Goal: Task Accomplishment & Management: Manage account settings

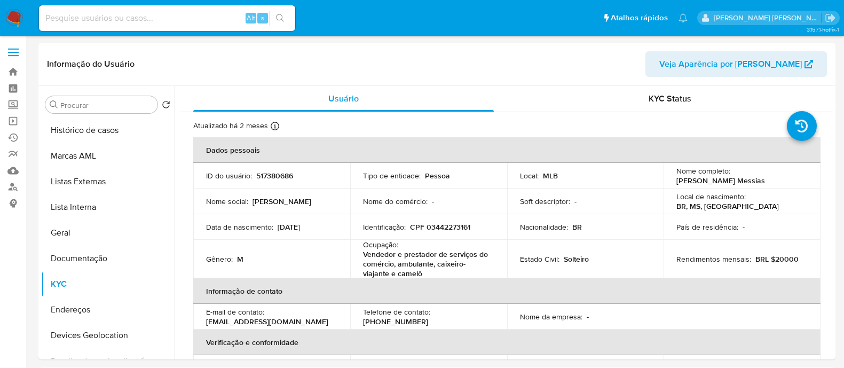
select select "10"
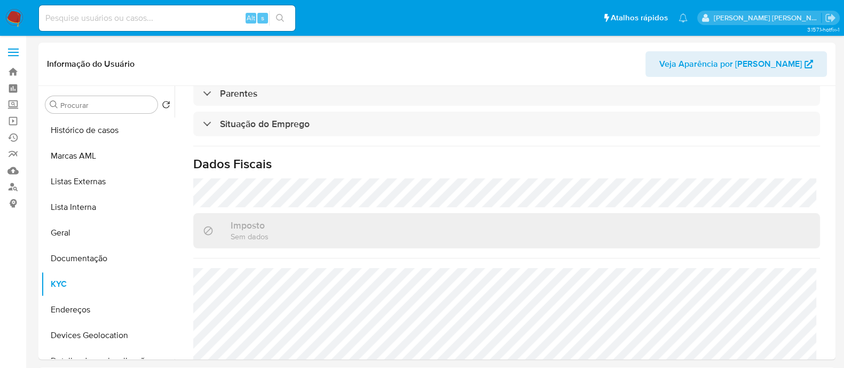
click at [14, 19] on img at bounding box center [14, 18] width 18 height 18
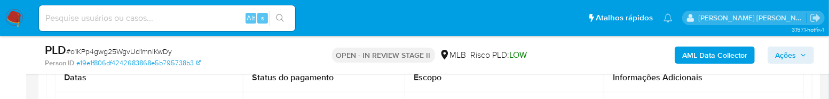
scroll to position [66, 0]
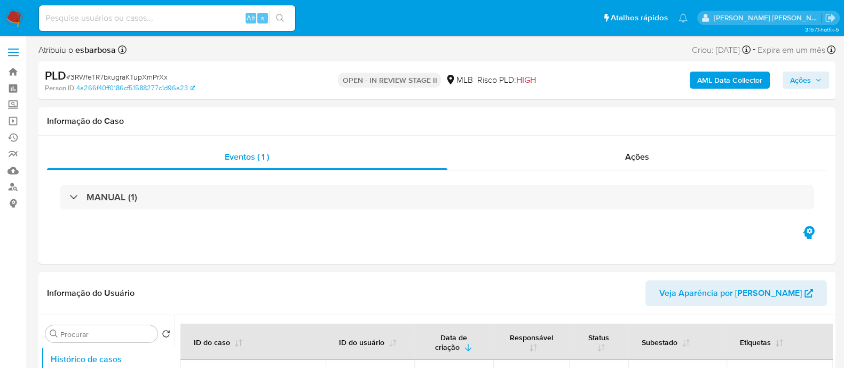
select select "10"
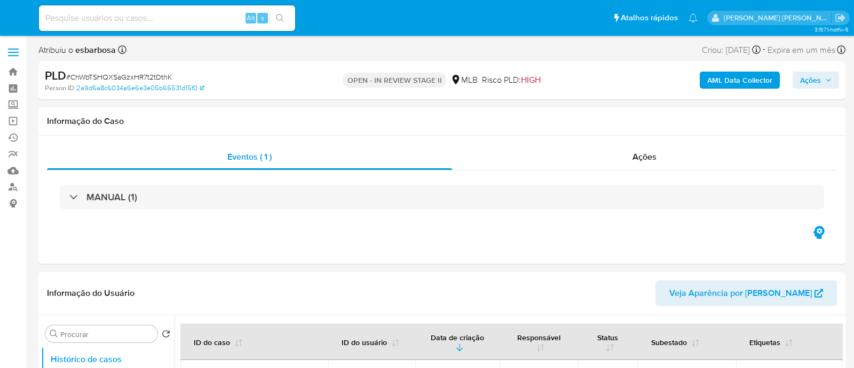
select select "10"
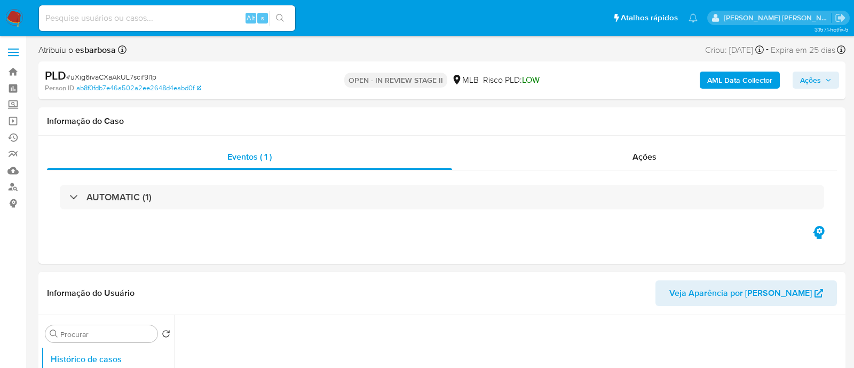
select select "10"
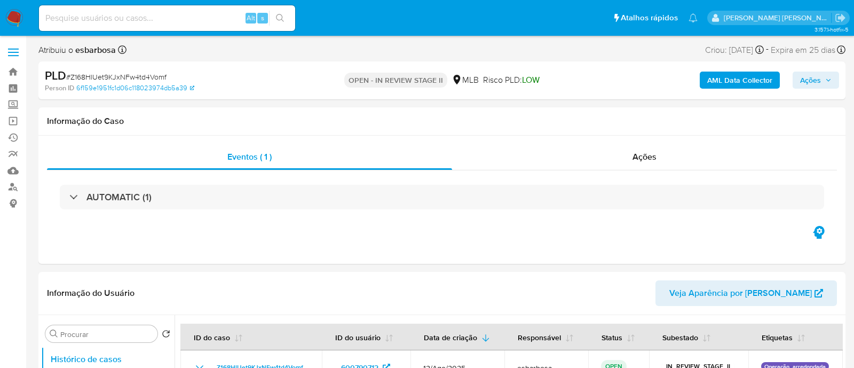
select select "10"
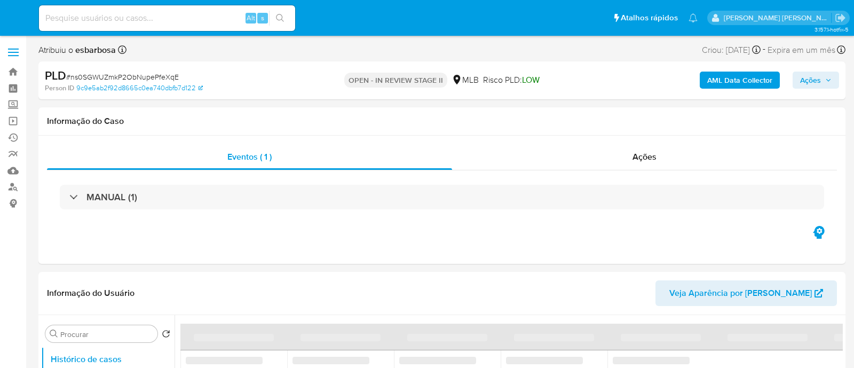
select select "10"
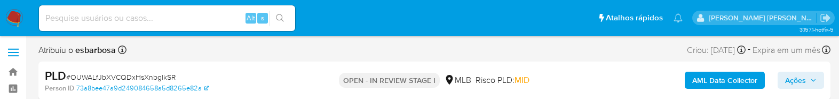
select select "10"
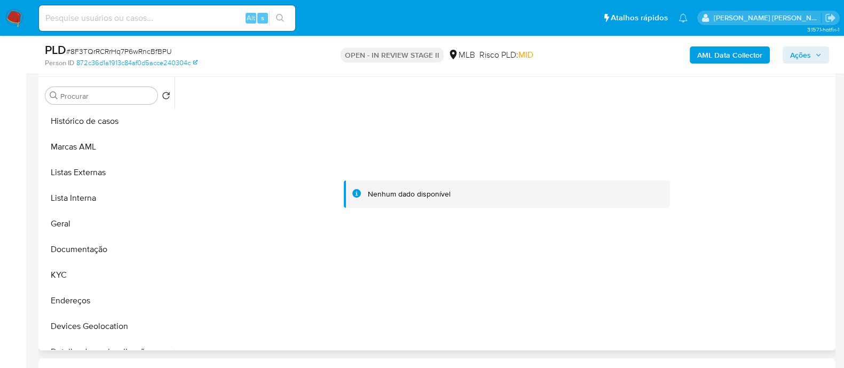
scroll to position [200, 0]
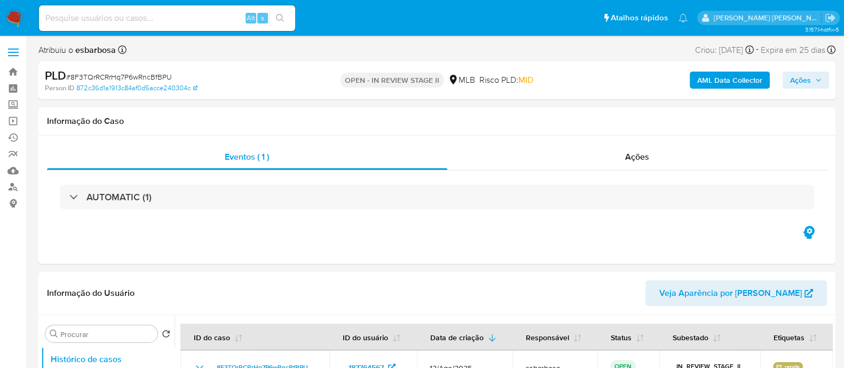
select select "10"
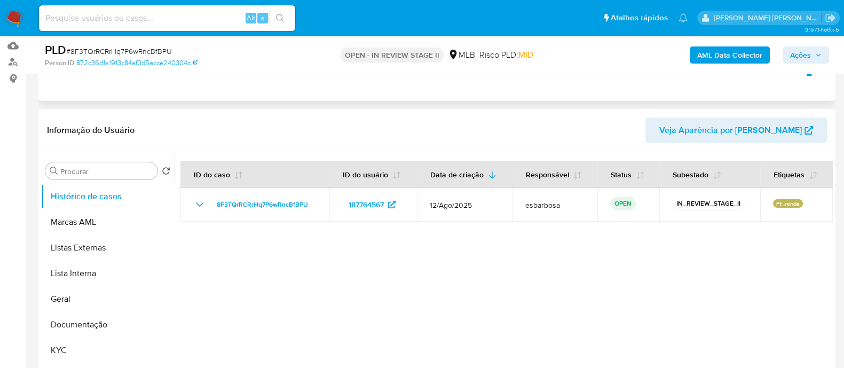
scroll to position [133, 0]
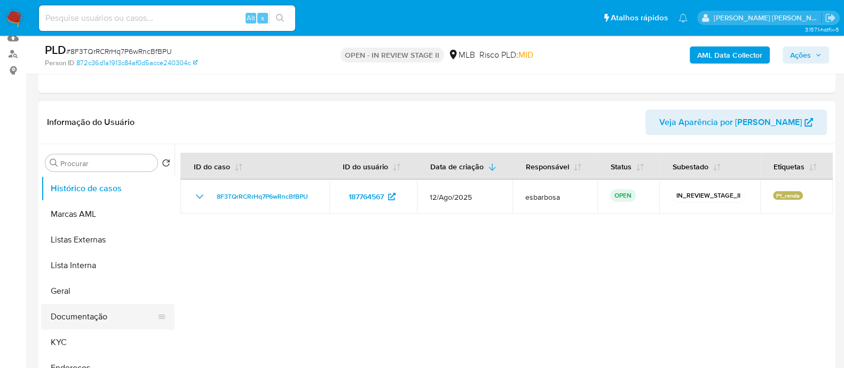
click at [88, 308] on button "Documentação" at bounding box center [103, 317] width 125 height 26
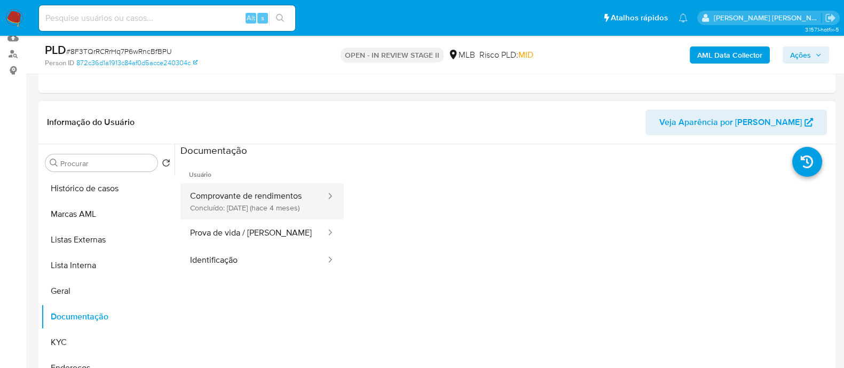
click at [268, 196] on button "Comprovante de rendimentos Concluído: 29/04/2025 (hace 4 meses)" at bounding box center [253, 201] width 146 height 36
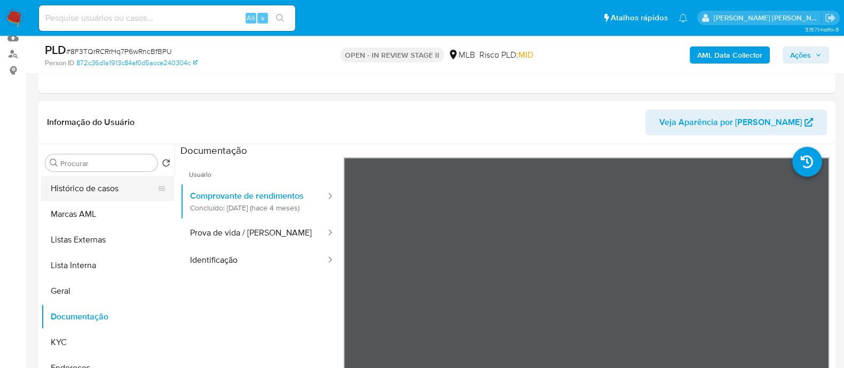
click at [122, 190] on button "Histórico de casos" at bounding box center [103, 189] width 125 height 26
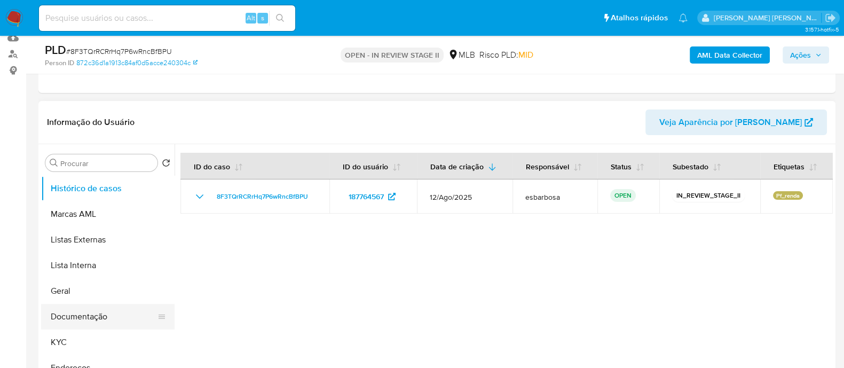
click at [101, 313] on button "Documentação" at bounding box center [103, 317] width 125 height 26
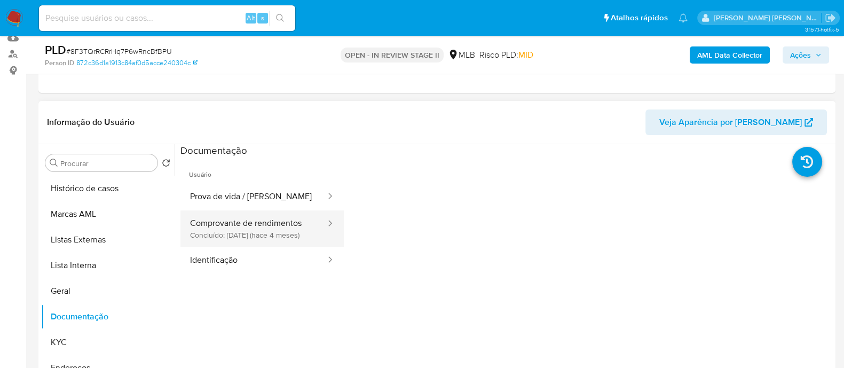
click at [246, 234] on button "Comprovante de rendimentos Concluído: 29/04/2025 (hace 4 meses)" at bounding box center [253, 228] width 146 height 36
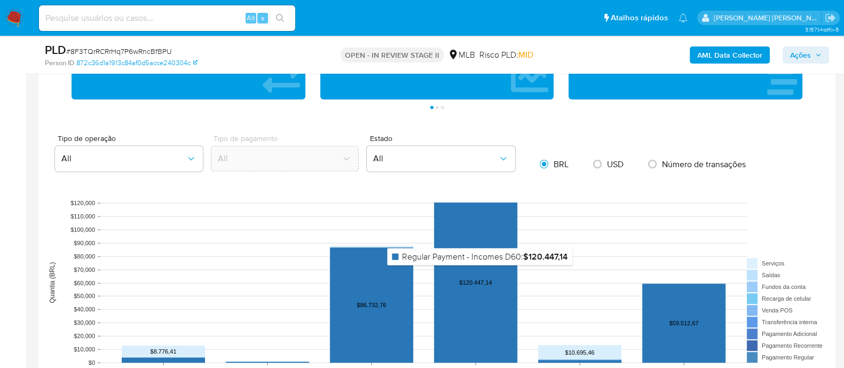
scroll to position [600, 0]
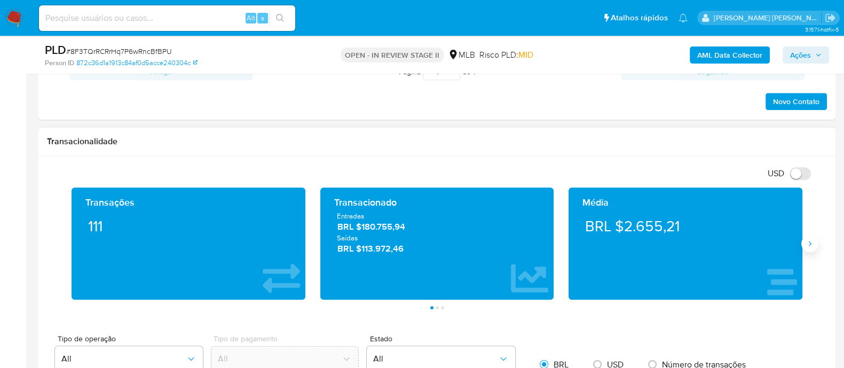
click at [813, 243] on icon "Siguiente" at bounding box center [809, 243] width 9 height 9
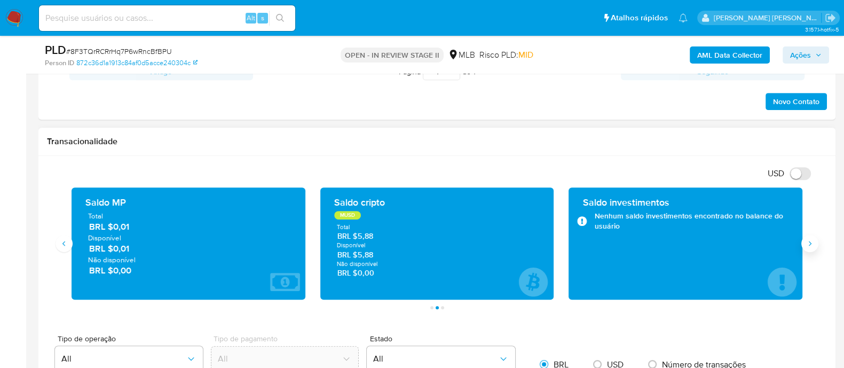
click at [813, 239] on icon "Siguiente" at bounding box center [809, 243] width 9 height 9
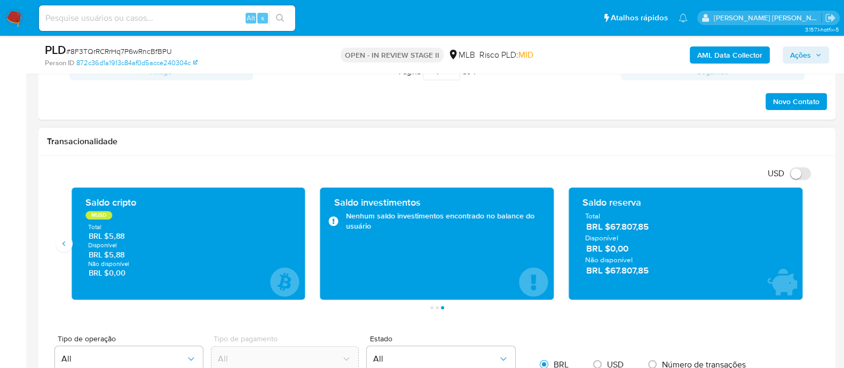
drag, startPoint x: 658, startPoint y: 226, endPoint x: 609, endPoint y: 229, distance: 49.2
click at [609, 229] on span "BRL $67.807,85" at bounding box center [686, 227] width 200 height 12
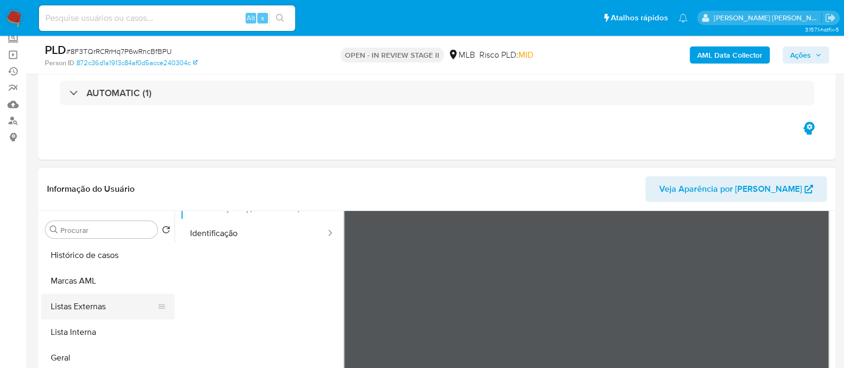
scroll to position [66, 0]
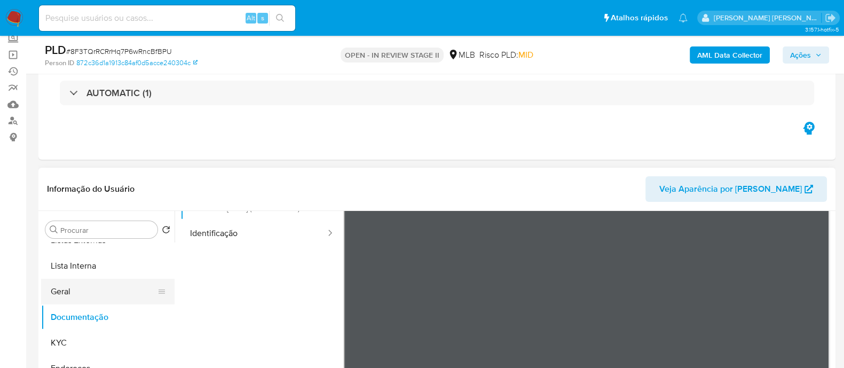
click at [77, 295] on button "Geral" at bounding box center [103, 292] width 125 height 26
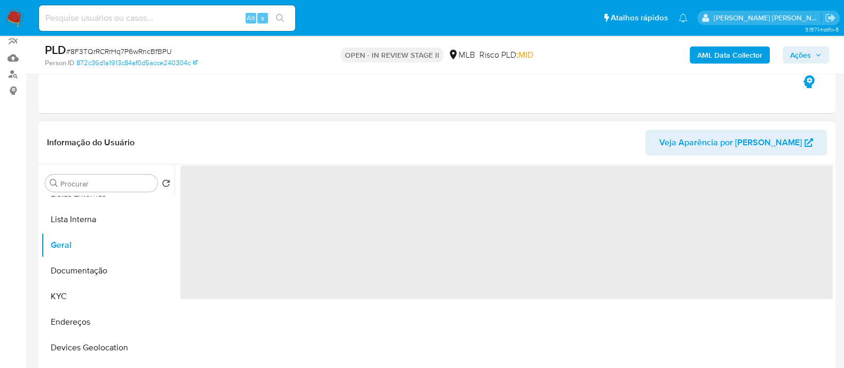
scroll to position [133, 0]
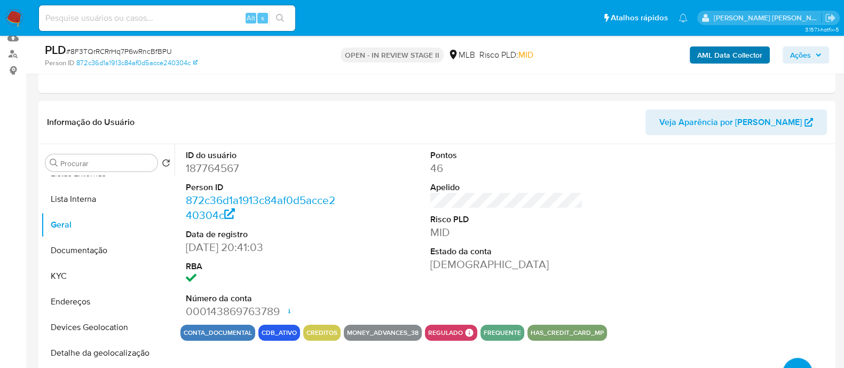
drag, startPoint x: 798, startPoint y: 54, endPoint x: 706, endPoint y: 54, distance: 91.8
click at [792, 54] on span "Ações" at bounding box center [800, 54] width 21 height 17
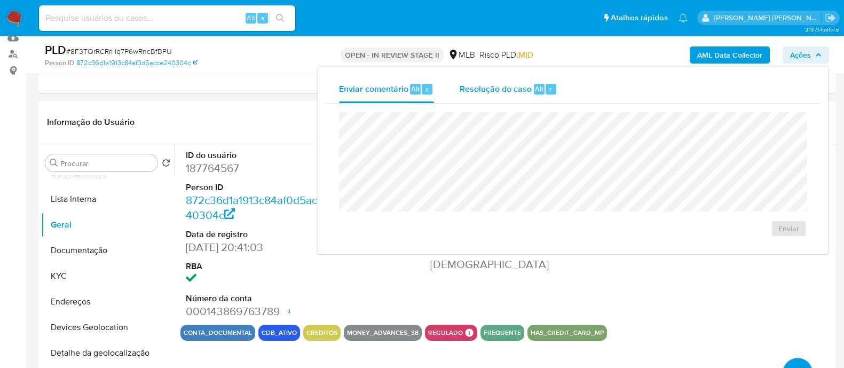
click at [504, 86] on span "Resolução do caso" at bounding box center [495, 88] width 72 height 12
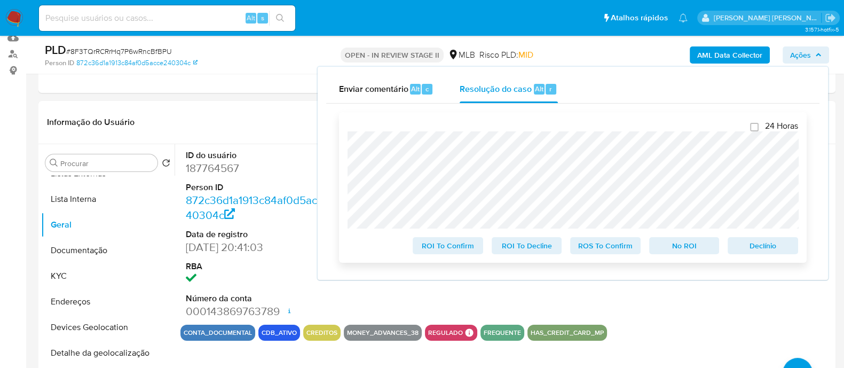
click at [681, 241] on span "No ROI" at bounding box center [683, 245] width 55 height 15
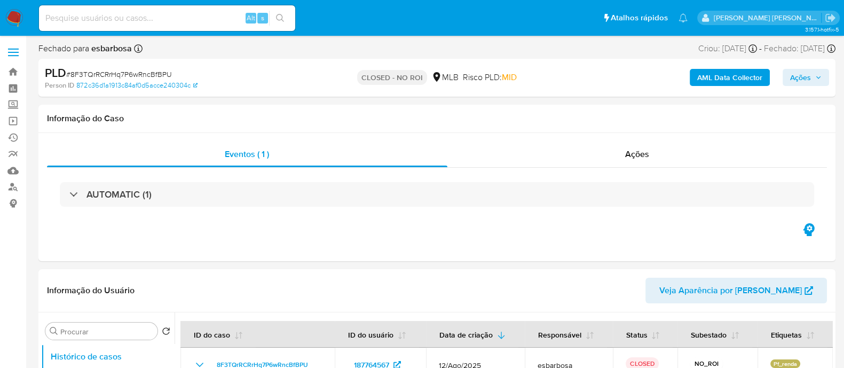
click at [139, 77] on span "# 8F3TQrRCRrHq7P6wRncBfBPU" at bounding box center [119, 74] width 106 height 11
select select "10"
click at [139, 77] on span "# 8F3TQrRCRrHq7P6wRncBfBPU" at bounding box center [119, 74] width 106 height 11
copy span "8F3TQrRCRrHq7P6wRncBfBPU"
click at [513, 161] on div "Ações" at bounding box center [637, 154] width 380 height 26
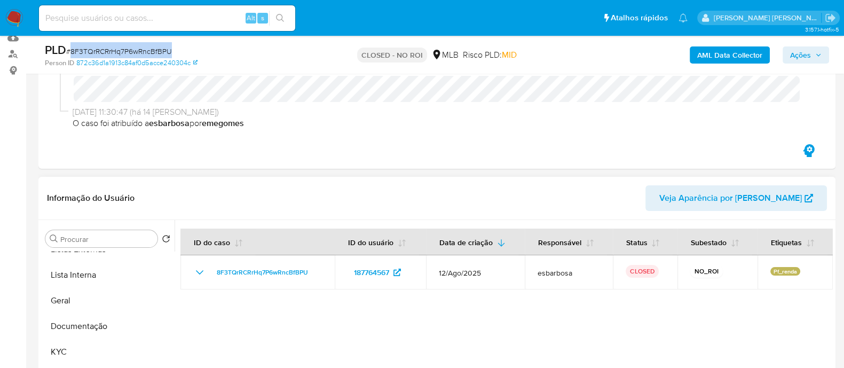
scroll to position [200, 0]
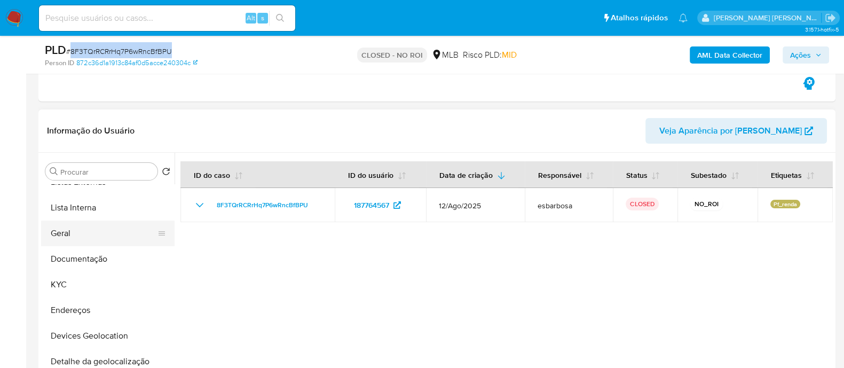
click at [121, 238] on button "Geral" at bounding box center [103, 233] width 125 height 26
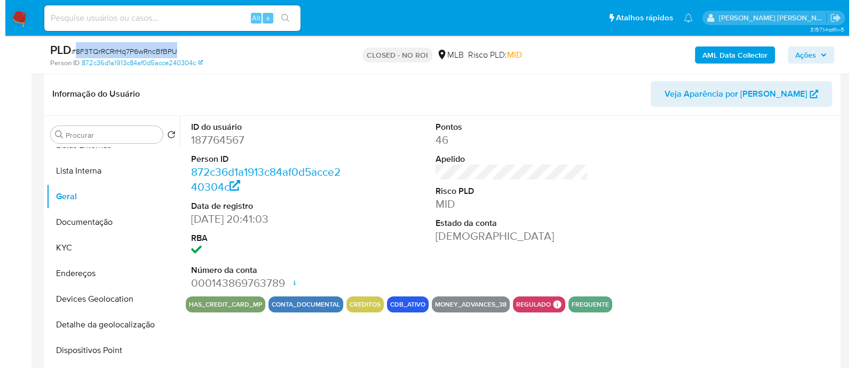
scroll to position [266, 0]
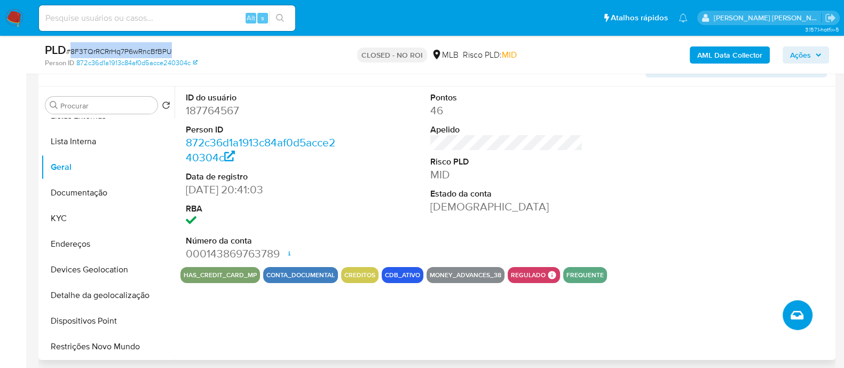
click at [800, 319] on icon "Criar caso manual" at bounding box center [796, 314] width 13 height 13
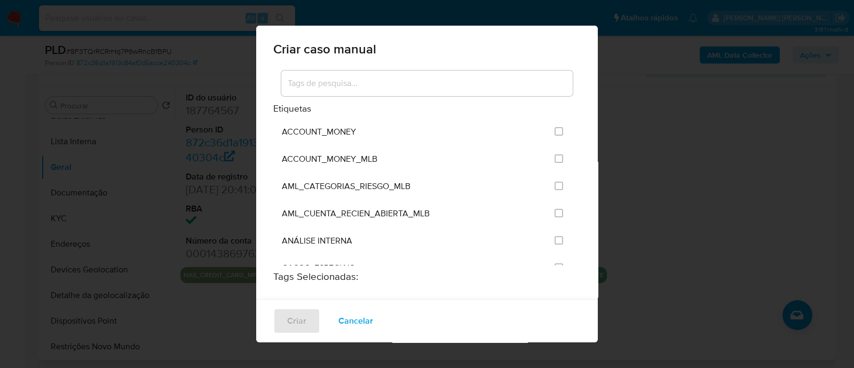
click at [650, 85] on div "Criar caso manual Etiquetas ACCOUNT_MONEY ACCOUNT_MONEY_MLB AML_CATEGORIAS_RIES…" at bounding box center [427, 184] width 854 height 368
click at [356, 321] on span "Cancelar" at bounding box center [355, 320] width 35 height 23
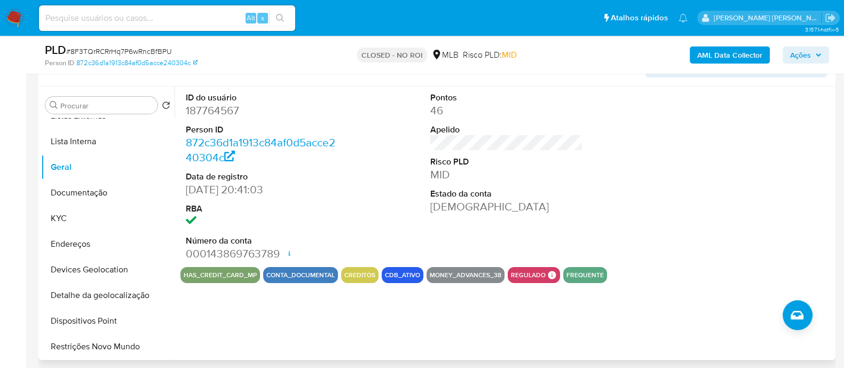
click at [134, 52] on span "# 8F3TQrRCRrHq7P6wRncBfBPU" at bounding box center [119, 51] width 106 height 11
copy span "8F3TQrRCRrHq7P6wRncBfBPU"
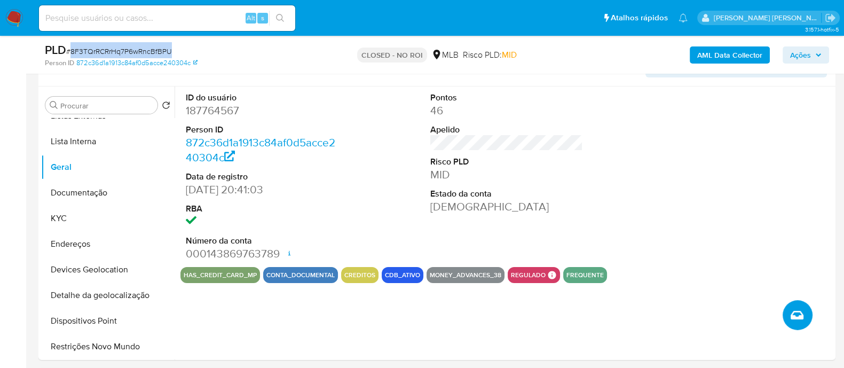
click at [802, 316] on span "Criar caso manual" at bounding box center [796, 314] width 13 height 13
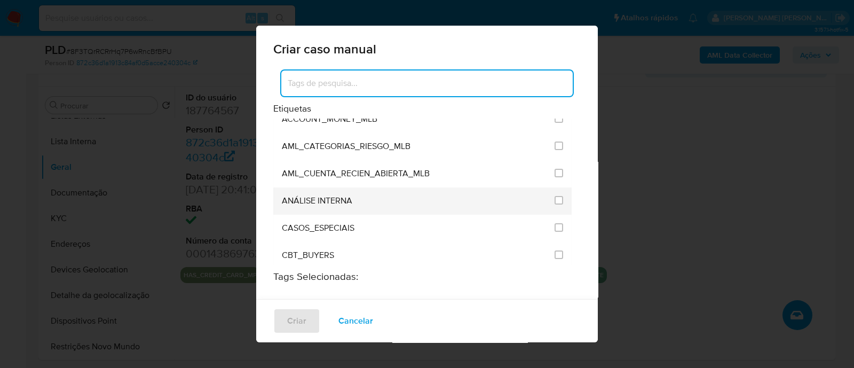
scroll to position [66, 0]
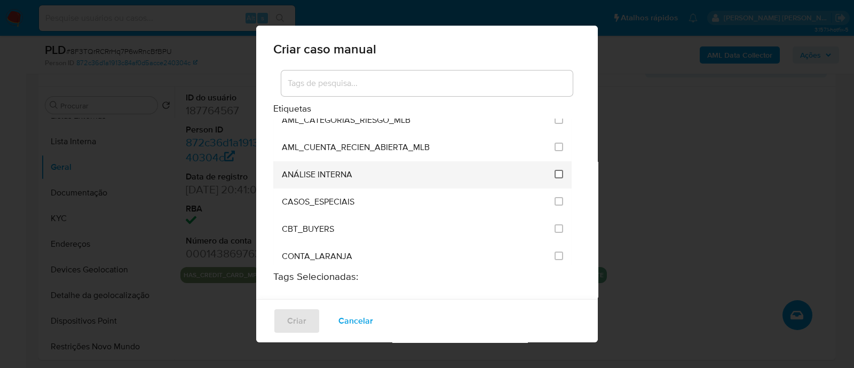
click at [554, 170] on input "1886" at bounding box center [558, 174] width 9 height 9
checkbox input "true"
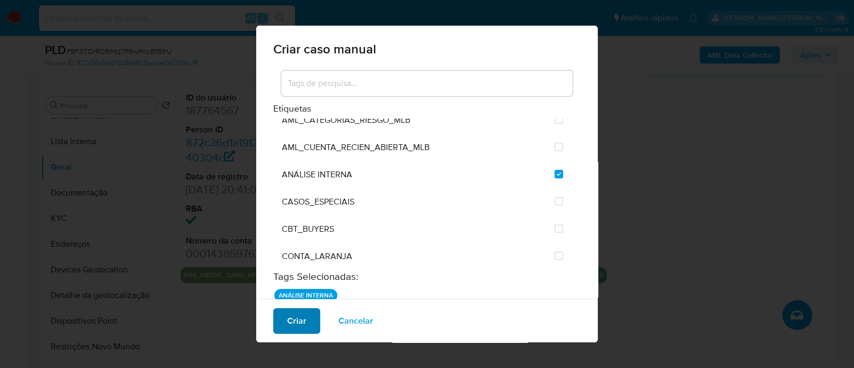
click at [293, 316] on span "Criar" at bounding box center [296, 320] width 19 height 23
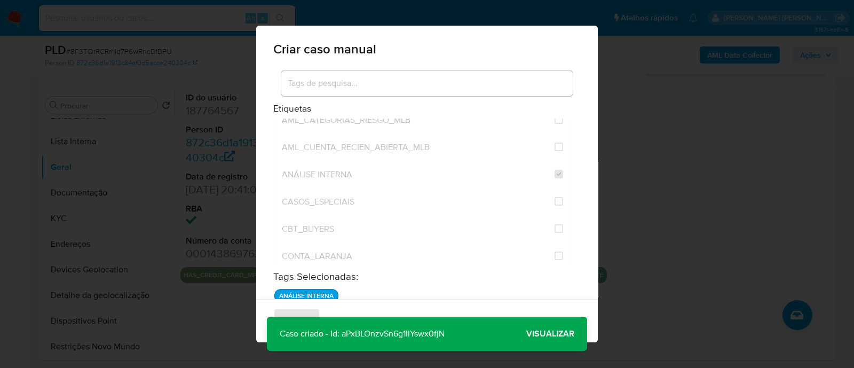
click at [547, 333] on span "Visualizar" at bounding box center [550, 333] width 48 height 0
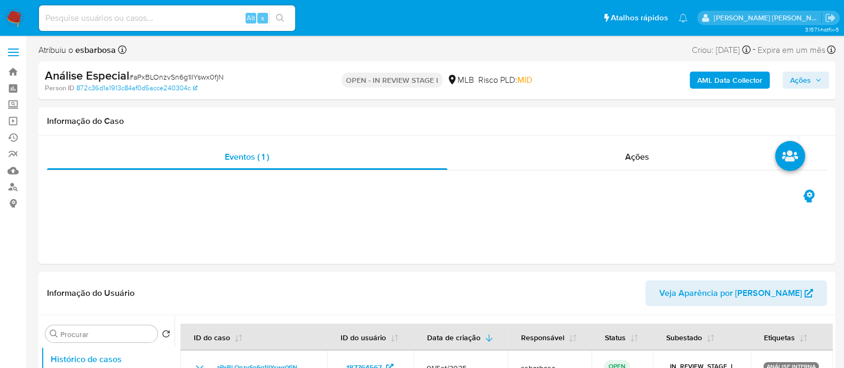
click at [802, 80] on span "Ações" at bounding box center [800, 79] width 21 height 17
select select "10"
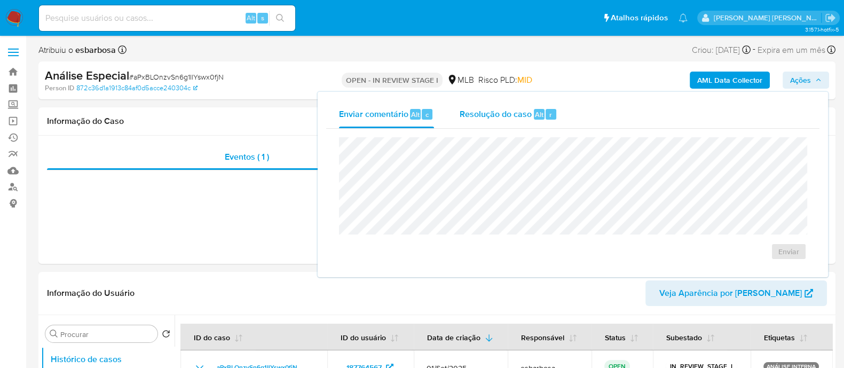
click at [488, 118] on span "Resolução do caso" at bounding box center [495, 114] width 72 height 12
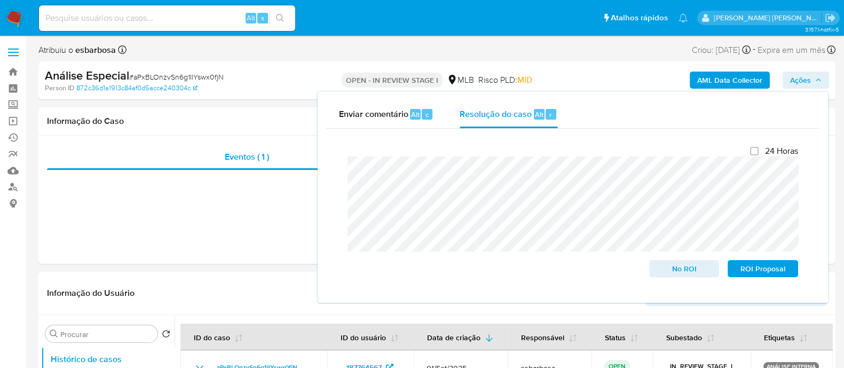
click at [714, 77] on b "AML Data Collector" at bounding box center [729, 79] width 65 height 17
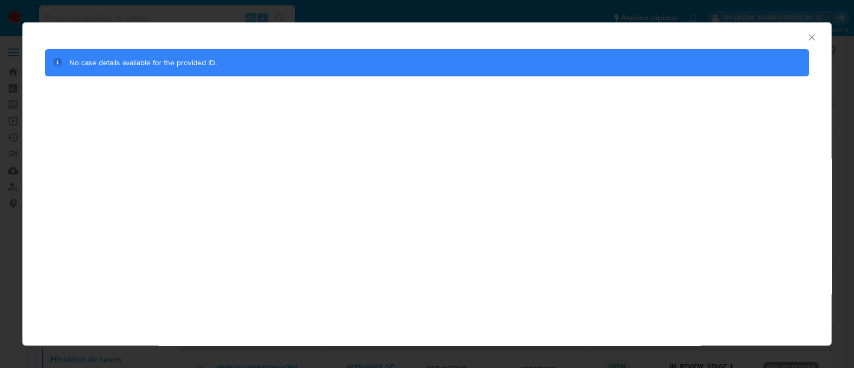
click at [811, 38] on icon "Fechar a janela" at bounding box center [811, 37] width 11 height 11
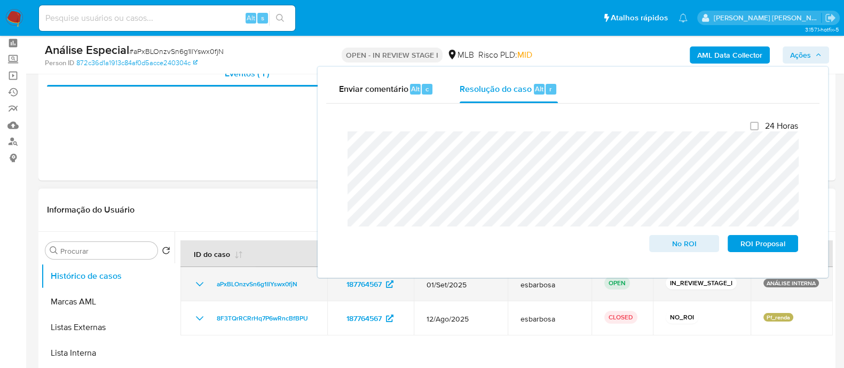
scroll to position [66, 0]
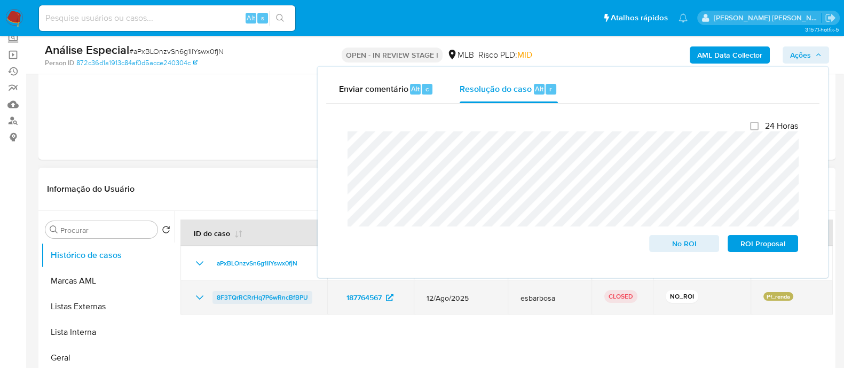
click at [227, 295] on span "8F3TQrRCRrHq7P6wRncBfBPU" at bounding box center [262, 297] width 91 height 13
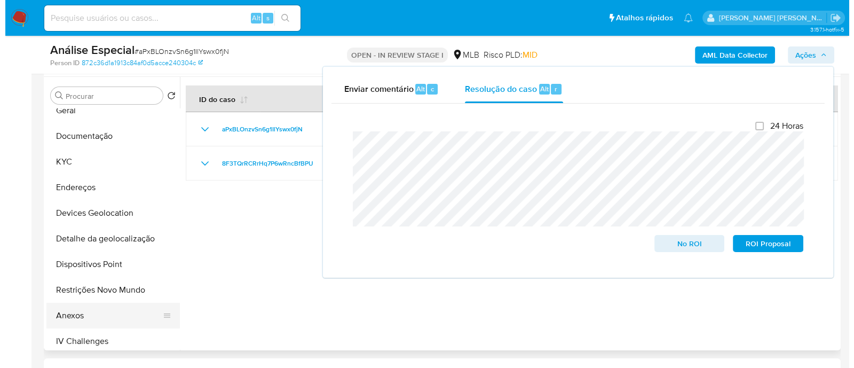
scroll to position [133, 0]
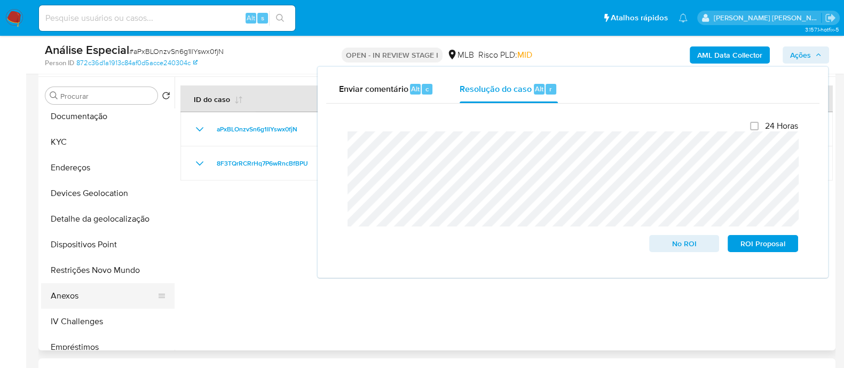
click at [82, 294] on button "Anexos" at bounding box center [103, 296] width 125 height 26
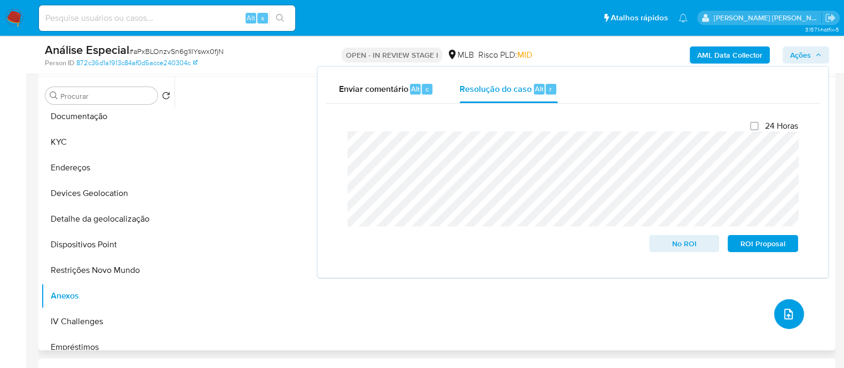
click at [790, 316] on span "upload-file" at bounding box center [788, 313] width 13 height 13
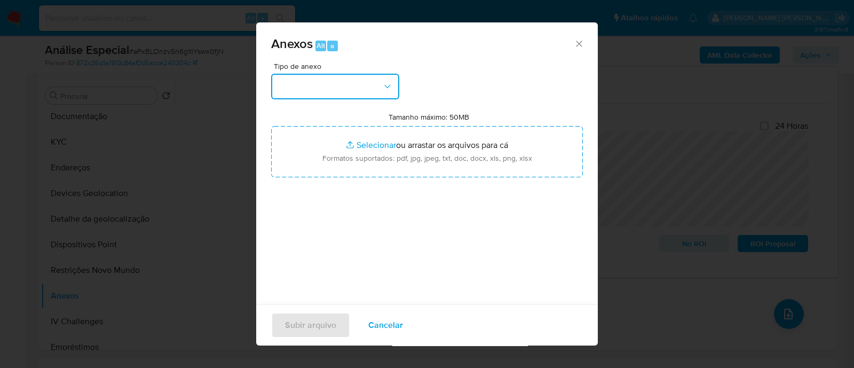
drag, startPoint x: 294, startPoint y: 75, endPoint x: 308, endPoint y: 88, distance: 18.9
click at [297, 76] on button "button" at bounding box center [335, 87] width 128 height 26
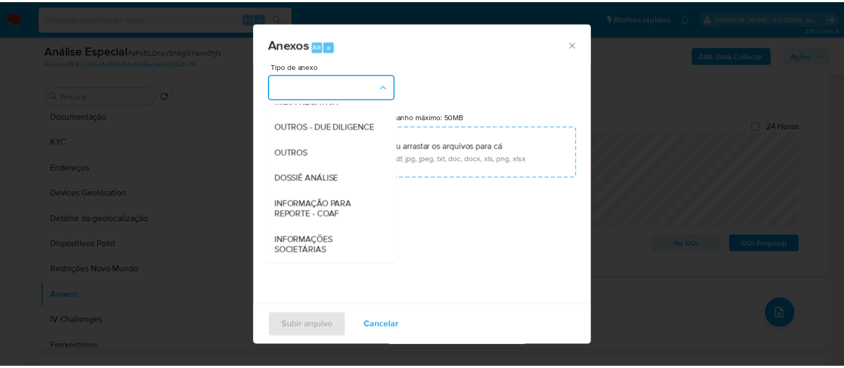
scroll to position [164, 0]
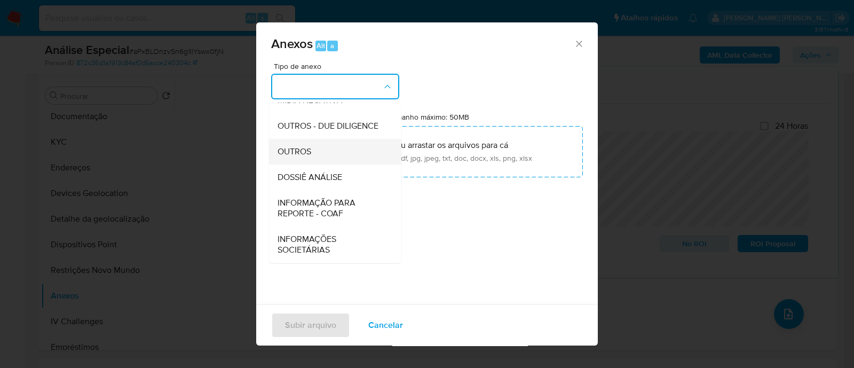
click at [299, 154] on span "OUTROS" at bounding box center [294, 151] width 34 height 11
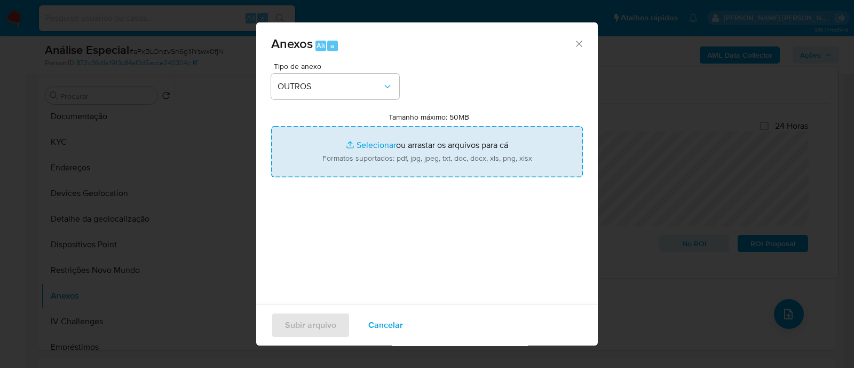
click at [364, 147] on input "Tamanho máximo: 50MB Selecionar arquivos" at bounding box center [427, 151] width 312 height 51
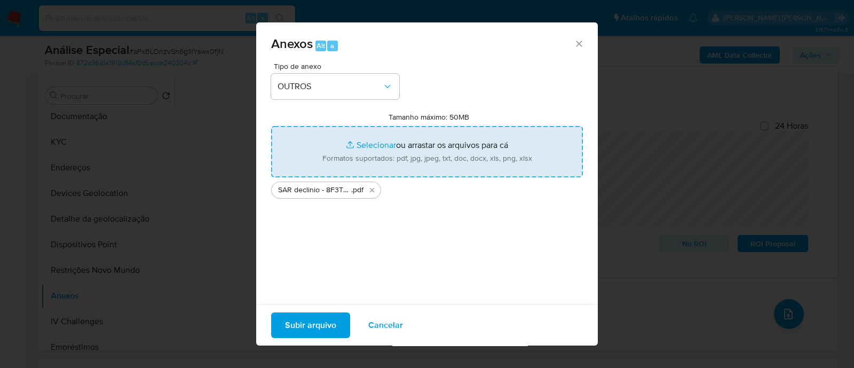
type input "C:\fakepath\Mulan 187764567_2025_08_29_06_54_34.xlsx"
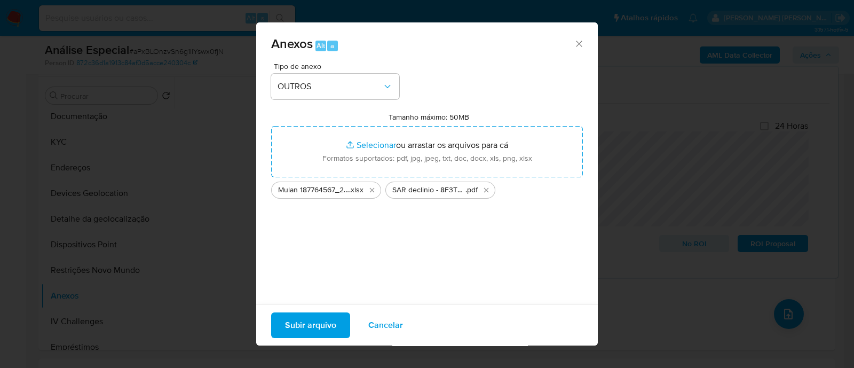
click at [309, 327] on span "Subir arquivo" at bounding box center [310, 324] width 51 height 23
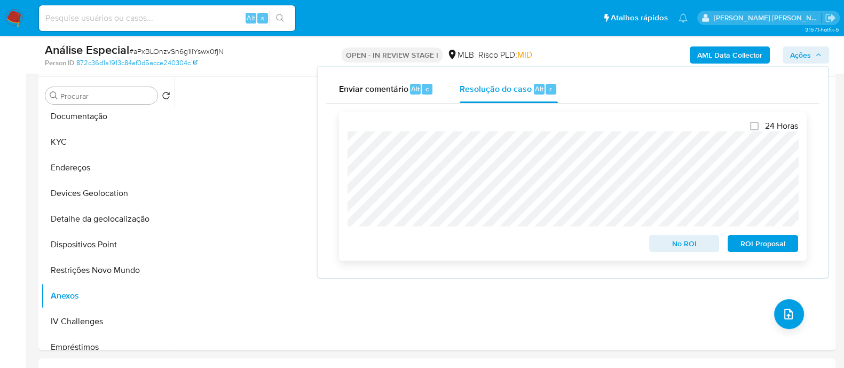
click at [689, 248] on span "No ROI" at bounding box center [683, 243] width 55 height 15
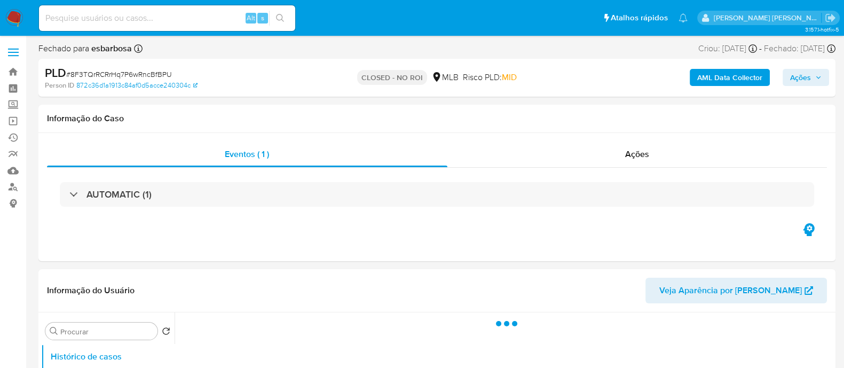
click at [732, 74] on b "AML Data Collector" at bounding box center [729, 77] width 65 height 17
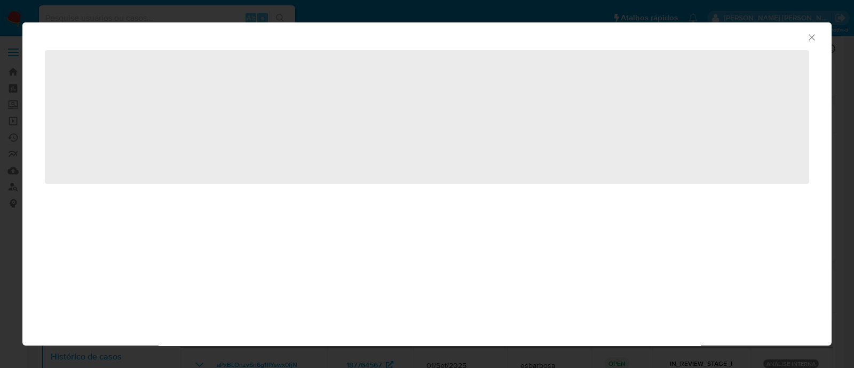
select select "10"
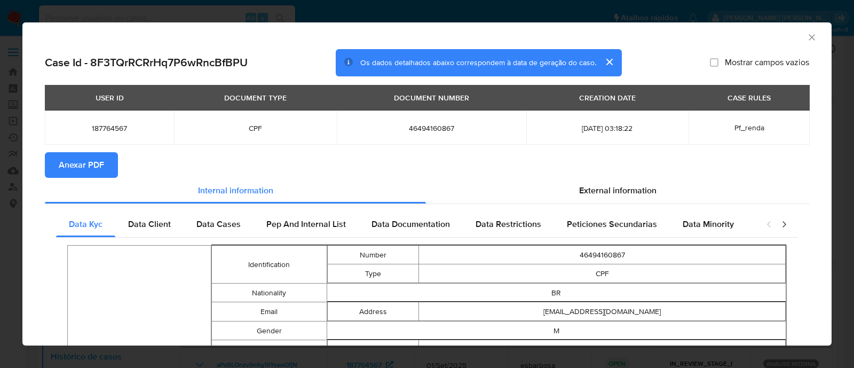
click at [78, 173] on span "Anexar PDF" at bounding box center [81, 164] width 45 height 23
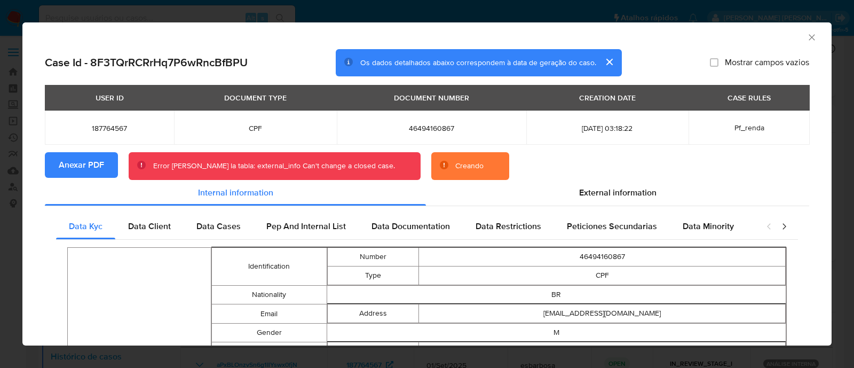
click at [806, 36] on icon "Fechar a janela" at bounding box center [811, 37] width 11 height 11
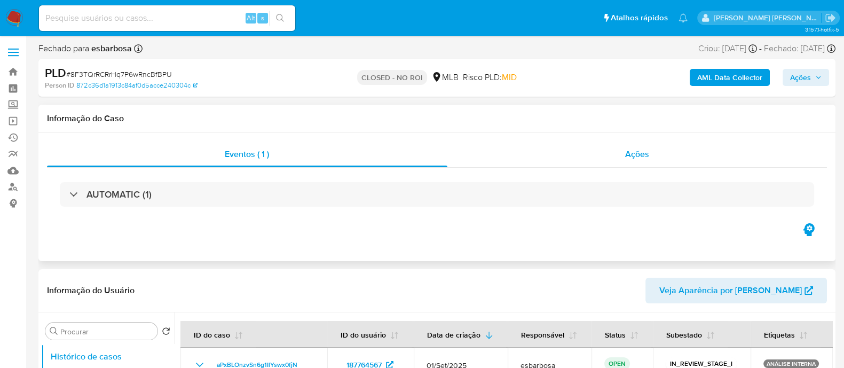
click at [603, 160] on div "Ações" at bounding box center [637, 154] width 380 height 26
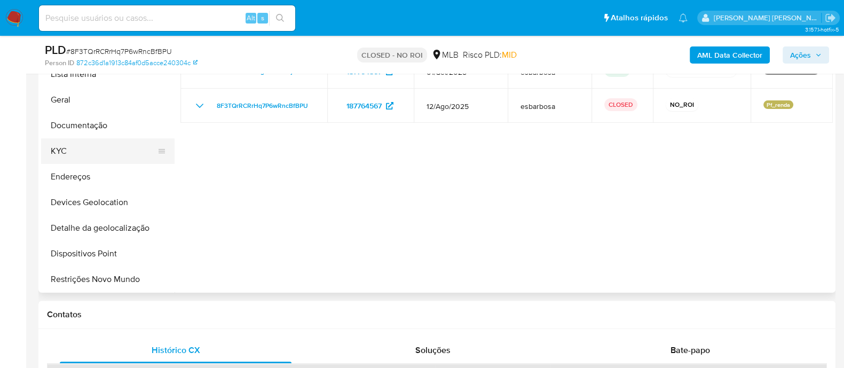
scroll to position [133, 0]
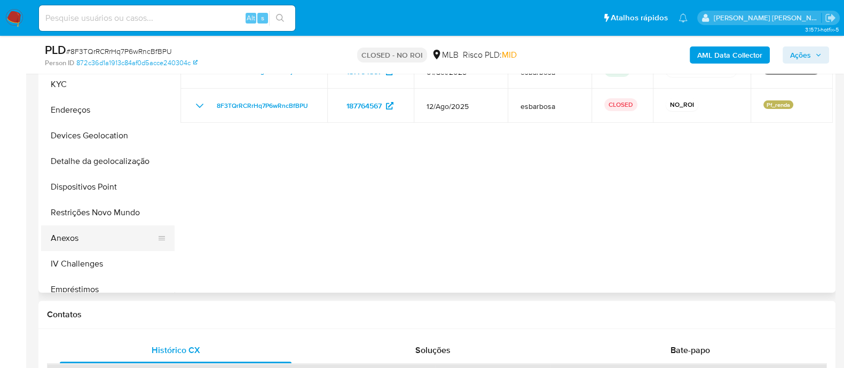
click at [78, 233] on button "Anexos" at bounding box center [103, 238] width 125 height 26
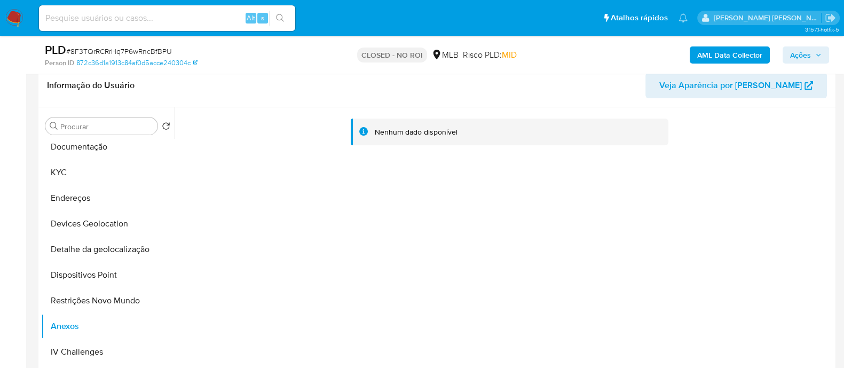
scroll to position [266, 0]
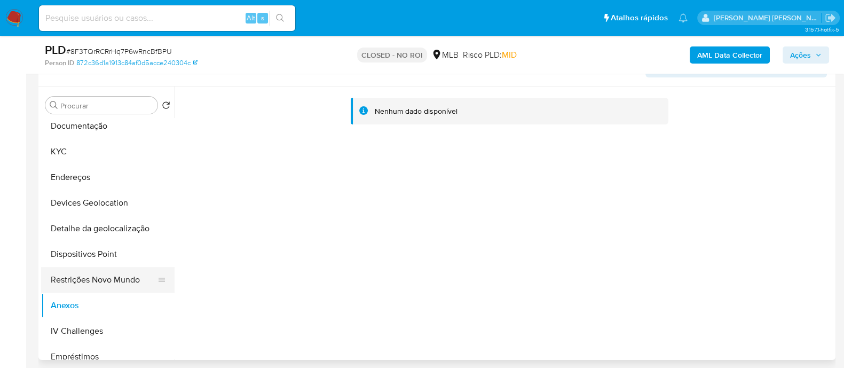
drag, startPoint x: 118, startPoint y: 275, endPoint x: 99, endPoint y: 283, distance: 21.3
click at [118, 275] on button "Restrições Novo Mundo" at bounding box center [103, 280] width 125 height 26
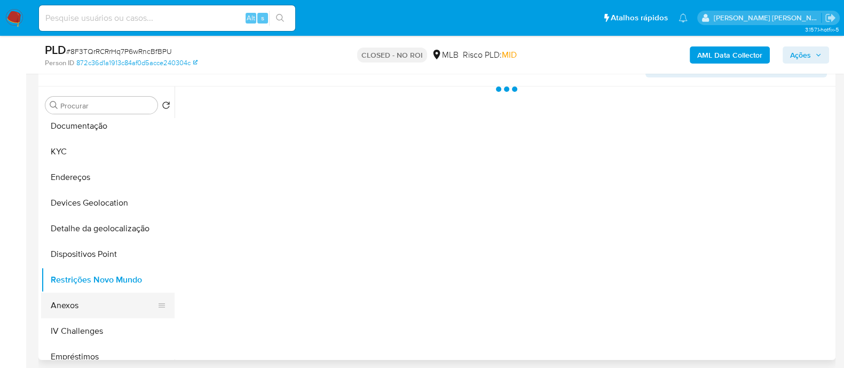
click at [75, 300] on button "Anexos" at bounding box center [103, 305] width 125 height 26
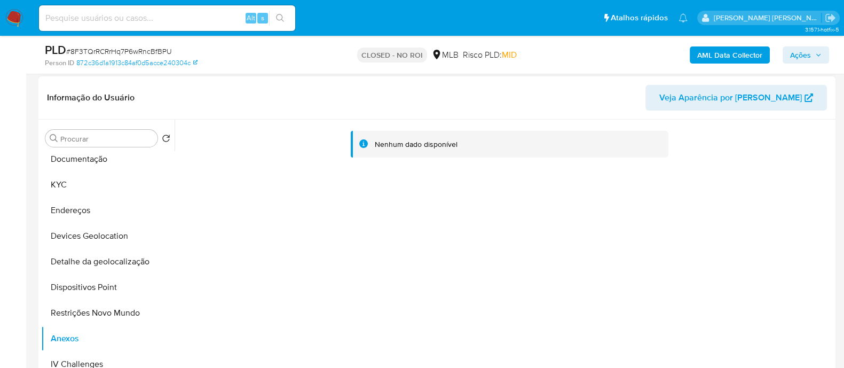
scroll to position [0, 0]
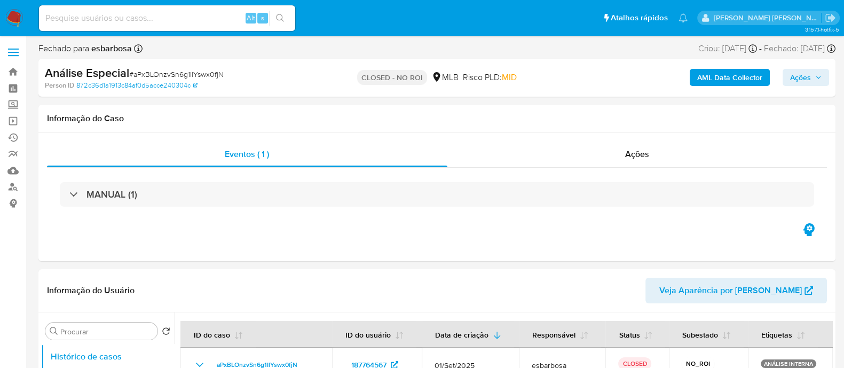
select select "10"
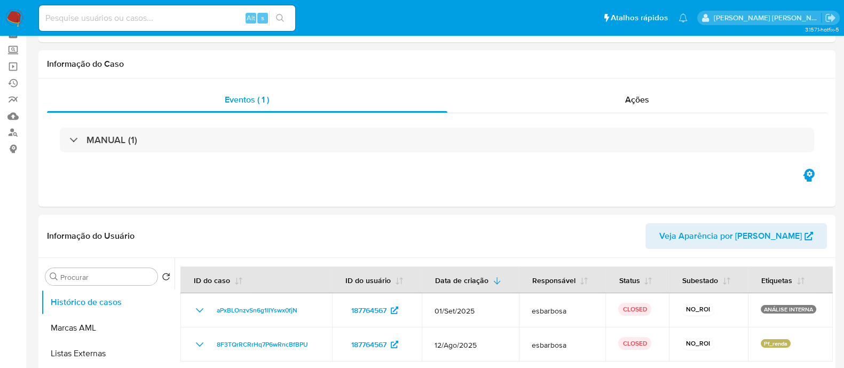
scroll to position [66, 0]
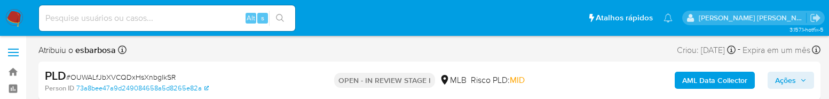
select select "10"
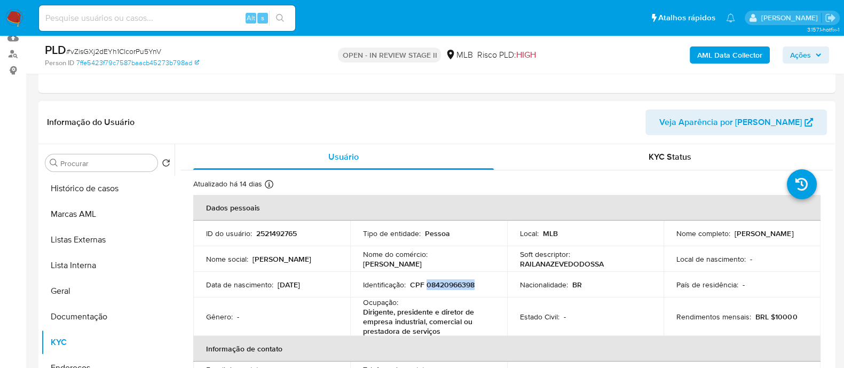
scroll to position [139, 0]
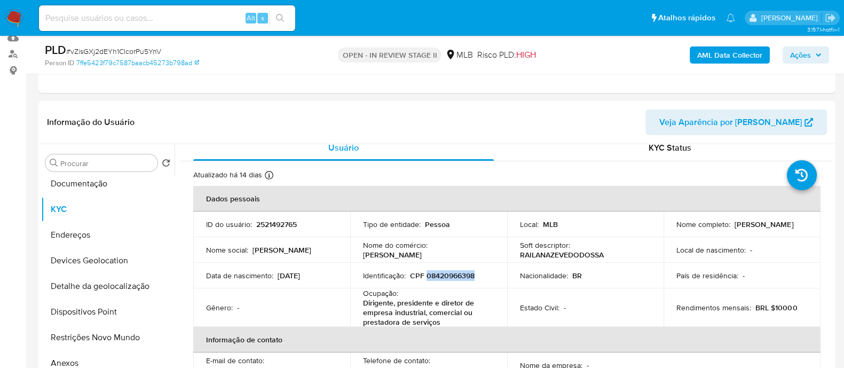
click at [719, 49] on b "AML Data Collector" at bounding box center [729, 54] width 65 height 17
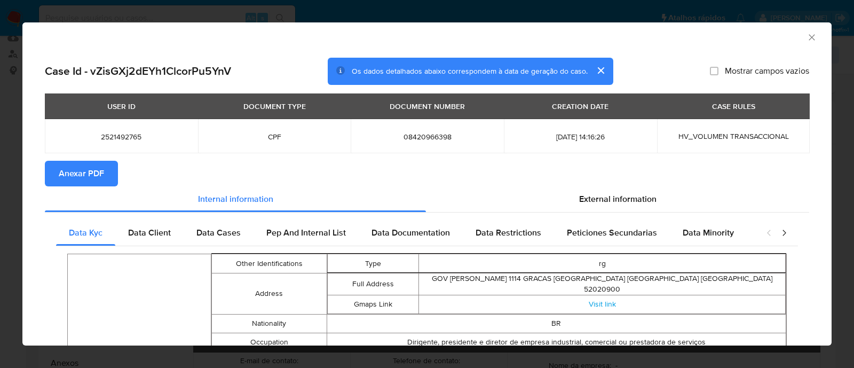
click at [806, 39] on icon "Fechar a janela" at bounding box center [811, 37] width 11 height 11
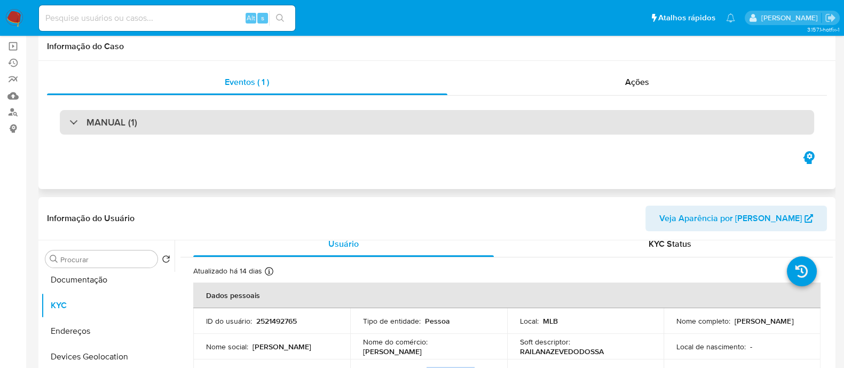
scroll to position [0, 0]
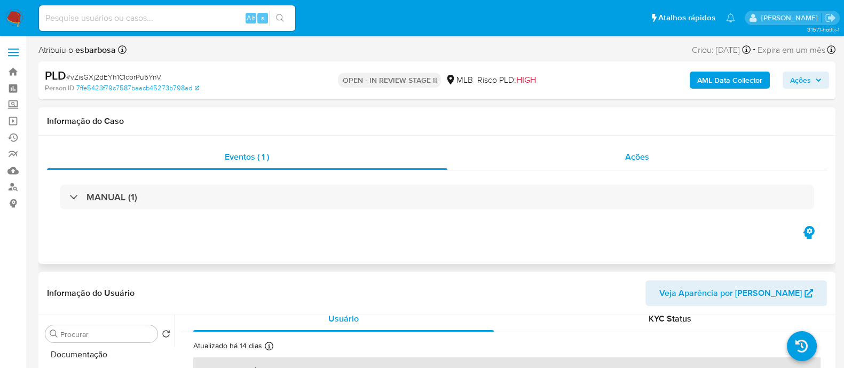
click at [573, 164] on div "Ações" at bounding box center [637, 157] width 380 height 26
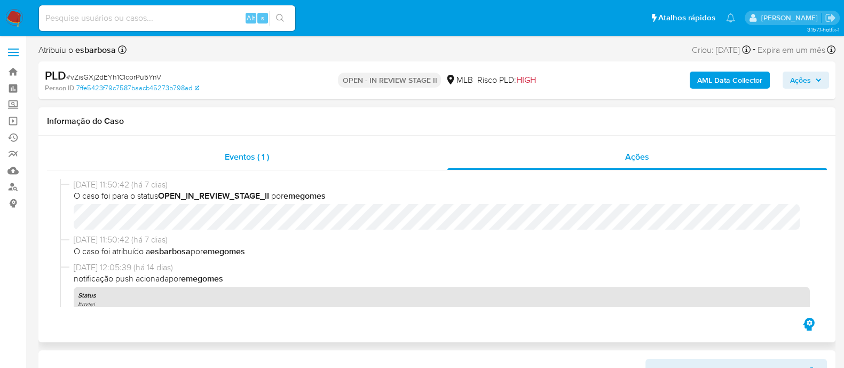
click at [368, 161] on div "Eventos ( 1 )" at bounding box center [247, 157] width 400 height 26
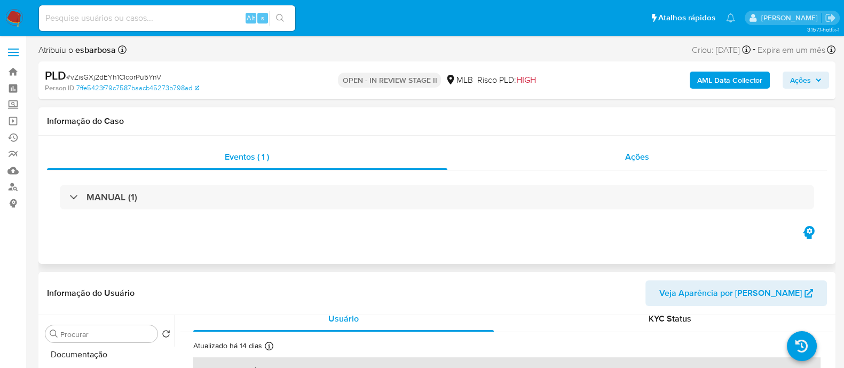
click at [514, 160] on div "Ações" at bounding box center [637, 157] width 380 height 26
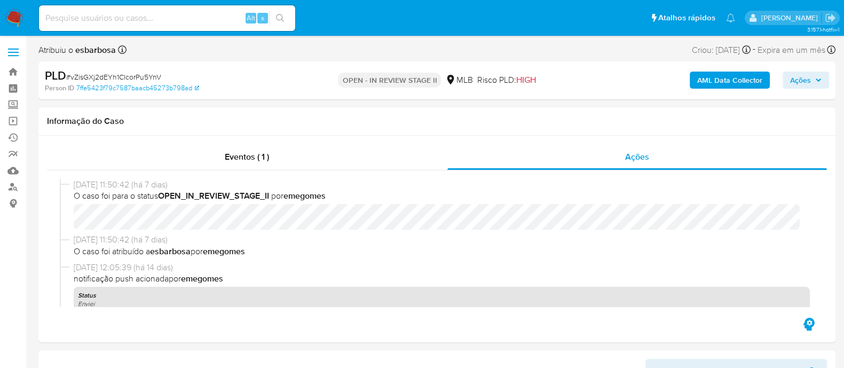
click at [734, 76] on b "AML Data Collector" at bounding box center [729, 79] width 65 height 17
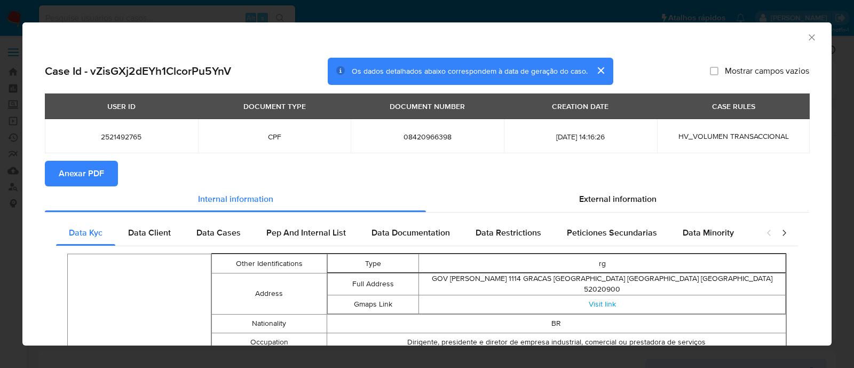
click at [68, 185] on span "Anexar PDF" at bounding box center [81, 173] width 45 height 23
click at [806, 41] on icon "Fechar a janela" at bounding box center [811, 37] width 11 height 11
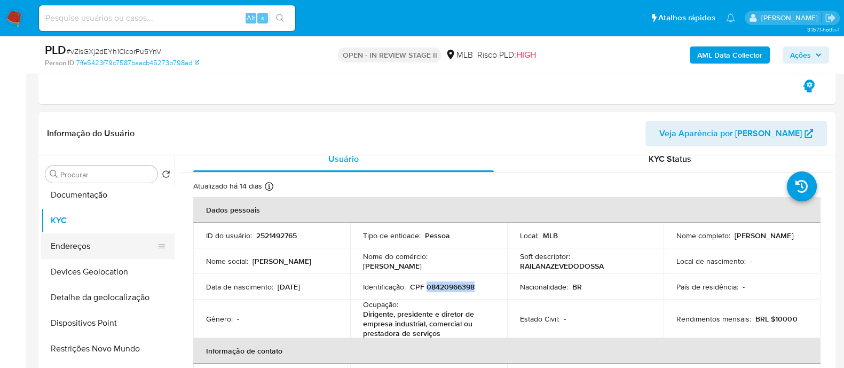
scroll to position [66, 0]
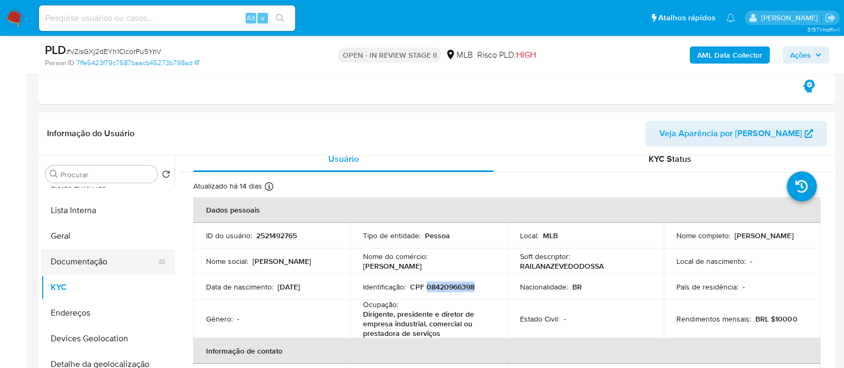
click at [97, 257] on button "Documentação" at bounding box center [103, 262] width 125 height 26
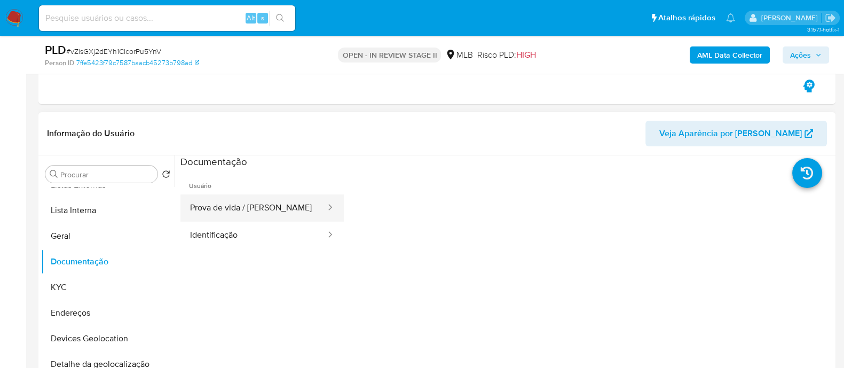
click at [283, 206] on button "Prova de vida / [PERSON_NAME]" at bounding box center [253, 207] width 146 height 27
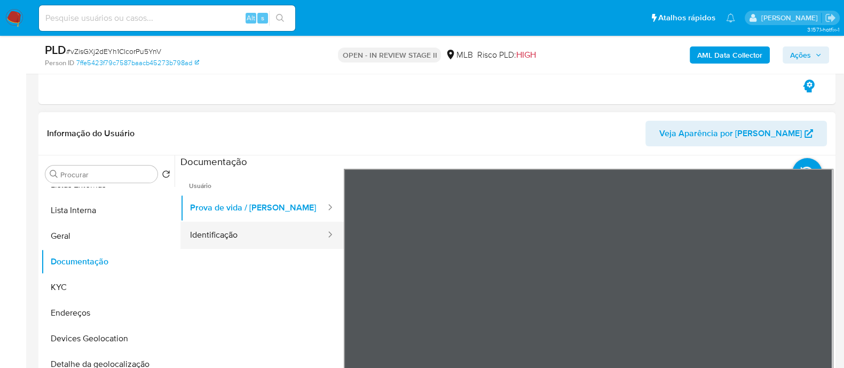
click at [255, 234] on button "Identificação" at bounding box center [253, 234] width 146 height 27
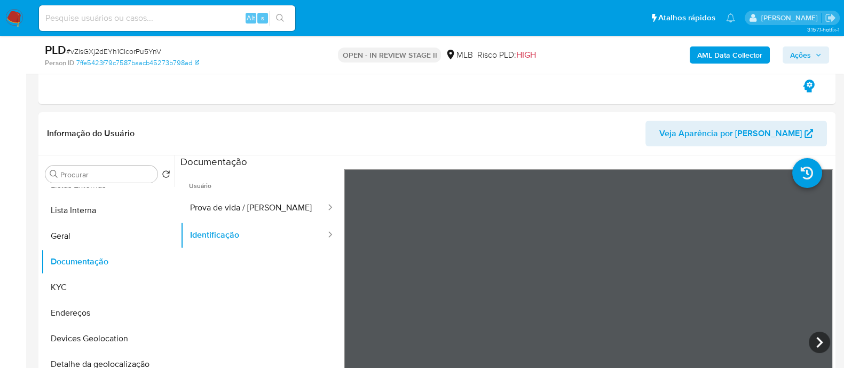
click at [727, 60] on b "AML Data Collector" at bounding box center [729, 54] width 65 height 17
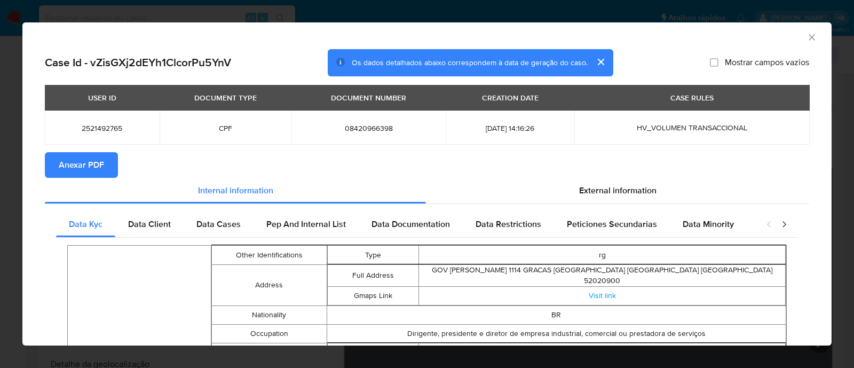
click at [806, 37] on icon "Fechar a janela" at bounding box center [811, 37] width 11 height 11
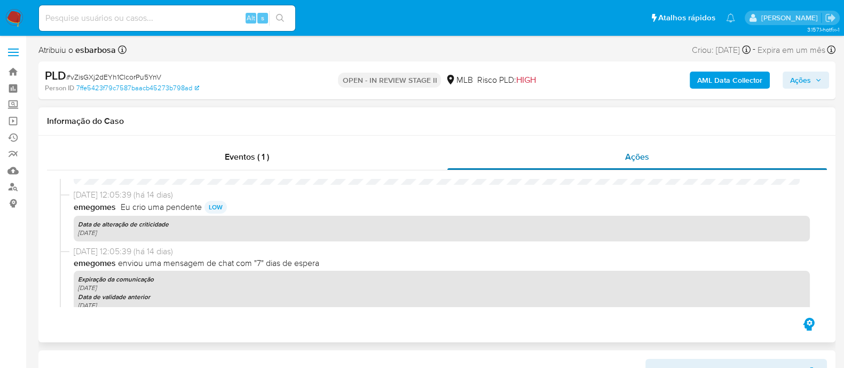
click at [609, 161] on div "Ações" at bounding box center [637, 157] width 380 height 26
click at [404, 153] on div "Eventos ( 1 )" at bounding box center [247, 157] width 400 height 26
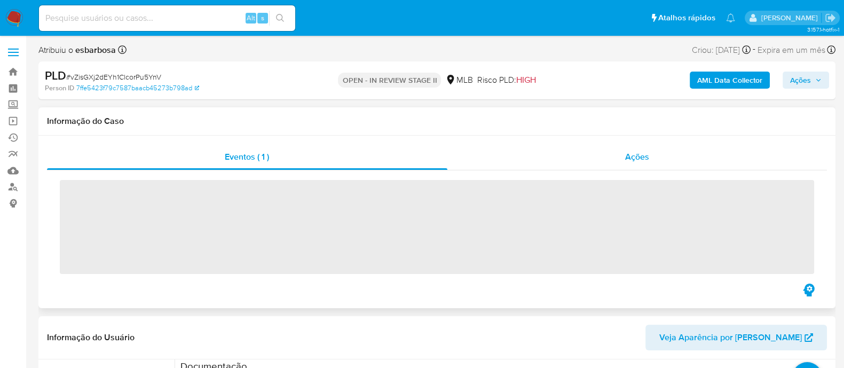
drag, startPoint x: 505, startPoint y: 163, endPoint x: 511, endPoint y: 164, distance: 6.0
click at [507, 163] on div "Ações" at bounding box center [637, 157] width 380 height 26
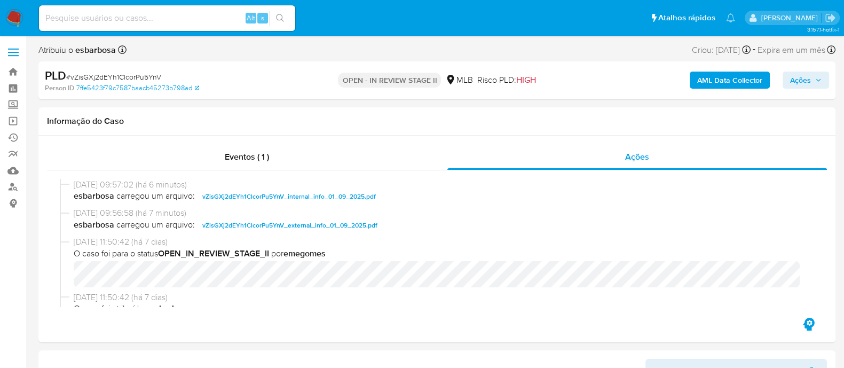
click at [721, 81] on b "AML Data Collector" at bounding box center [729, 79] width 65 height 17
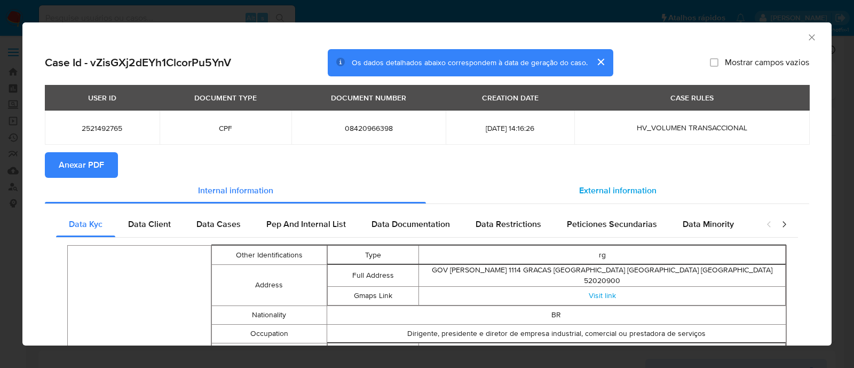
click at [590, 197] on div "External information" at bounding box center [617, 191] width 383 height 26
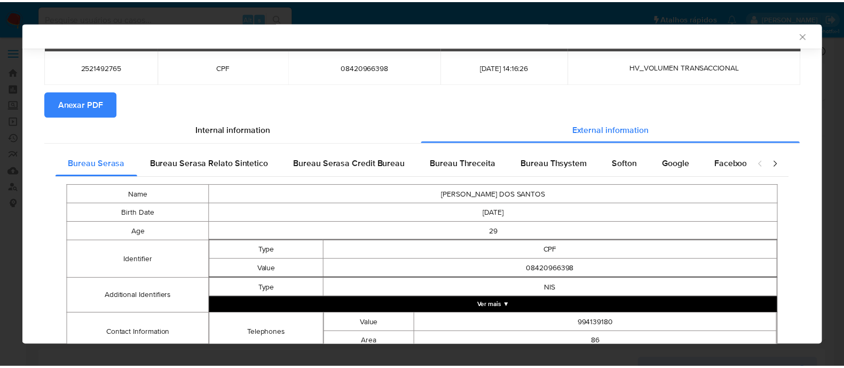
scroll to position [162, 0]
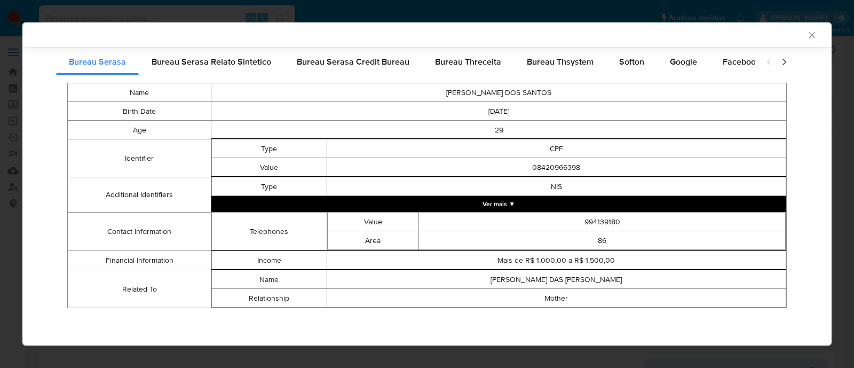
drag, startPoint x: 800, startPoint y: 34, endPoint x: 794, endPoint y: 41, distance: 9.1
click at [806, 34] on icon "Fechar a janela" at bounding box center [811, 35] width 11 height 11
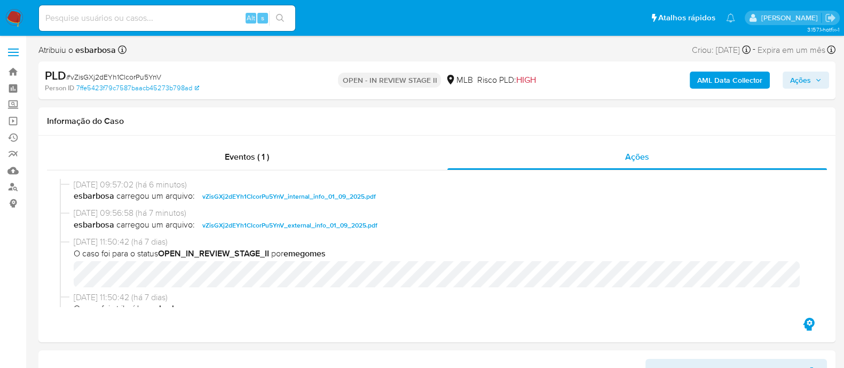
click at [802, 85] on span "Ações" at bounding box center [800, 79] width 21 height 17
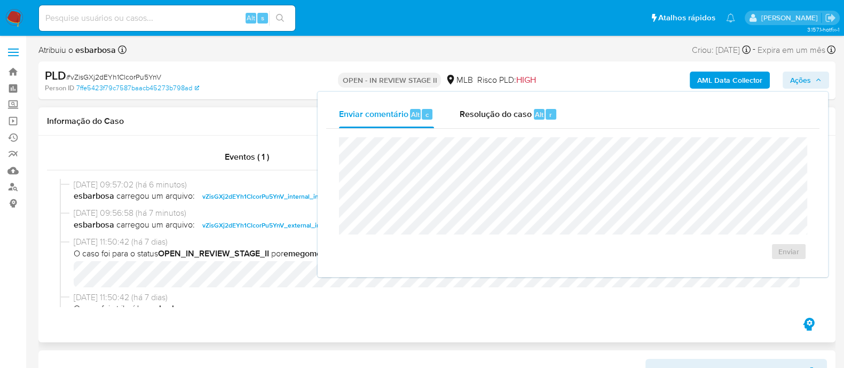
click at [222, 131] on div "Informação do Caso" at bounding box center [436, 121] width 797 height 28
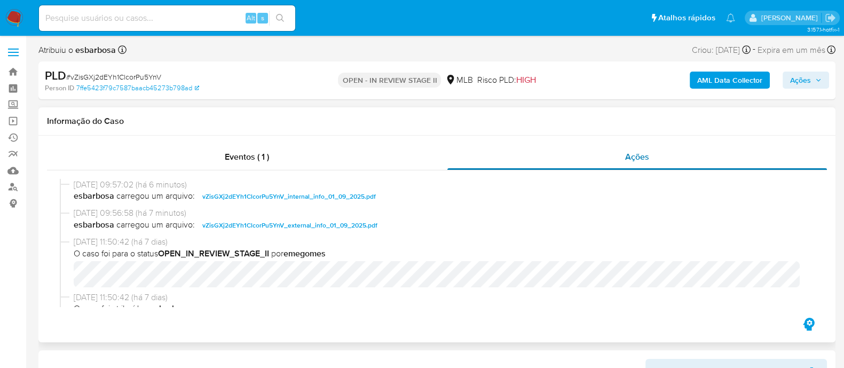
click at [600, 161] on div "Ações" at bounding box center [637, 157] width 380 height 26
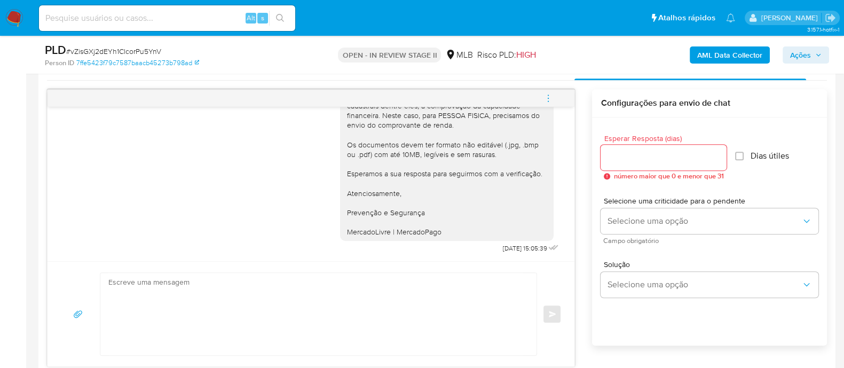
scroll to position [667, 0]
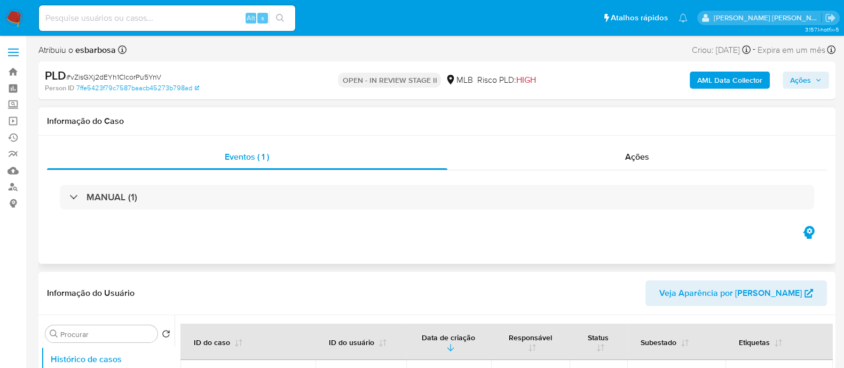
select select "10"
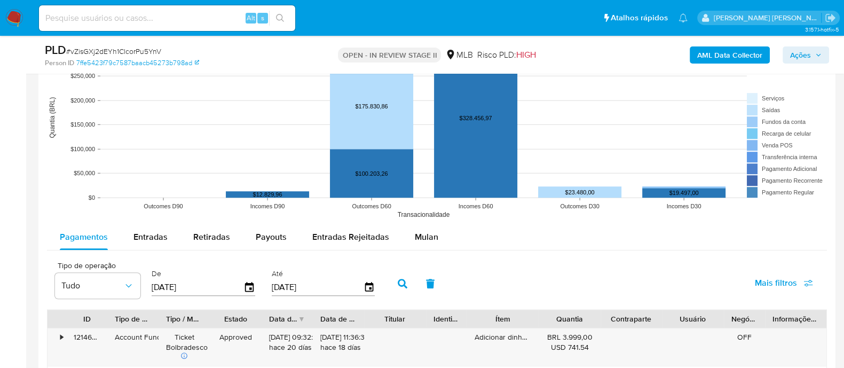
scroll to position [1027, 0]
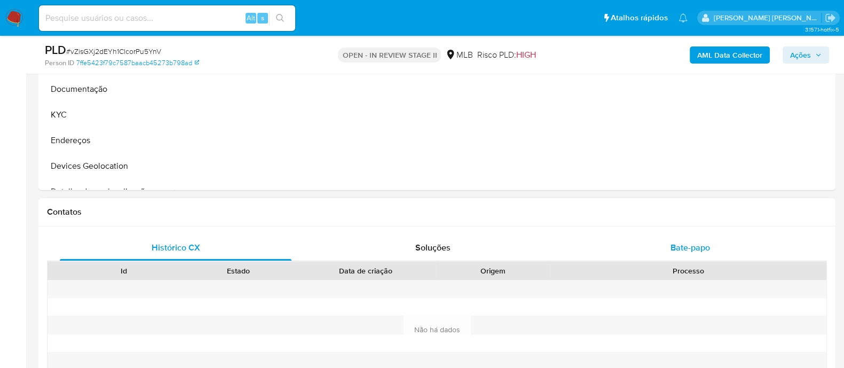
click at [696, 249] on span "Bate-papo" at bounding box center [689, 247] width 39 height 12
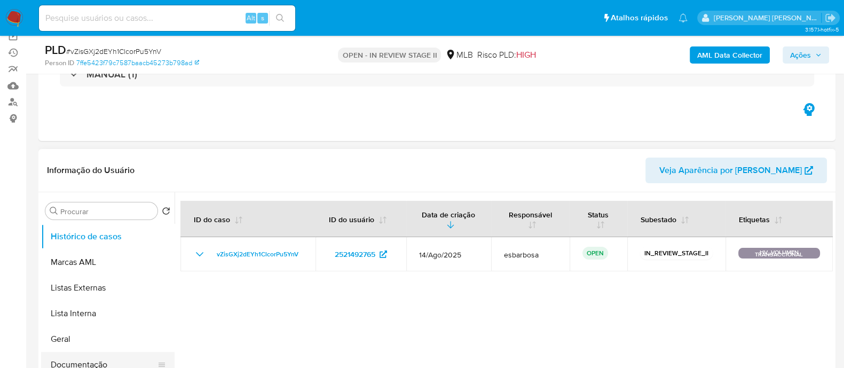
scroll to position [160, 0]
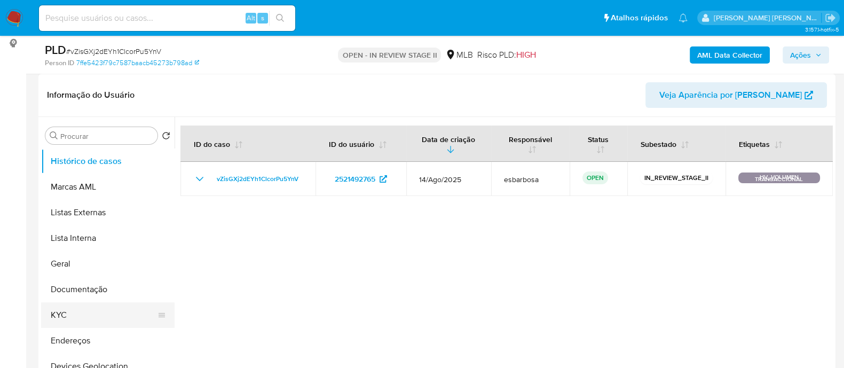
click at [67, 323] on button "KYC" at bounding box center [103, 315] width 125 height 26
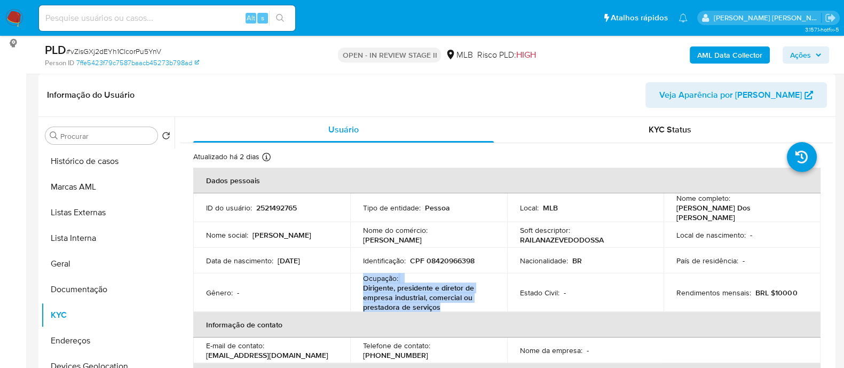
drag, startPoint x: 444, startPoint y: 304, endPoint x: 357, endPoint y: 276, distance: 90.9
click at [357, 276] on td "Ocupação : Dirigente, presidente e diretor de empresa industrial, comercial ou …" at bounding box center [428, 292] width 157 height 38
copy div "Ocupação : Dirigente, presidente e diretor de empresa industrial, comercial ou …"
click at [801, 58] on span "Ações" at bounding box center [800, 54] width 21 height 17
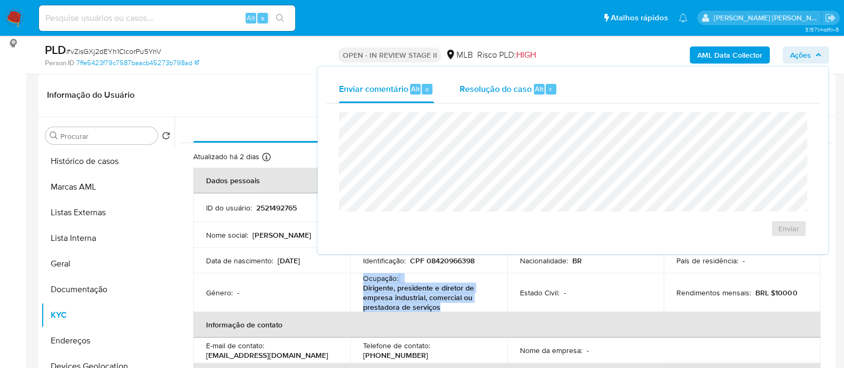
click at [503, 95] on div "Resolução do caso Alt r" at bounding box center [508, 89] width 98 height 28
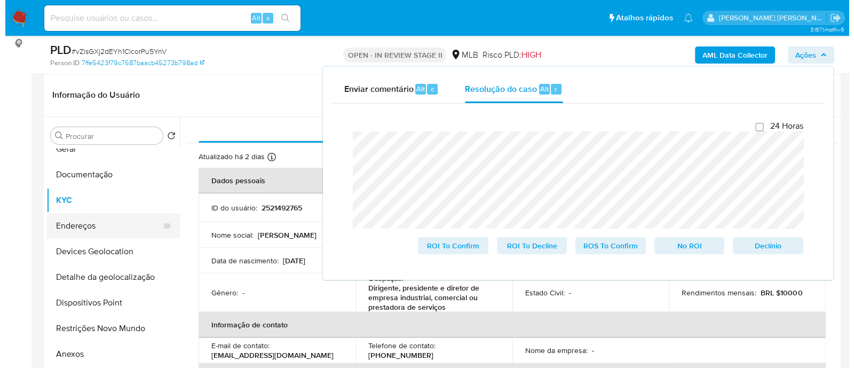
scroll to position [133, 0]
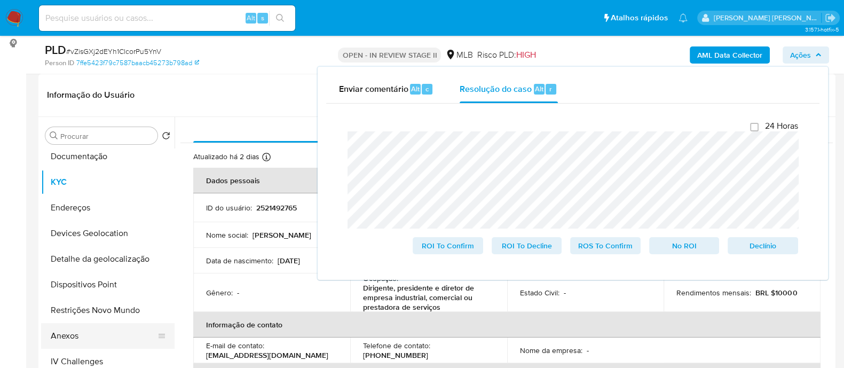
click at [83, 339] on button "Anexos" at bounding box center [103, 336] width 125 height 26
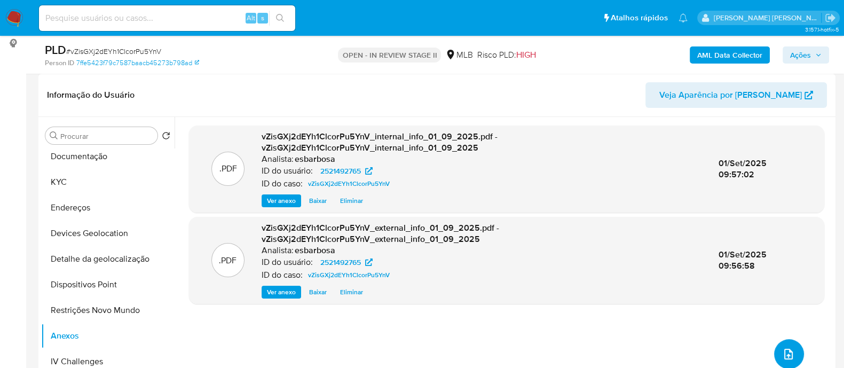
click at [789, 362] on button "upload-file" at bounding box center [789, 354] width 30 height 30
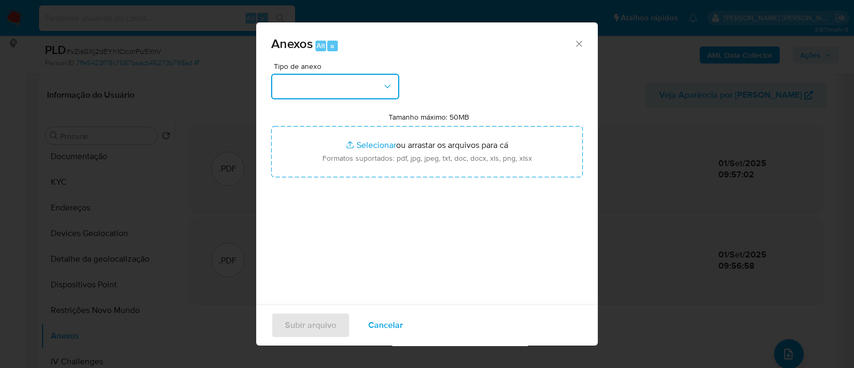
drag, startPoint x: 331, startPoint y: 81, endPoint x: 329, endPoint y: 97, distance: 16.6
click at [331, 82] on button "button" at bounding box center [335, 87] width 128 height 26
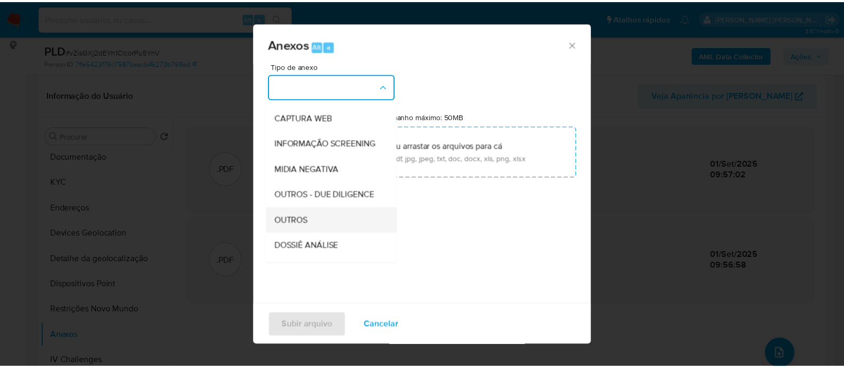
scroll to position [164, 0]
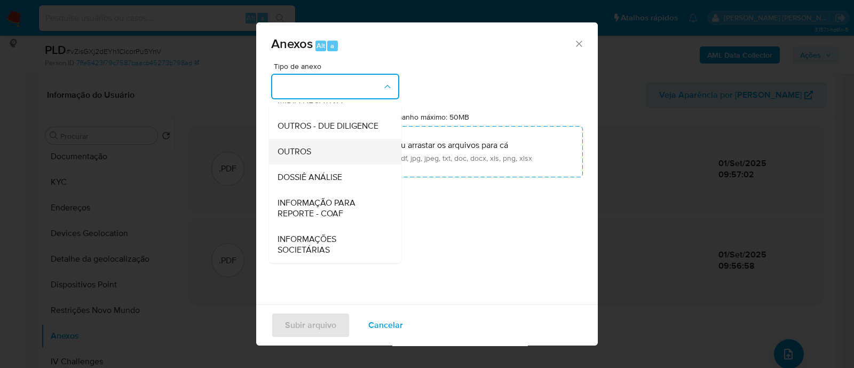
click at [293, 150] on span "OUTROS" at bounding box center [294, 151] width 34 height 11
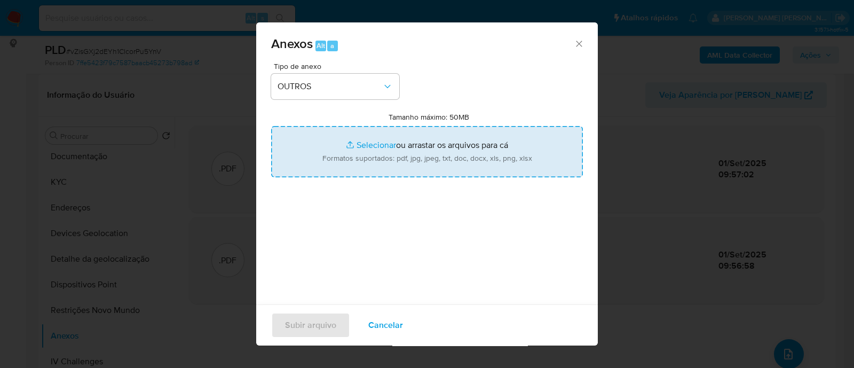
click at [371, 145] on input "Tamanho máximo: 50MB Selecionar arquivos" at bounding box center [427, 151] width 312 height 51
type input "C:\fakepath\SAR - XXXXX - CPF 08420966398 - RAILAN AZEVEDO DOS SANTOS.pdf"
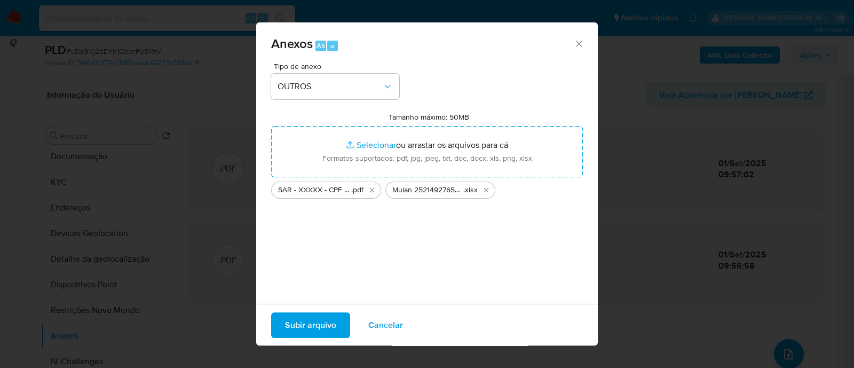
click at [314, 320] on span "Subir arquivo" at bounding box center [310, 324] width 51 height 23
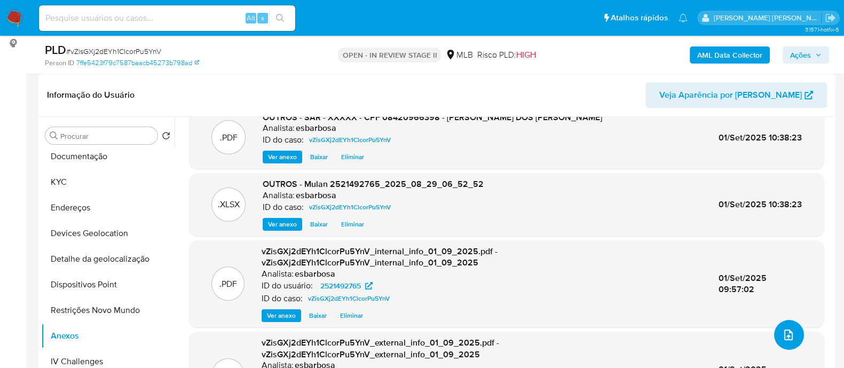
scroll to position [0, 0]
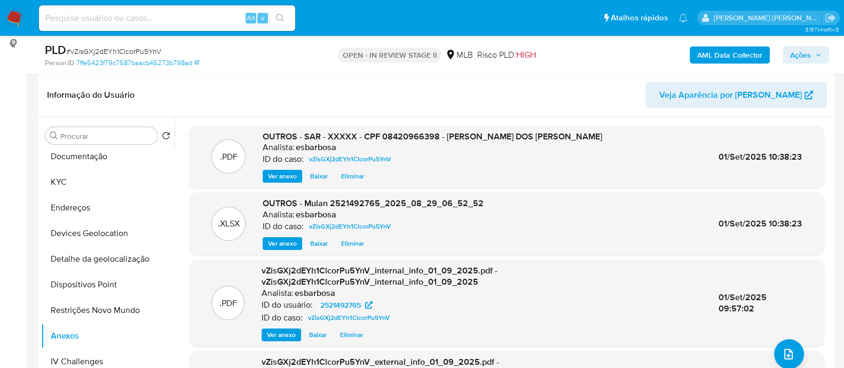
drag, startPoint x: 805, startPoint y: 51, endPoint x: 800, endPoint y: 52, distance: 5.4
click at [803, 52] on span "Ações" at bounding box center [800, 54] width 21 height 17
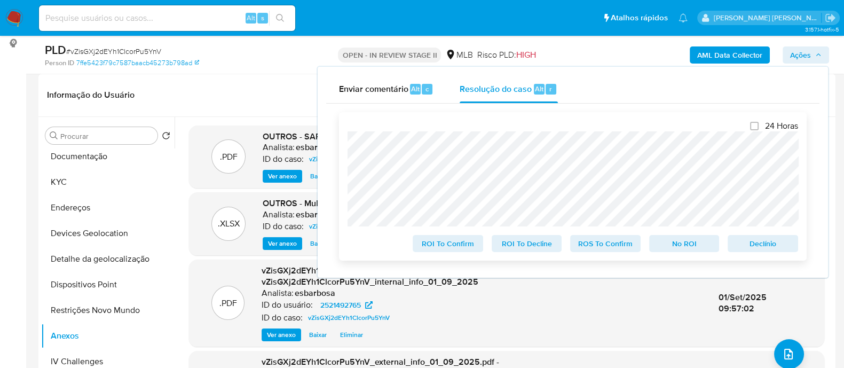
click at [623, 249] on span "ROS To Confirm" at bounding box center [604, 243] width 55 height 15
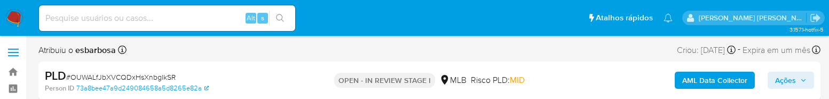
select select "10"
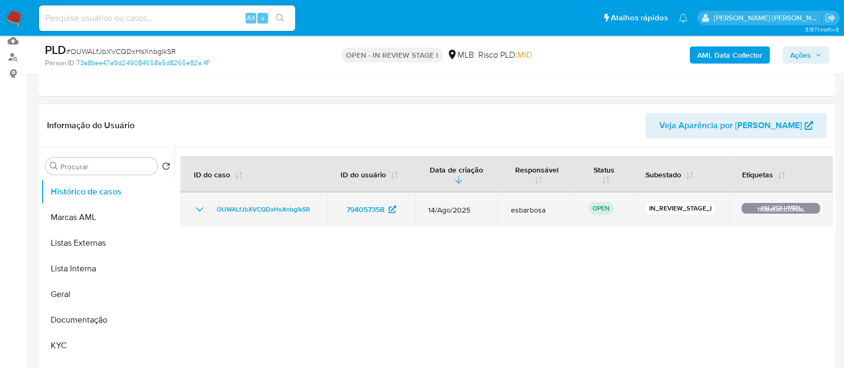
scroll to position [133, 0]
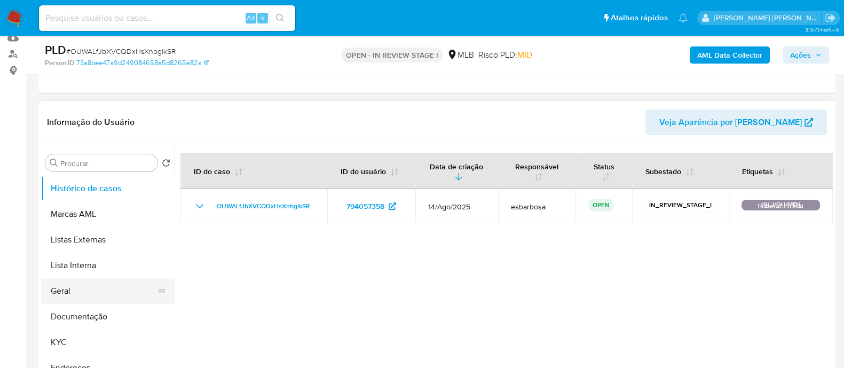
click at [77, 98] on button "Geral" at bounding box center [103, 291] width 125 height 26
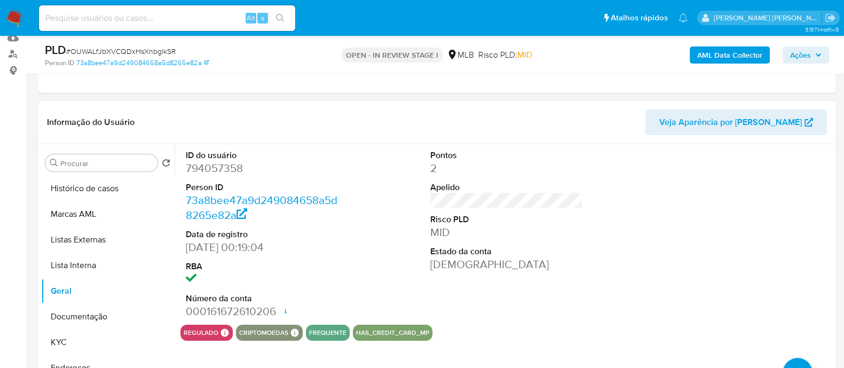
click at [229, 98] on dd "794057358" at bounding box center [262, 168] width 153 height 15
copy dd "794057358"
click at [61, 98] on button "KYC" at bounding box center [103, 342] width 125 height 26
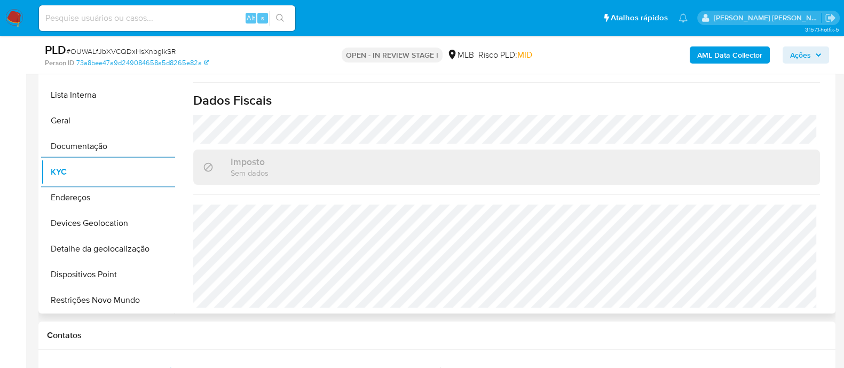
scroll to position [266, 0]
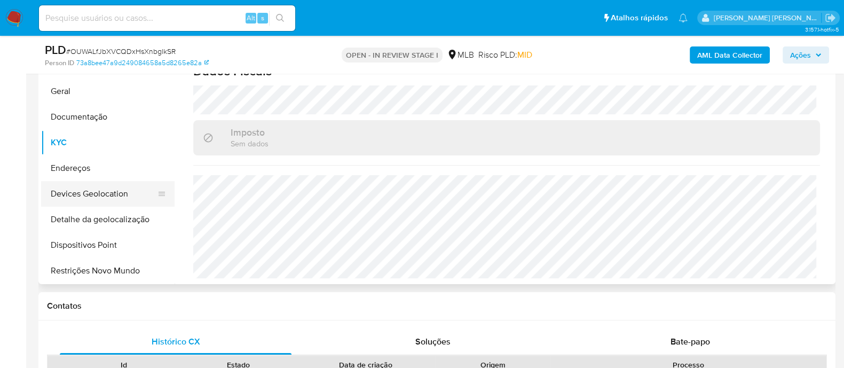
click at [125, 98] on button "Devices Geolocation" at bounding box center [103, 194] width 125 height 26
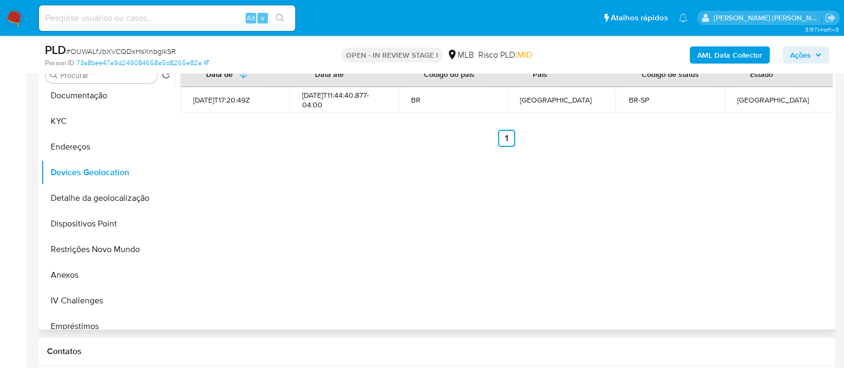
scroll to position [200, 0]
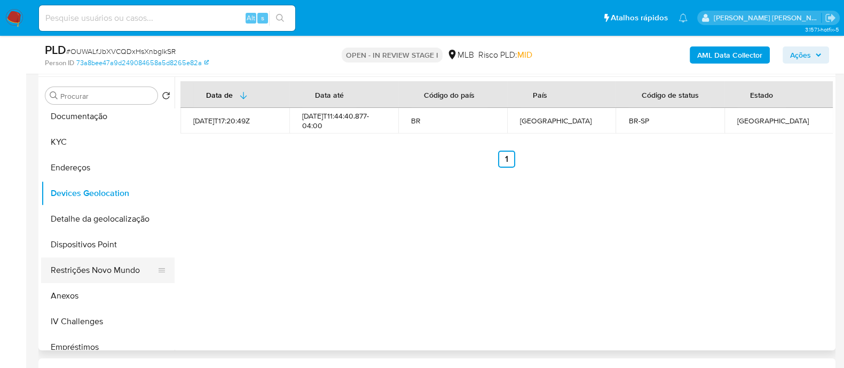
click at [107, 98] on button "Restrições Novo Mundo" at bounding box center [103, 270] width 125 height 26
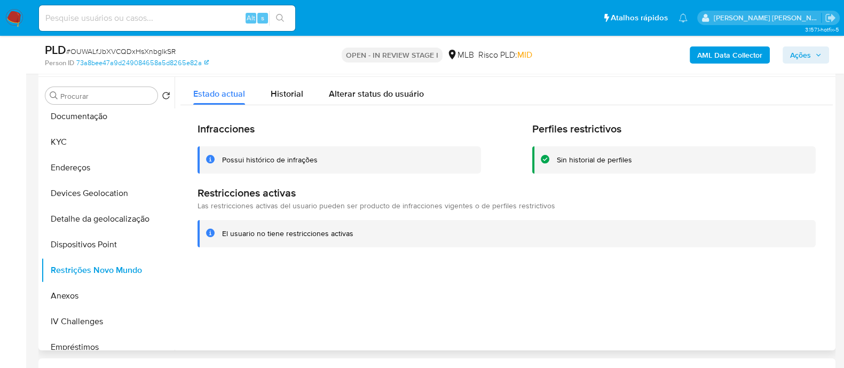
drag, startPoint x: 290, startPoint y: 92, endPoint x: 466, endPoint y: 101, distance: 175.8
click at [290, 93] on span "Historial" at bounding box center [287, 94] width 33 height 12
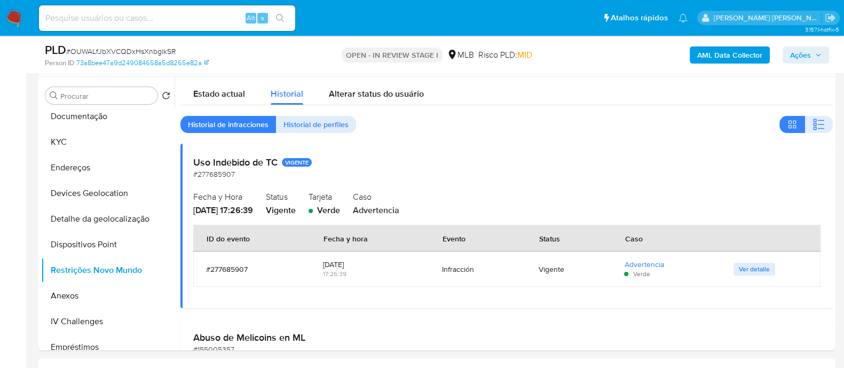
drag, startPoint x: 814, startPoint y: 128, endPoint x: 733, endPoint y: 44, distance: 116.2
click at [814, 98] on icon "button" at bounding box center [818, 124] width 13 height 13
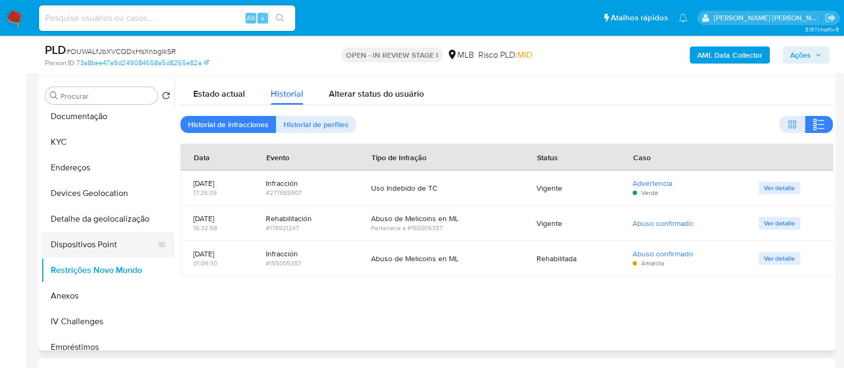
click at [117, 98] on button "Dispositivos Point" at bounding box center [103, 245] width 125 height 26
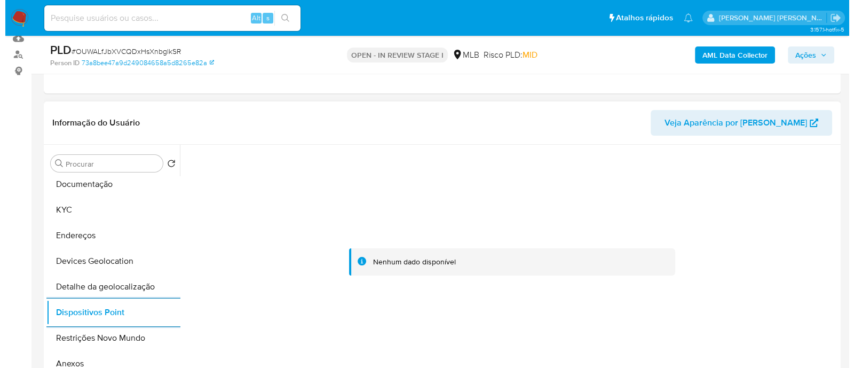
scroll to position [66, 0]
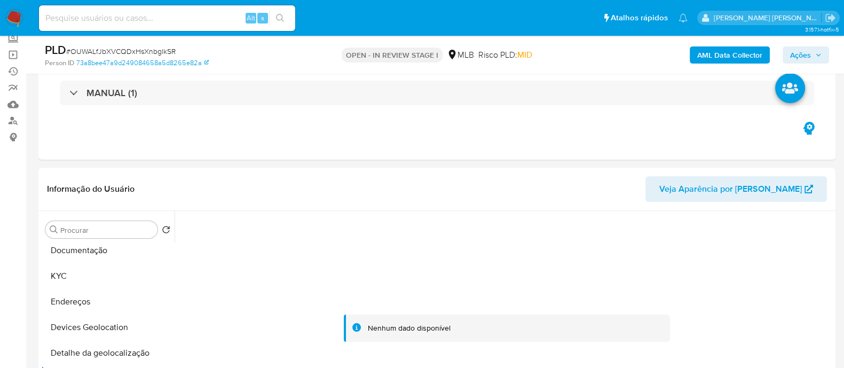
click at [721, 59] on b "AML Data Collector" at bounding box center [729, 54] width 65 height 17
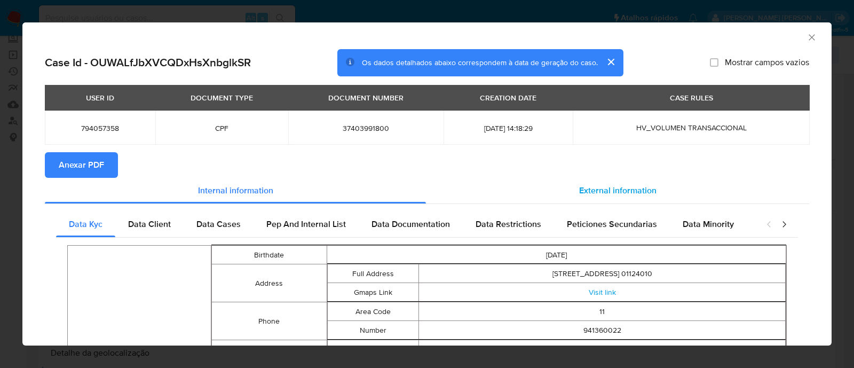
click at [595, 98] on span "External information" at bounding box center [617, 190] width 77 height 12
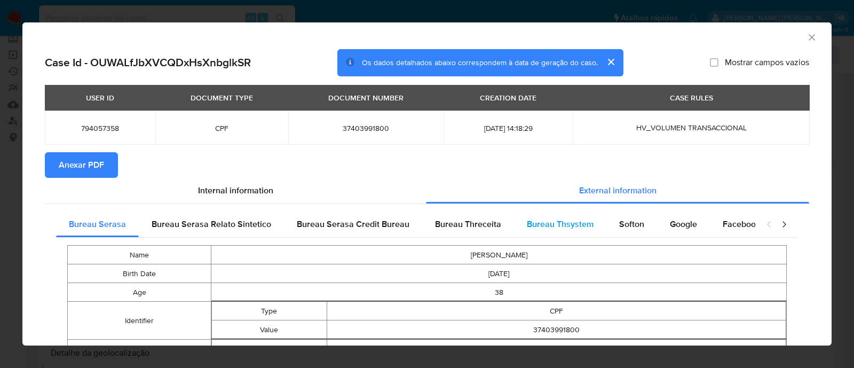
click at [562, 98] on span "Bureau Thsystem" at bounding box center [560, 224] width 67 height 12
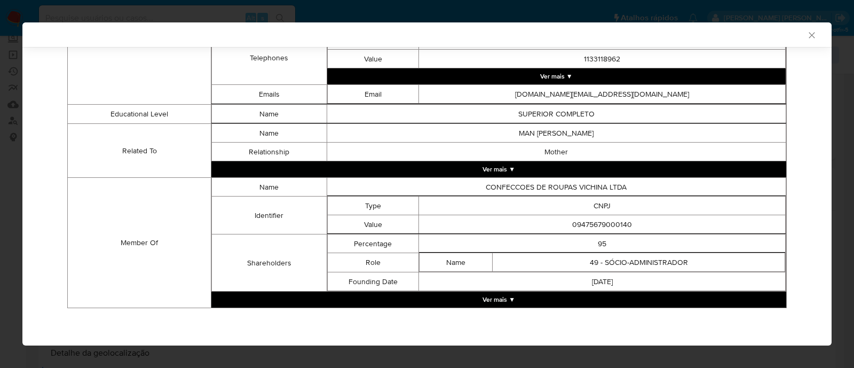
scroll to position [609, 0]
click at [512, 98] on button "Ver mais ▼" at bounding box center [498, 299] width 575 height 16
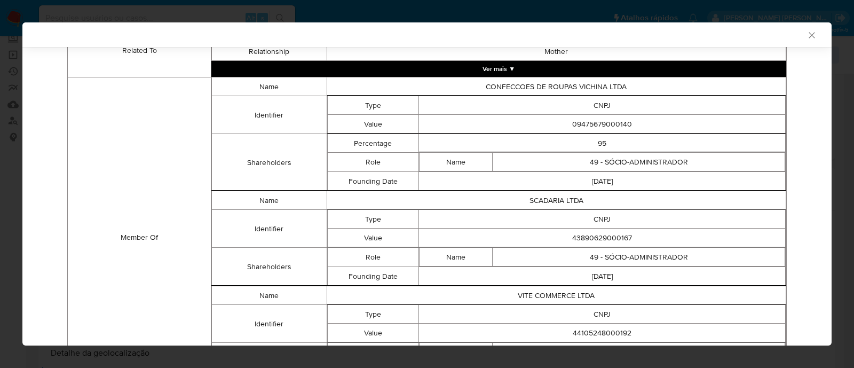
scroll to position [676, 0]
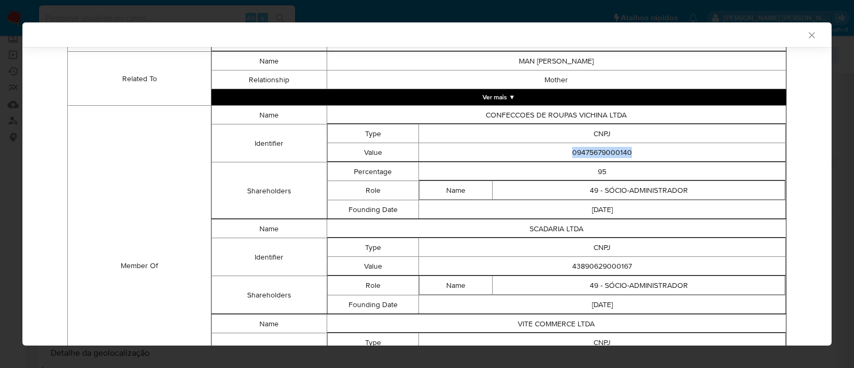
drag, startPoint x: 622, startPoint y: 160, endPoint x: 564, endPoint y: 158, distance: 57.6
click at [564, 98] on td "09475679000140" at bounding box center [602, 152] width 367 height 19
copy td "09475679000140"
drag, startPoint x: 625, startPoint y: 272, endPoint x: 563, endPoint y: 272, distance: 61.9
click at [563, 98] on td "43890629000167" at bounding box center [602, 266] width 367 height 19
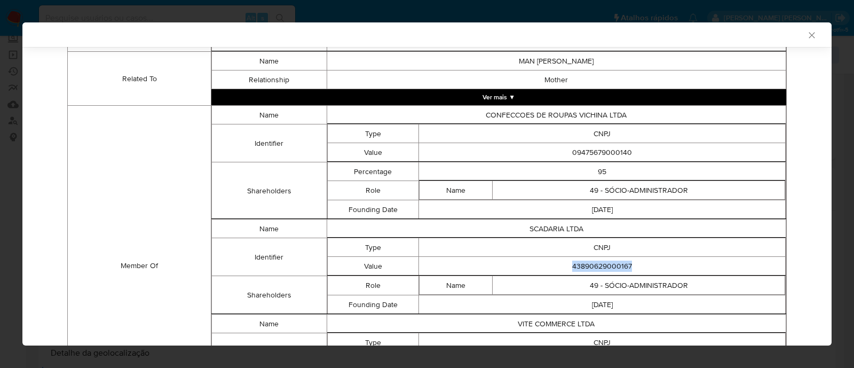
copy td "43890629000167"
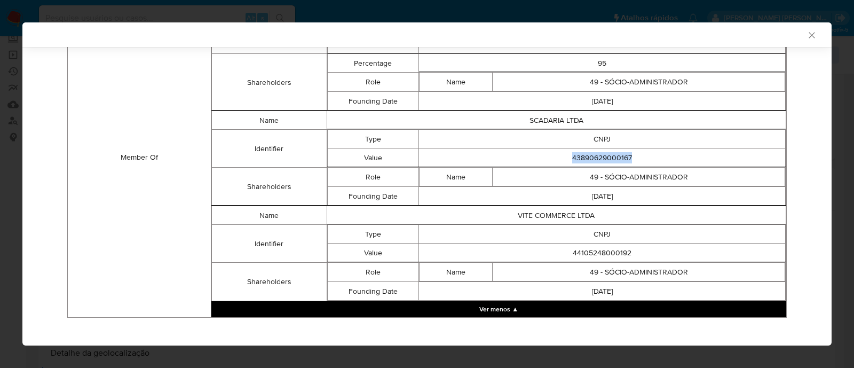
scroll to position [803, 0]
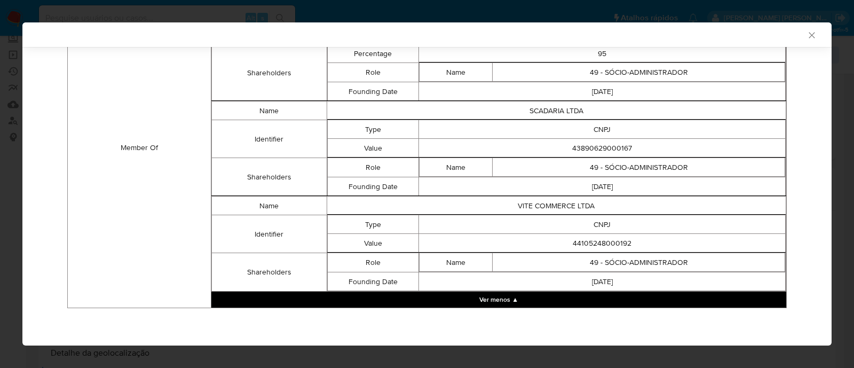
click at [615, 98] on td "44105248000192" at bounding box center [602, 243] width 367 height 19
copy td "44105248000192"
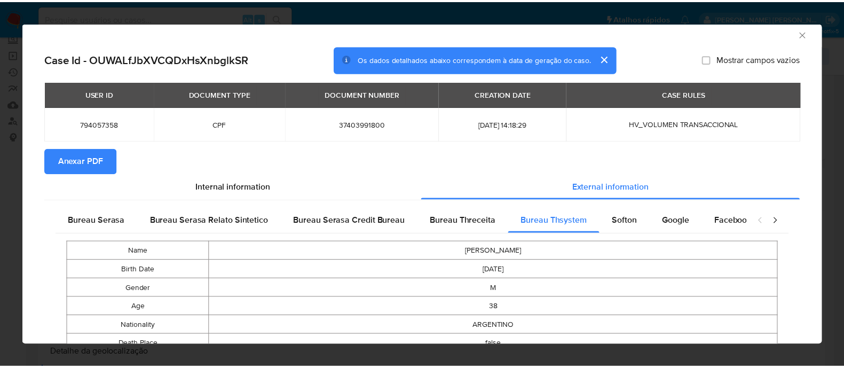
scroll to position [3, 0]
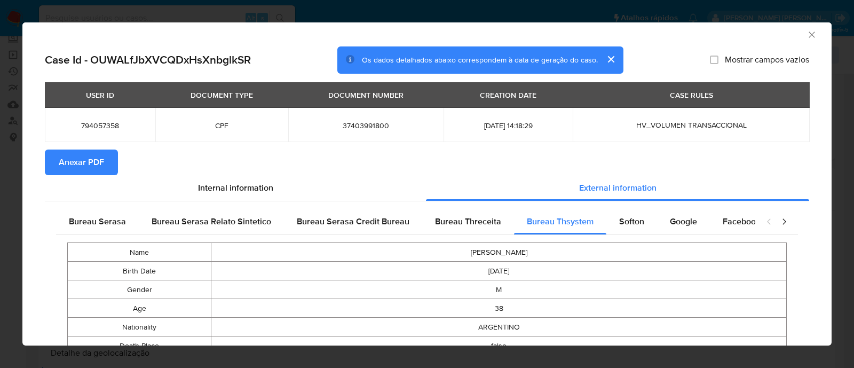
click at [806, 35] on icon "Fechar a janela" at bounding box center [811, 34] width 11 height 11
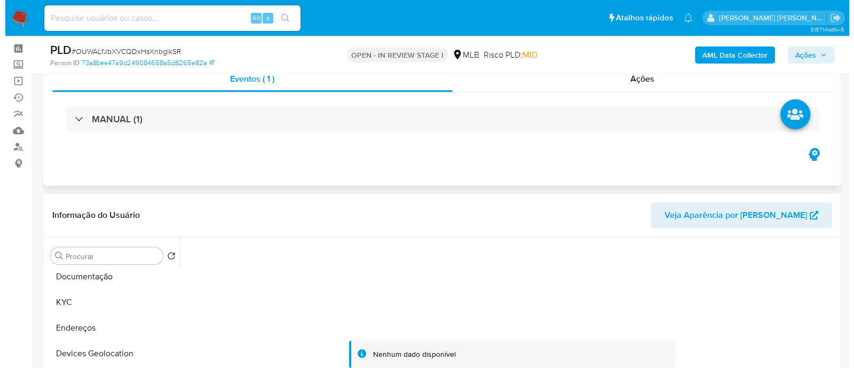
scroll to position [0, 0]
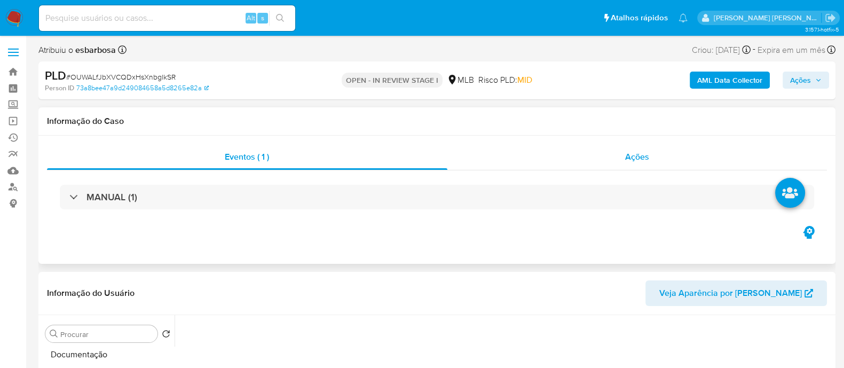
click at [512, 98] on div "Ações" at bounding box center [637, 157] width 380 height 26
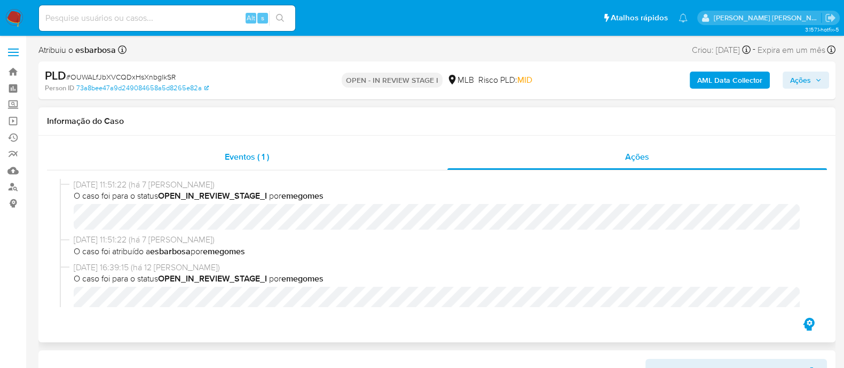
click at [284, 98] on div "Eventos ( 1 )" at bounding box center [247, 157] width 400 height 26
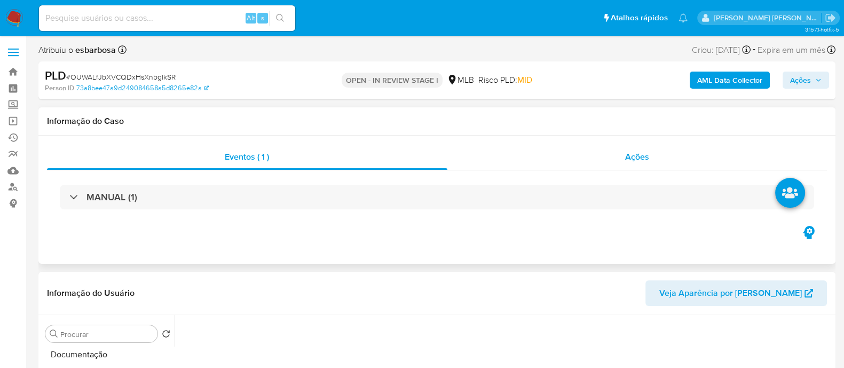
click at [553, 98] on div "Ações" at bounding box center [637, 157] width 380 height 26
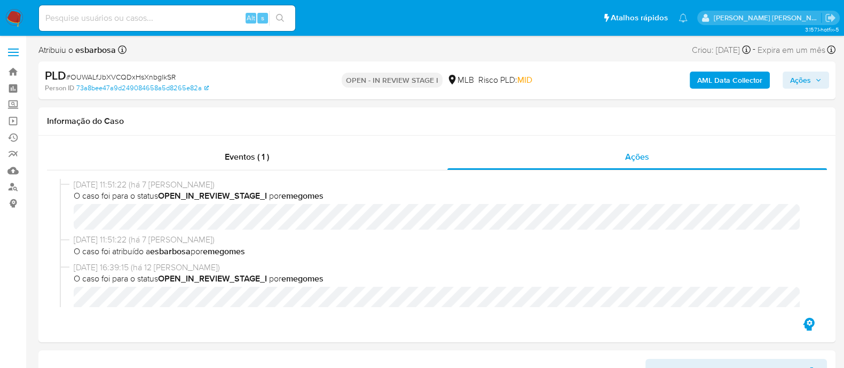
click at [743, 79] on b "AML Data Collector" at bounding box center [729, 79] width 65 height 17
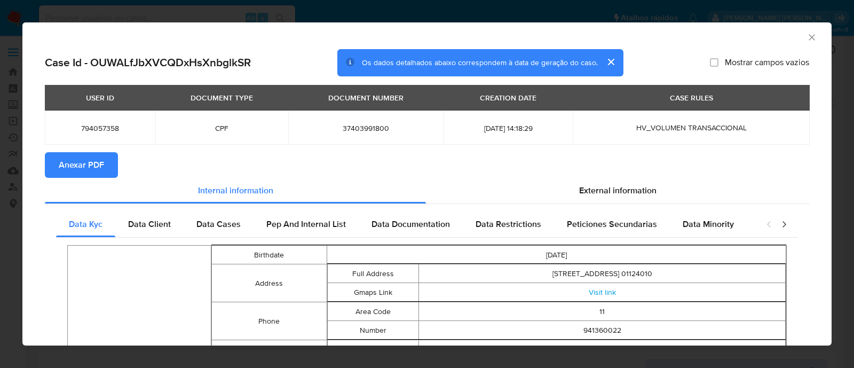
click at [806, 37] on icon "Fechar a janela" at bounding box center [811, 37] width 11 height 11
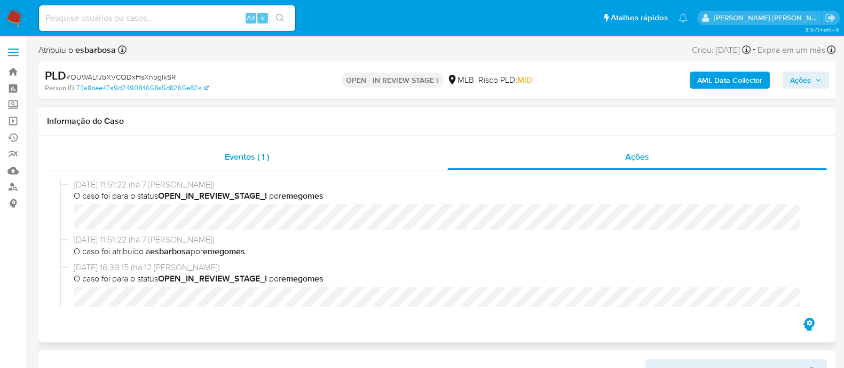
click at [363, 98] on div "Eventos ( 1 )" at bounding box center [247, 157] width 400 height 26
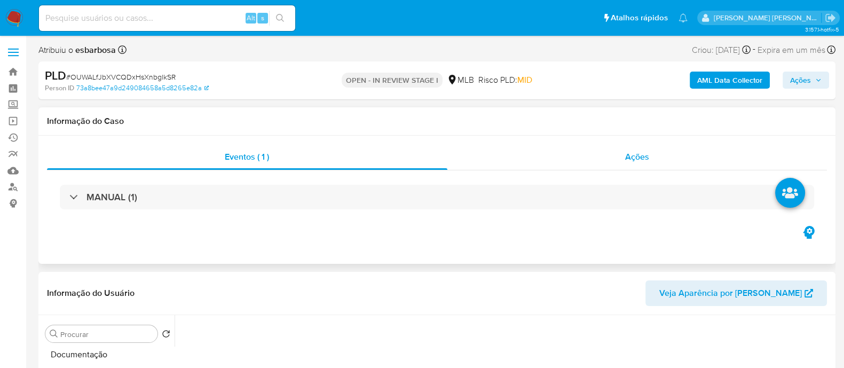
click at [520, 98] on div "Ações" at bounding box center [637, 157] width 380 height 26
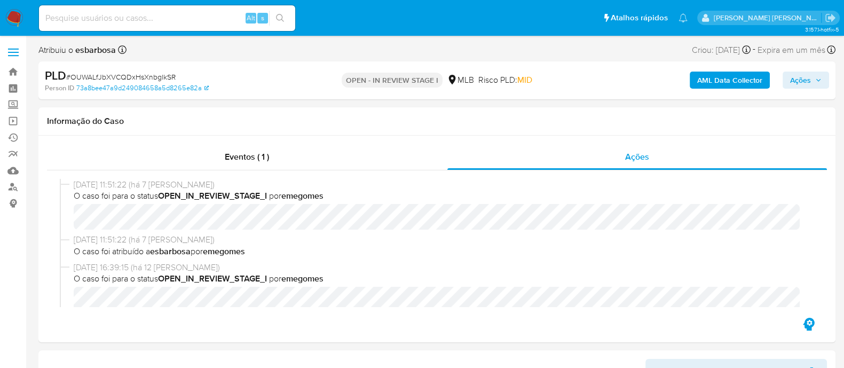
click at [728, 81] on b "AML Data Collector" at bounding box center [729, 79] width 65 height 17
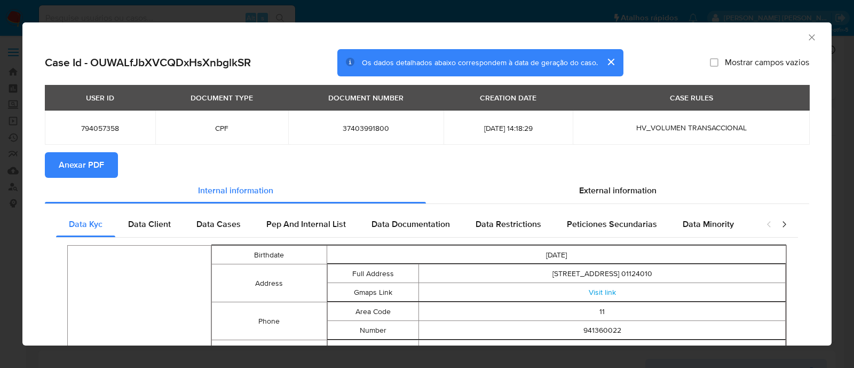
click at [74, 98] on span "Anexar PDF" at bounding box center [81, 164] width 45 height 23
click at [623, 98] on span "External information" at bounding box center [617, 190] width 77 height 12
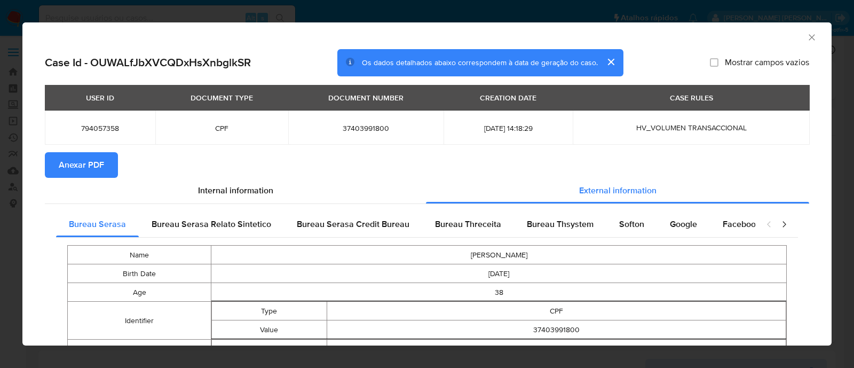
click at [806, 38] on icon "Fechar a janela" at bounding box center [811, 37] width 11 height 11
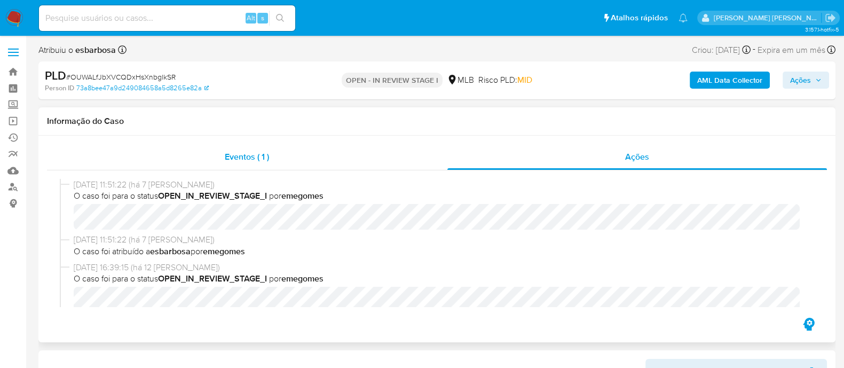
click at [348, 98] on div "Eventos ( 1 )" at bounding box center [247, 157] width 400 height 26
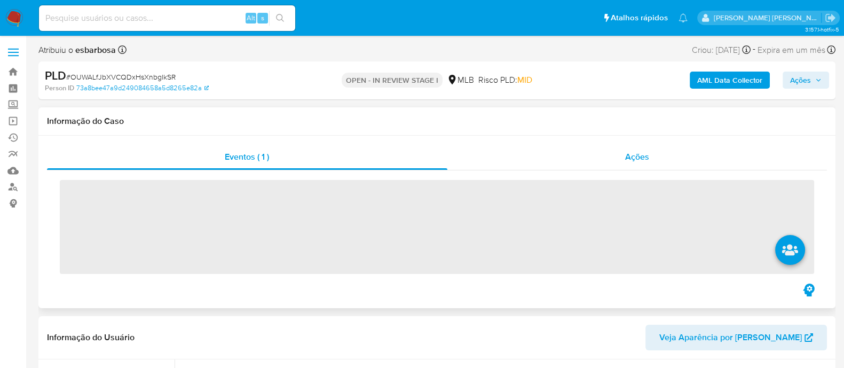
click at [496, 98] on div "Ações" at bounding box center [637, 157] width 380 height 26
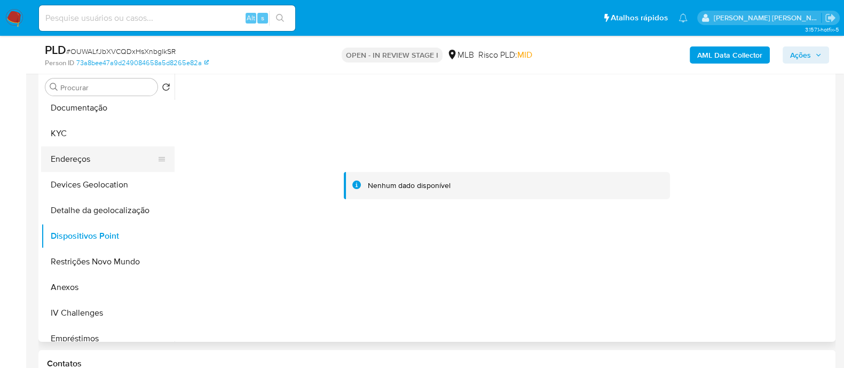
scroll to position [266, 0]
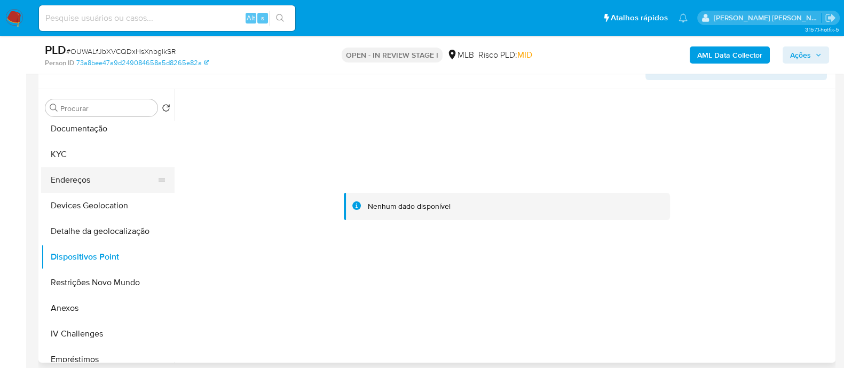
click at [77, 98] on button "Endereços" at bounding box center [103, 180] width 125 height 26
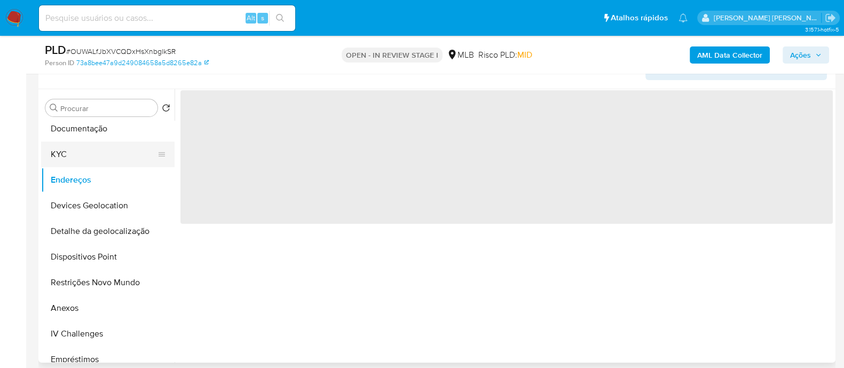
click at [83, 98] on button "KYC" at bounding box center [103, 154] width 125 height 26
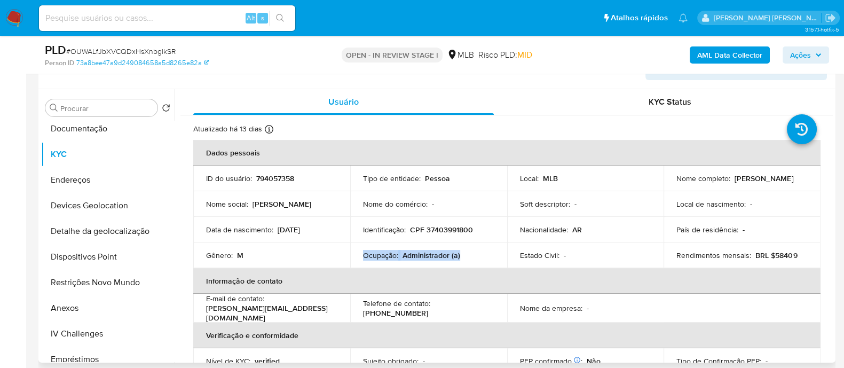
drag, startPoint x: 460, startPoint y: 252, endPoint x: 362, endPoint y: 254, distance: 98.7
click at [363, 98] on div "Ocupação : Administrador (a)" at bounding box center [428, 255] width 131 height 10
copy div "Ocupação : Administrador (a)"
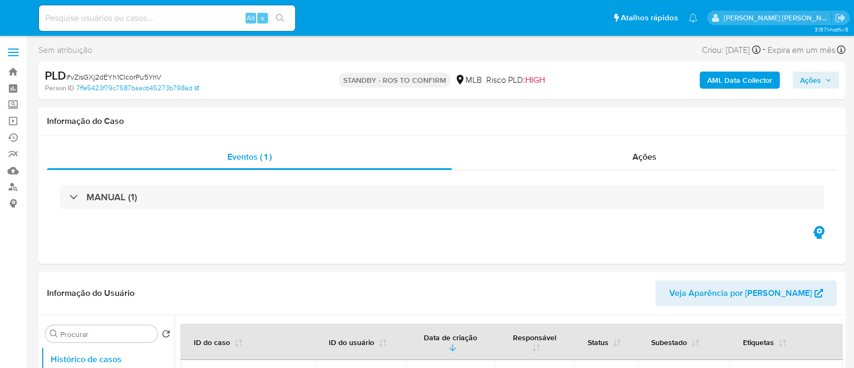
select select "10"
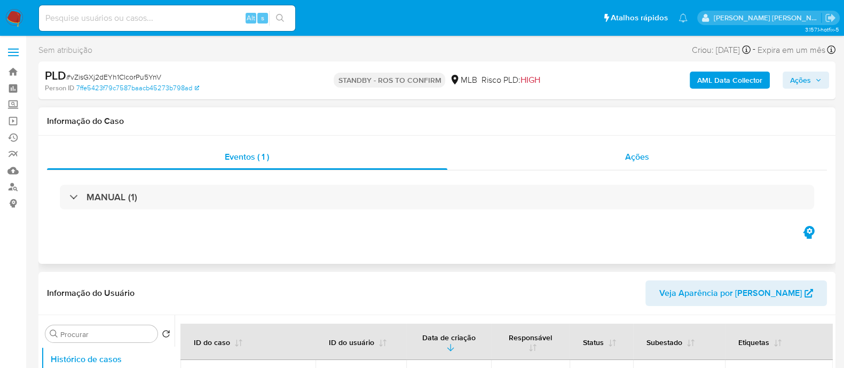
click at [537, 158] on div "Ações" at bounding box center [637, 157] width 380 height 26
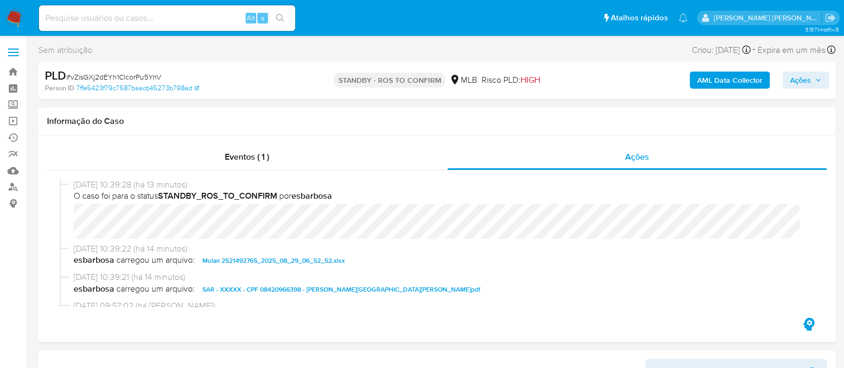
click at [135, 80] on span "# vZisGXj2dEYh1ClcorPu5YnV" at bounding box center [113, 76] width 95 height 11
copy span "vZisGXj2dEYh1ClcorPu5YnV"
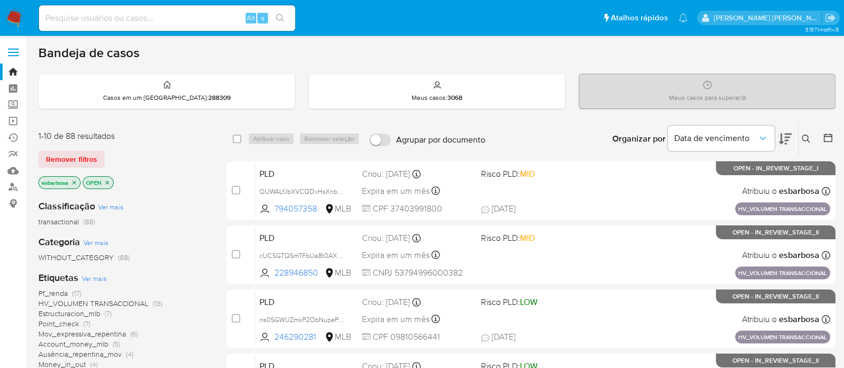
click at [180, 15] on input at bounding box center [167, 18] width 256 height 14
paste input "2521092942"
type input "2521092942"
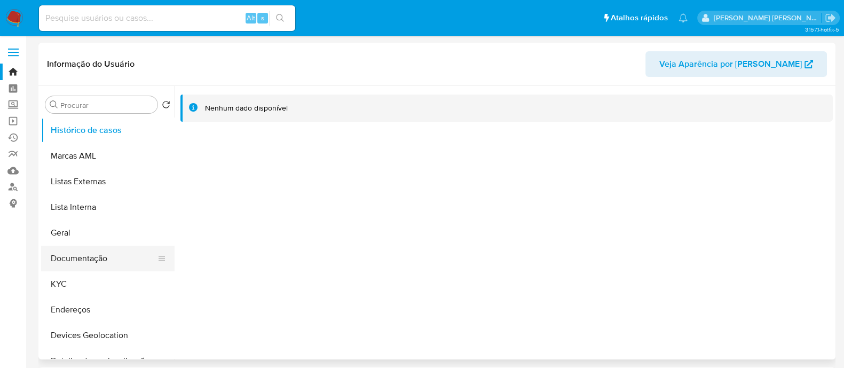
select select "10"
click at [96, 261] on button "Documentação" at bounding box center [103, 258] width 125 height 26
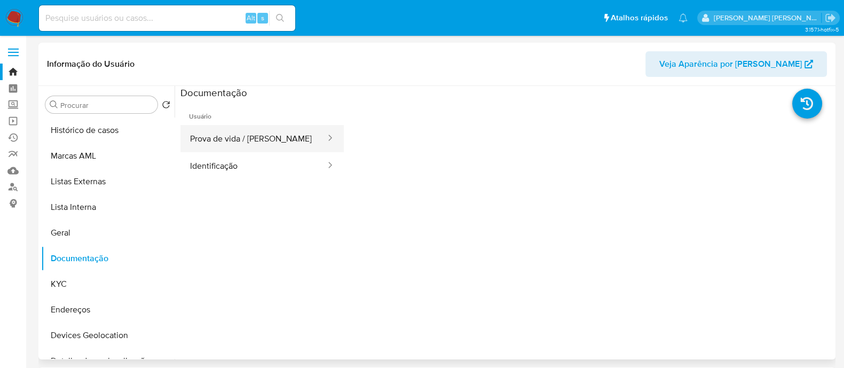
click at [243, 143] on button "Prova de vida / [PERSON_NAME]" at bounding box center [253, 138] width 146 height 27
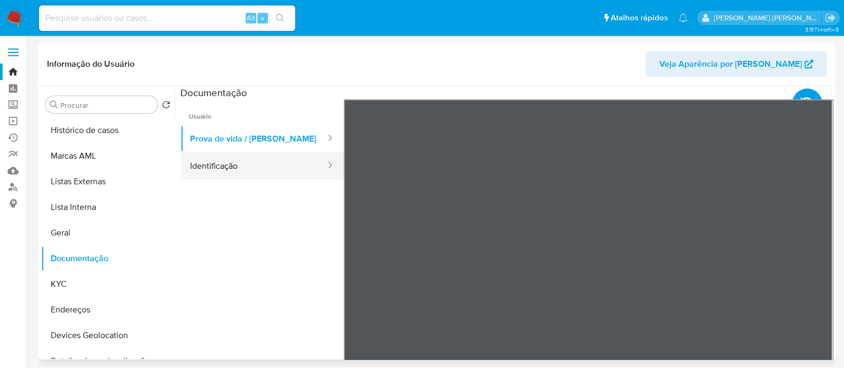
click at [235, 163] on button "Identificação" at bounding box center [253, 165] width 146 height 27
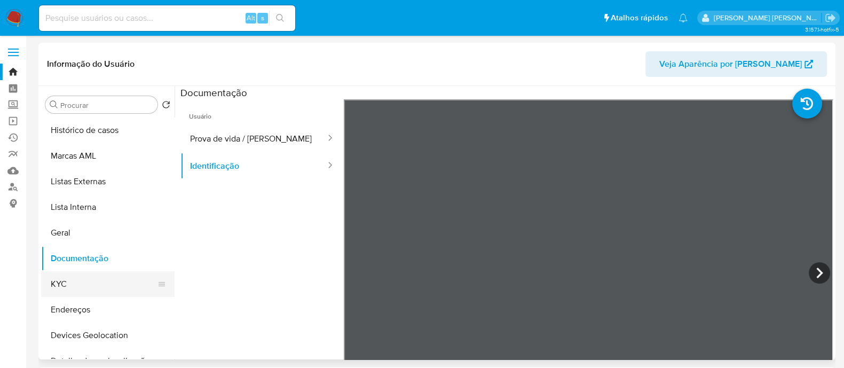
click at [89, 284] on button "KYC" at bounding box center [103, 284] width 125 height 26
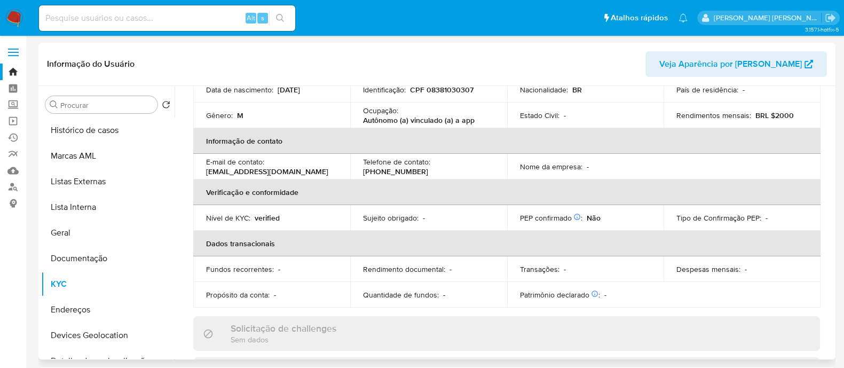
scroll to position [74, 0]
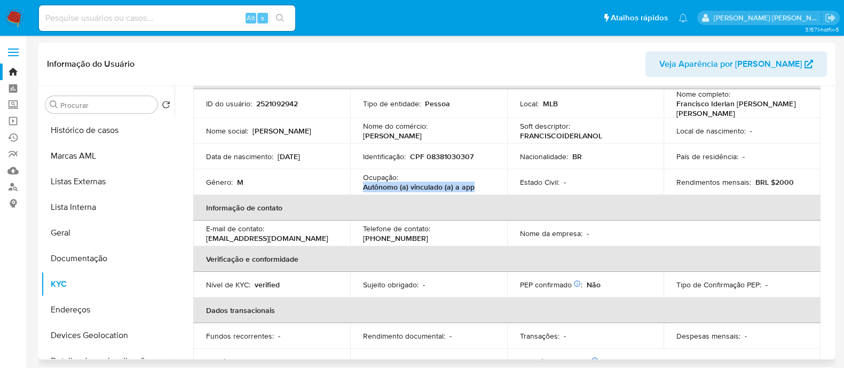
drag, startPoint x: 475, startPoint y: 183, endPoint x: 360, endPoint y: 184, distance: 114.7
click at [360, 184] on td "Ocupação : Autônomo (a) vinculado (a) a app" at bounding box center [428, 182] width 157 height 26
copy p "Autônomo (a) vinculado (a) a app"
drag, startPoint x: 787, startPoint y: 177, endPoint x: 766, endPoint y: 177, distance: 21.3
click at [766, 177] on p "BRL $2000" at bounding box center [774, 182] width 38 height 10
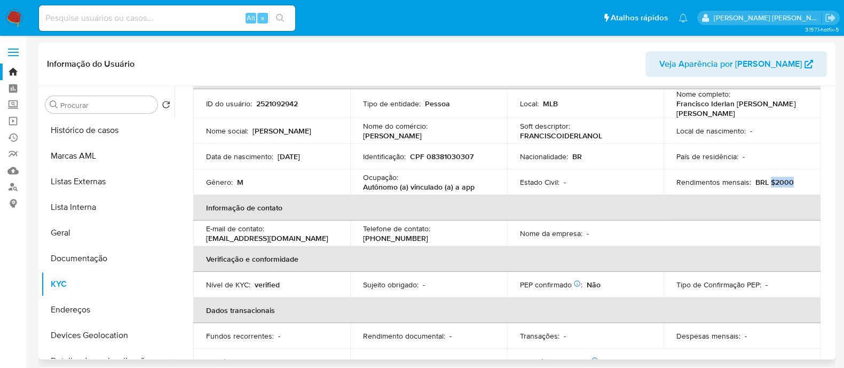
copy p "$2000"
click at [171, 20] on input at bounding box center [167, 18] width 256 height 14
paste input "2529058293"
type input "2529058293"
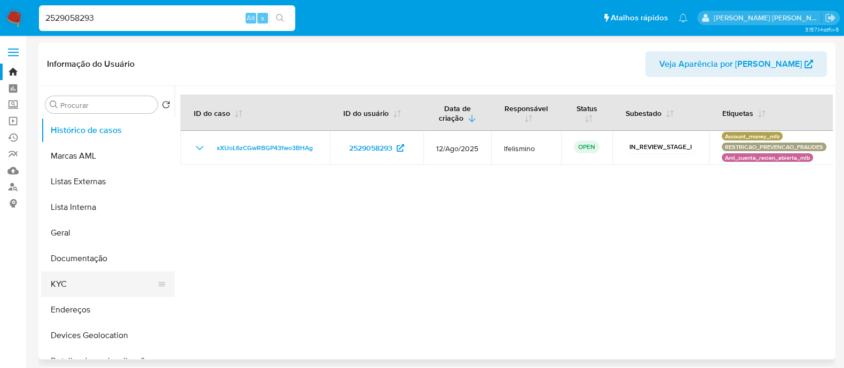
select select "10"
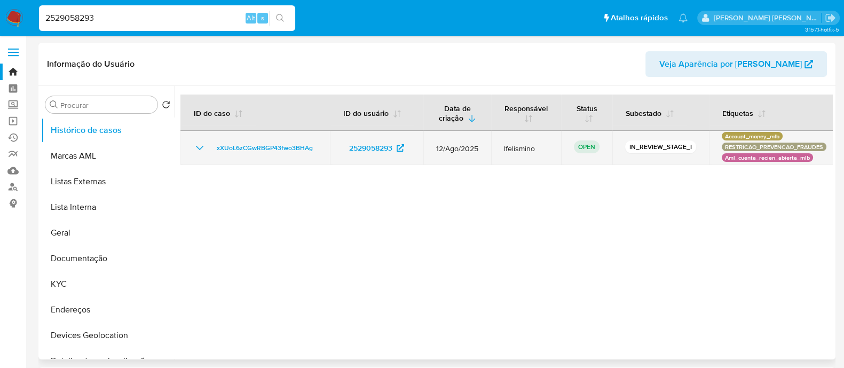
click at [197, 150] on icon "Mostrar/Ocultar" at bounding box center [199, 147] width 13 height 13
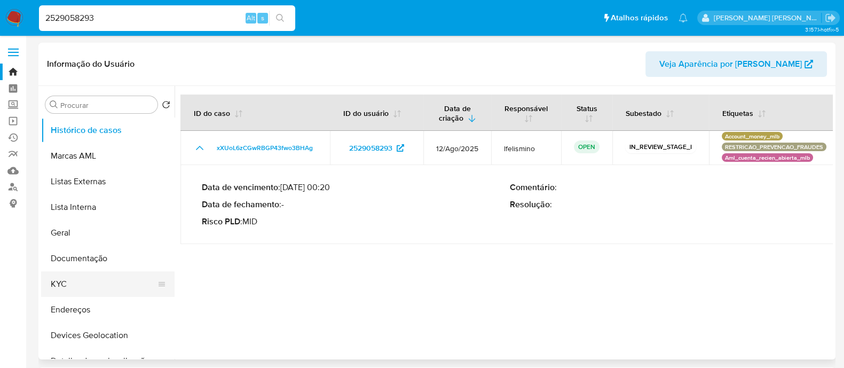
click at [76, 287] on button "KYC" at bounding box center [103, 284] width 125 height 26
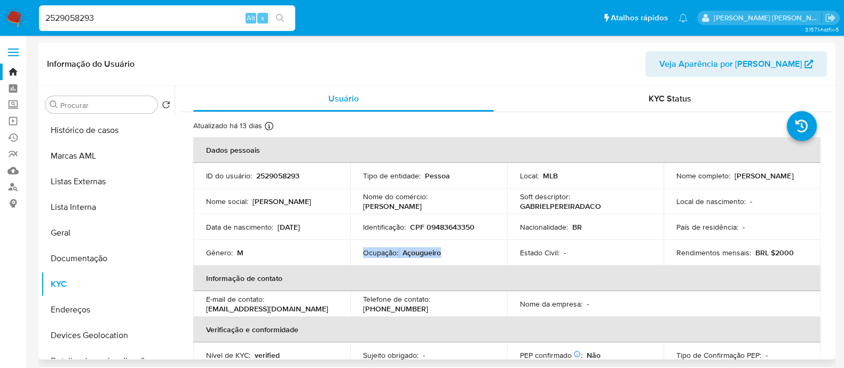
drag, startPoint x: 446, startPoint y: 257, endPoint x: 359, endPoint y: 256, distance: 87.0
click at [359, 256] on td "Ocupação : Açougueiro" at bounding box center [428, 253] width 157 height 26
copy div "Ocupação : Açougueiro"
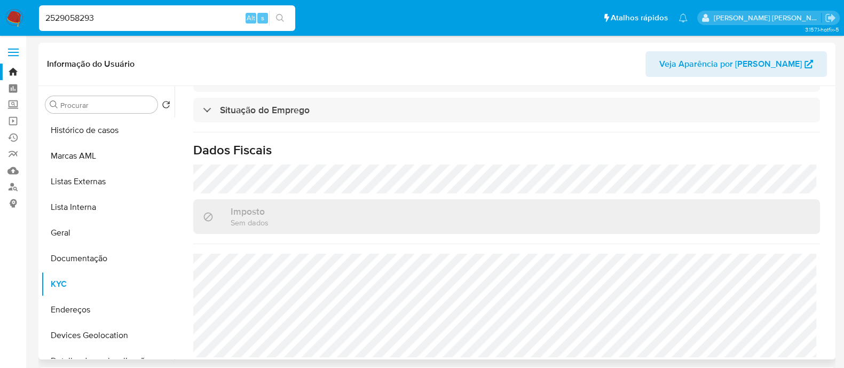
scroll to position [464, 0]
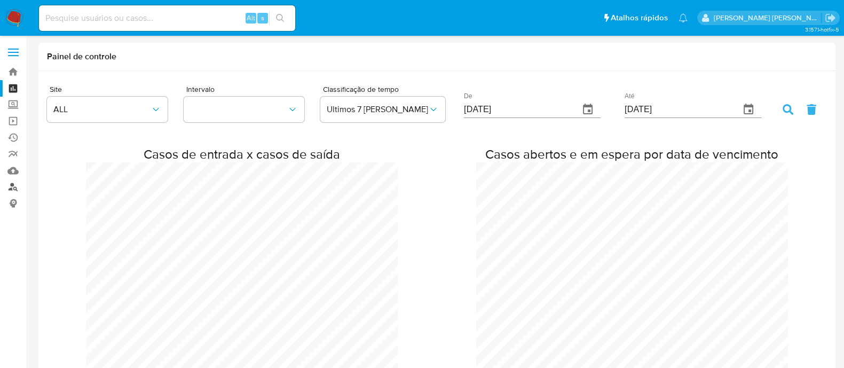
click at [14, 188] on link "Localizador de pessoas" at bounding box center [63, 187] width 127 height 17
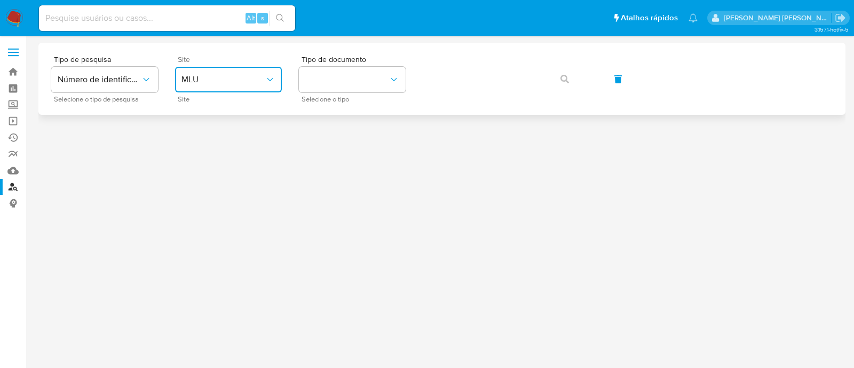
click at [250, 86] on button "MLU" at bounding box center [228, 80] width 107 height 26
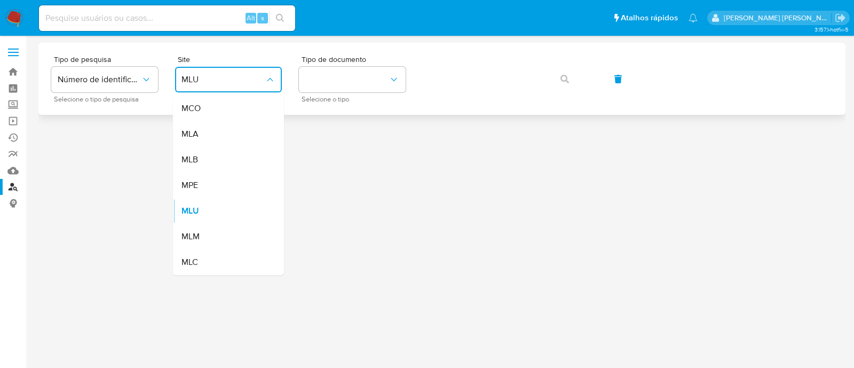
drag, startPoint x: 229, startPoint y: 157, endPoint x: 306, endPoint y: 108, distance: 90.7
click at [229, 157] on div "MLB" at bounding box center [225, 160] width 88 height 26
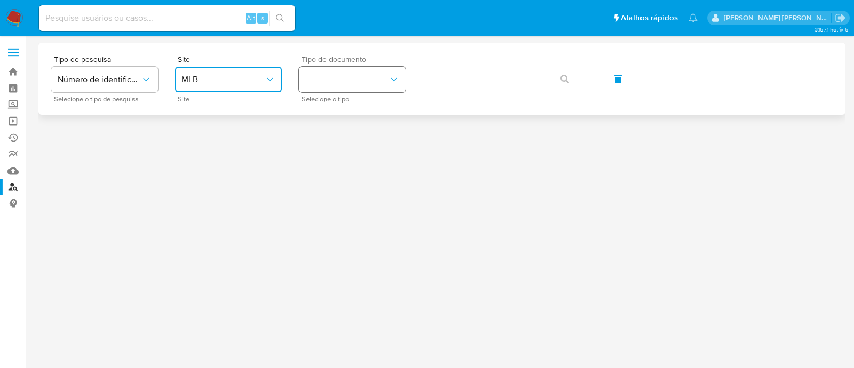
click at [360, 76] on button "identificationType" at bounding box center [352, 80] width 107 height 26
click at [348, 142] on div "CPF CPF" at bounding box center [349, 150] width 88 height 36
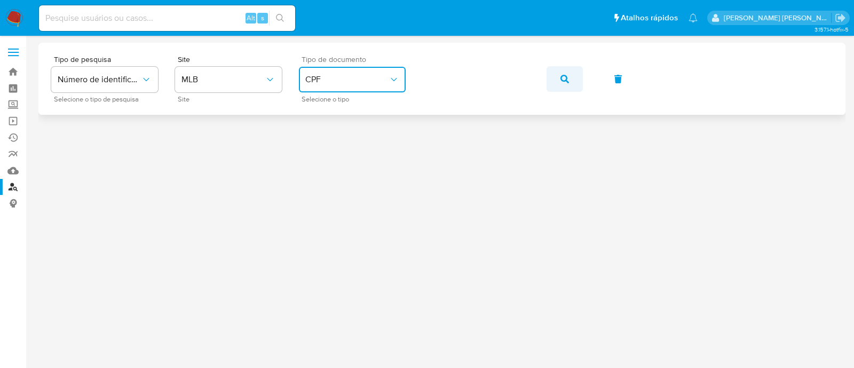
click at [568, 78] on button "button" at bounding box center [564, 79] width 36 height 26
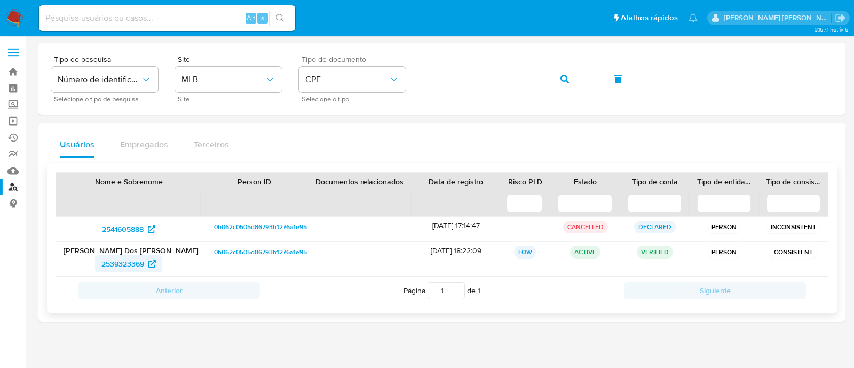
click at [126, 261] on span "2539323369" at bounding box center [122, 263] width 43 height 17
click at [569, 81] on button "button" at bounding box center [564, 79] width 36 height 26
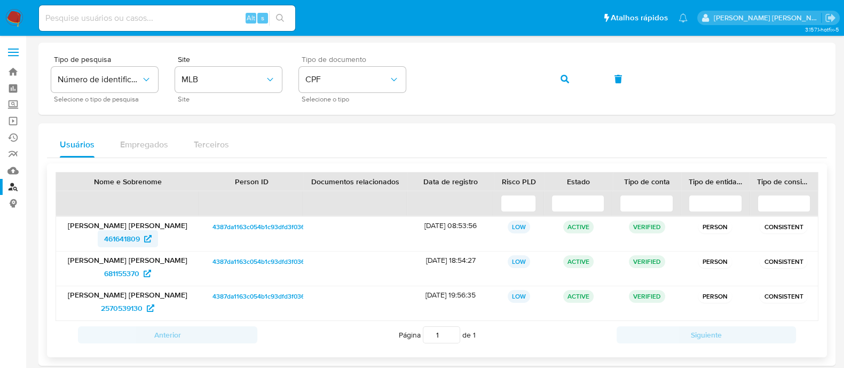
click at [117, 240] on span "461641809" at bounding box center [122, 238] width 36 height 17
click at [123, 272] on span "681155370" at bounding box center [121, 273] width 35 height 17
click at [117, 305] on span "2570539130" at bounding box center [122, 307] width 42 height 17
click at [568, 78] on icon "button" at bounding box center [564, 79] width 9 height 9
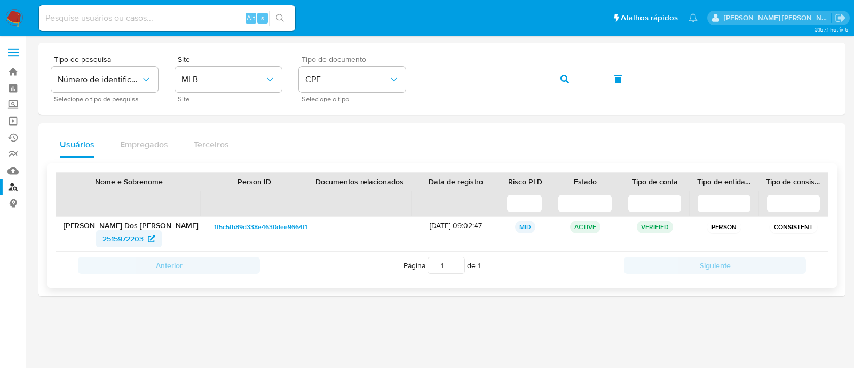
click at [124, 241] on span "2515972203" at bounding box center [122, 238] width 41 height 17
click at [563, 81] on icon "button" at bounding box center [564, 79] width 9 height 9
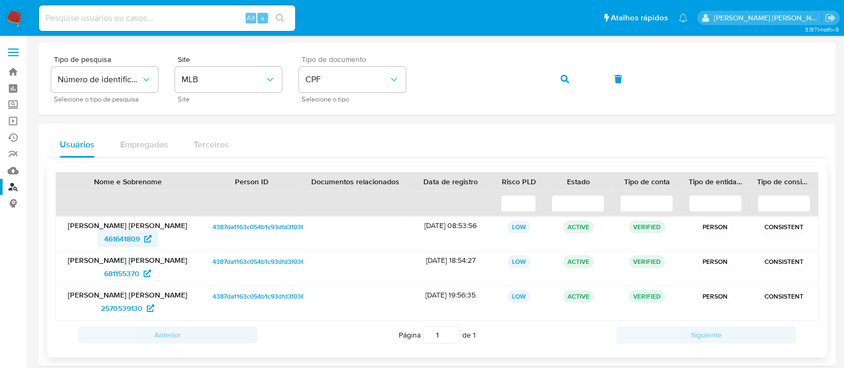
click at [125, 241] on span "461641809" at bounding box center [122, 238] width 36 height 17
click at [130, 274] on span "681155370" at bounding box center [121, 273] width 35 height 17
click at [122, 309] on span "2570539130" at bounding box center [122, 307] width 42 height 17
click at [121, 238] on span "461641809" at bounding box center [122, 238] width 36 height 17
click at [115, 273] on span "681155370" at bounding box center [121, 273] width 35 height 17
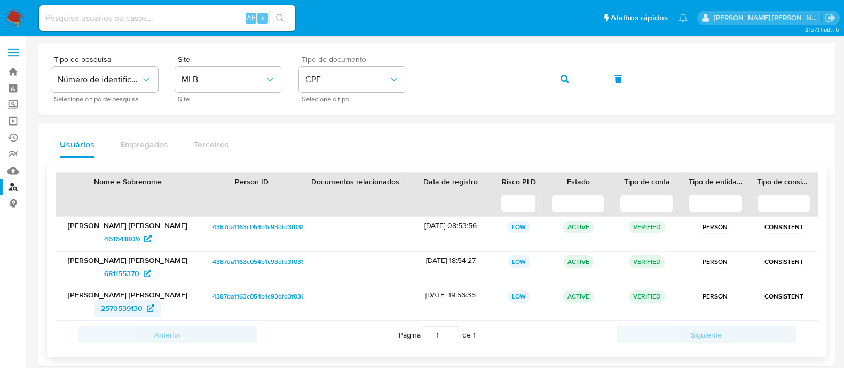
click at [115, 311] on span "2570539130" at bounding box center [122, 307] width 42 height 17
click at [574, 81] on button "button" at bounding box center [564, 79] width 36 height 26
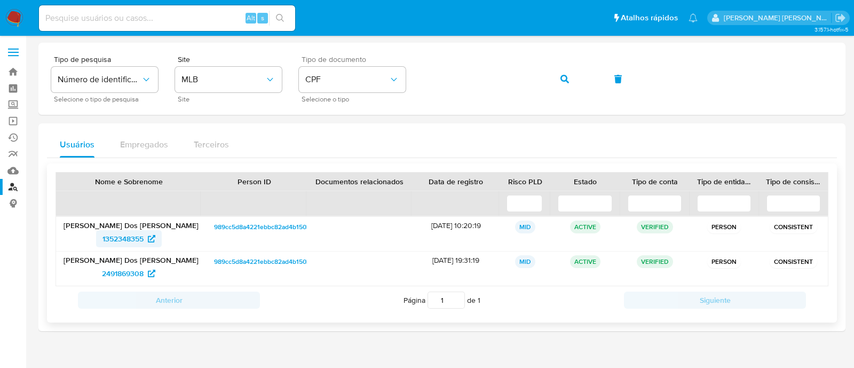
click at [112, 234] on span "1352348355" at bounding box center [122, 238] width 41 height 17
click at [117, 273] on span "2491869308" at bounding box center [123, 273] width 42 height 17
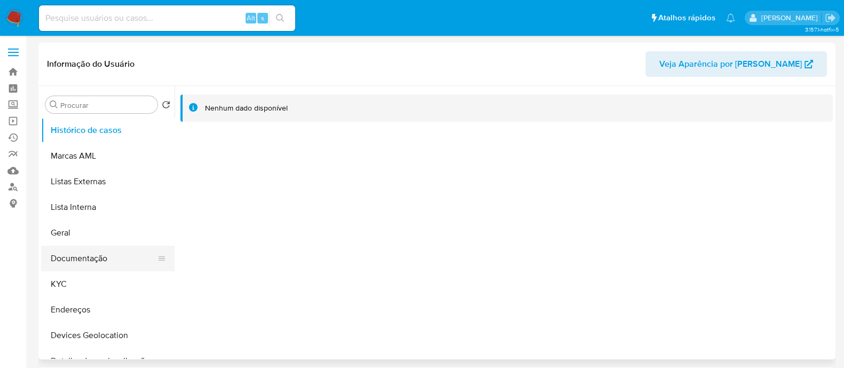
select select "10"
click at [92, 258] on button "Documentação" at bounding box center [103, 258] width 125 height 26
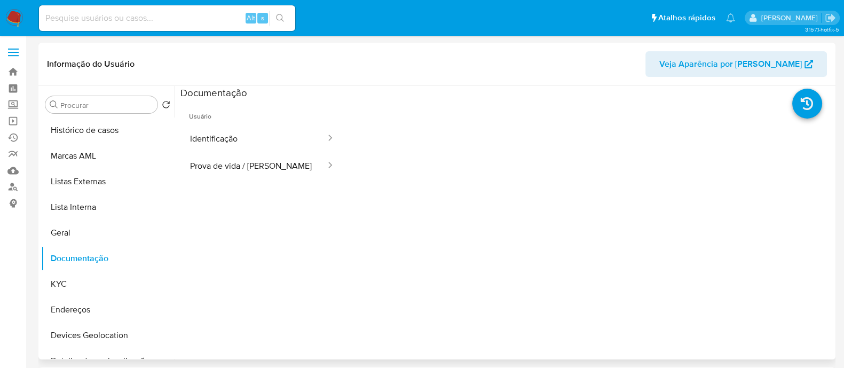
click at [218, 132] on button "Identificação" at bounding box center [253, 138] width 146 height 27
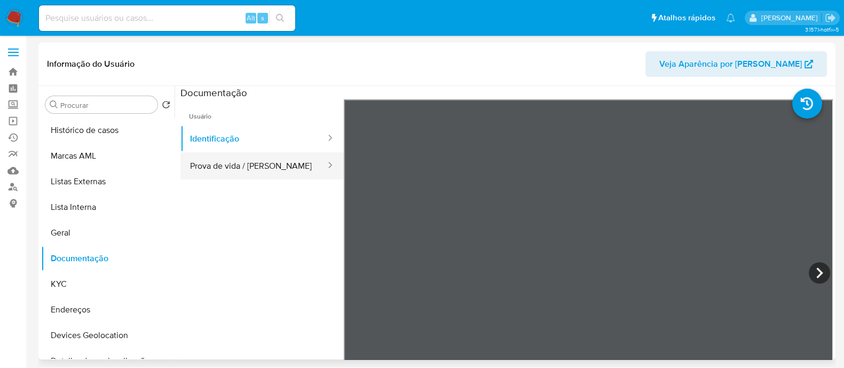
click at [252, 162] on button "Prova de vida / [PERSON_NAME]" at bounding box center [253, 165] width 146 height 27
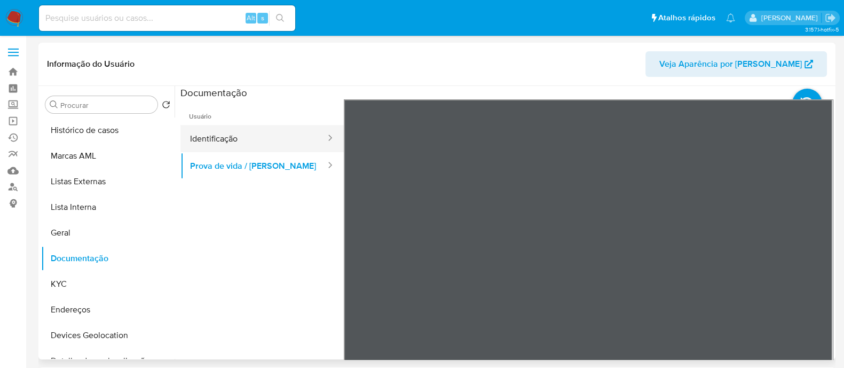
click at [219, 141] on button "Identificação" at bounding box center [253, 138] width 146 height 27
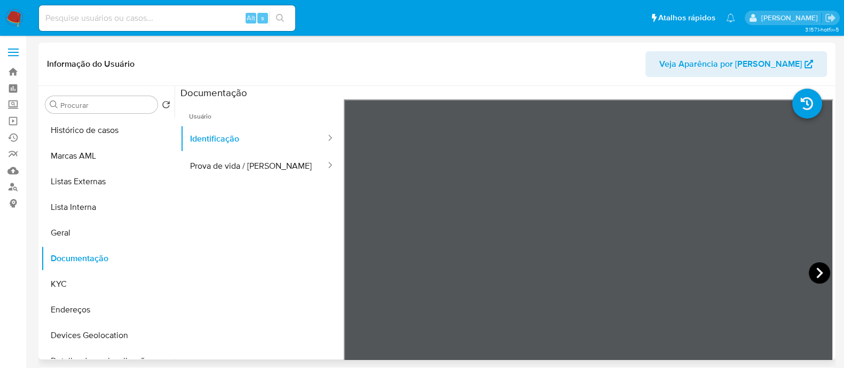
click at [812, 264] on icon at bounding box center [818, 272] width 21 height 21
click at [353, 276] on icon at bounding box center [356, 272] width 21 height 21
click at [112, 280] on button "KYC" at bounding box center [103, 284] width 125 height 26
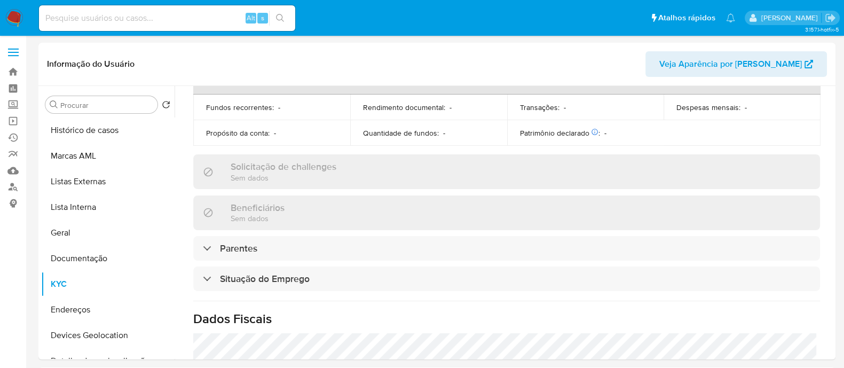
scroll to position [474, 0]
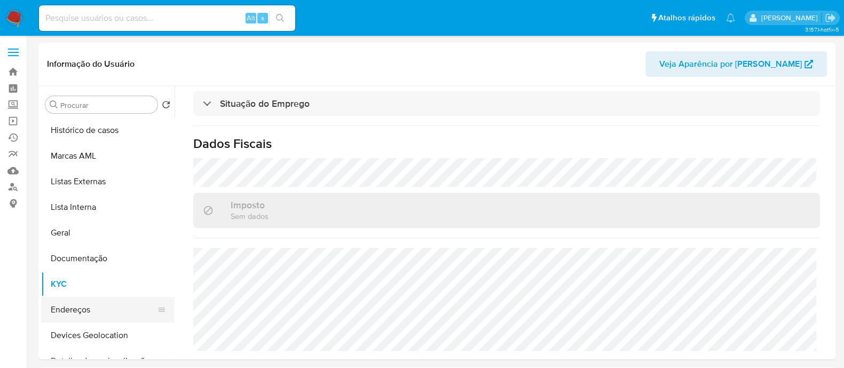
click at [88, 310] on button "Endereços" at bounding box center [103, 310] width 125 height 26
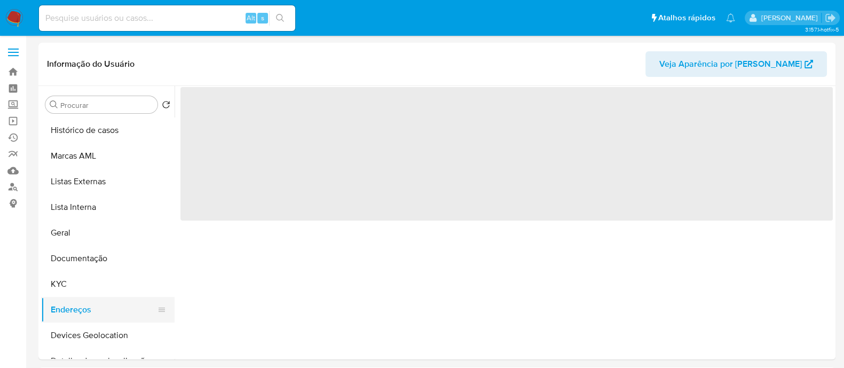
scroll to position [0, 0]
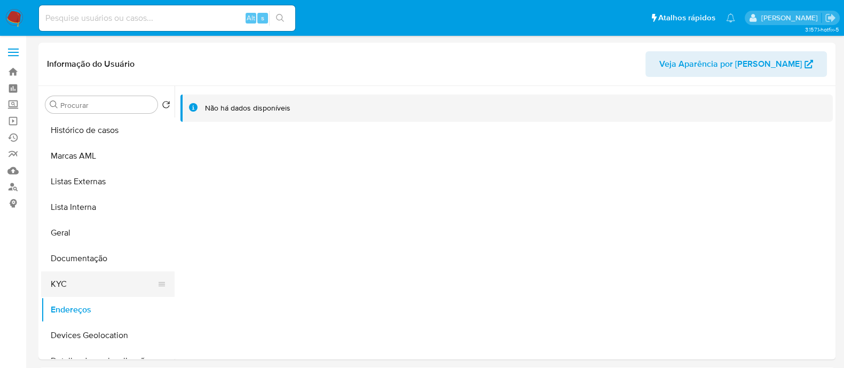
click at [104, 286] on button "KYC" at bounding box center [103, 284] width 125 height 26
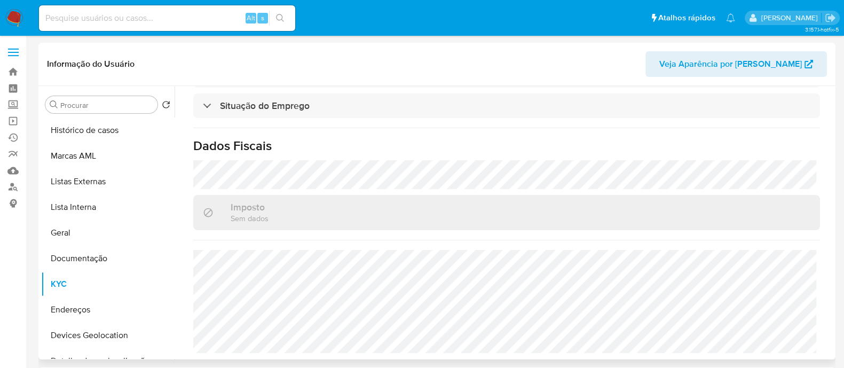
scroll to position [474, 0]
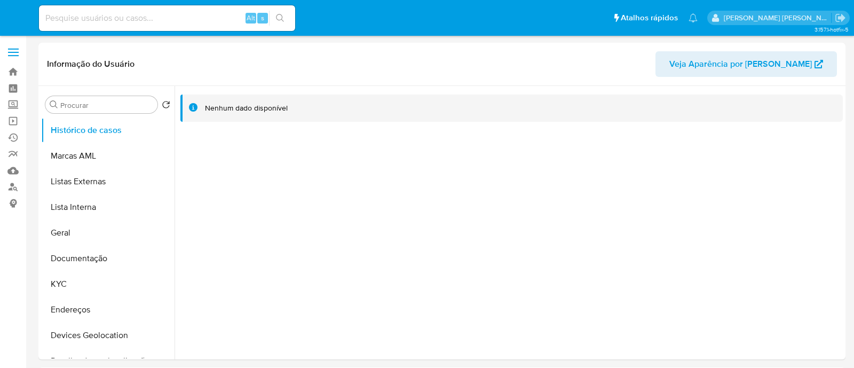
select select "10"
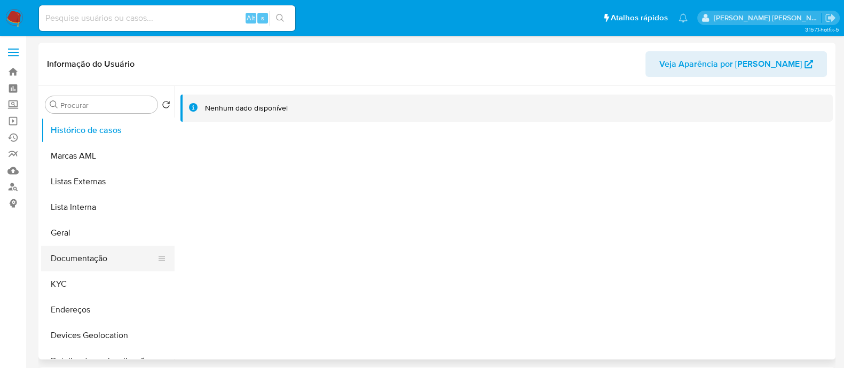
click at [91, 258] on button "Documentação" at bounding box center [103, 258] width 125 height 26
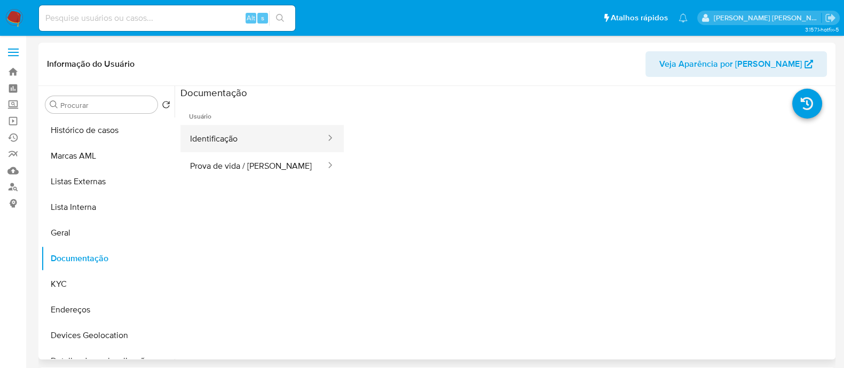
click at [218, 137] on button "Identificação" at bounding box center [253, 138] width 146 height 27
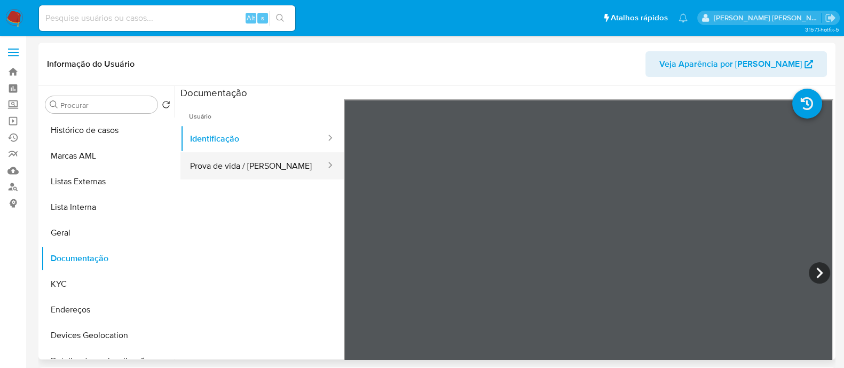
click at [273, 168] on button "Prova de vida / [PERSON_NAME]" at bounding box center [253, 165] width 146 height 27
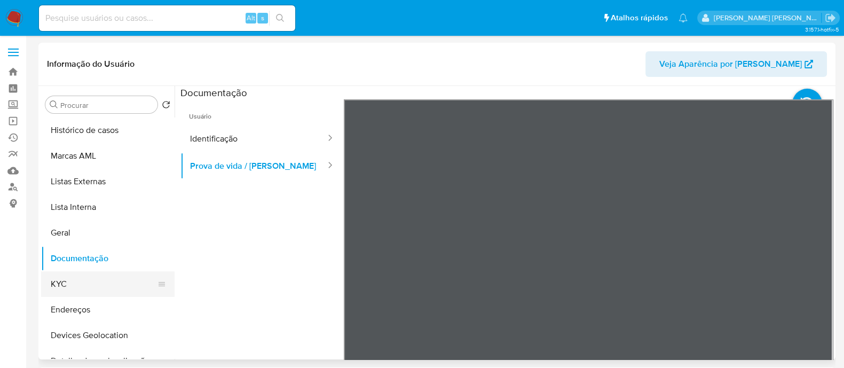
click at [83, 282] on button "KYC" at bounding box center [103, 284] width 125 height 26
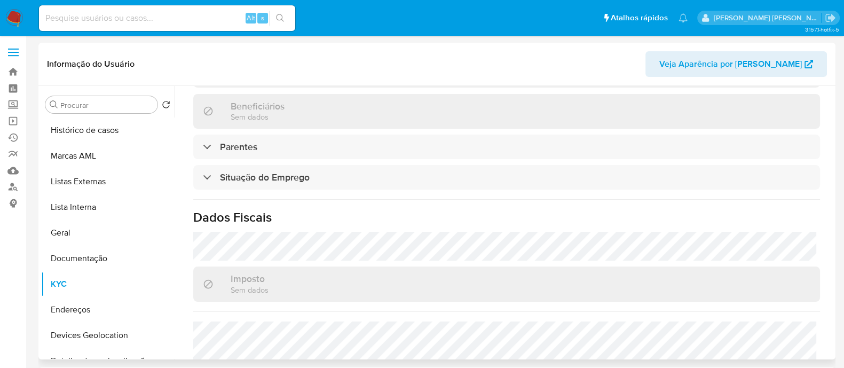
scroll to position [487, 0]
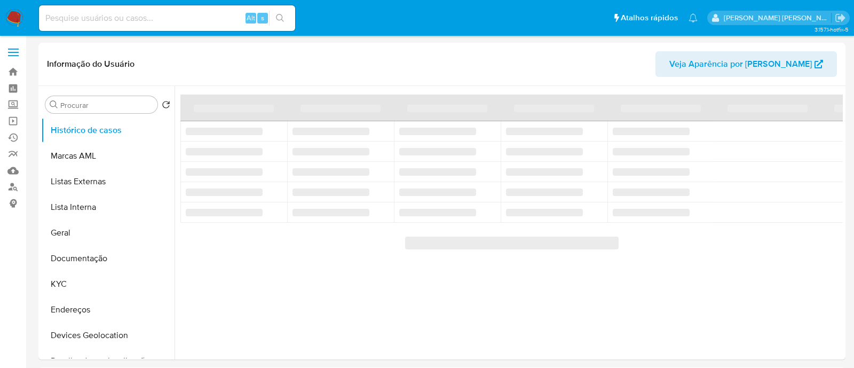
select select "10"
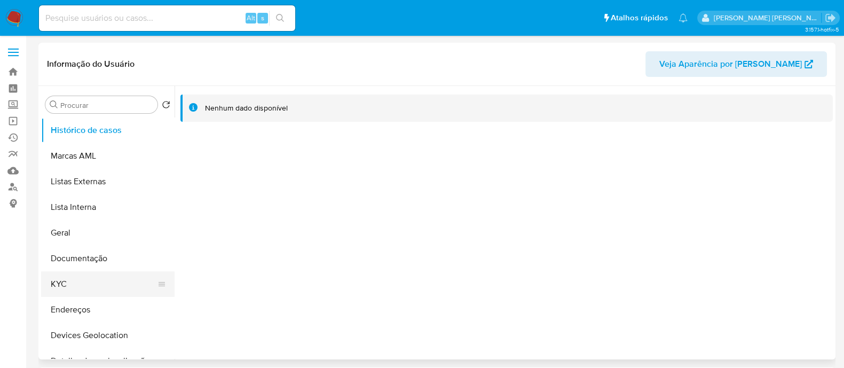
click at [94, 281] on button "KYC" at bounding box center [103, 284] width 125 height 26
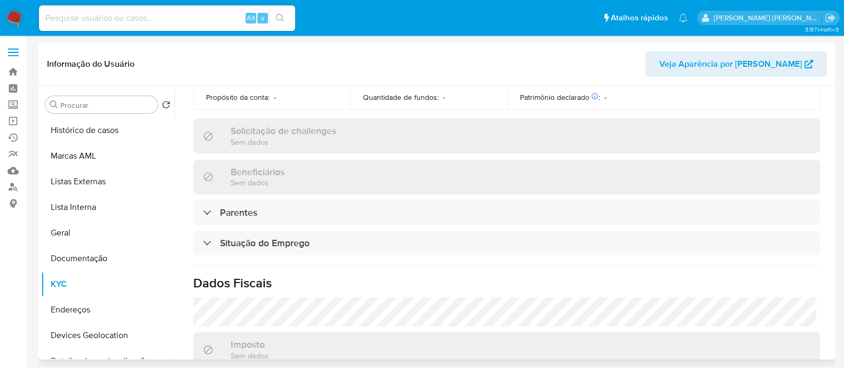
scroll to position [220, 0]
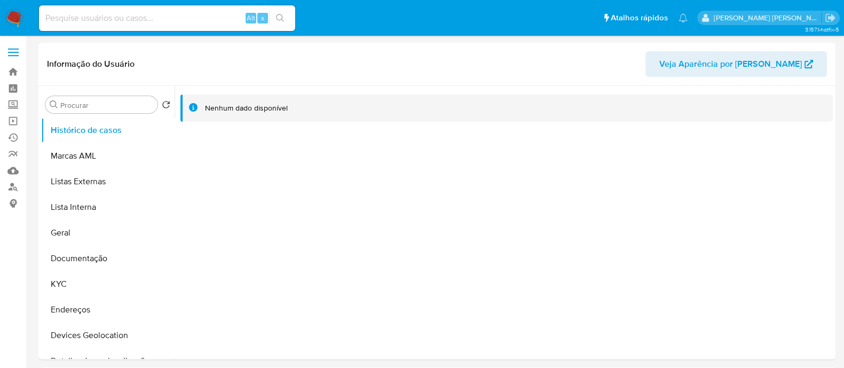
select select "10"
click at [91, 284] on button "KYC" at bounding box center [103, 284] width 125 height 26
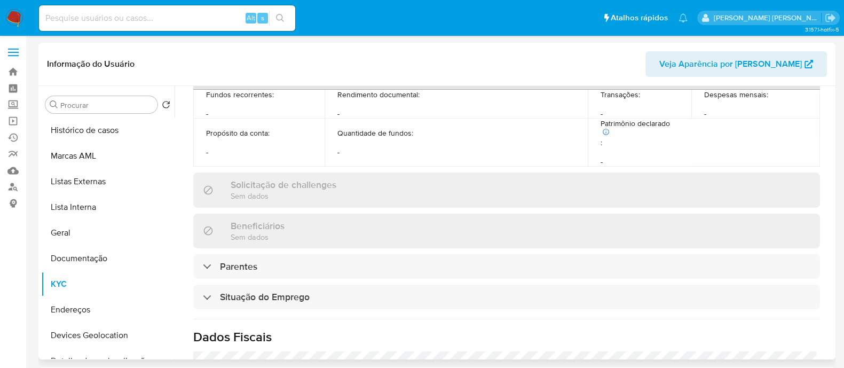
scroll to position [188, 0]
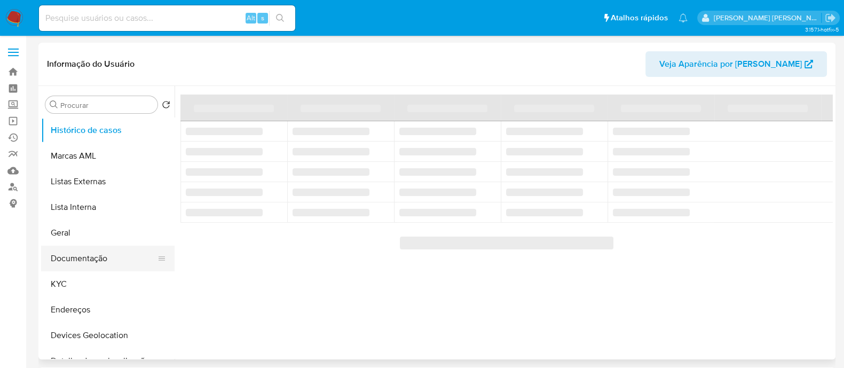
select select "10"
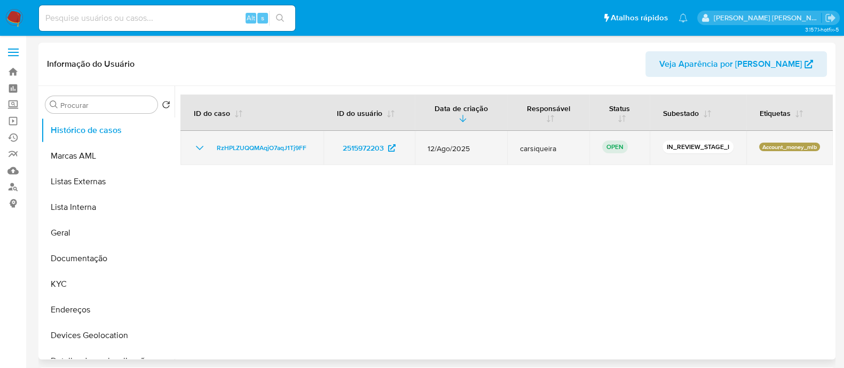
click at [196, 150] on icon "Mostrar/Ocultar" at bounding box center [199, 147] width 13 height 13
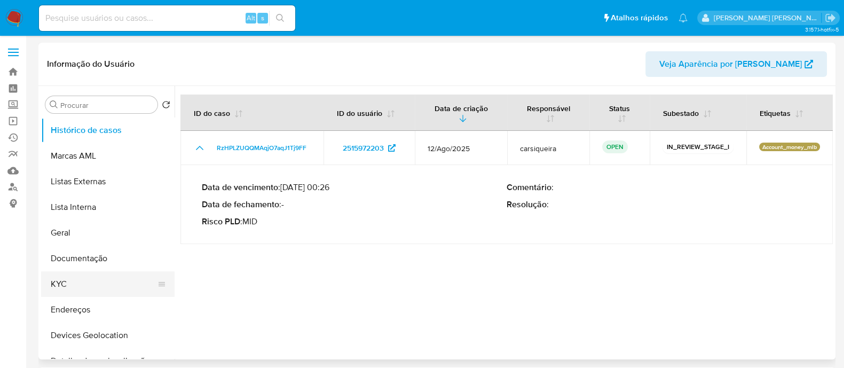
click at [77, 284] on button "KYC" at bounding box center [103, 284] width 125 height 26
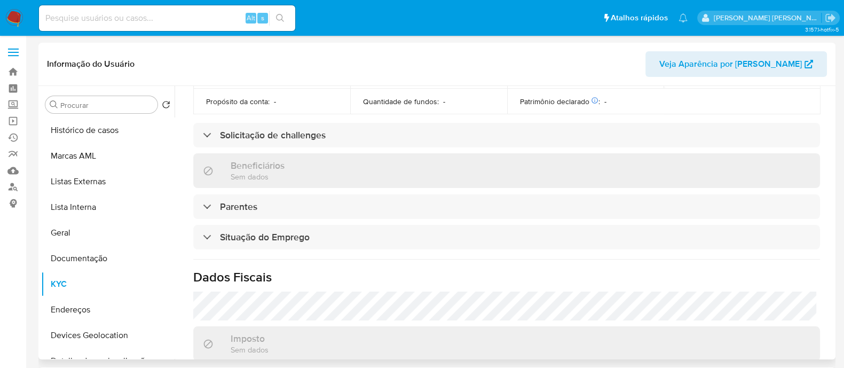
scroll to position [466, 0]
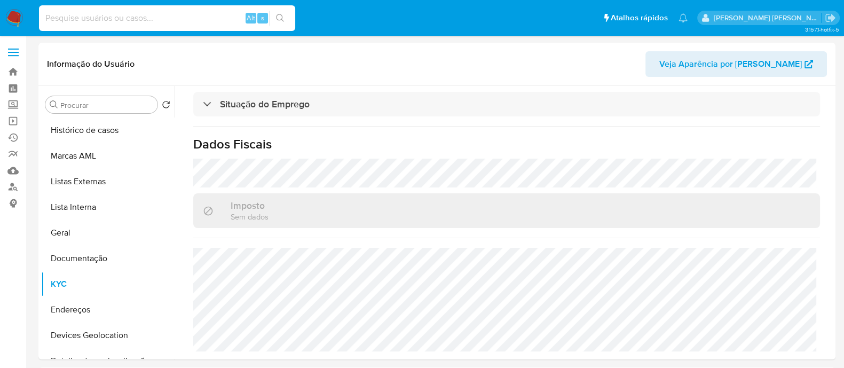
click at [162, 25] on input at bounding box center [167, 18] width 256 height 14
paste input "2491869308"
type input "2491869308"
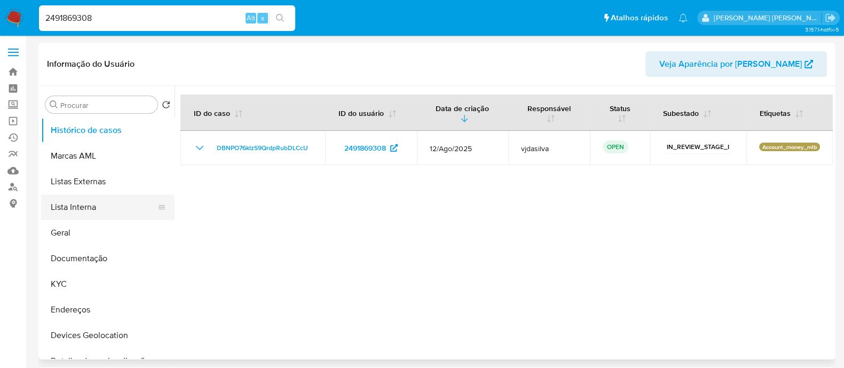
select select "10"
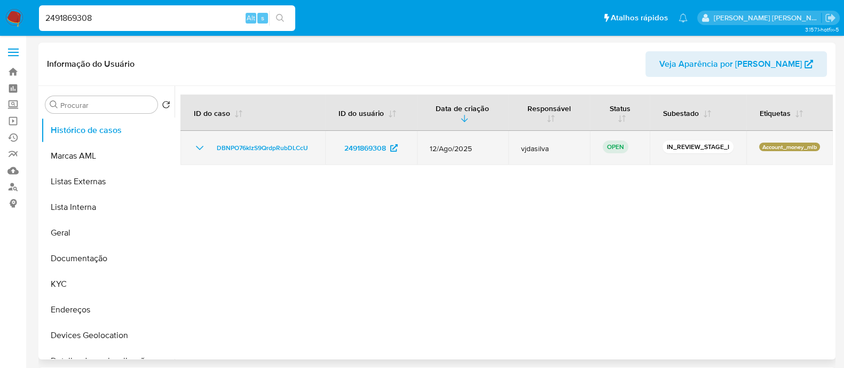
click at [196, 146] on icon "Mostrar/Ocultar" at bounding box center [199, 148] width 7 height 4
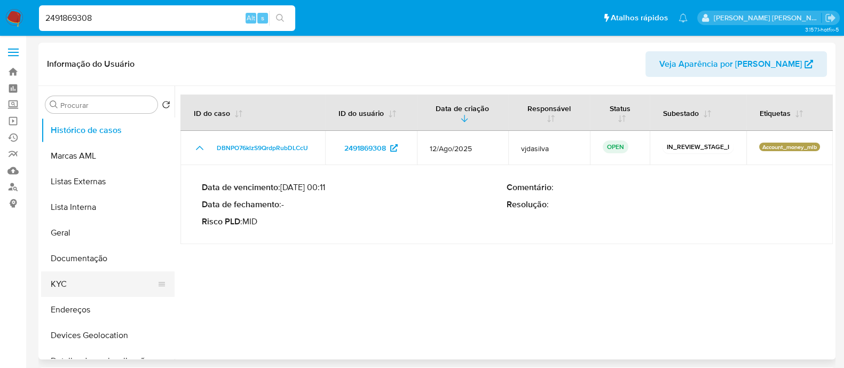
click at [75, 280] on button "KYC" at bounding box center [103, 284] width 125 height 26
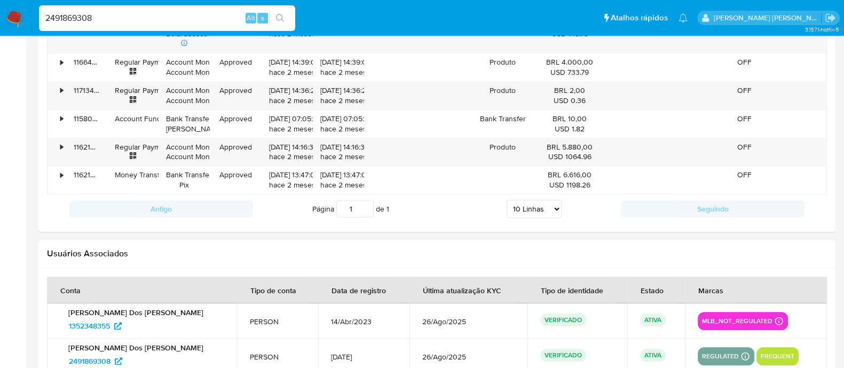
scroll to position [1262, 0]
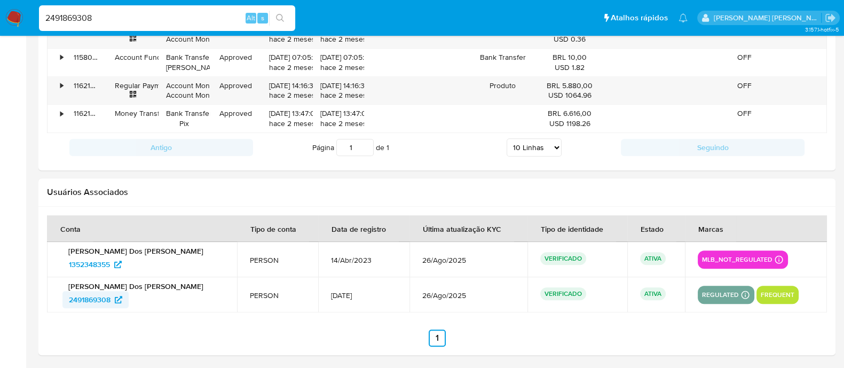
click at [83, 299] on span "2491869308" at bounding box center [90, 299] width 42 height 17
click at [97, 265] on span "1352348355" at bounding box center [89, 264] width 41 height 17
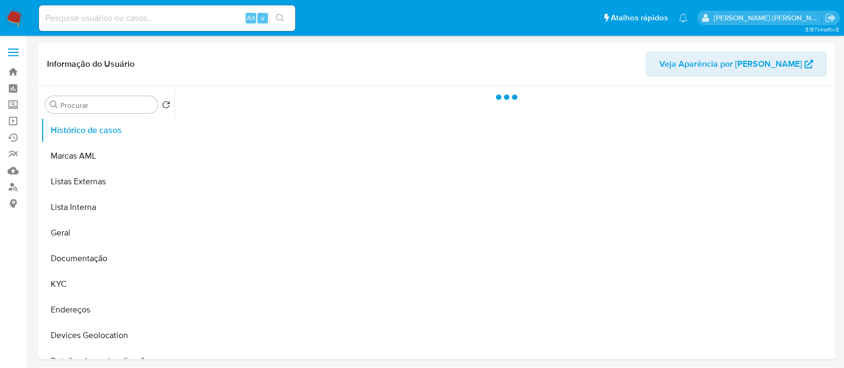
select select "10"
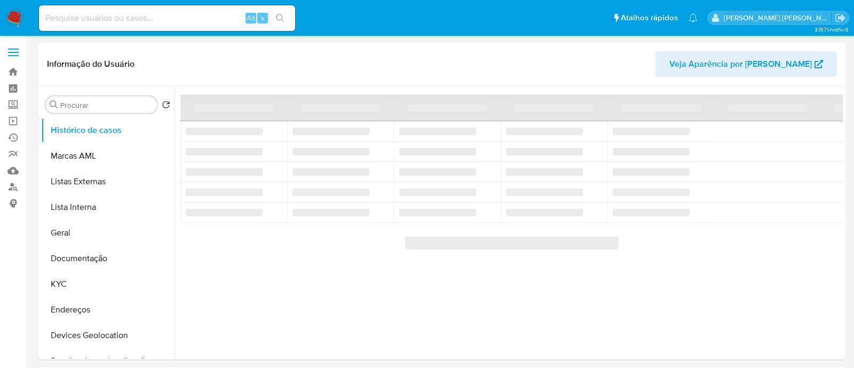
select select "10"
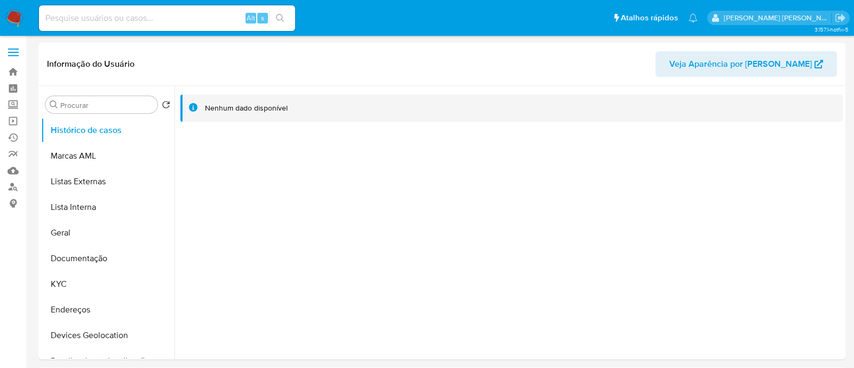
select select "10"
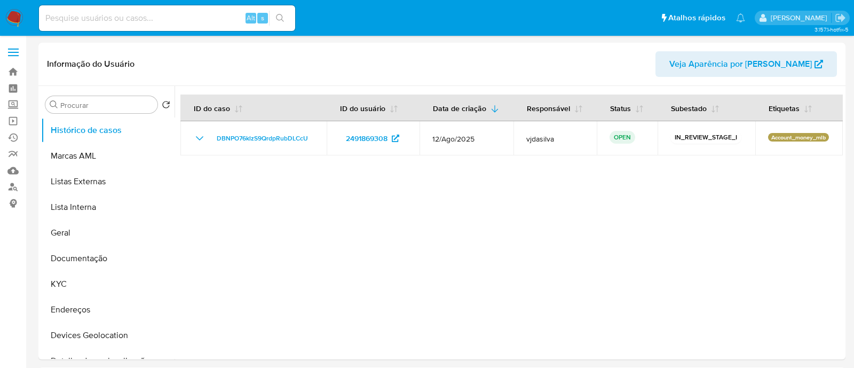
select select "10"
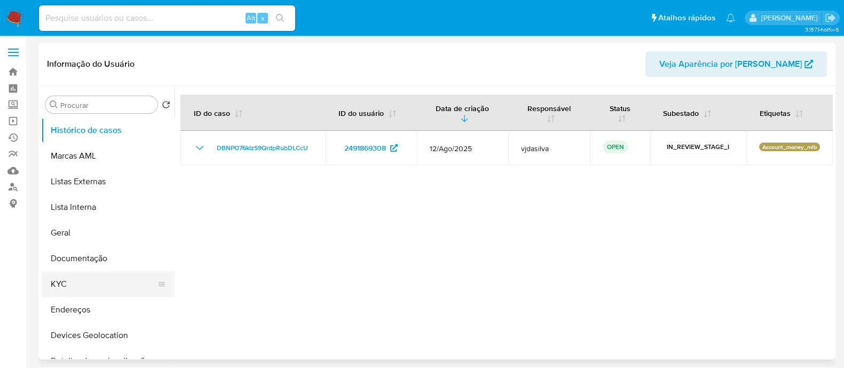
click at [67, 284] on button "KYC" at bounding box center [103, 284] width 125 height 26
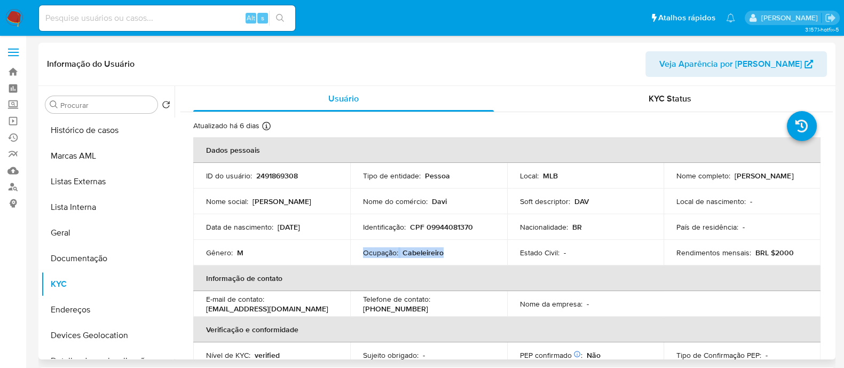
drag, startPoint x: 440, startPoint y: 253, endPoint x: 360, endPoint y: 253, distance: 79.5
click at [360, 253] on td "Ocupação : Cabeleireiro" at bounding box center [428, 253] width 157 height 26
copy div "Ocupação : Cabeleireiro"
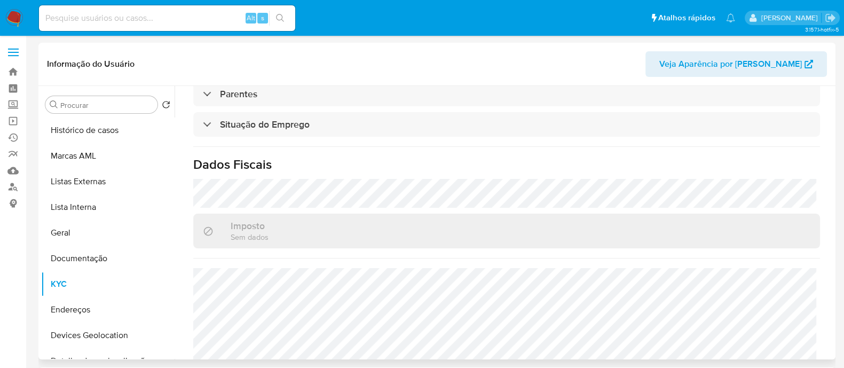
scroll to position [464, 0]
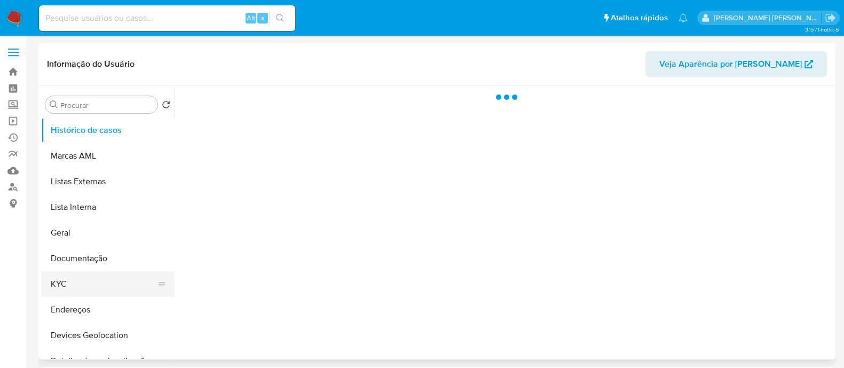
drag, startPoint x: 77, startPoint y: 292, endPoint x: 85, endPoint y: 280, distance: 14.2
click at [79, 290] on button "KYC" at bounding box center [103, 284] width 125 height 26
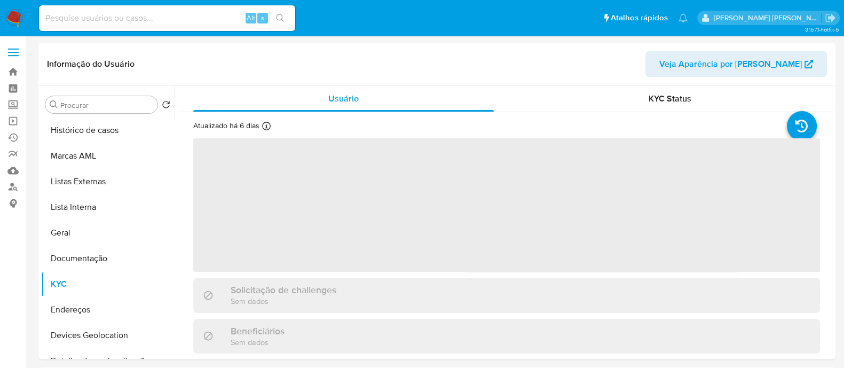
select select "10"
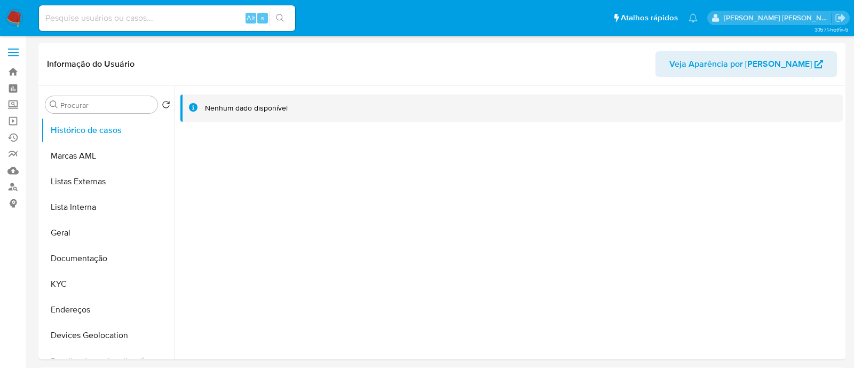
select select "10"
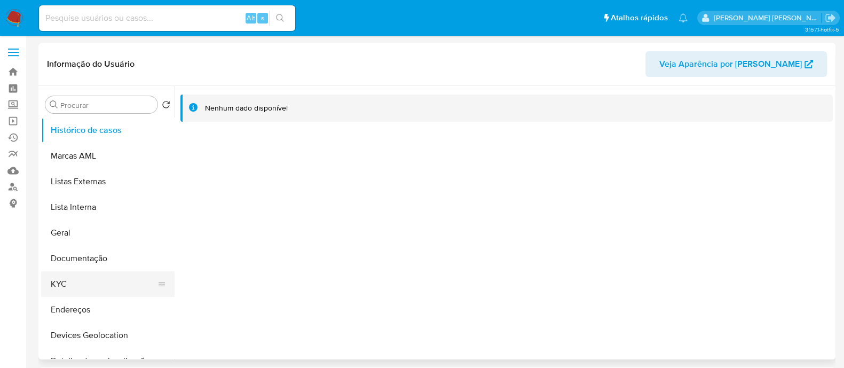
click at [71, 289] on button "KYC" at bounding box center [103, 284] width 125 height 26
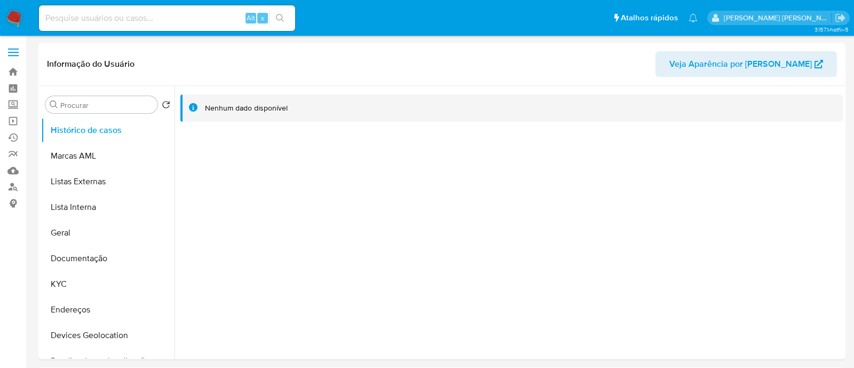
select select "10"
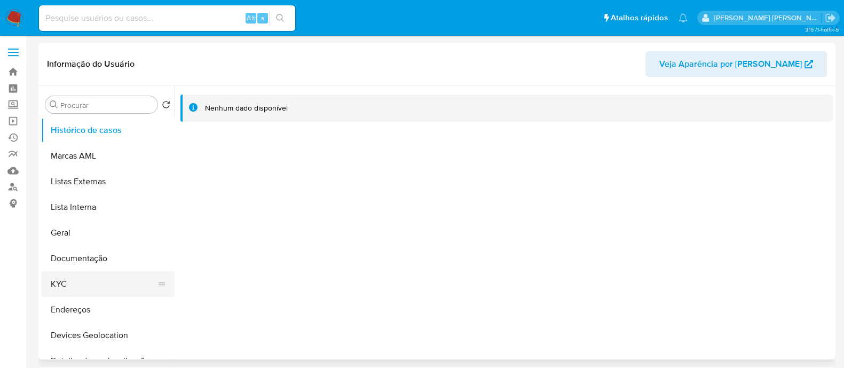
click at [80, 287] on button "KYC" at bounding box center [103, 284] width 125 height 26
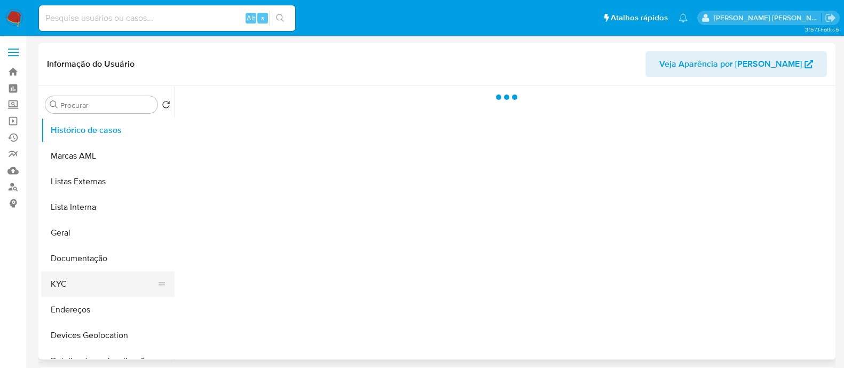
click at [81, 282] on button "KYC" at bounding box center [103, 284] width 125 height 26
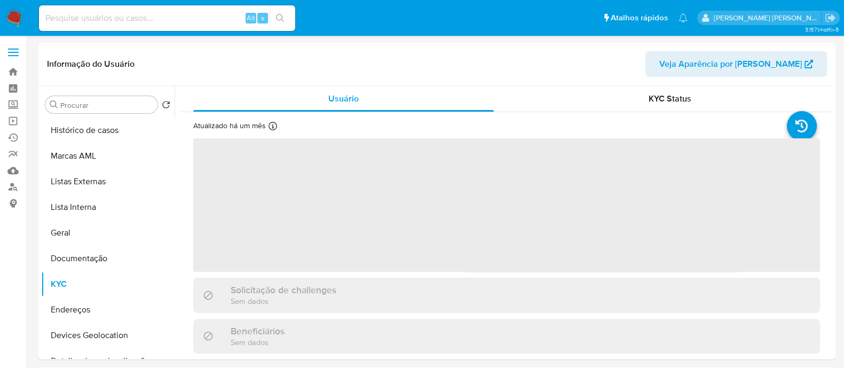
select select "10"
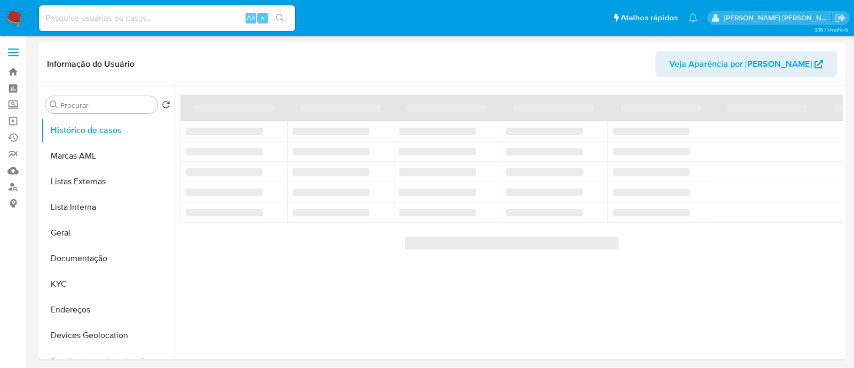
select select "10"
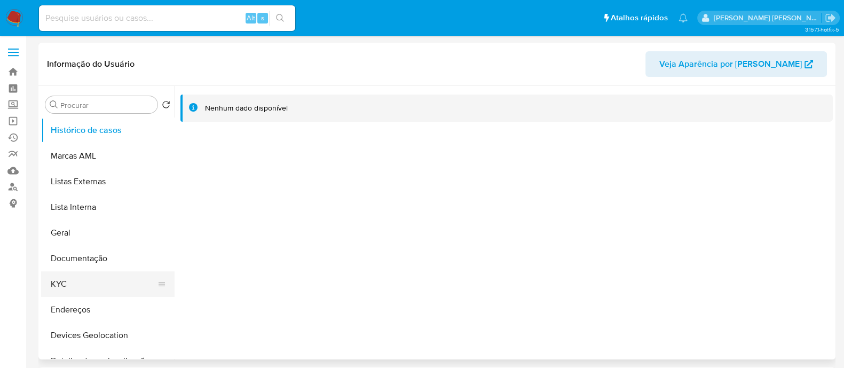
drag, startPoint x: 85, startPoint y: 287, endPoint x: 88, endPoint y: 280, distance: 6.9
click at [85, 287] on button "KYC" at bounding box center [103, 284] width 125 height 26
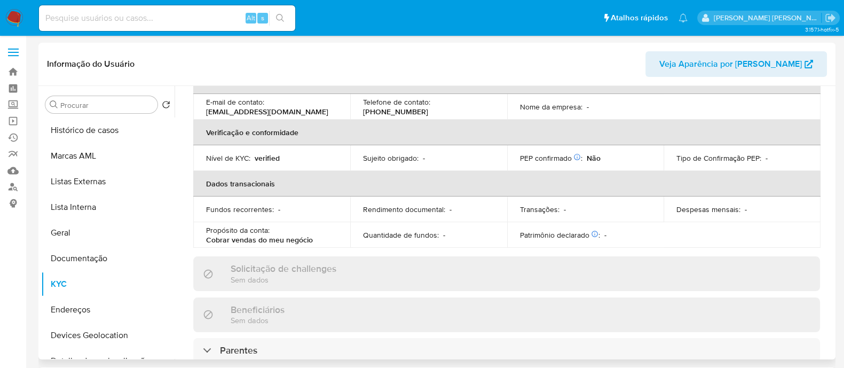
scroll to position [133, 0]
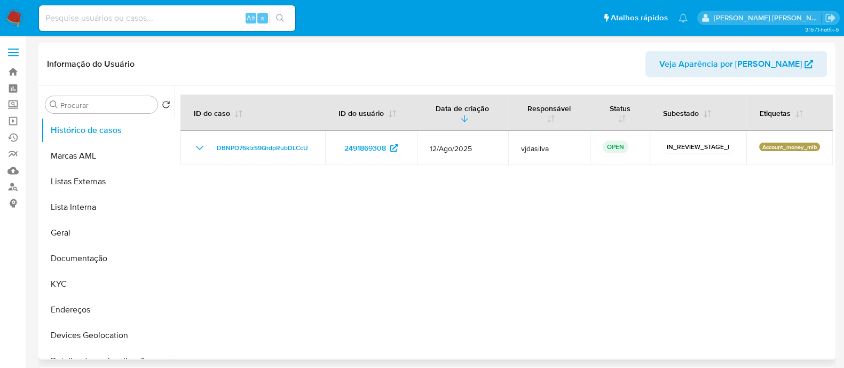
select select "10"
drag, startPoint x: 400, startPoint y: 281, endPoint x: 323, endPoint y: 235, distance: 89.9
click at [400, 281] on div at bounding box center [503, 222] width 658 height 273
click at [83, 284] on button "KYC" at bounding box center [103, 284] width 125 height 26
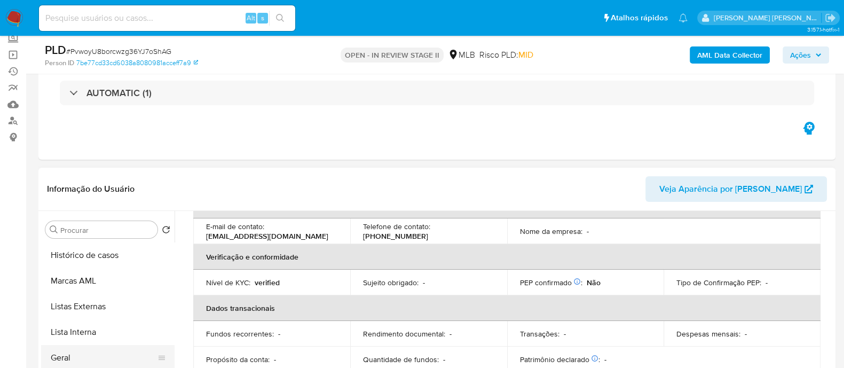
click at [69, 356] on button "Geral" at bounding box center [103, 358] width 125 height 26
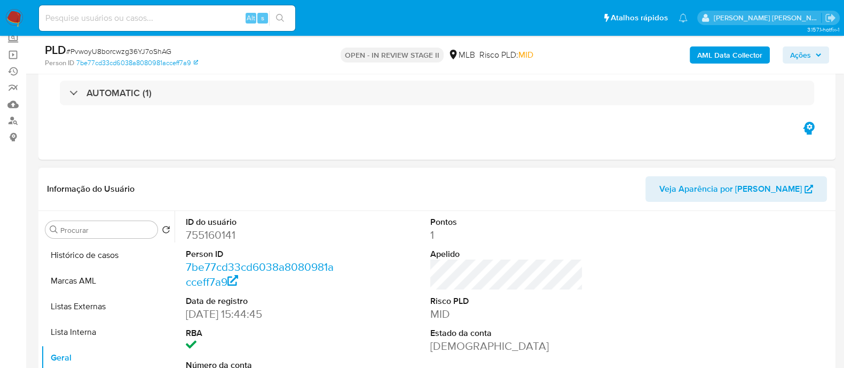
click at [211, 241] on dd "755160141" at bounding box center [262, 234] width 153 height 15
copy dd "755160141"
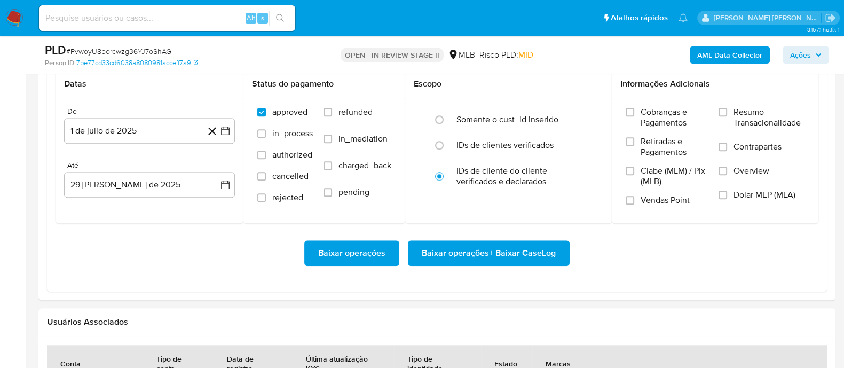
scroll to position [1267, 0]
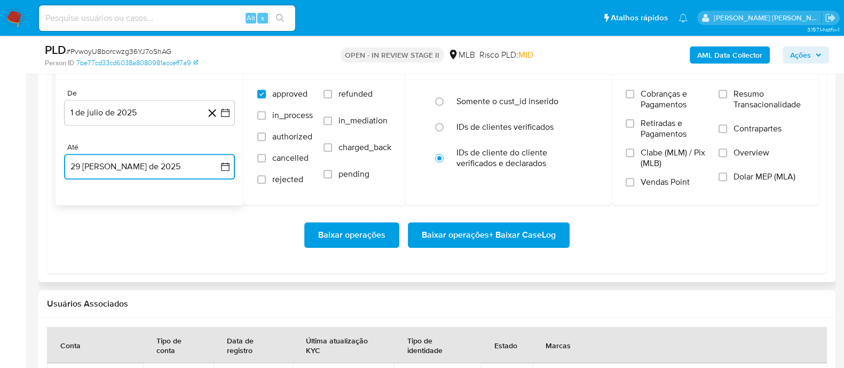
click at [149, 173] on button "29 de agosto de 2025" at bounding box center [149, 167] width 171 height 26
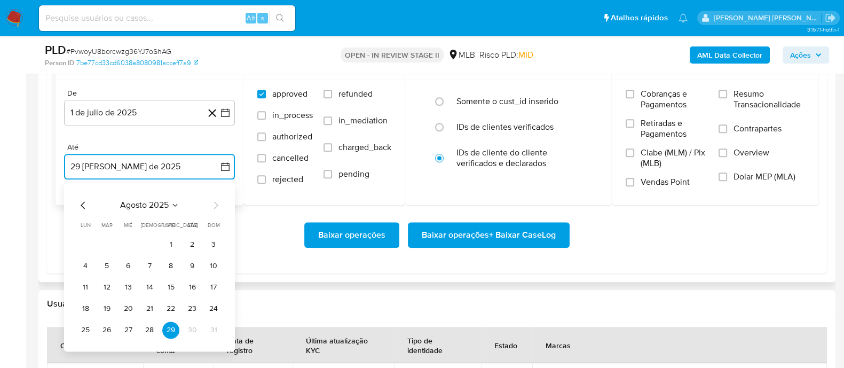
click at [81, 202] on icon "Mes anterior" at bounding box center [83, 204] width 13 height 13
click at [106, 287] on button "15" at bounding box center [106, 287] width 17 height 17
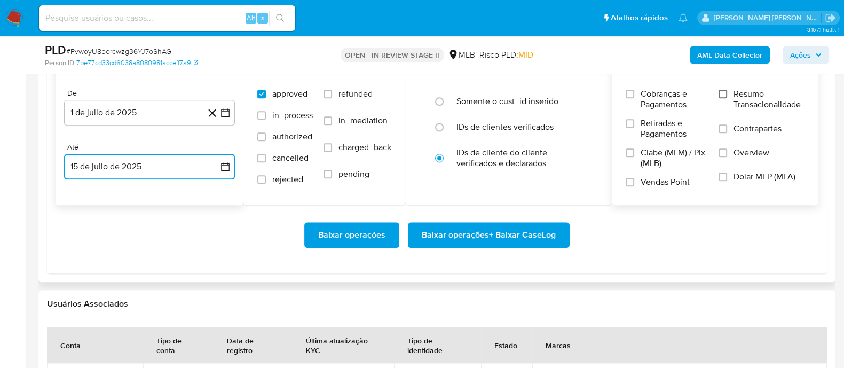
click at [721, 94] on input "Resumo Transacionalidade" at bounding box center [722, 94] width 9 height 9
drag, startPoint x: 723, startPoint y: 127, endPoint x: 716, endPoint y: 134, distance: 9.8
click at [723, 128] on input "Contrapartes" at bounding box center [722, 128] width 9 height 9
click at [632, 181] on input "Vendas Point" at bounding box center [629, 182] width 9 height 9
click at [482, 234] on span "Baixar operações + Baixar CaseLog" at bounding box center [488, 234] width 134 height 23
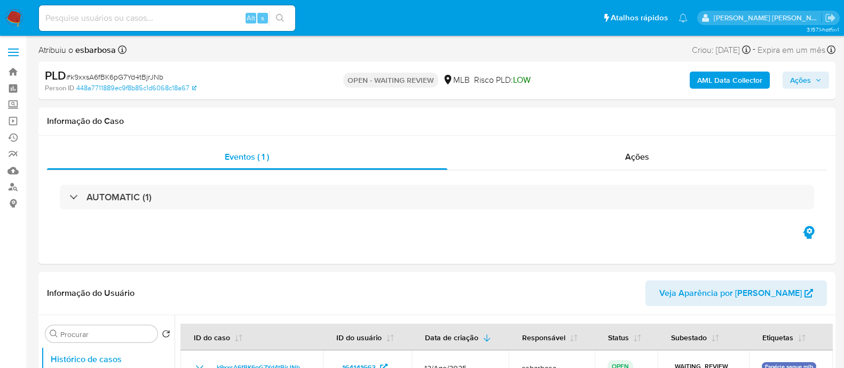
select select "10"
click at [587, 157] on div "Ações" at bounding box center [637, 157] width 380 height 26
select select "10"
click at [556, 161] on div "Ações" at bounding box center [637, 157] width 380 height 26
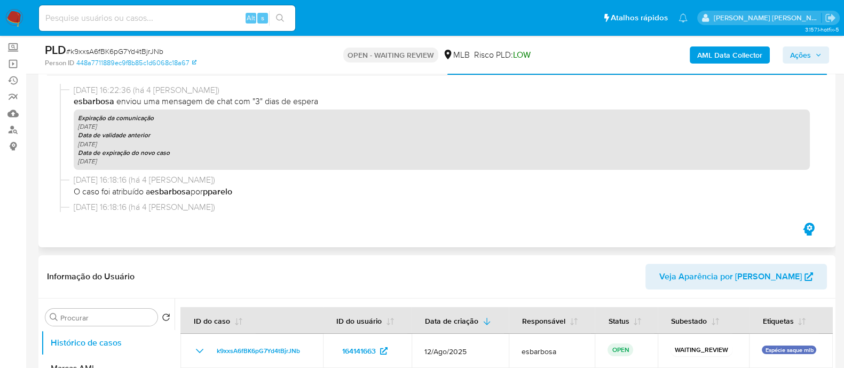
scroll to position [66, 0]
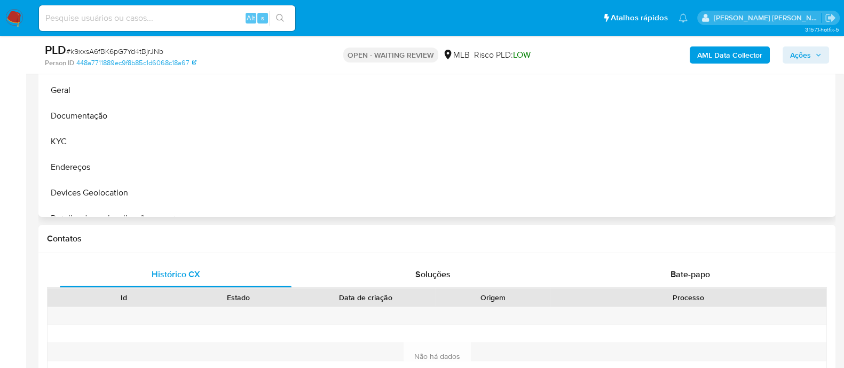
select select "10"
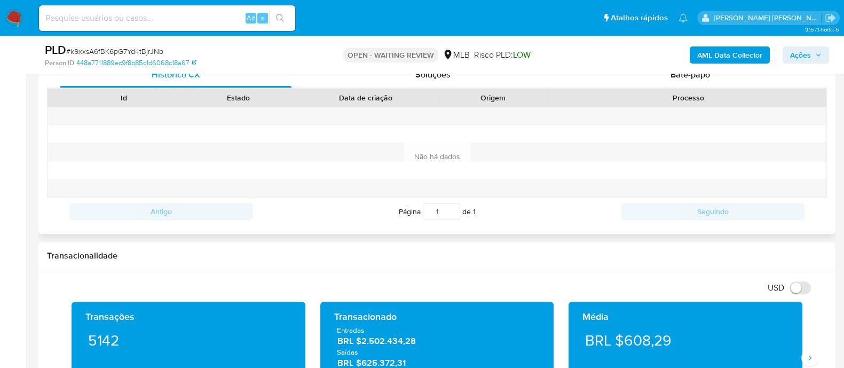
scroll to position [466, 0]
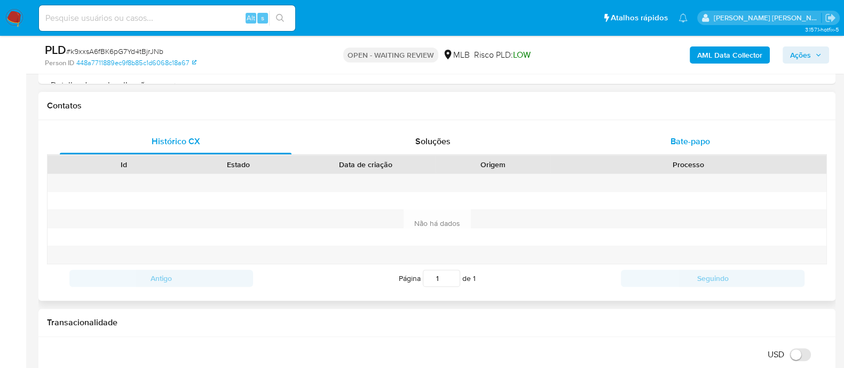
click at [608, 140] on div "Bate-papo" at bounding box center [690, 142] width 232 height 26
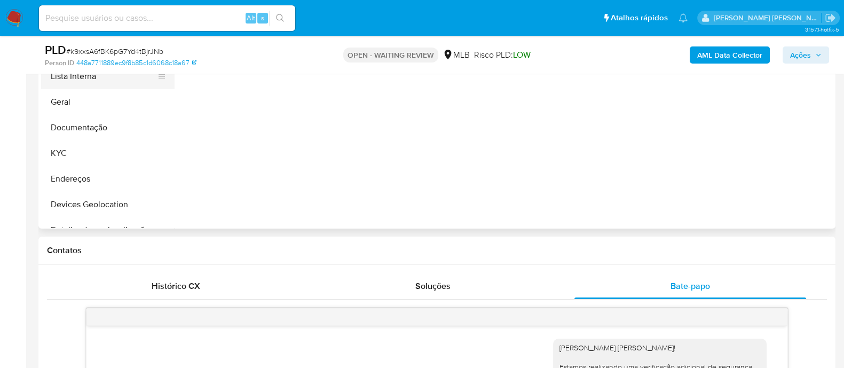
scroll to position [200, 0]
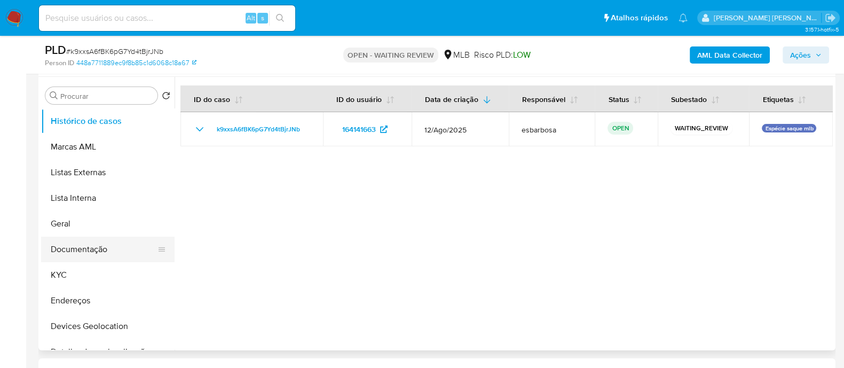
click at [96, 250] on button "Documentação" at bounding box center [103, 249] width 125 height 26
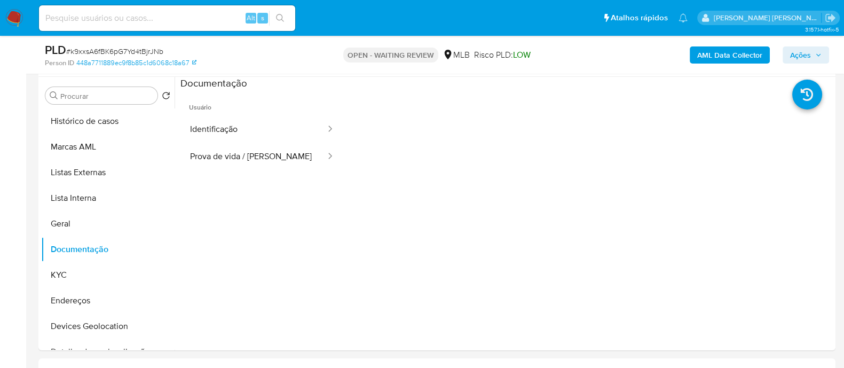
click at [120, 52] on span "# k9xxsA6fBK6pG7Yd4tBjrJNb" at bounding box center [114, 51] width 97 height 11
copy span "k9xxsA6fBK6pG7Yd4tBjrJNb"
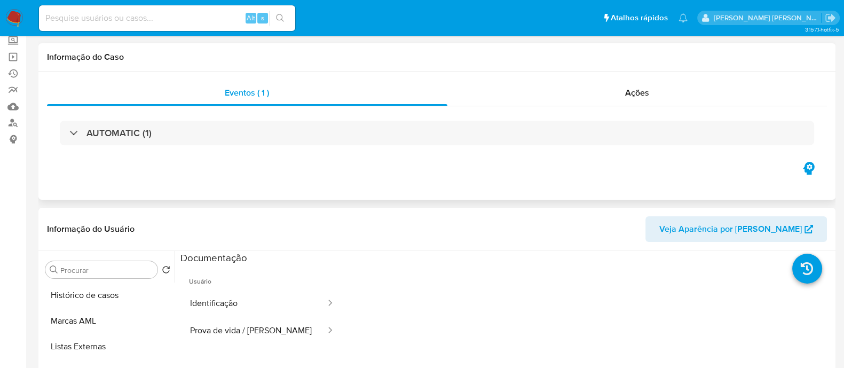
scroll to position [0, 0]
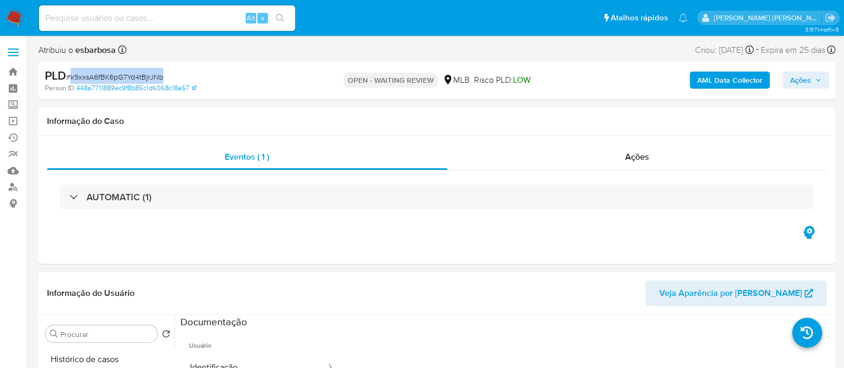
click at [796, 80] on span "Ações" at bounding box center [800, 79] width 21 height 17
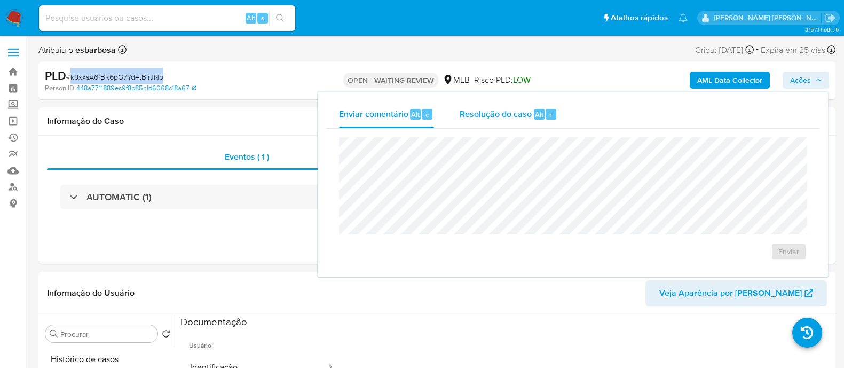
click at [489, 116] on span "Resolução do caso" at bounding box center [495, 114] width 72 height 12
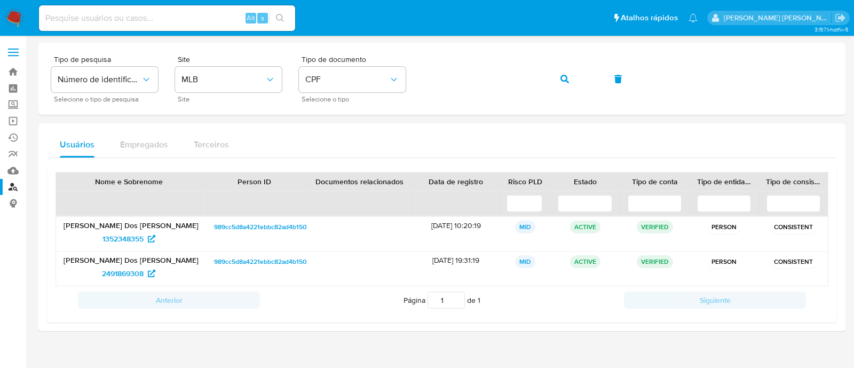
click at [9, 20] on img at bounding box center [14, 18] width 18 height 18
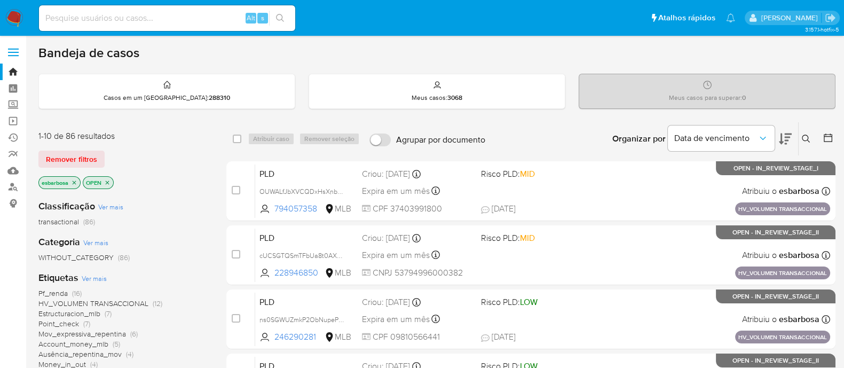
click at [805, 138] on icon at bounding box center [805, 138] width 9 height 9
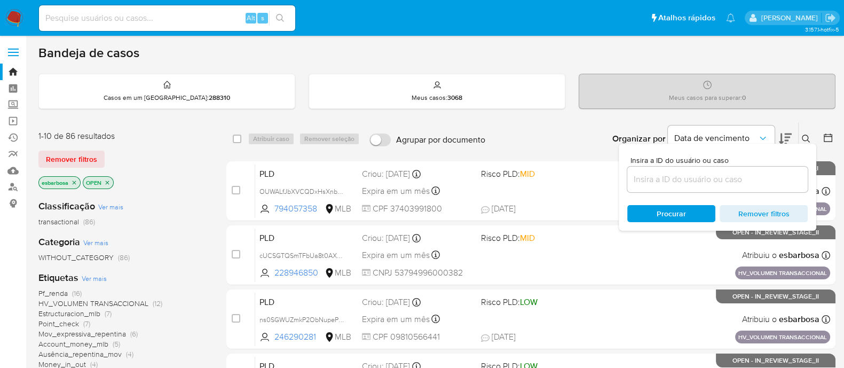
click at [686, 180] on input at bounding box center [717, 179] width 180 height 14
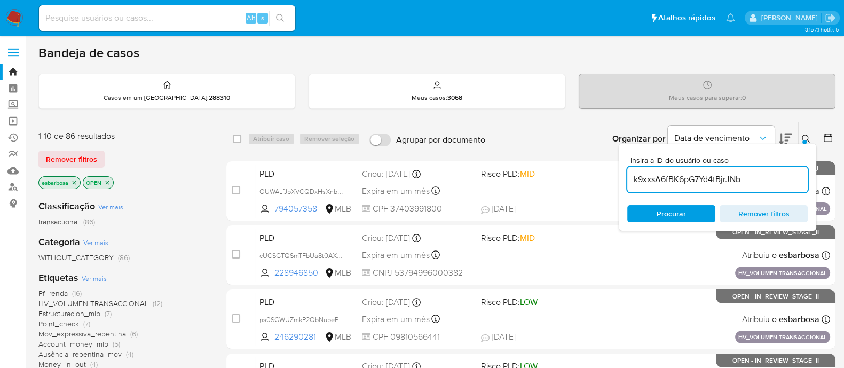
type input "k9xxsA6fBK6pG7Yd4tBjrJNb"
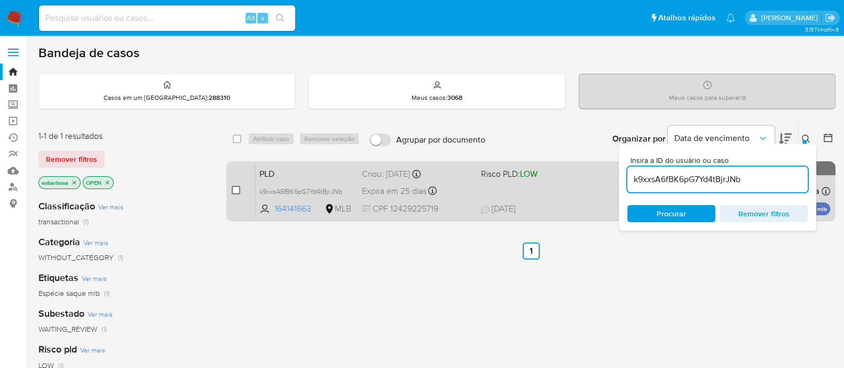
click at [235, 190] on input "checkbox" at bounding box center [236, 190] width 9 height 9
checkbox input "true"
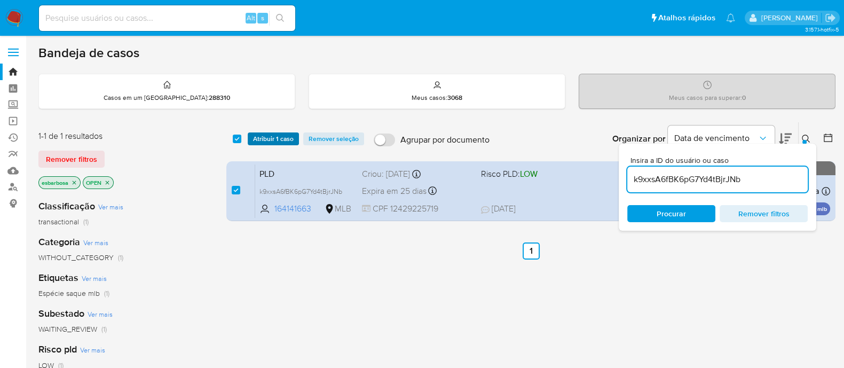
click at [275, 133] on span "Atribuir 1 caso" at bounding box center [273, 138] width 41 height 11
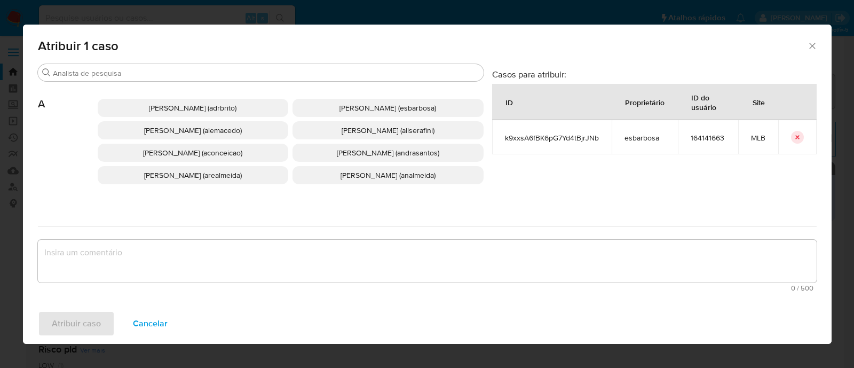
click at [202, 253] on textarea "assign-modal" at bounding box center [427, 261] width 778 height 43
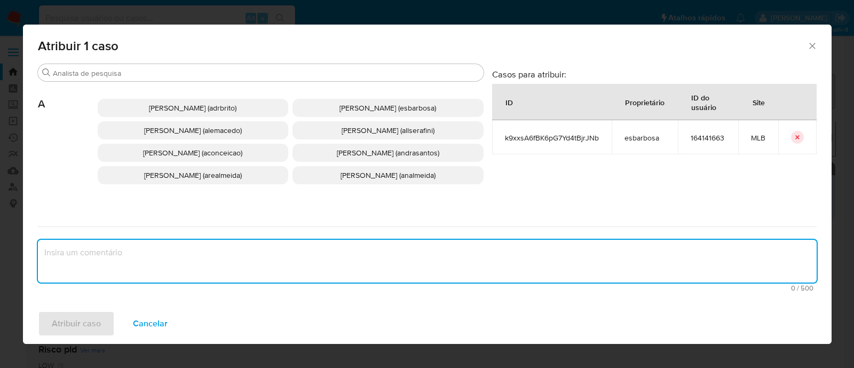
paste textarea "k9xxsA6fBK6pG7Yd4tBjrJNb"
type textarea "k9xxsA6fBK6pG7Yd4tBjrJNb"
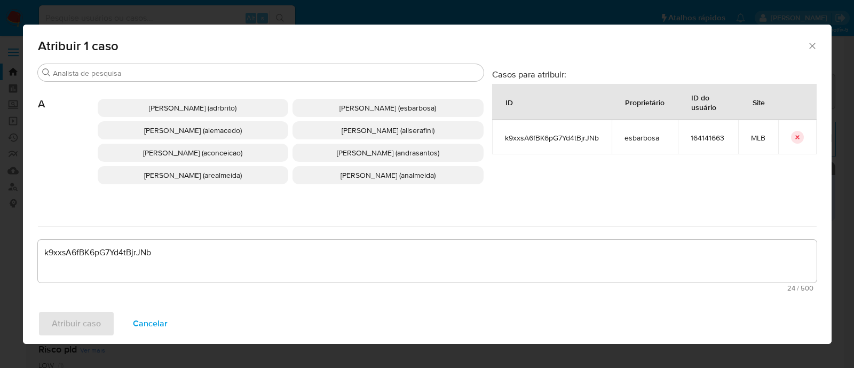
click at [339, 106] on span "Alessandra Da Silva Barbosa (esbarbosa)" at bounding box center [387, 107] width 97 height 11
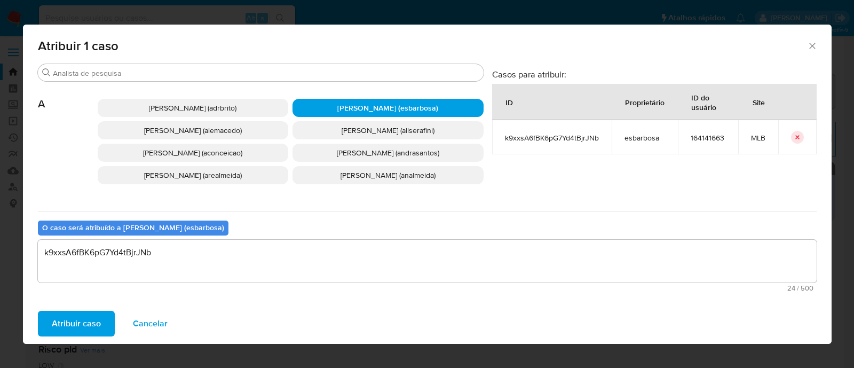
click at [88, 321] on span "Atribuir caso" at bounding box center [76, 323] width 49 height 23
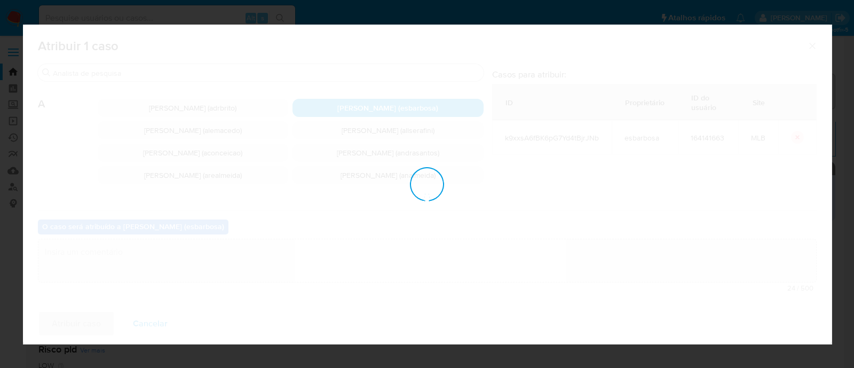
checkbox input "false"
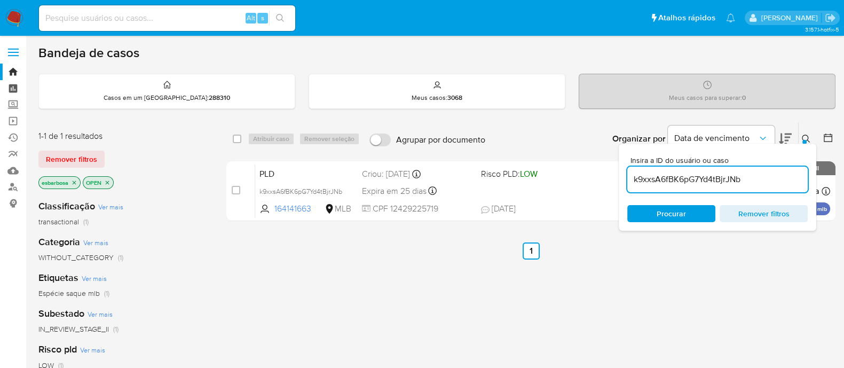
click at [15, 89] on link "Painel" at bounding box center [63, 88] width 127 height 17
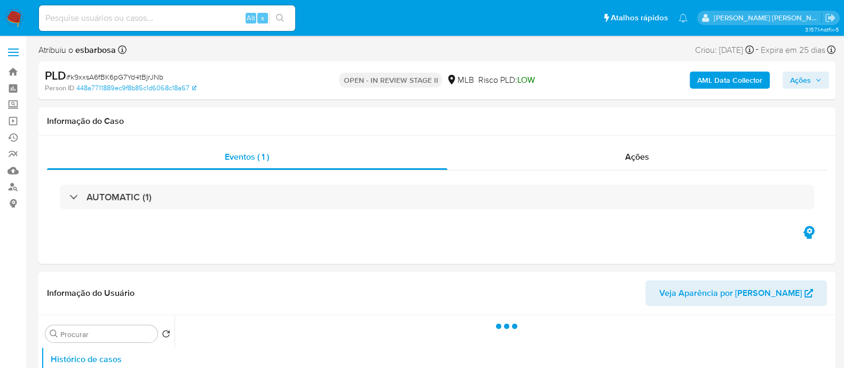
click at [796, 77] on span "Ações" at bounding box center [800, 79] width 21 height 17
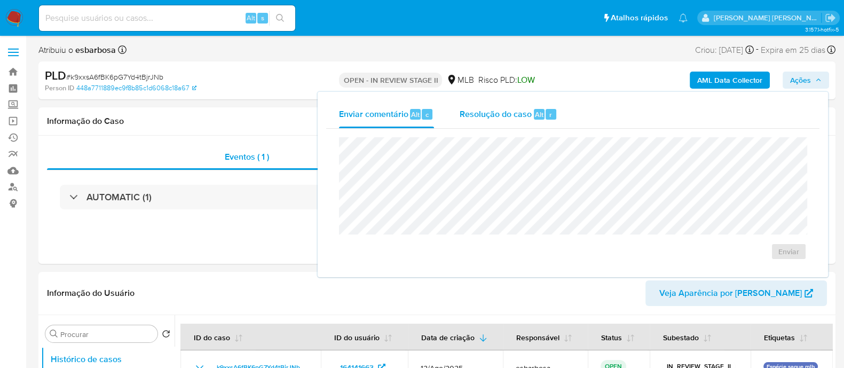
click at [490, 117] on span "Resolução do caso" at bounding box center [495, 114] width 72 height 12
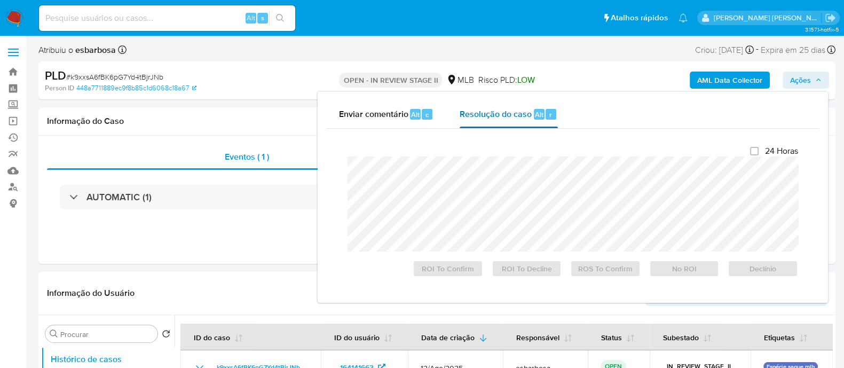
select select "10"
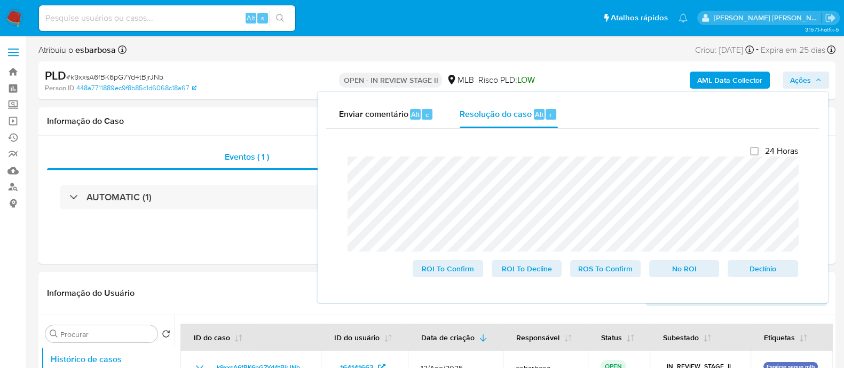
click at [0, 0] on lt-em "respondido pelo" at bounding box center [0, 0] width 0 height 0
click at [605, 268] on span "ROS To Confirm" at bounding box center [604, 268] width 55 height 15
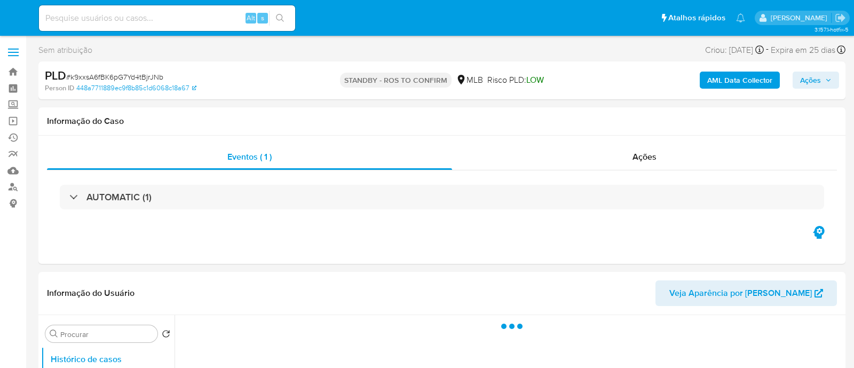
select select "10"
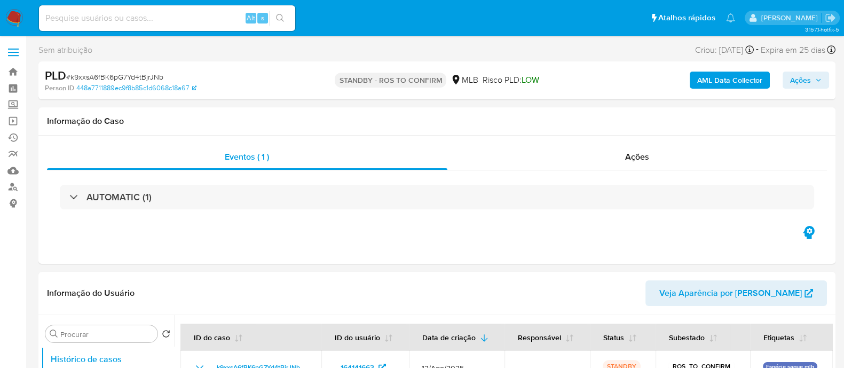
click at [155, 77] on span "# k9xxsA6fBK6pG7Yd4tBjrJNb" at bounding box center [114, 76] width 97 height 11
copy span "k9xxsA6fBK6pG7Yd4tBjrJNb"
click at [495, 166] on div "Ações" at bounding box center [637, 157] width 380 height 26
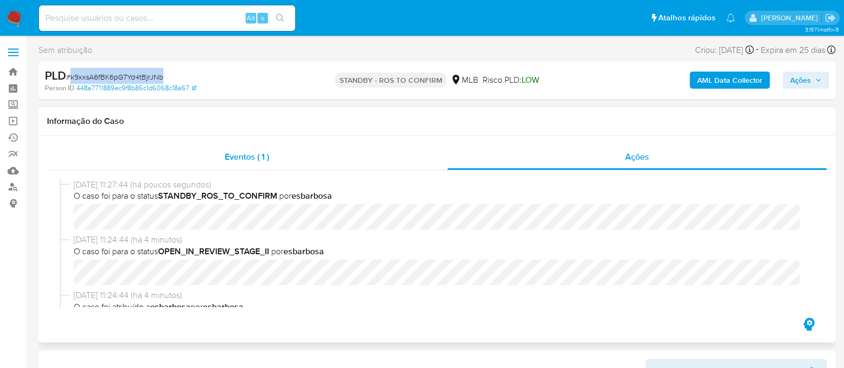
click at [349, 164] on div "Eventos ( 1 )" at bounding box center [247, 157] width 400 height 26
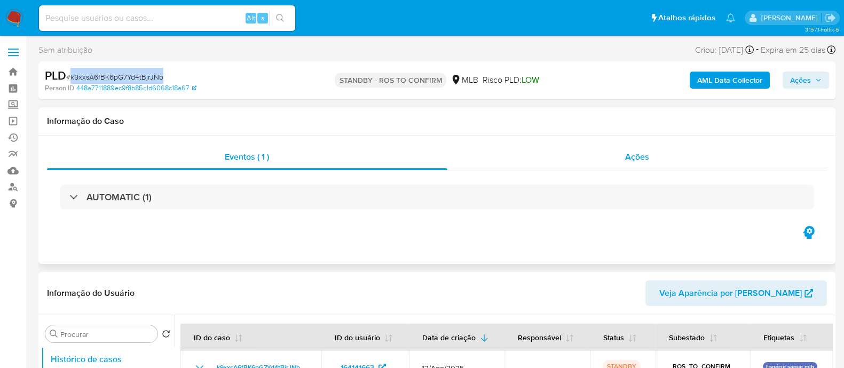
click at [504, 162] on div "Ações" at bounding box center [637, 157] width 380 height 26
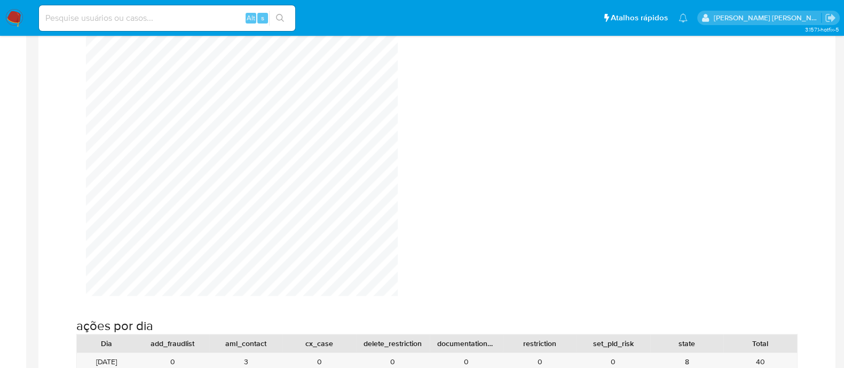
scroll to position [800, 0]
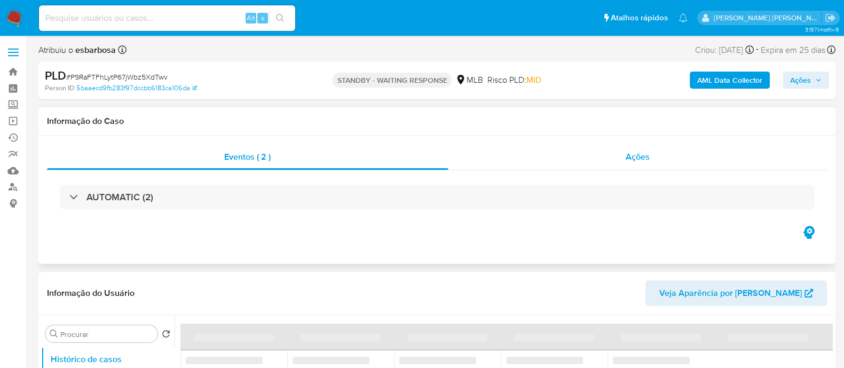
click at [522, 160] on div "Ações" at bounding box center [637, 157] width 379 height 26
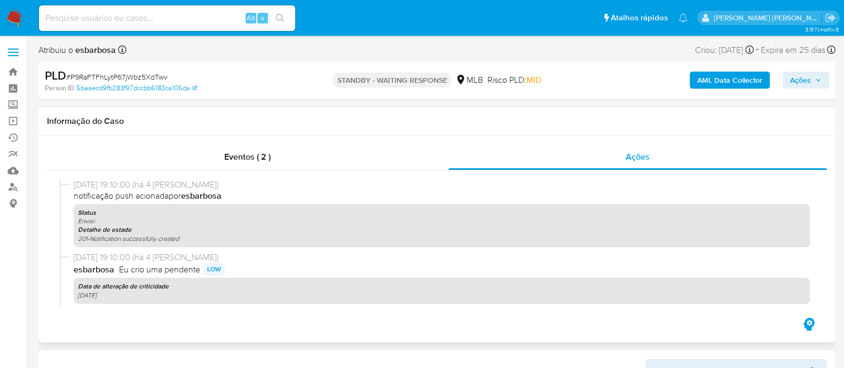
select select "10"
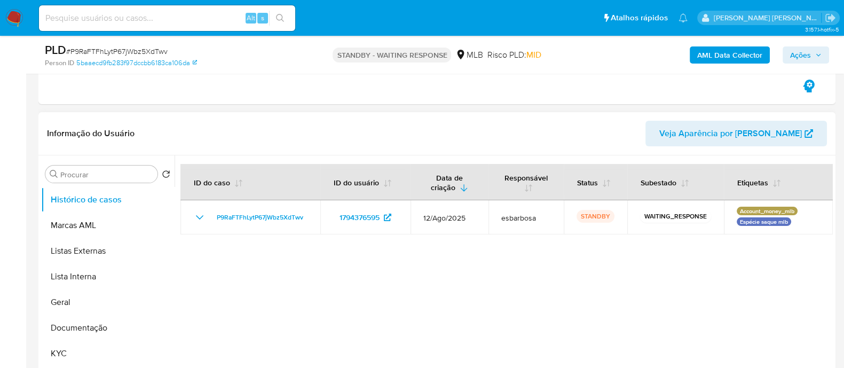
scroll to position [266, 0]
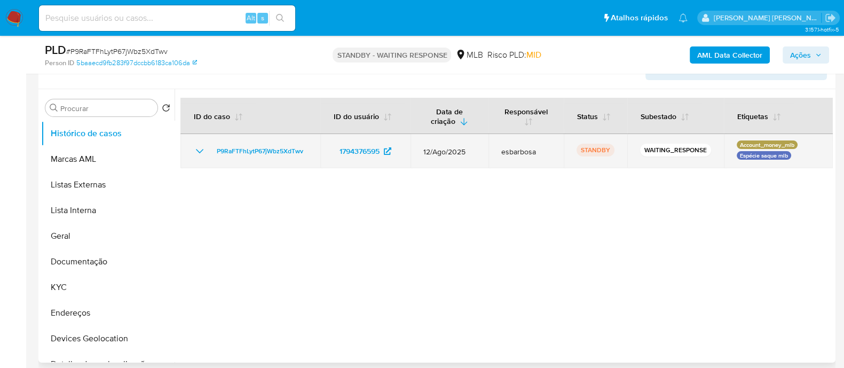
drag, startPoint x: 706, startPoint y: 149, endPoint x: 641, endPoint y: 148, distance: 65.1
click at [641, 148] on p "WAITING_RESPONSE" at bounding box center [675, 150] width 71 height 13
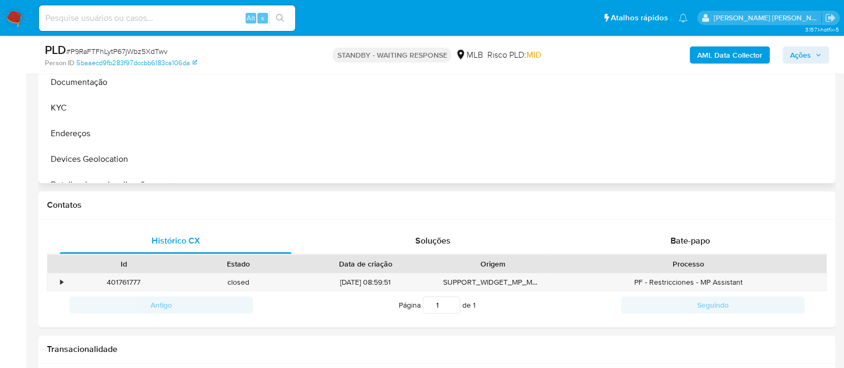
scroll to position [466, 0]
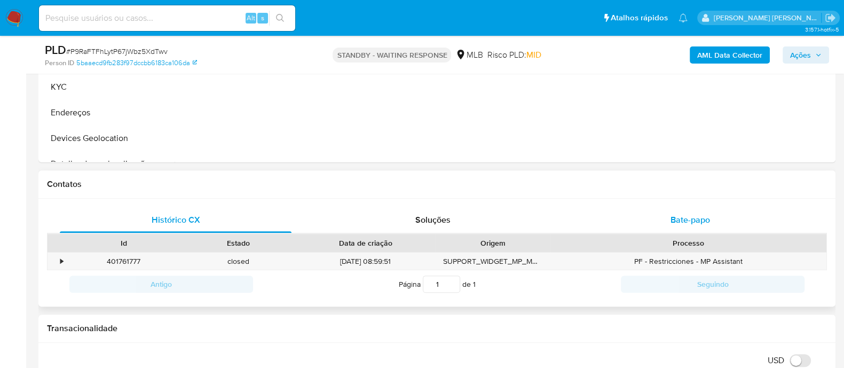
click at [638, 214] on div "Bate-papo" at bounding box center [690, 220] width 232 height 26
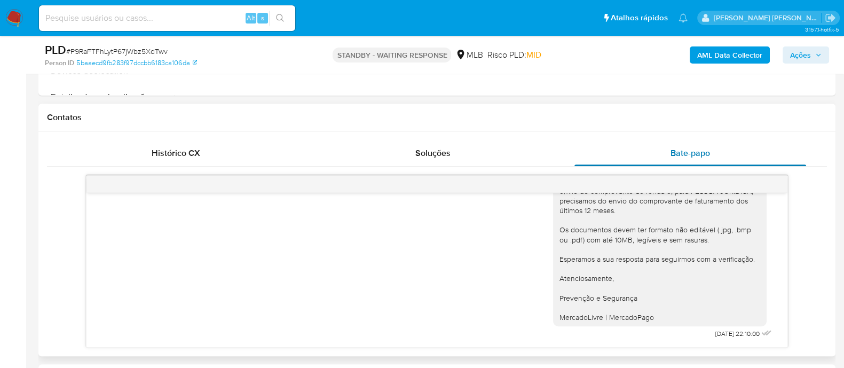
scroll to position [600, 0]
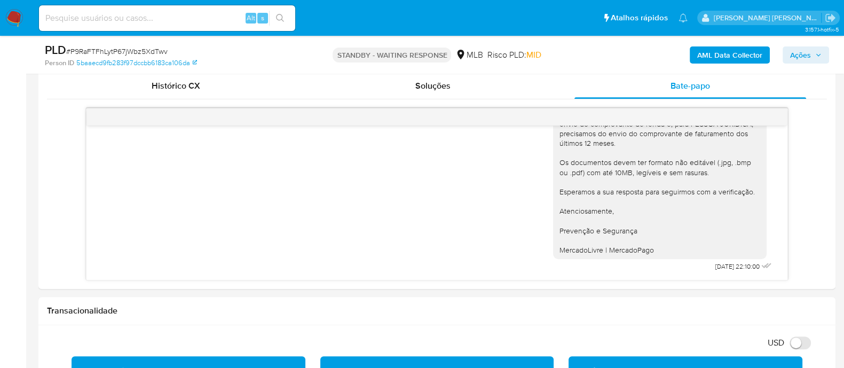
click at [563, 28] on ul "Pausado Ver notificaciones Alt s Atalhos rápidos Presiona las siguientes teclas…" at bounding box center [363, 17] width 659 height 27
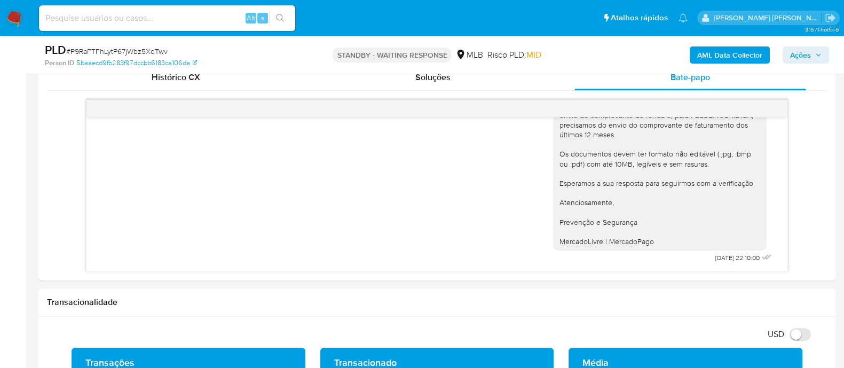
scroll to position [601, 0]
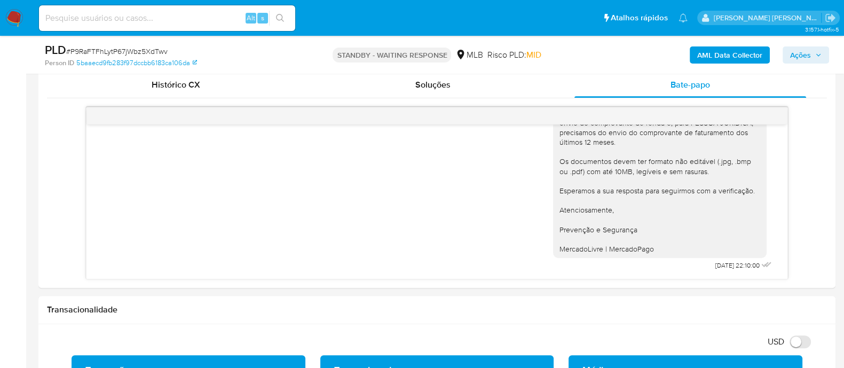
click at [796, 55] on span "Ações" at bounding box center [800, 54] width 21 height 17
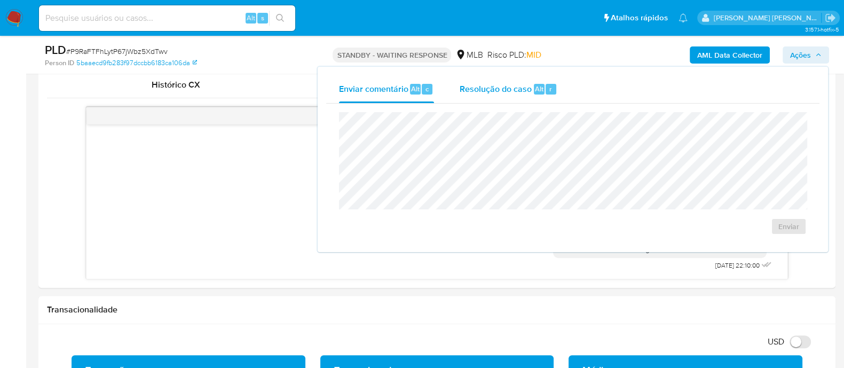
click at [482, 90] on span "Resolução do caso" at bounding box center [495, 88] width 72 height 12
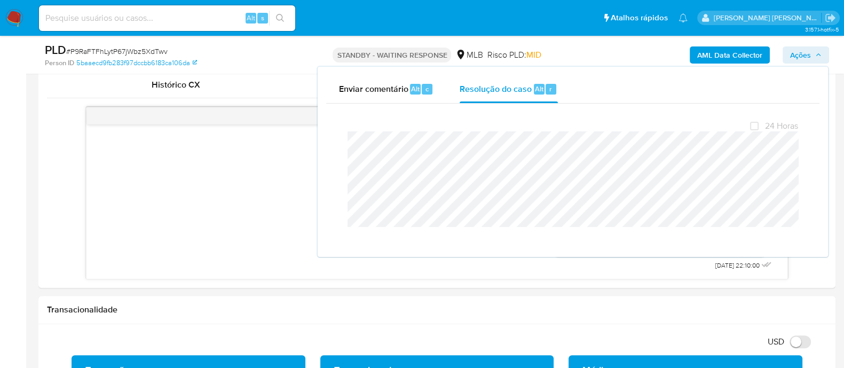
click at [156, 54] on span "# P9RaFTFhLytP67jWbz5XdTwv" at bounding box center [116, 51] width 101 height 11
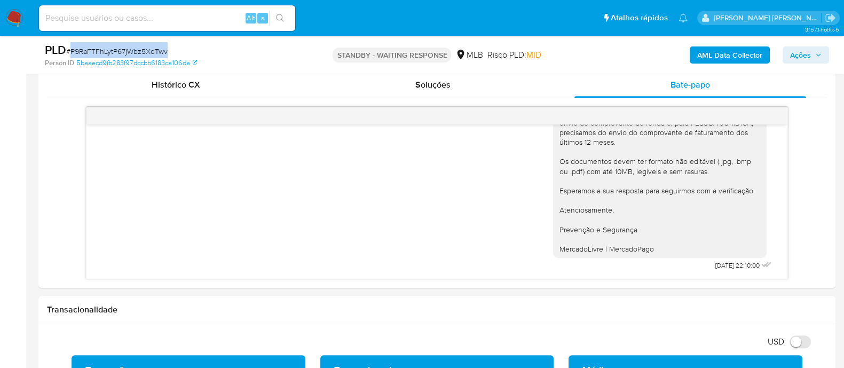
click at [156, 54] on span "# P9RaFTFhLytP67jWbz5XdTwv" at bounding box center [116, 51] width 101 height 11
copy span "P9RaFTFhLytP67jWbz5XdTwv"
click at [796, 53] on span "Ações" at bounding box center [800, 54] width 21 height 17
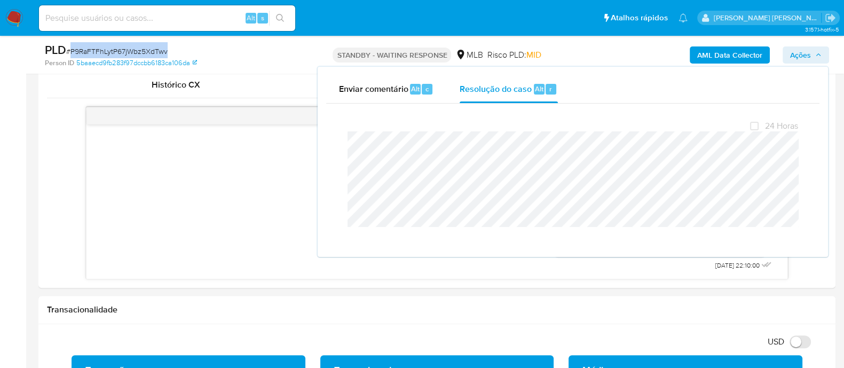
click at [153, 53] on span "# P9RaFTFhLytP67jWbz5XdTwv" at bounding box center [116, 51] width 101 height 11
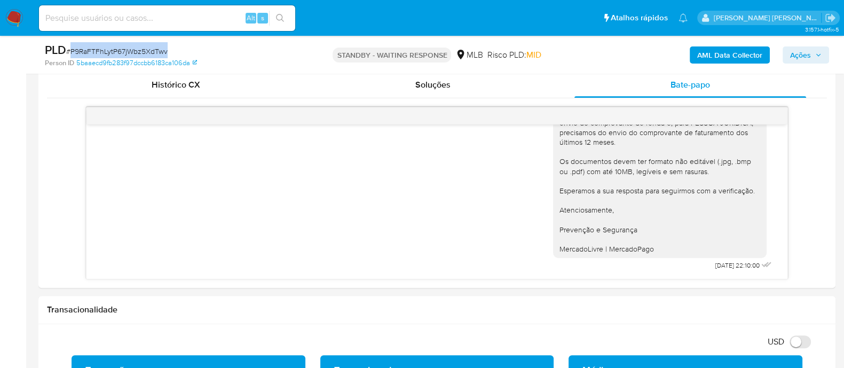
click at [153, 53] on span "# P9RaFTFhLytP67jWbz5XdTwv" at bounding box center [116, 51] width 101 height 11
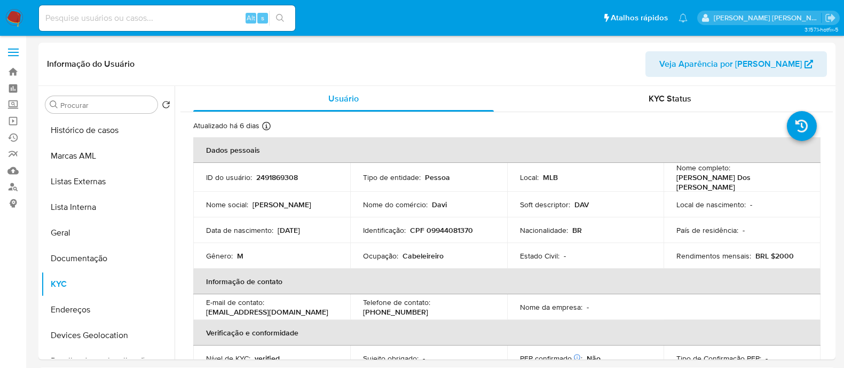
select select "10"
drag, startPoint x: 0, startPoint y: 0, endPoint x: 11, endPoint y: 18, distance: 21.0
click at [11, 18] on img at bounding box center [14, 18] width 18 height 18
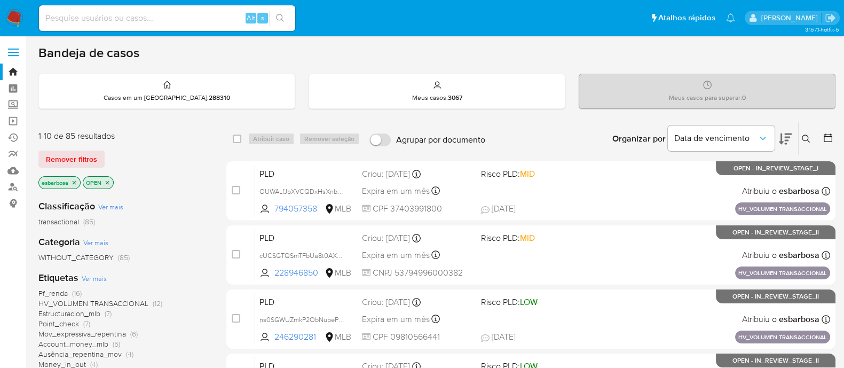
click at [805, 134] on icon at bounding box center [805, 138] width 9 height 9
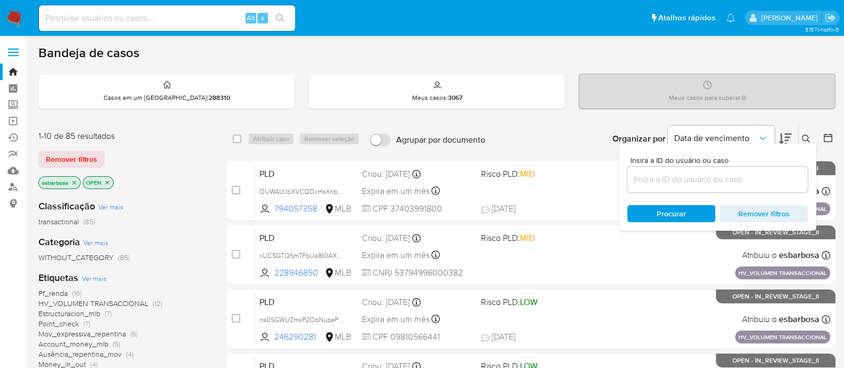
click at [683, 181] on input at bounding box center [717, 179] width 180 height 14
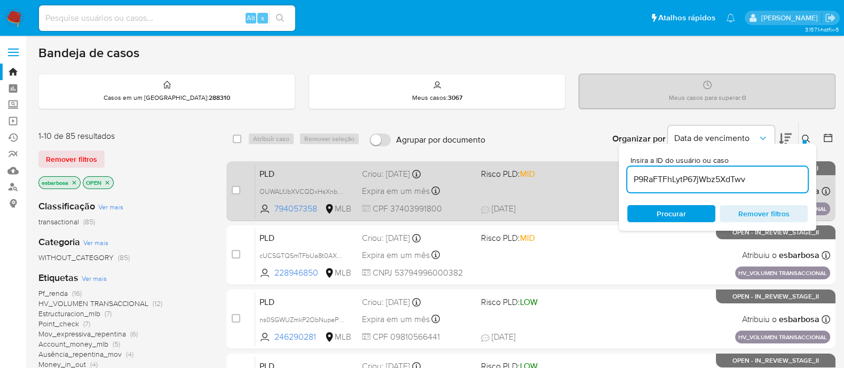
type input "P9RaFTFhLytP67jWbz5XdTwv"
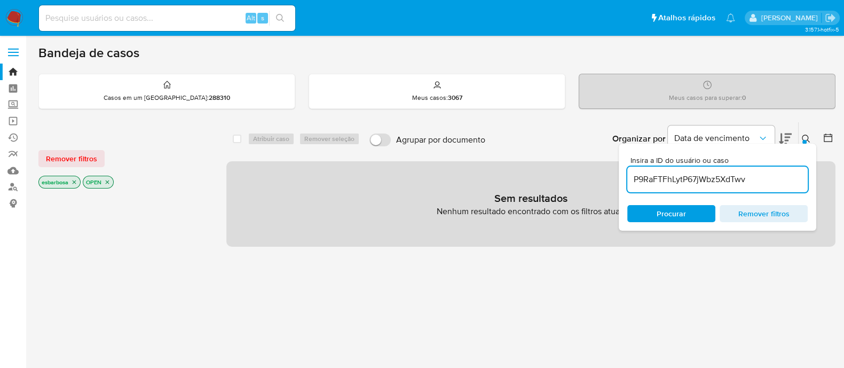
click at [110, 180] on icon "close-filter" at bounding box center [107, 182] width 6 height 6
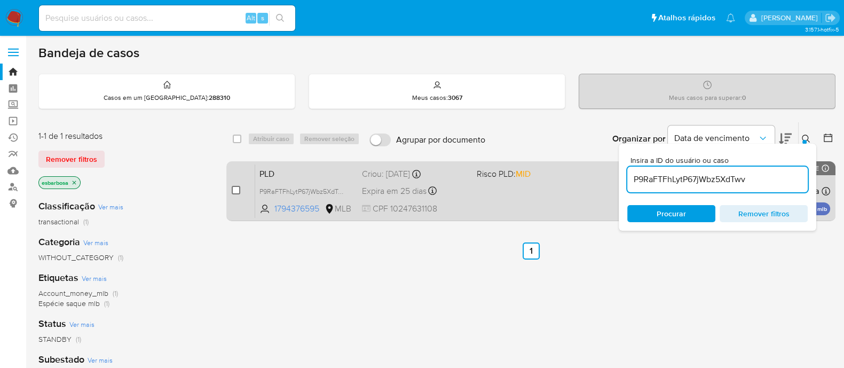
click at [235, 192] on input "checkbox" at bounding box center [236, 190] width 9 height 9
checkbox input "true"
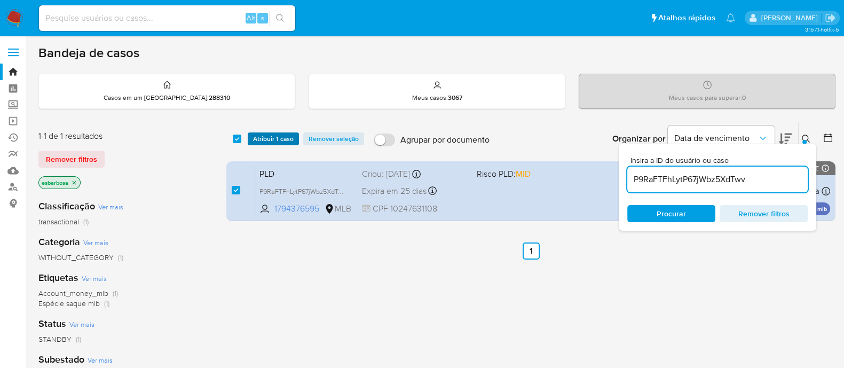
click at [273, 137] on span "Atribuir 1 caso" at bounding box center [273, 138] width 41 height 11
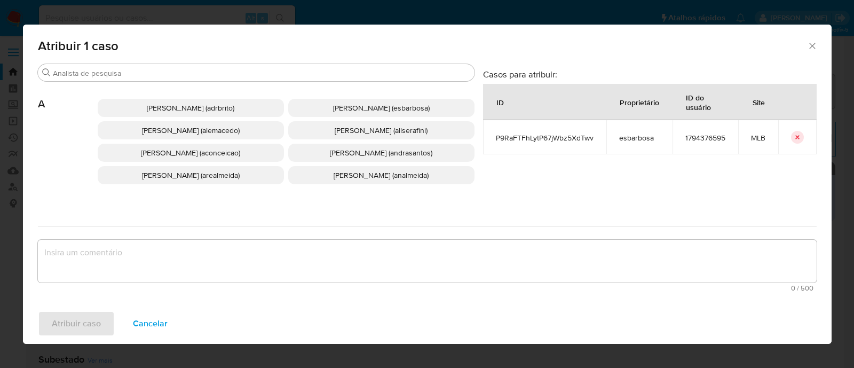
click at [315, 254] on textarea "assign-modal" at bounding box center [427, 261] width 778 height 43
paste textarea "P9RaFTFhLytP67jWbz5XdTwv"
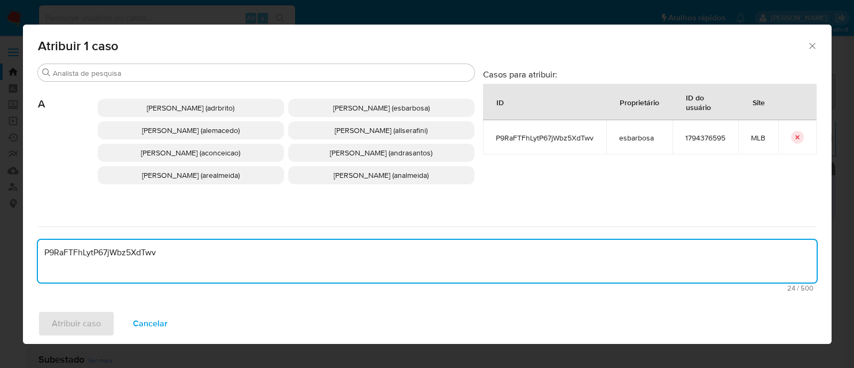
type textarea "P9RaFTFhLytP67jWbz5XdTwv"
click at [333, 105] on span "Alessandra Da Silva Barbosa (esbarbosa)" at bounding box center [381, 107] width 97 height 11
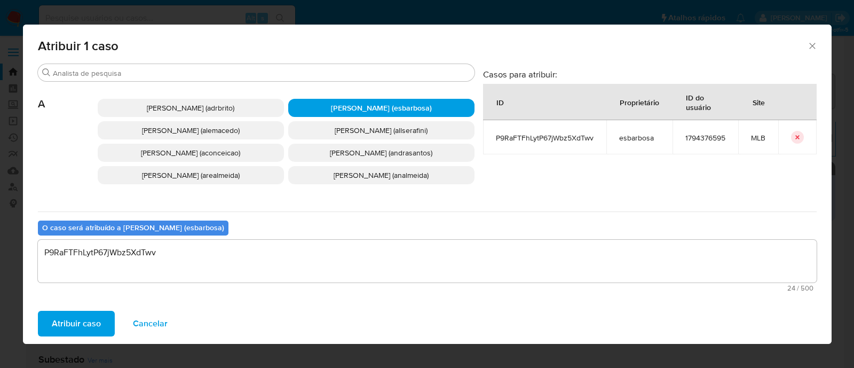
click at [85, 321] on span "Atribuir caso" at bounding box center [76, 323] width 49 height 23
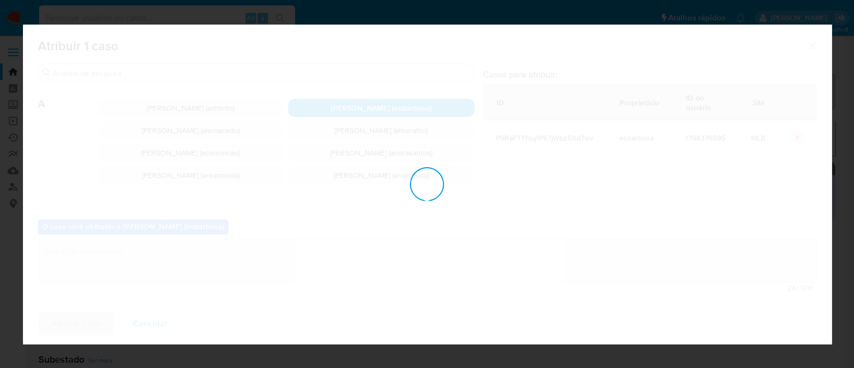
checkbox input "false"
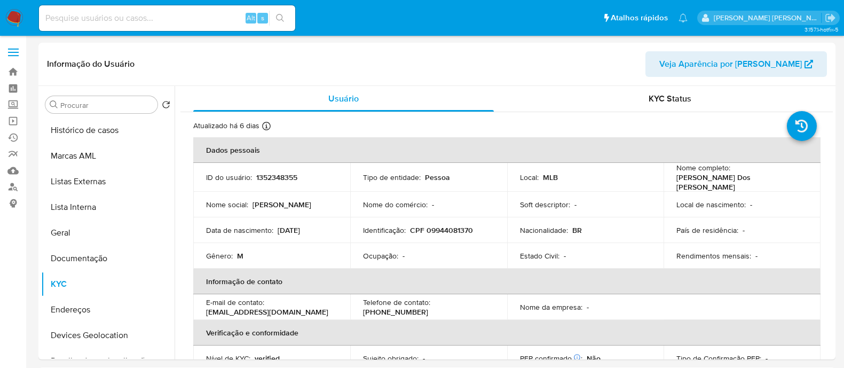
select select "10"
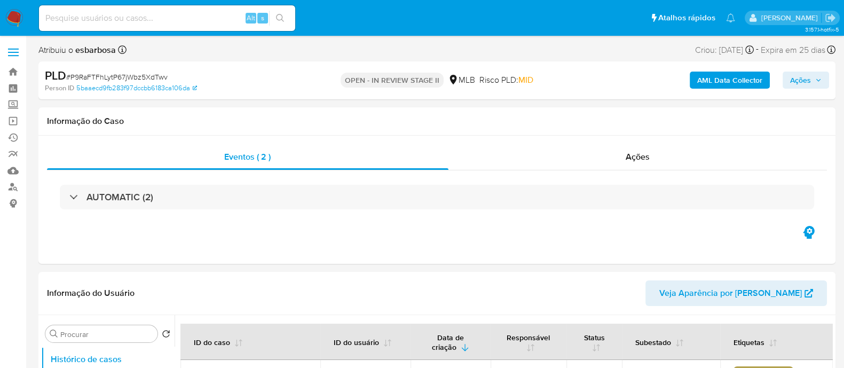
select select "10"
click at [484, 127] on div "Informação do Caso" at bounding box center [436, 121] width 797 height 28
click at [797, 82] on span "Ações" at bounding box center [800, 79] width 21 height 17
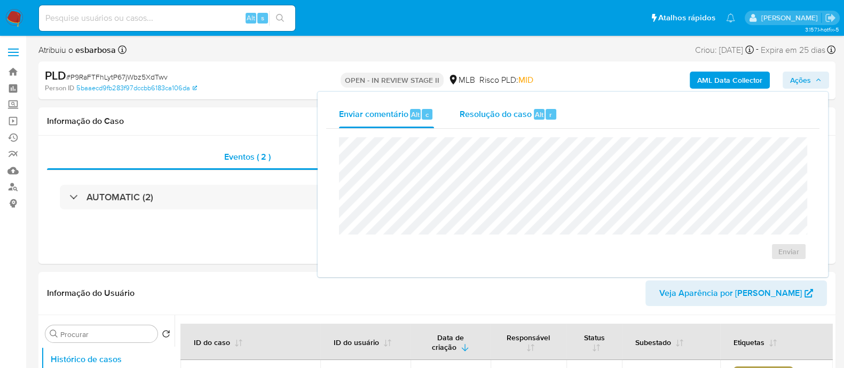
click at [522, 116] on span "Resolução do caso" at bounding box center [495, 114] width 72 height 12
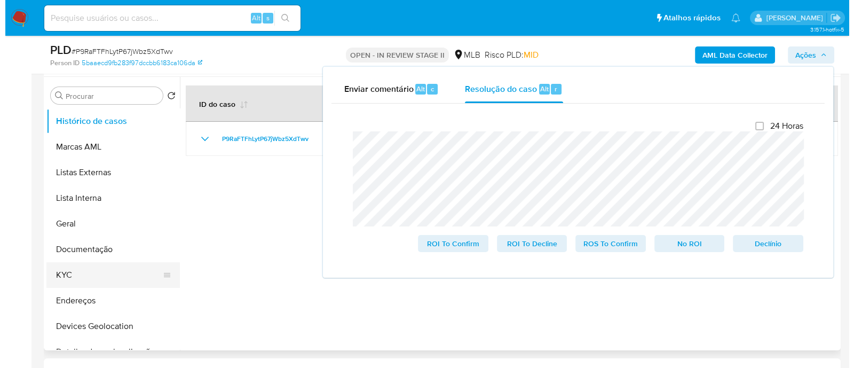
scroll to position [133, 0]
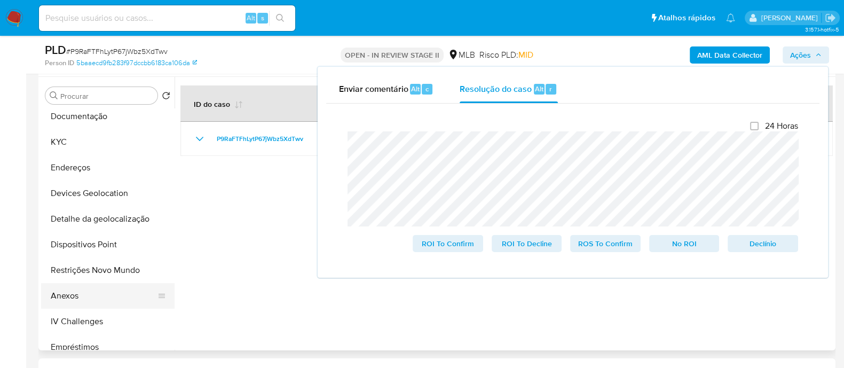
click at [63, 293] on button "Anexos" at bounding box center [103, 296] width 125 height 26
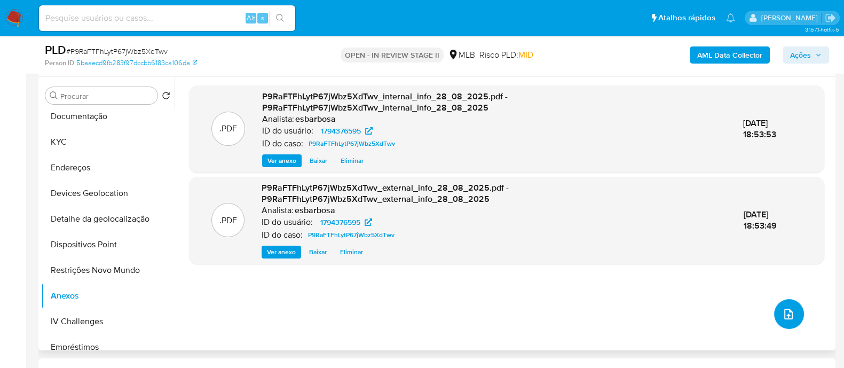
click at [782, 307] on icon "upload-file" at bounding box center [788, 313] width 13 height 13
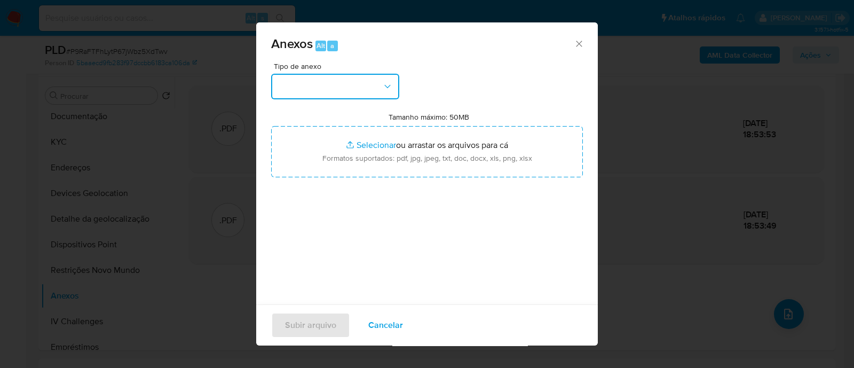
click at [359, 79] on button "button" at bounding box center [335, 87] width 128 height 26
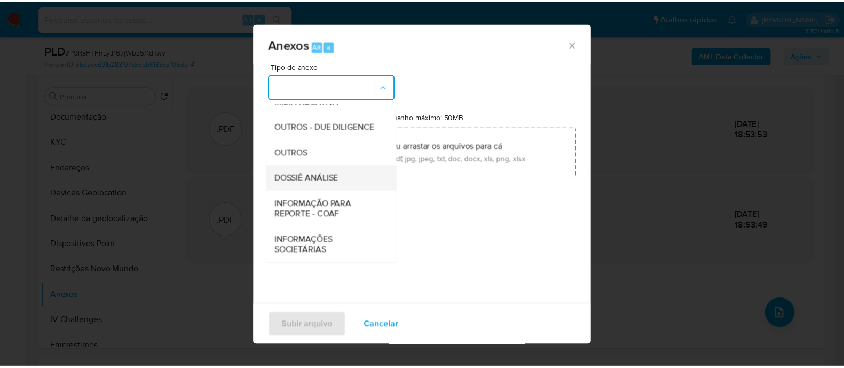
scroll to position [164, 0]
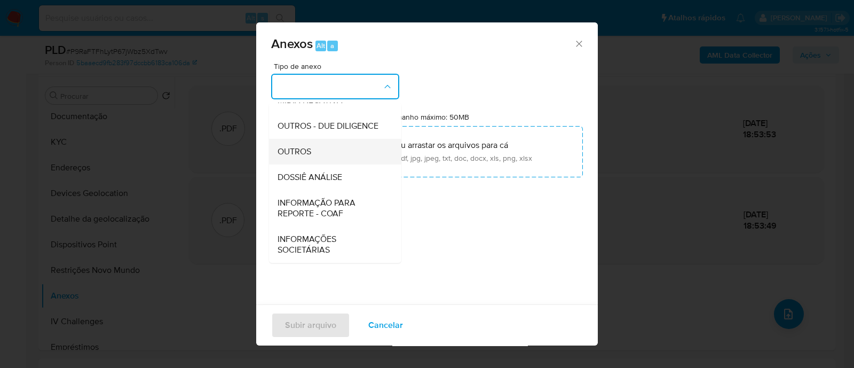
click at [293, 154] on span "OUTROS" at bounding box center [294, 151] width 34 height 11
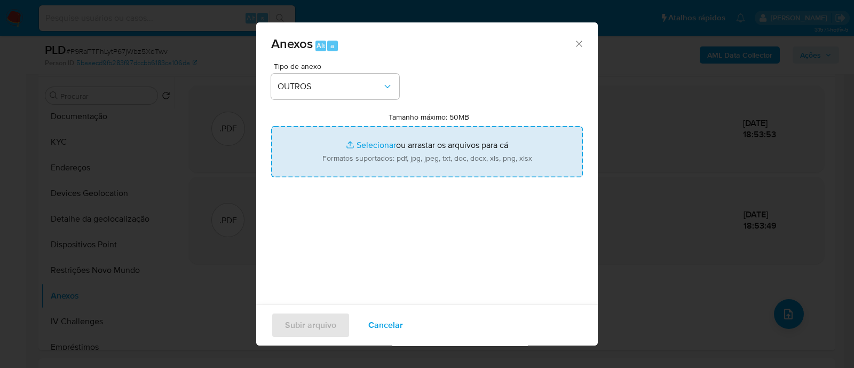
click at [370, 144] on input "Tamanho máximo: 50MB Selecionar arquivos" at bounding box center [427, 151] width 312 height 51
type input "C:\fakepath\Mulan 1794376595_2025_08_27_16_10_25.xlsx"
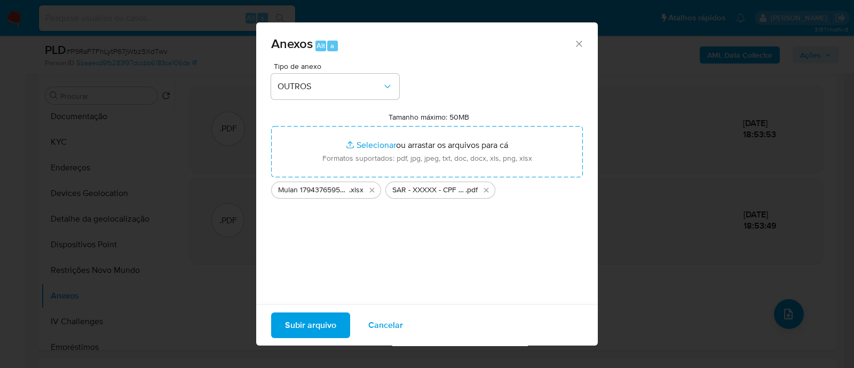
click at [320, 323] on span "Subir arquivo" at bounding box center [310, 324] width 51 height 23
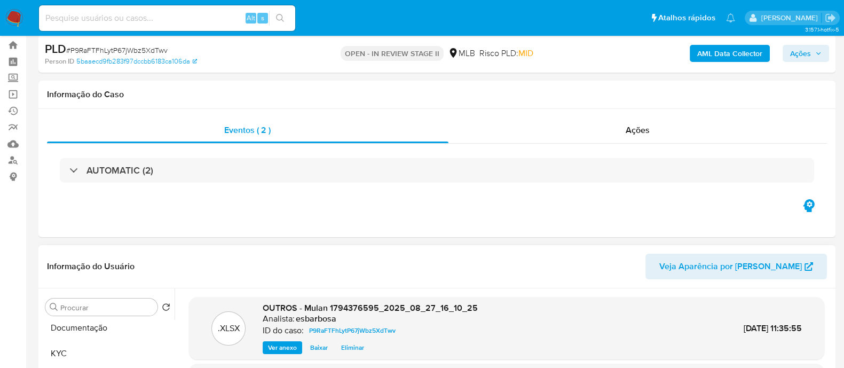
scroll to position [0, 0]
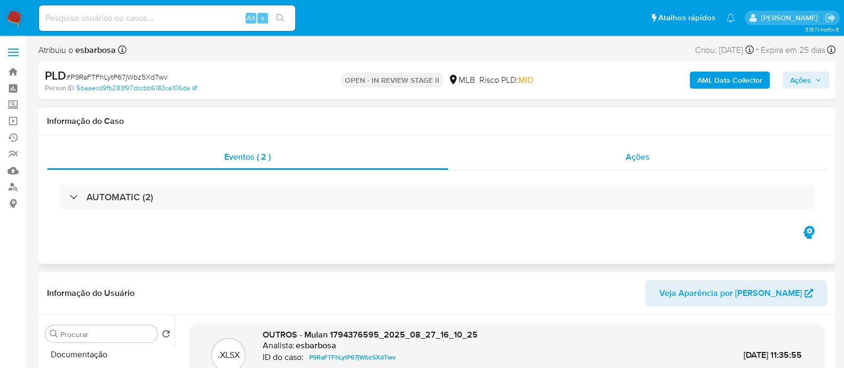
click at [522, 156] on div "Ações" at bounding box center [637, 157] width 379 height 26
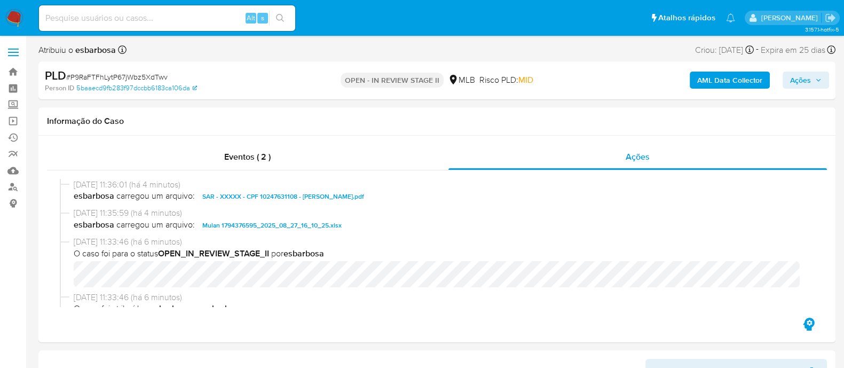
click at [796, 77] on span "Ações" at bounding box center [800, 79] width 21 height 17
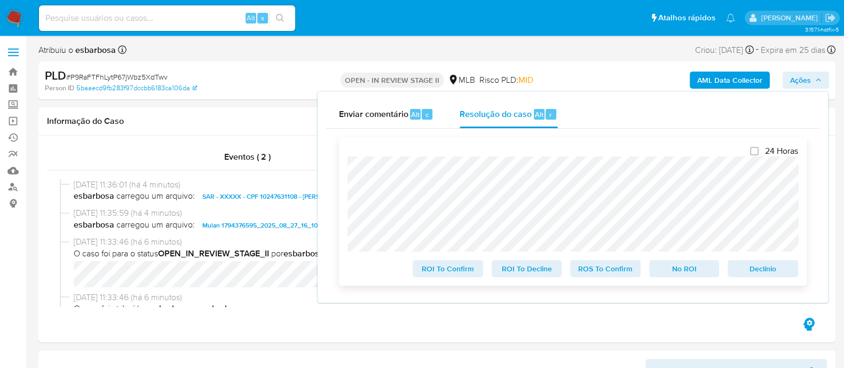
click at [608, 276] on span "ROS To Confirm" at bounding box center [604, 268] width 55 height 15
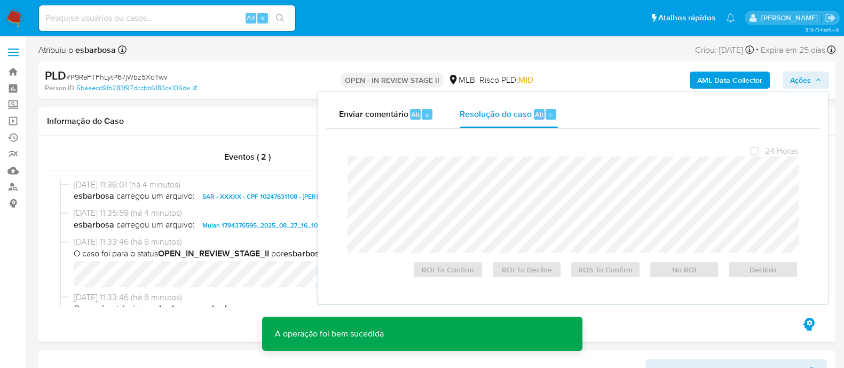
click at [145, 74] on span "# P9RaFTFhLytP67jWbz5XdTwv" at bounding box center [116, 76] width 101 height 11
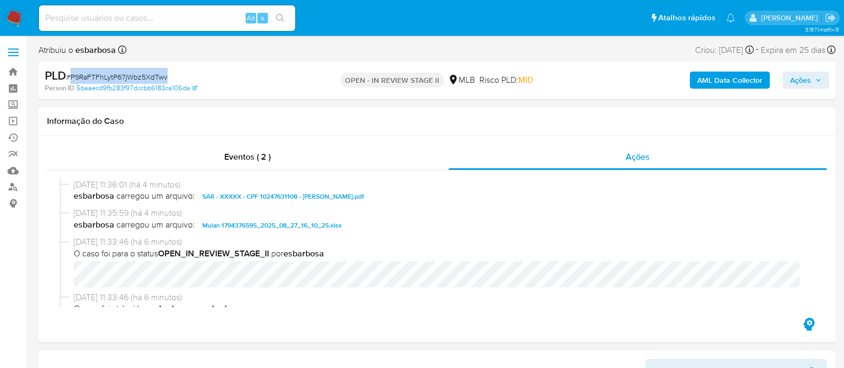
click at [145, 74] on span "# P9RaFTFhLytP67jWbz5XdTwv" at bounding box center [116, 76] width 101 height 11
copy span "P9RaFTFhLytP67jWbz5XdTwv"
drag, startPoint x: 336, startPoint y: 161, endPoint x: 357, endPoint y: 162, distance: 21.3
click at [336, 162] on div "Eventos ( 2 )" at bounding box center [247, 157] width 401 height 26
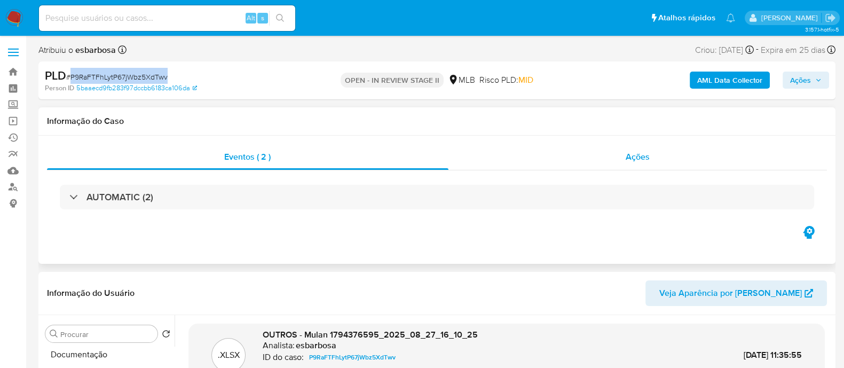
click at [508, 162] on div "Ações" at bounding box center [637, 157] width 379 height 26
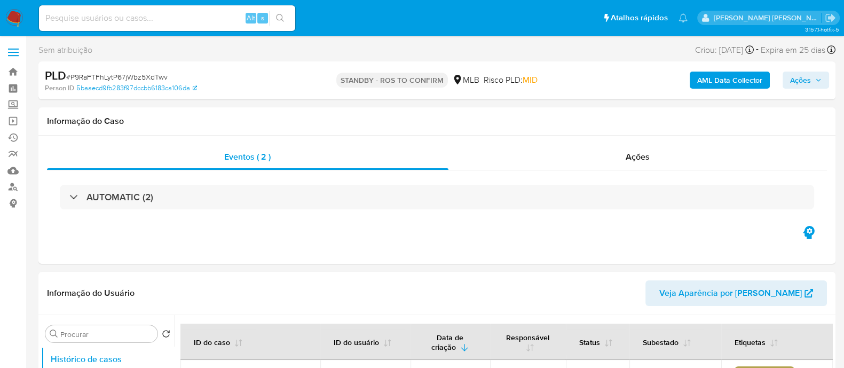
select select "10"
click at [606, 155] on div "Ações" at bounding box center [637, 157] width 379 height 26
select select "10"
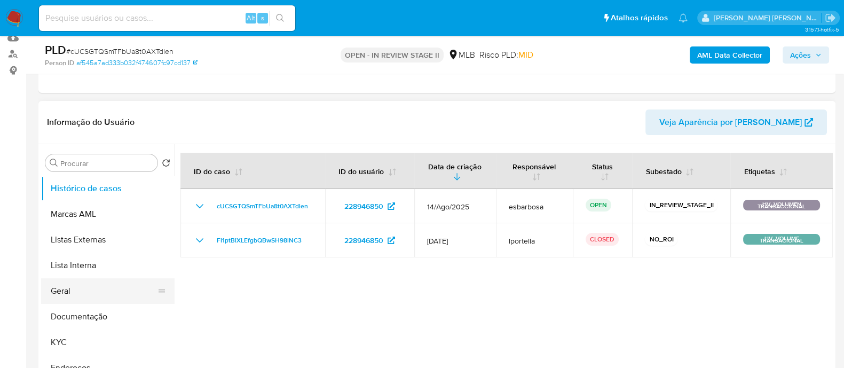
click at [70, 295] on button "Geral" at bounding box center [103, 291] width 125 height 26
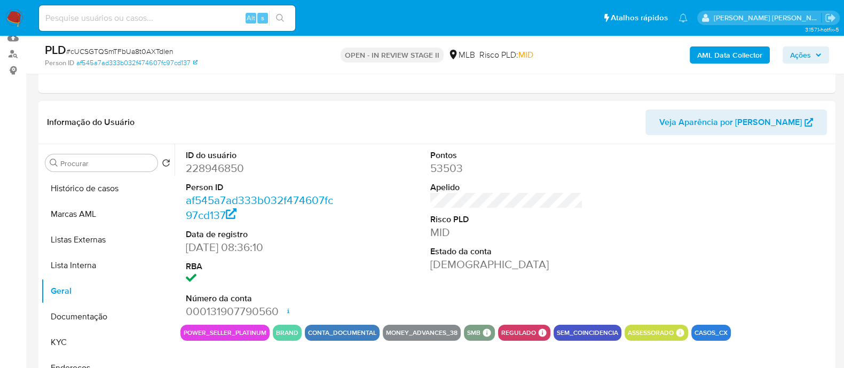
click at [237, 172] on dd "228946850" at bounding box center [262, 168] width 153 height 15
copy dd "228946850"
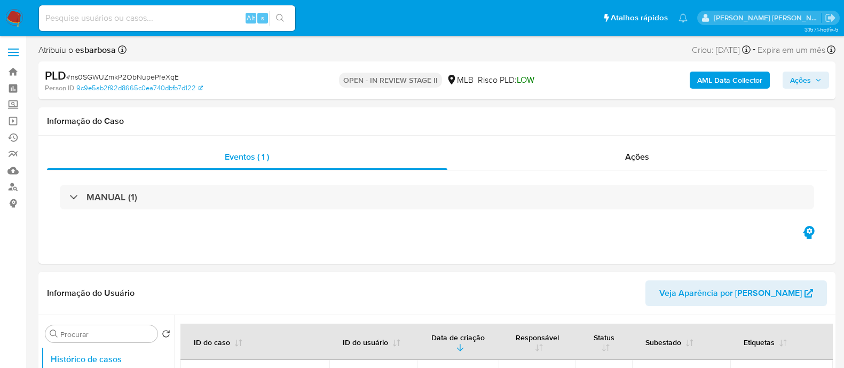
select select "10"
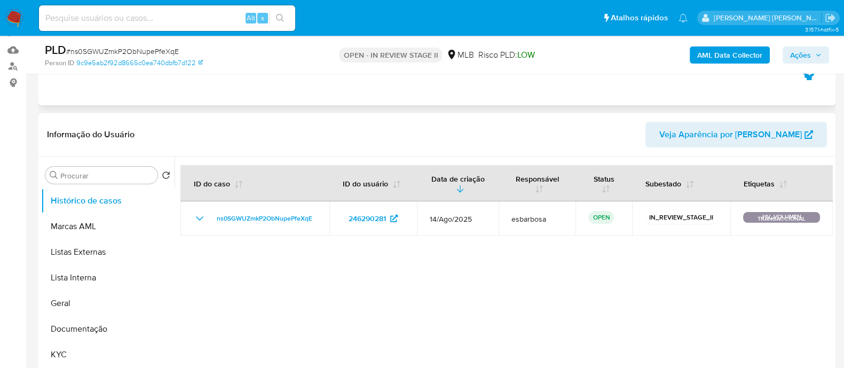
scroll to position [133, 0]
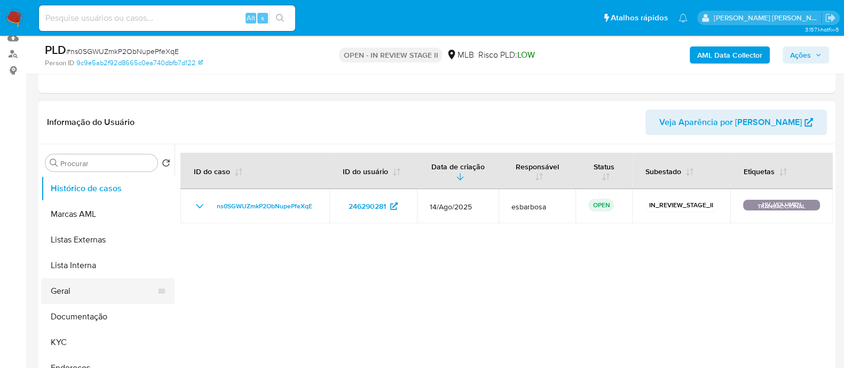
click at [69, 286] on button "Geral" at bounding box center [103, 291] width 125 height 26
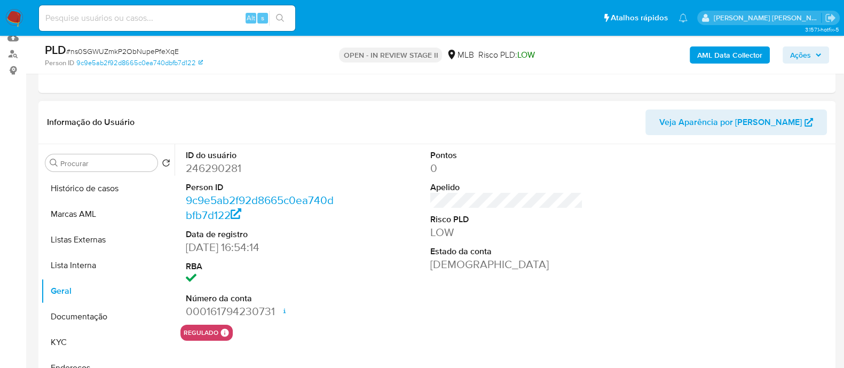
click at [234, 166] on dd "246290281" at bounding box center [262, 168] width 153 height 15
copy dd "246290281"
click at [236, 165] on dd "246290281" at bounding box center [262, 168] width 153 height 15
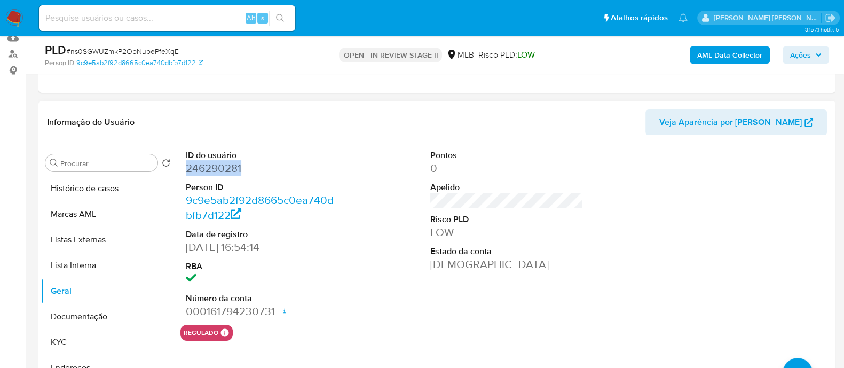
click at [236, 165] on dd "246290281" at bounding box center [262, 168] width 153 height 15
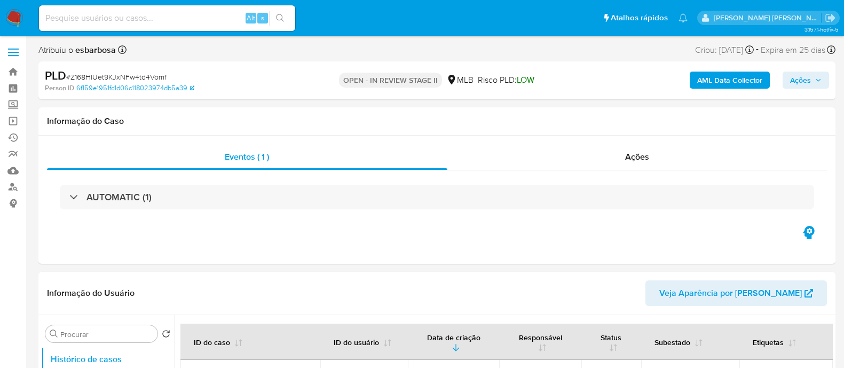
select select "10"
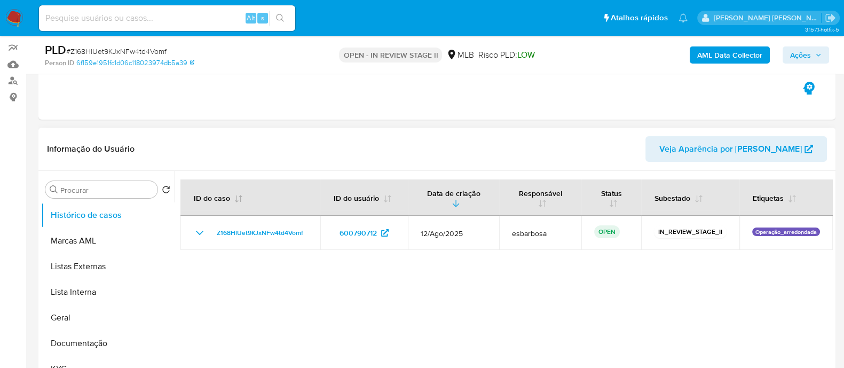
scroll to position [133, 0]
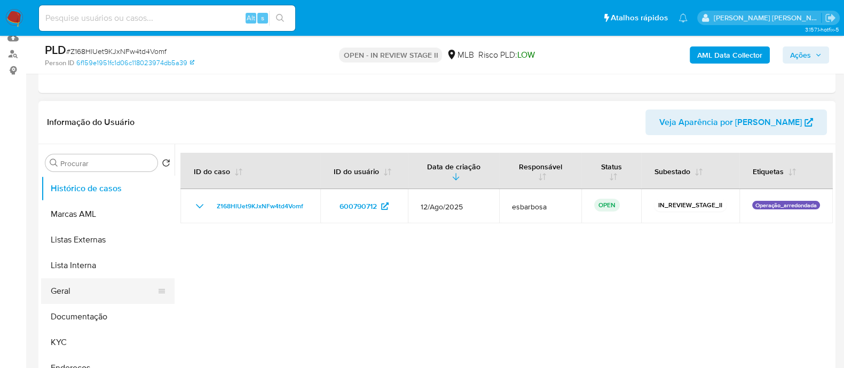
click at [74, 292] on button "Geral" at bounding box center [103, 291] width 125 height 26
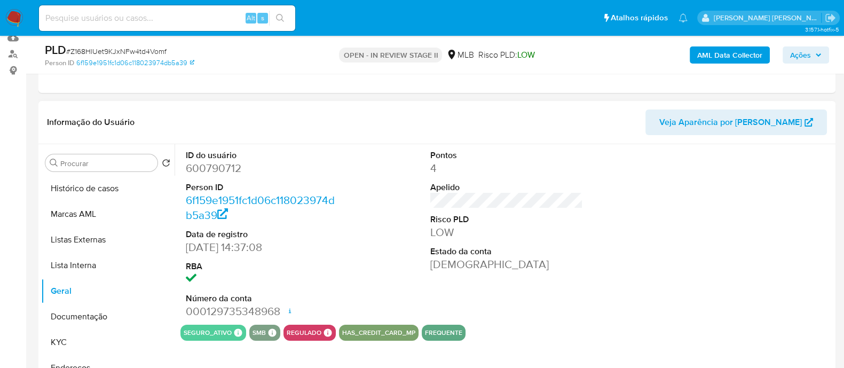
click at [218, 164] on dd "600790712" at bounding box center [262, 168] width 153 height 15
copy dd "600790712"
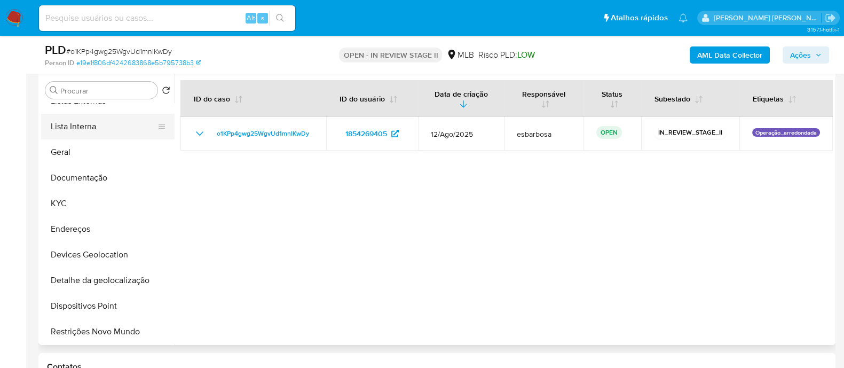
scroll to position [133, 0]
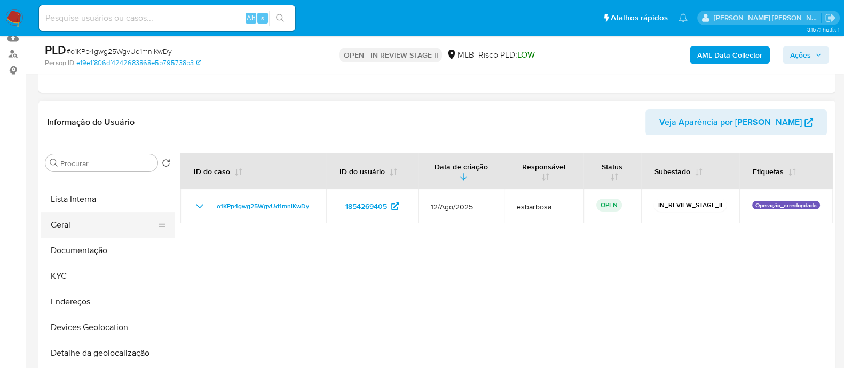
click at [85, 225] on button "Geral" at bounding box center [103, 225] width 125 height 26
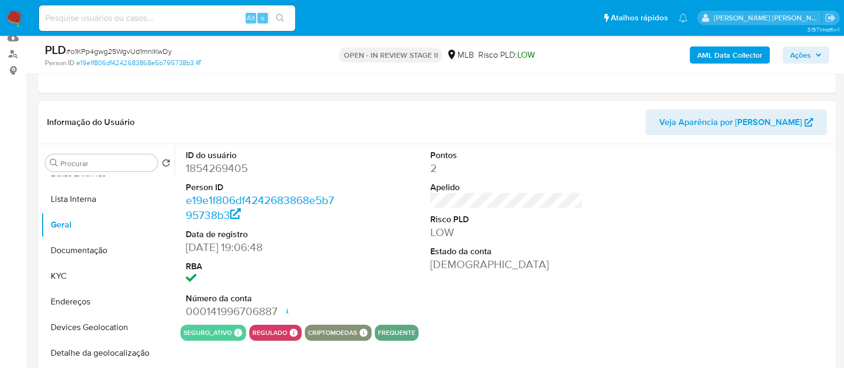
click at [227, 162] on dd "1854269405" at bounding box center [262, 168] width 153 height 15
copy dd "1854269405"
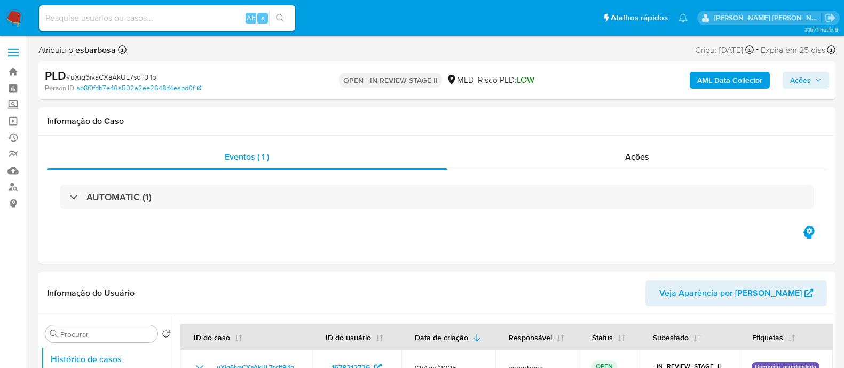
select select "10"
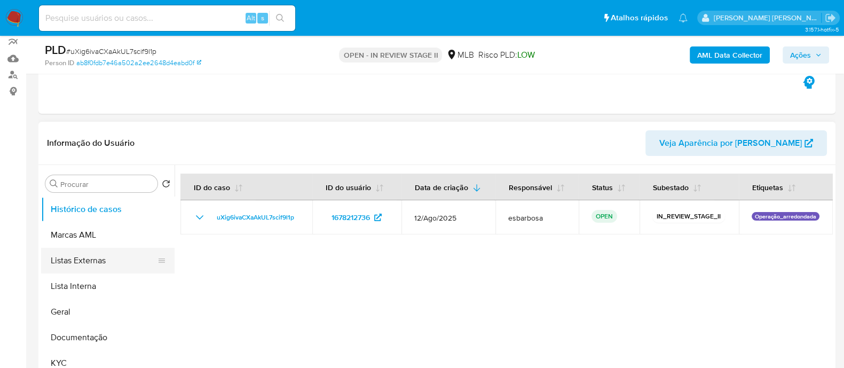
scroll to position [133, 0]
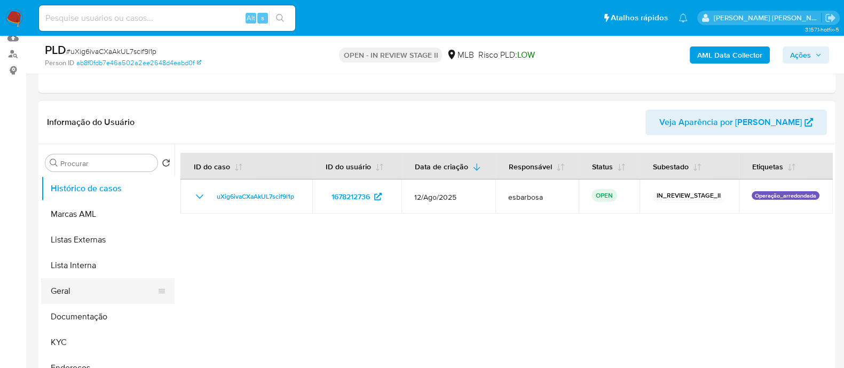
click at [92, 295] on button "Geral" at bounding box center [103, 291] width 125 height 26
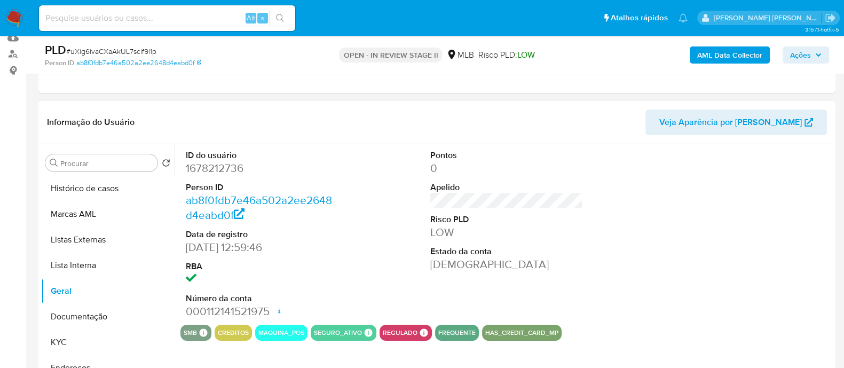
click at [234, 170] on dd "1678212736" at bounding box center [262, 168] width 153 height 15
copy dd "1678212736"
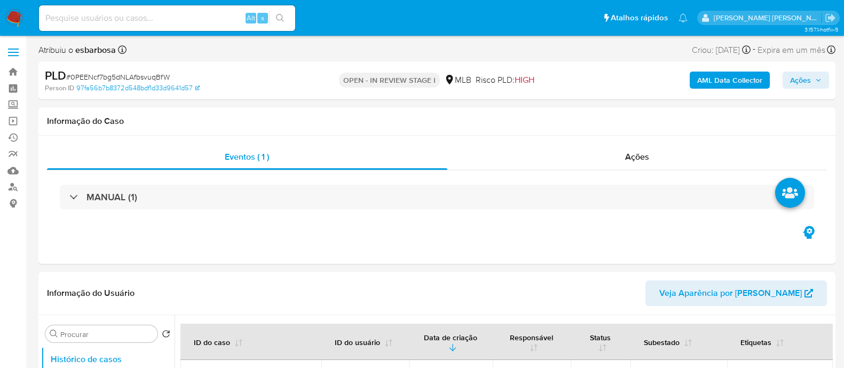
select select "10"
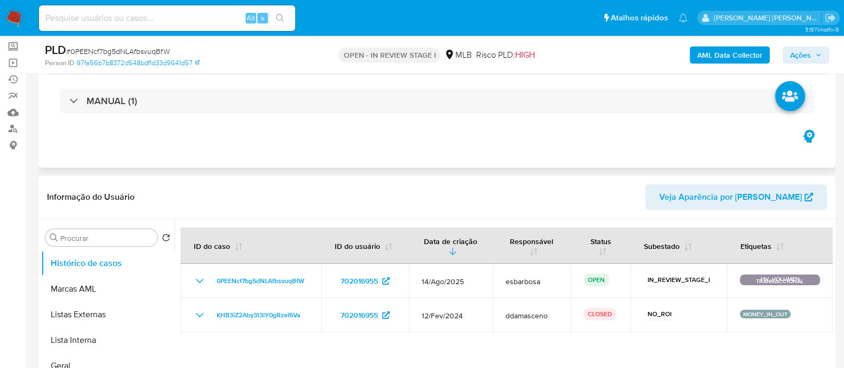
scroll to position [133, 0]
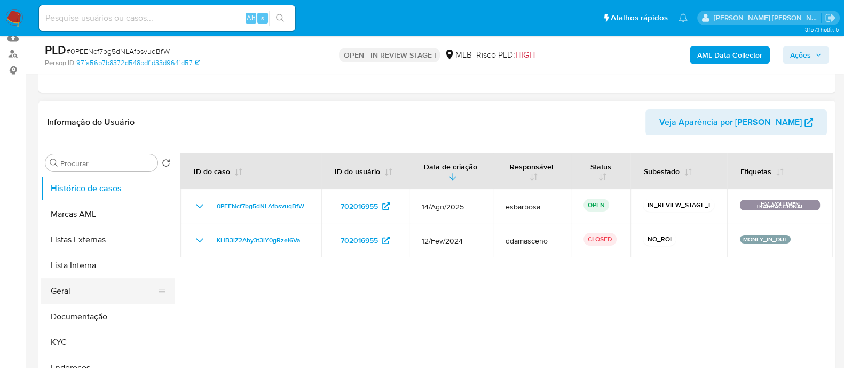
click at [79, 287] on button "Geral" at bounding box center [103, 291] width 125 height 26
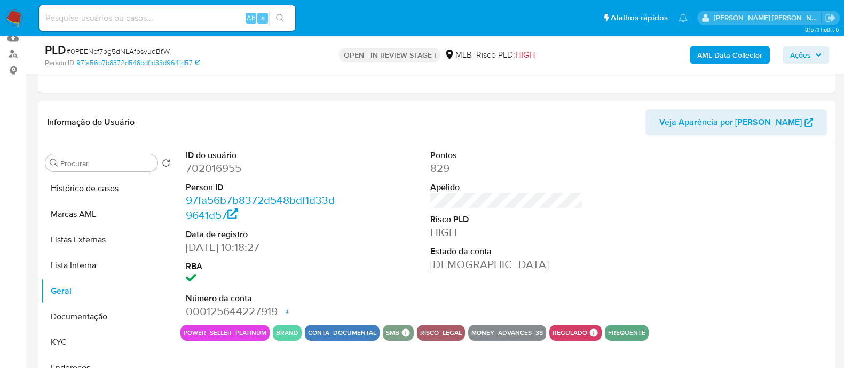
click at [224, 169] on dd "702016955" at bounding box center [262, 168] width 153 height 15
copy dd "702016955"
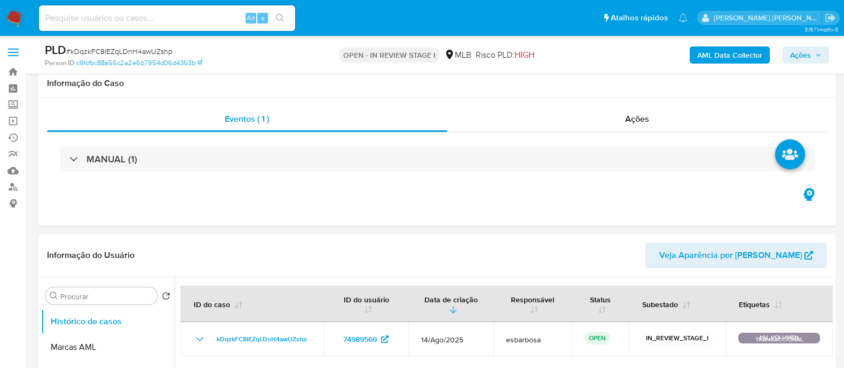
select select "10"
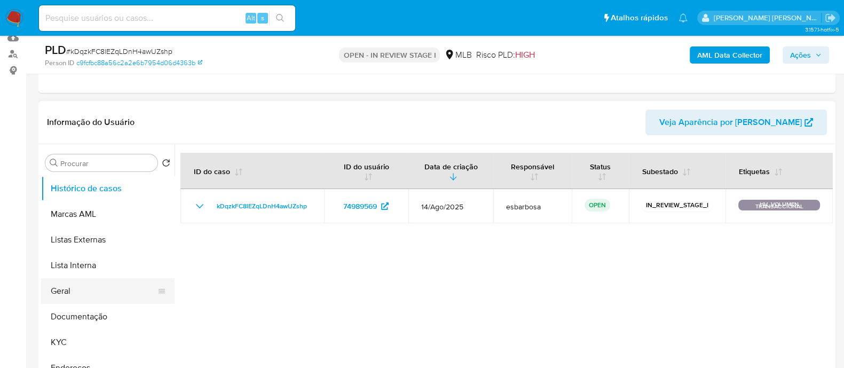
click at [81, 288] on button "Geral" at bounding box center [103, 291] width 125 height 26
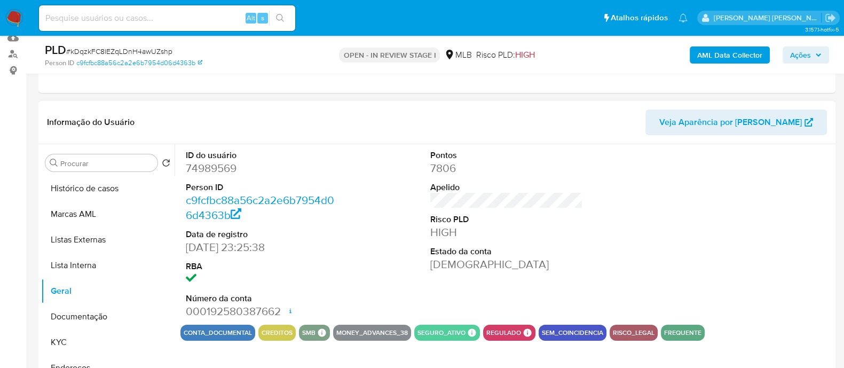
click at [226, 170] on dd "74989569" at bounding box center [262, 168] width 153 height 15
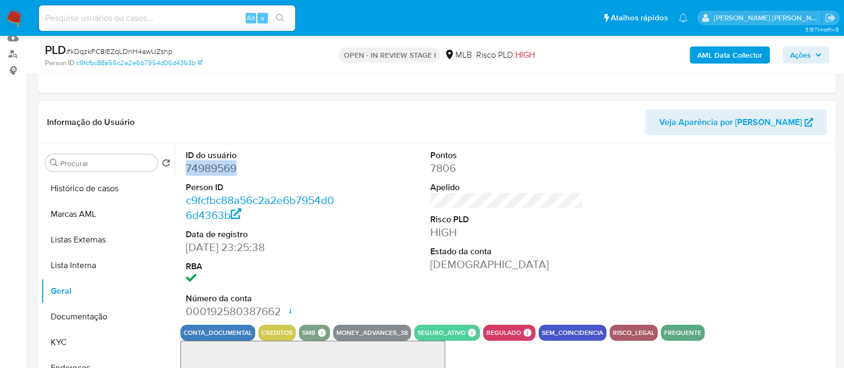
copy dd "74989569"
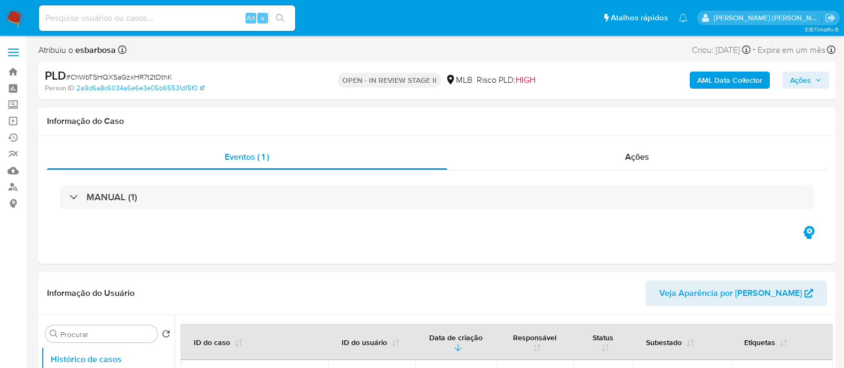
select select "10"
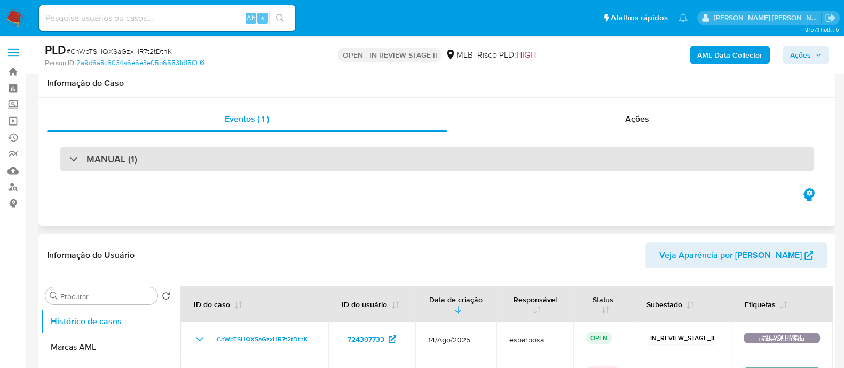
scroll to position [133, 0]
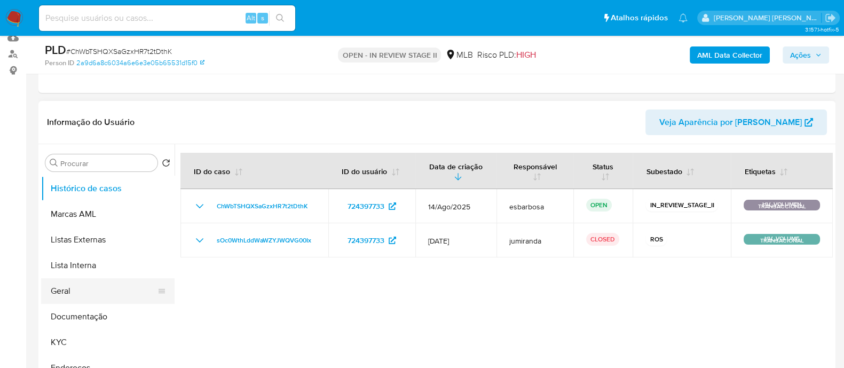
click at [74, 291] on button "Geral" at bounding box center [103, 291] width 125 height 26
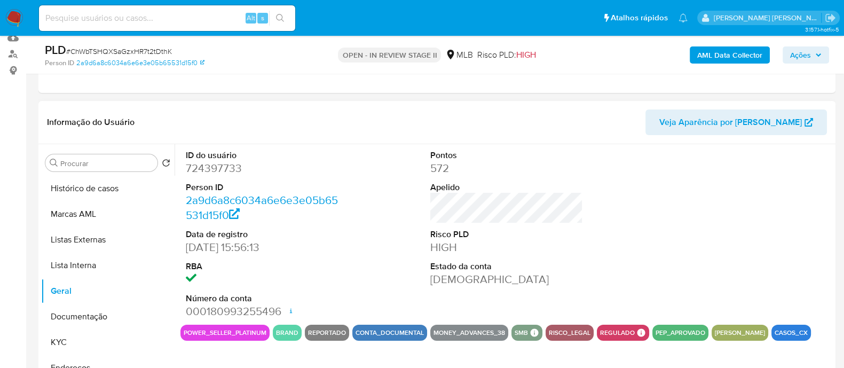
click at [230, 168] on dd "724397733" at bounding box center [262, 168] width 153 height 15
copy dd "724397733"
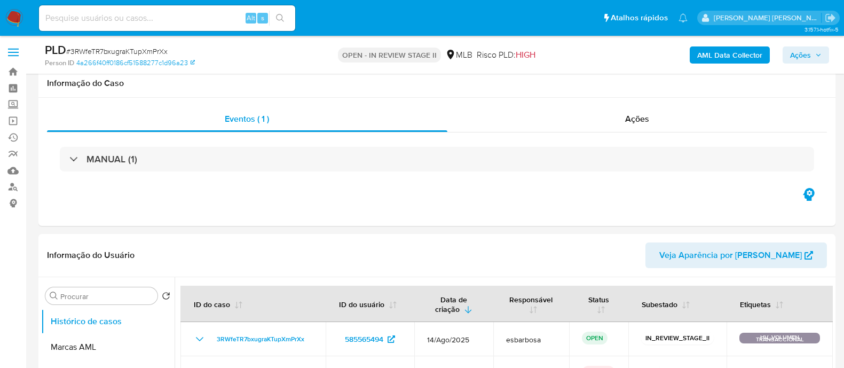
select select "10"
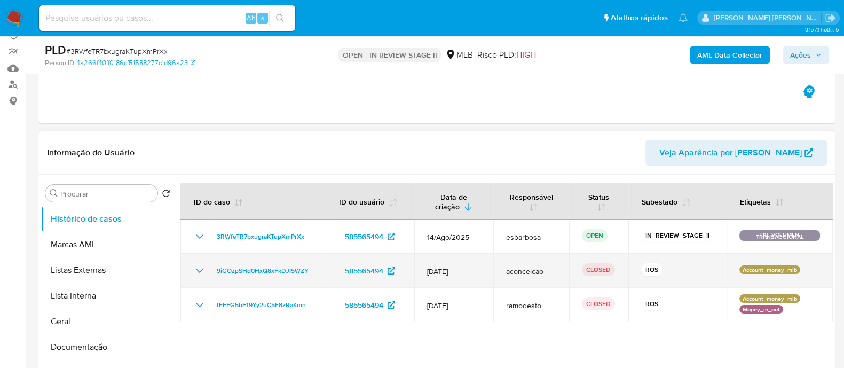
scroll to position [133, 0]
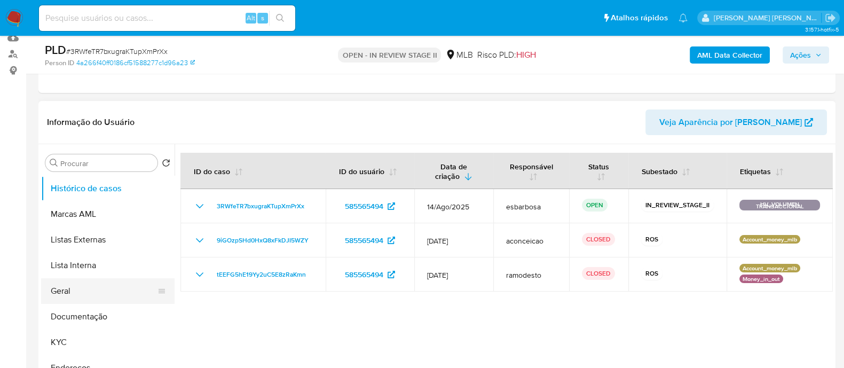
click at [70, 288] on button "Geral" at bounding box center [103, 291] width 125 height 26
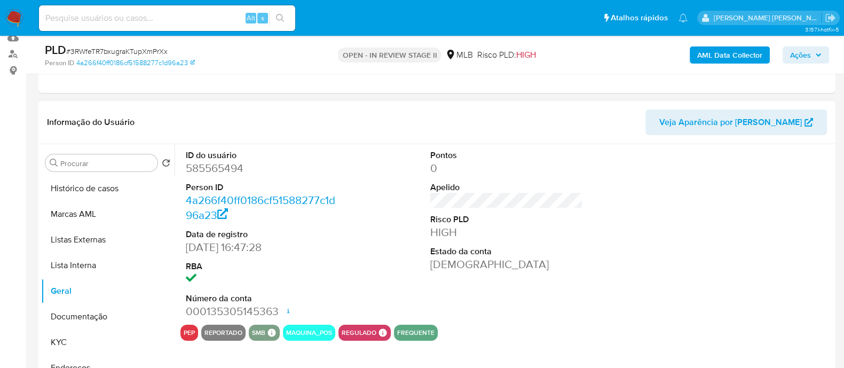
click at [227, 166] on dd "585565494" at bounding box center [262, 168] width 153 height 15
copy dd "585565494"
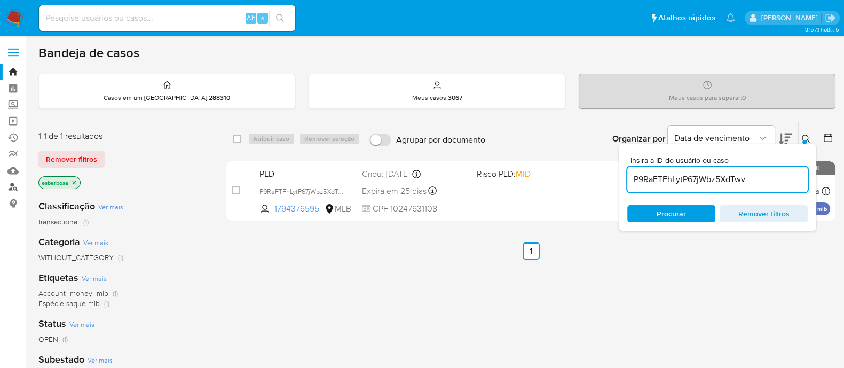
click at [14, 185] on link "Localizador de pessoas" at bounding box center [63, 187] width 127 height 17
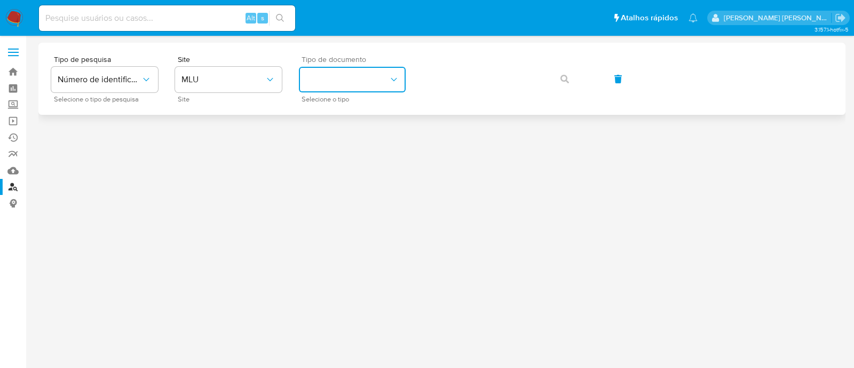
click at [338, 82] on button "identificationType" at bounding box center [352, 80] width 107 height 26
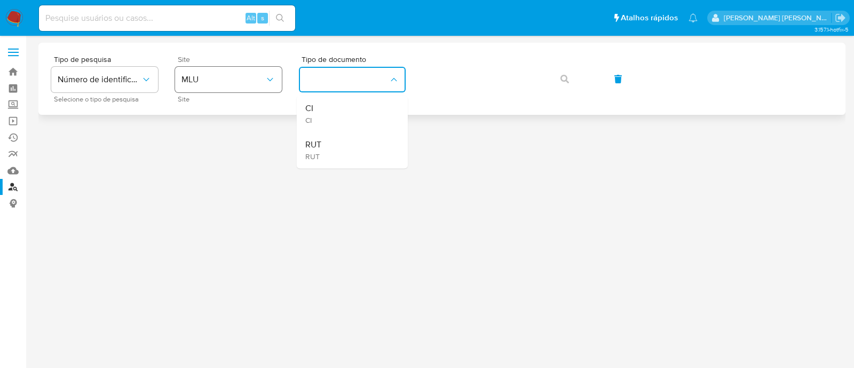
click at [245, 82] on span "MLU" at bounding box center [222, 79] width 83 height 11
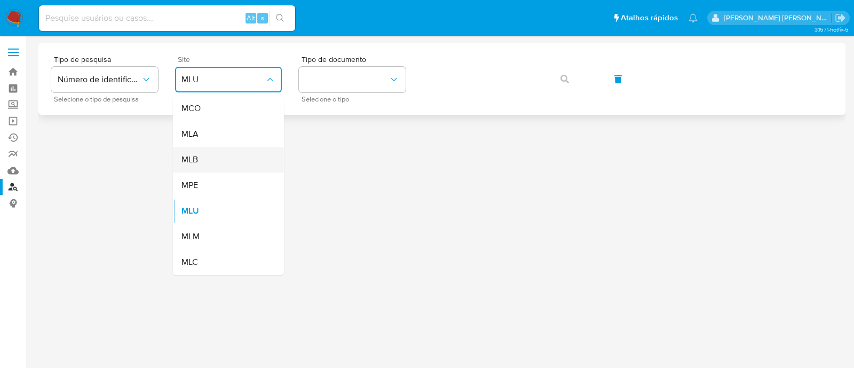
click at [216, 158] on div "MLB" at bounding box center [225, 160] width 88 height 26
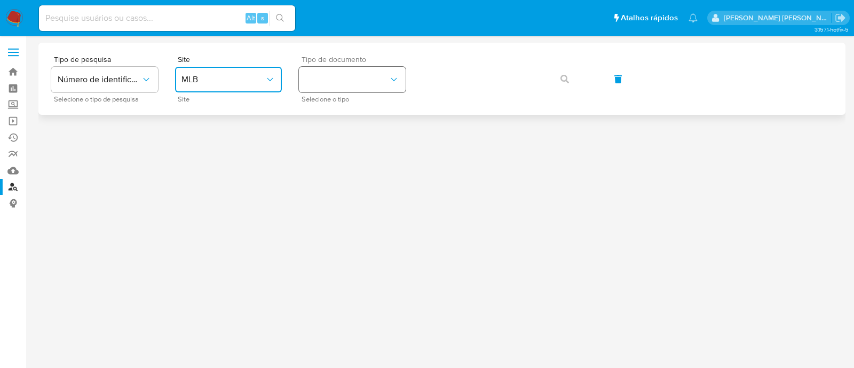
click at [372, 79] on button "identificationType" at bounding box center [352, 80] width 107 height 26
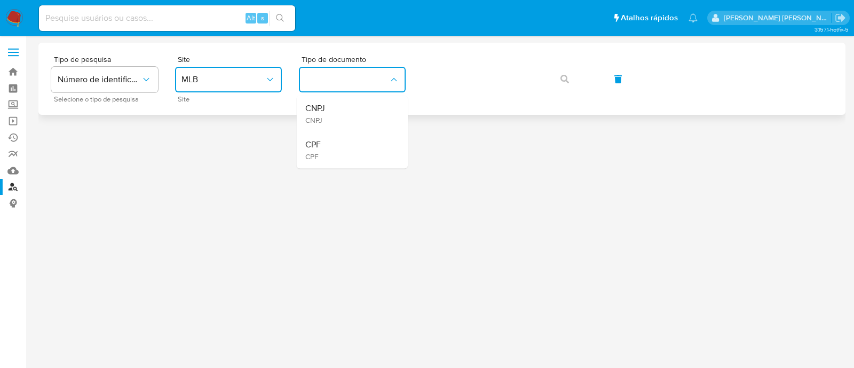
drag, startPoint x: 336, startPoint y: 146, endPoint x: 457, endPoint y: 102, distance: 129.3
click at [336, 146] on div "CPF CPF" at bounding box center [349, 150] width 88 height 36
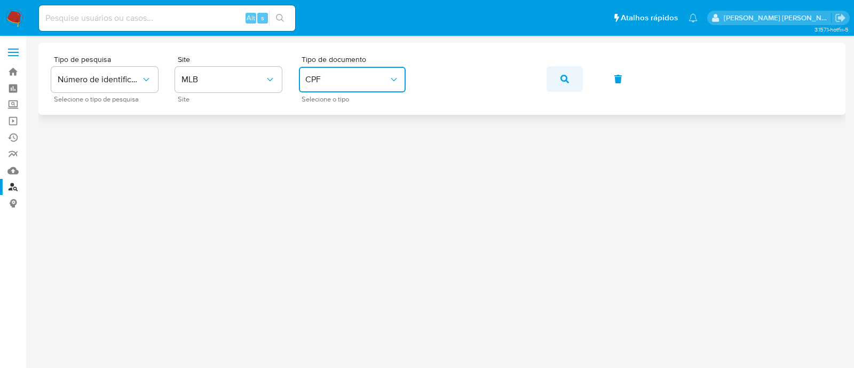
click at [565, 81] on icon "button" at bounding box center [564, 79] width 9 height 9
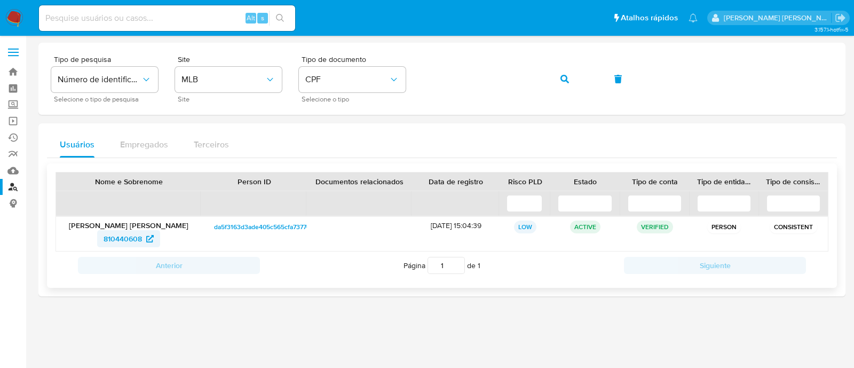
click at [121, 237] on span "810440608" at bounding box center [123, 238] width 38 height 17
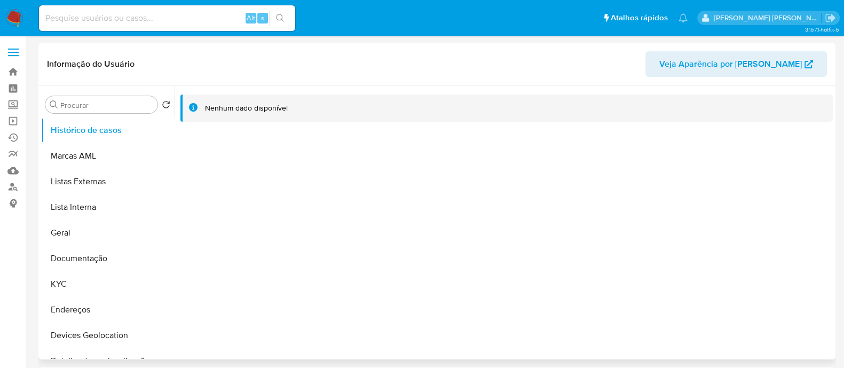
select select "10"
click at [88, 260] on button "Documentação" at bounding box center [103, 258] width 125 height 26
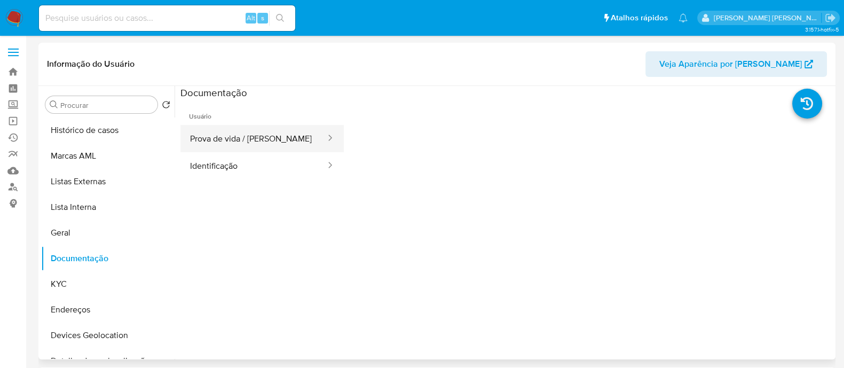
click at [235, 132] on button "Prova de vida / Selfie" at bounding box center [253, 138] width 146 height 27
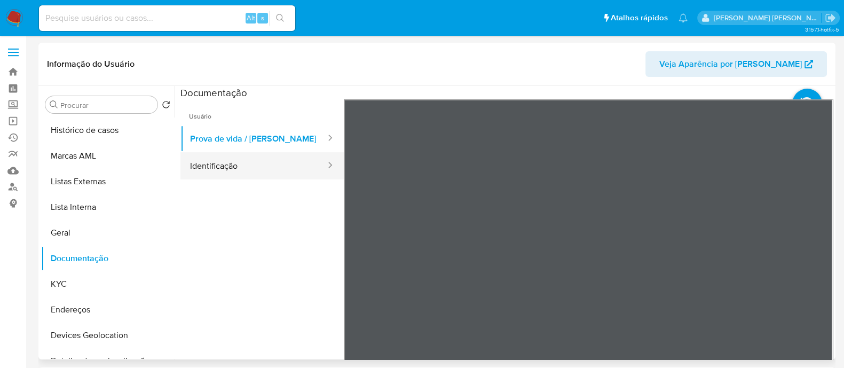
click at [238, 163] on button "Identificação" at bounding box center [253, 165] width 146 height 27
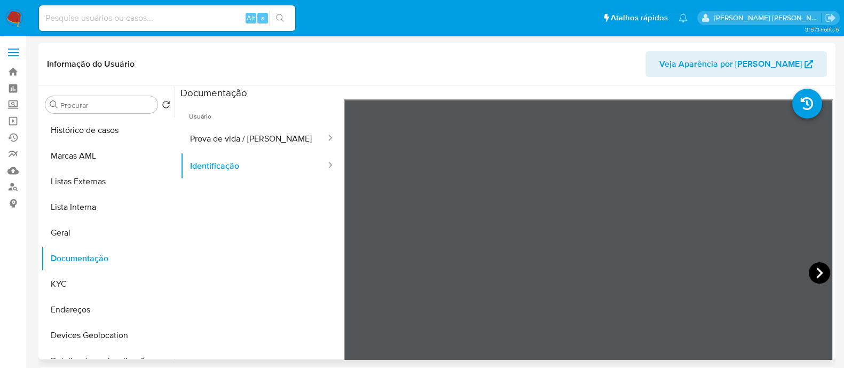
click at [819, 276] on icon at bounding box center [818, 272] width 21 height 21
click at [66, 289] on button "KYC" at bounding box center [103, 284] width 125 height 26
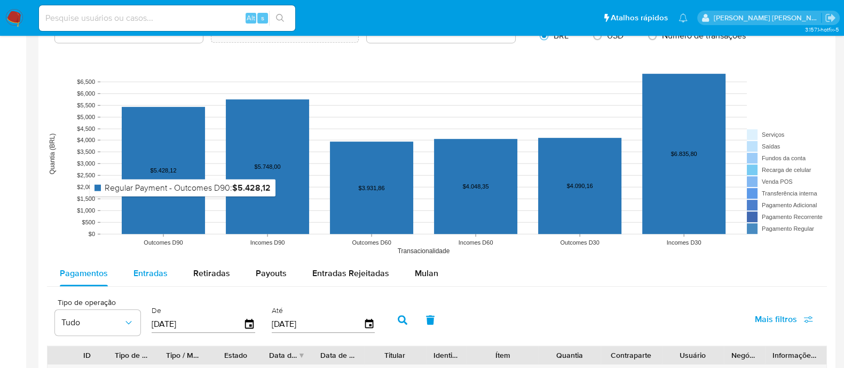
scroll to position [734, 0]
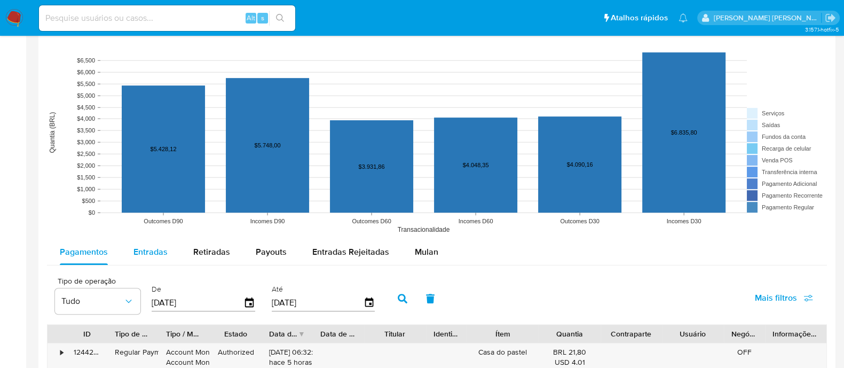
click at [149, 252] on span "Entradas" at bounding box center [150, 251] width 34 height 12
select select "10"
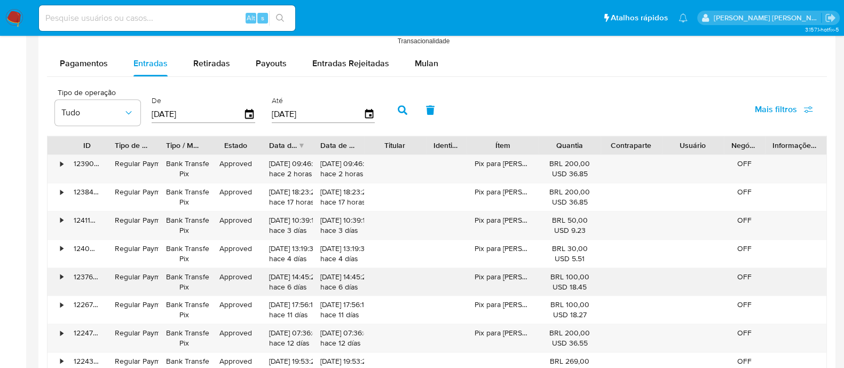
scroll to position [933, 0]
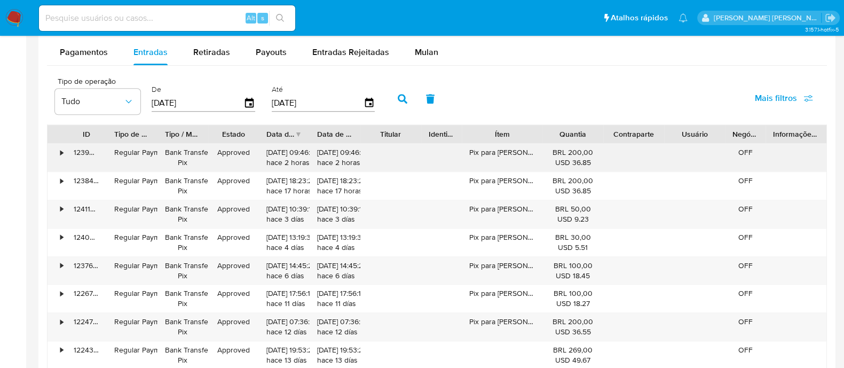
drag, startPoint x: 542, startPoint y: 133, endPoint x: 551, endPoint y: 142, distance: 12.8
click at [551, 142] on div "ID Tipo de operação Tipo / Método Estado Data de criação Data de aprovação Titu…" at bounding box center [437, 274] width 780 height 301
click at [60, 152] on div "•" at bounding box center [61, 152] width 3 height 10
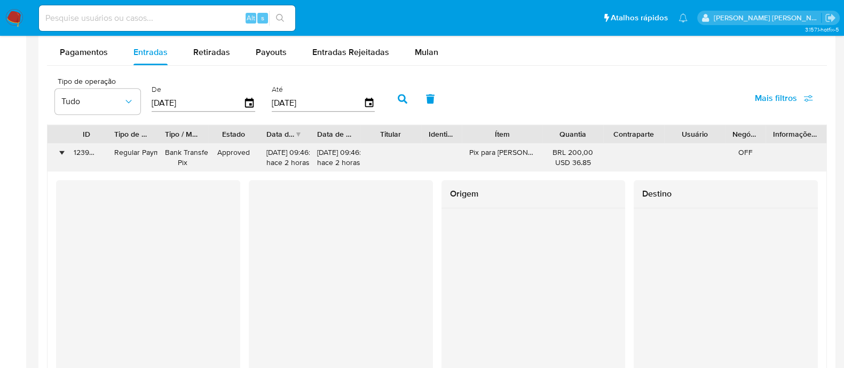
click at [60, 151] on div "•" at bounding box center [61, 152] width 3 height 10
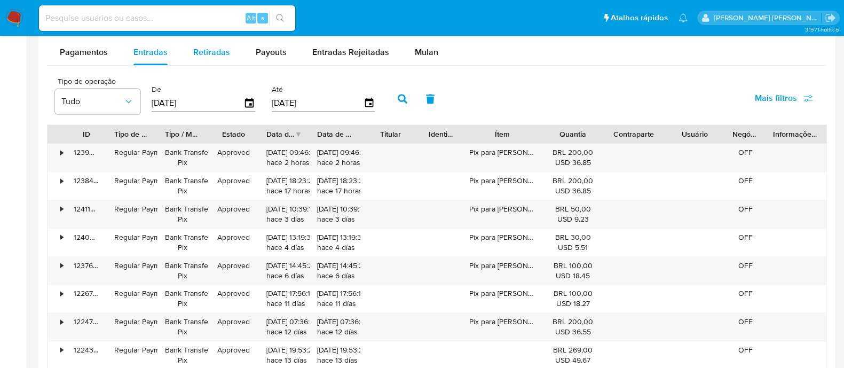
click at [217, 55] on span "Retiradas" at bounding box center [211, 52] width 37 height 12
select select "10"
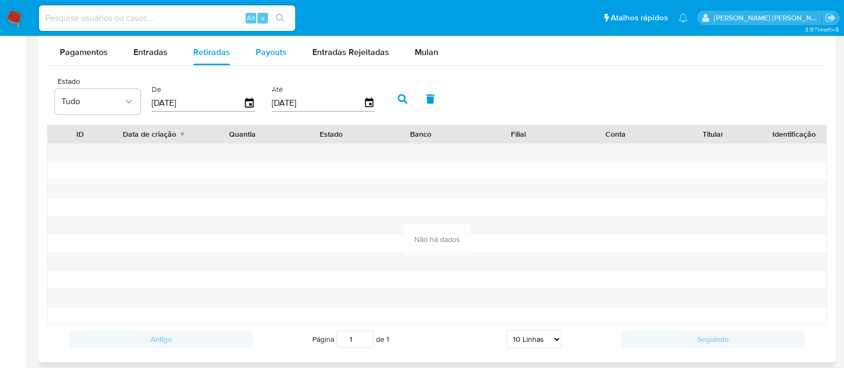
click at [270, 50] on span "Payouts" at bounding box center [271, 52] width 31 height 12
select select "10"
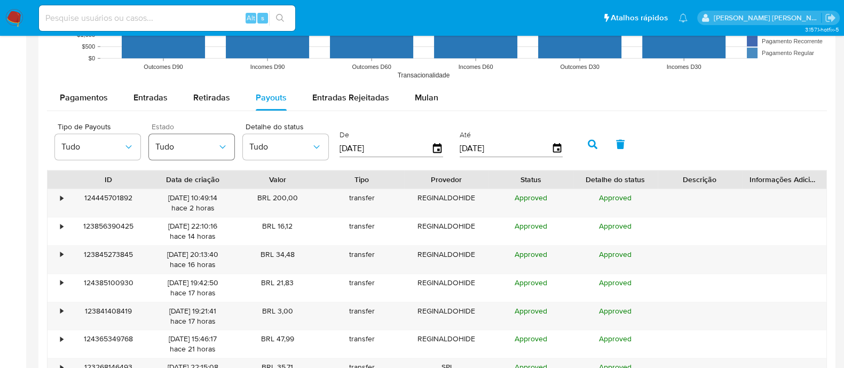
scroll to position [866, 0]
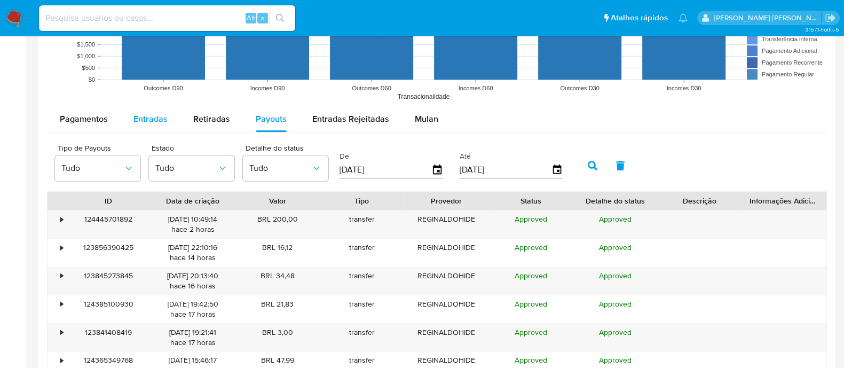
click at [145, 121] on span "Entradas" at bounding box center [150, 119] width 34 height 12
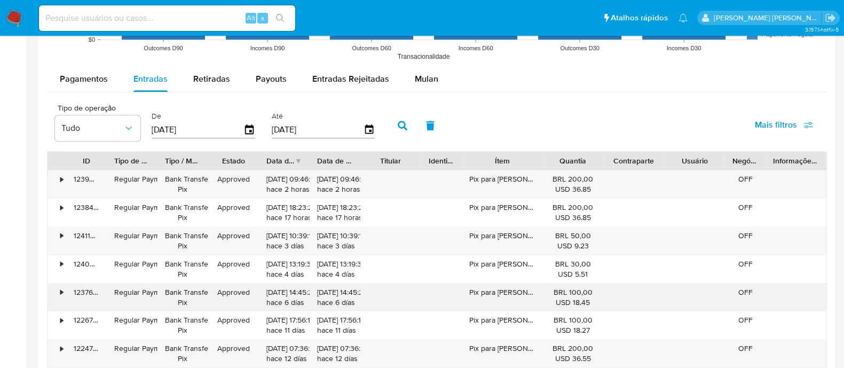
scroll to position [933, 0]
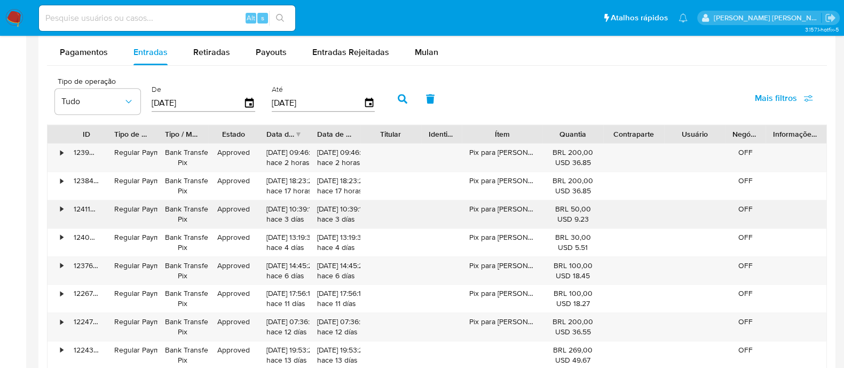
click at [61, 206] on div "•" at bounding box center [61, 209] width 3 height 10
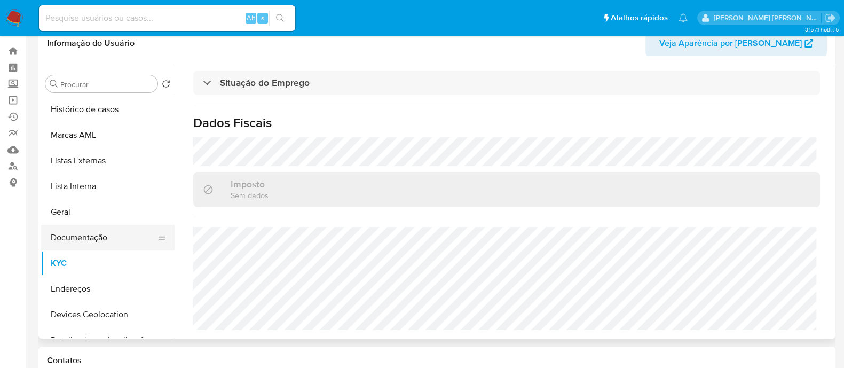
scroll to position [0, 0]
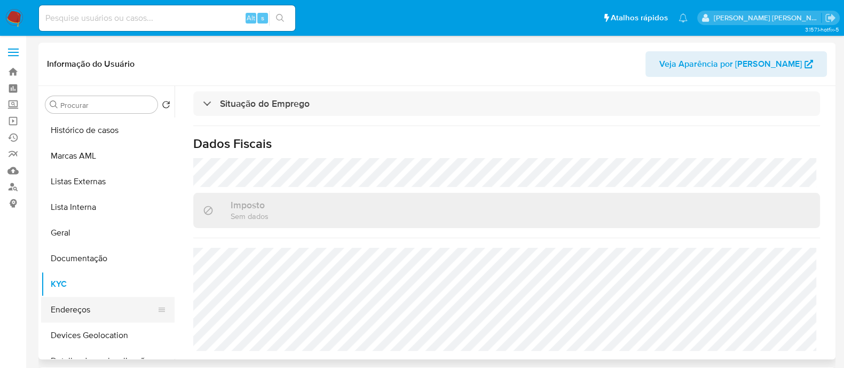
click at [80, 311] on button "Endereços" at bounding box center [103, 310] width 125 height 26
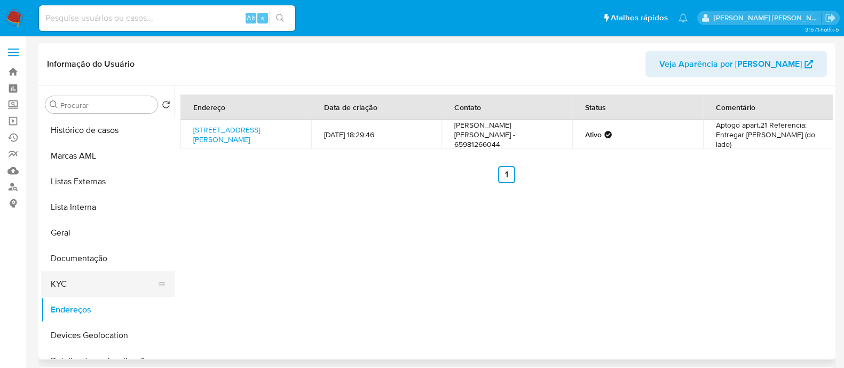
click at [75, 289] on button "KYC" at bounding box center [103, 284] width 125 height 26
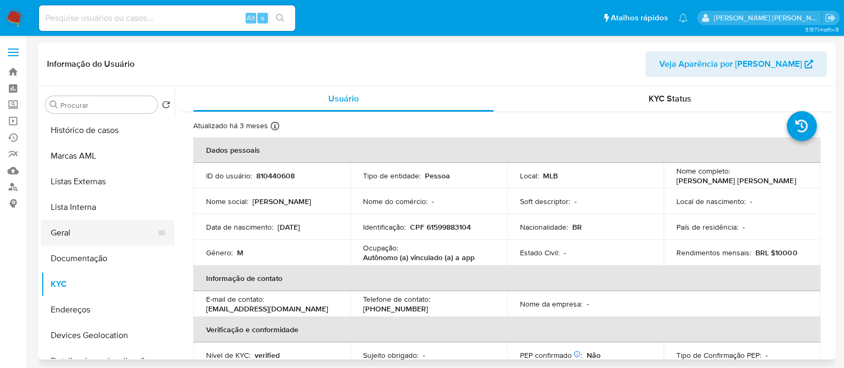
click at [105, 232] on button "Geral" at bounding box center [103, 233] width 125 height 26
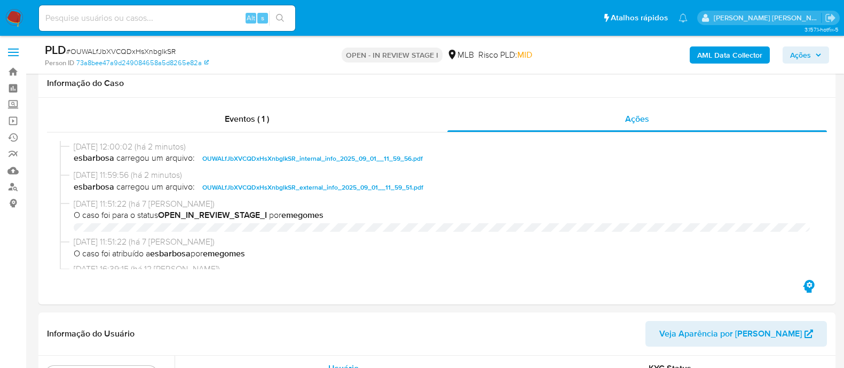
select select "10"
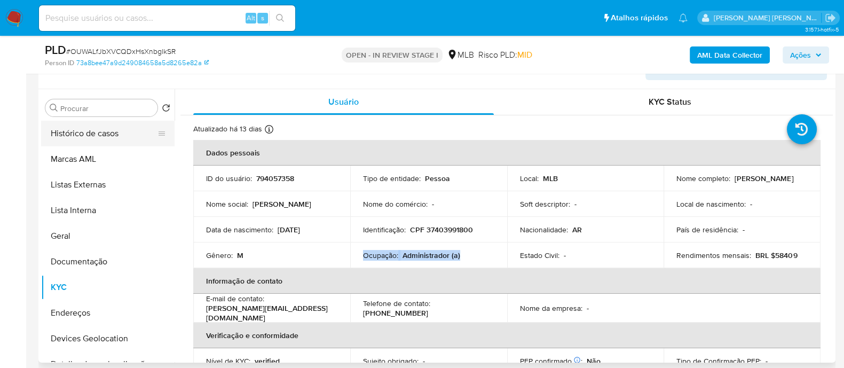
click at [101, 129] on button "Histórico de casos" at bounding box center [103, 134] width 125 height 26
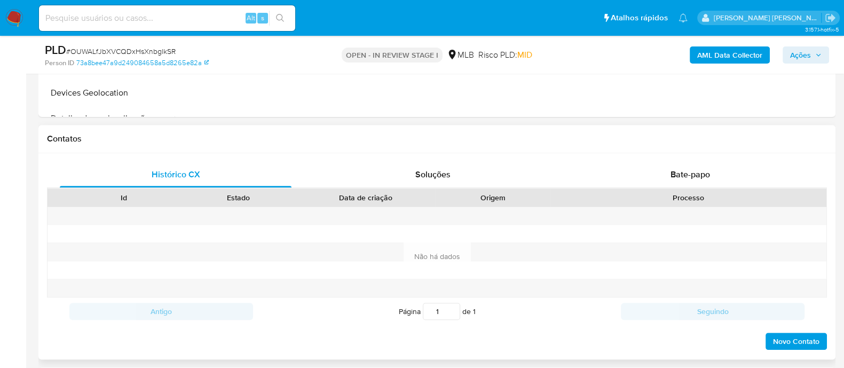
scroll to position [533, 0]
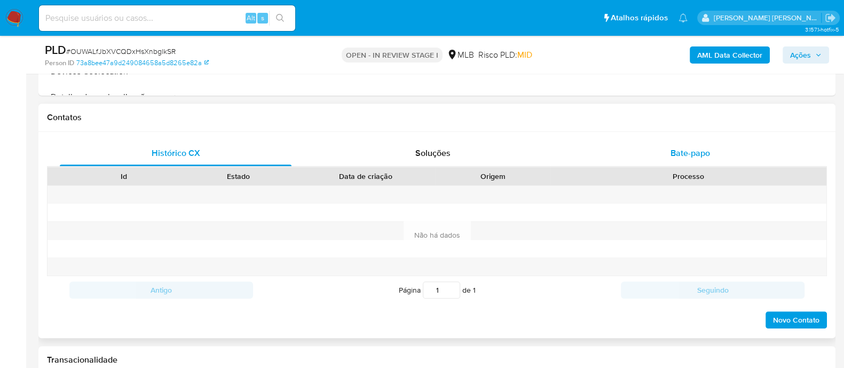
click at [680, 147] on span "Bate-papo" at bounding box center [689, 153] width 39 height 12
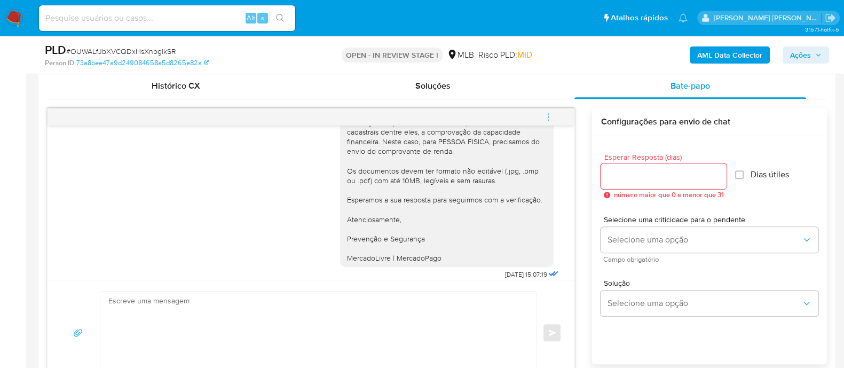
scroll to position [198, 0]
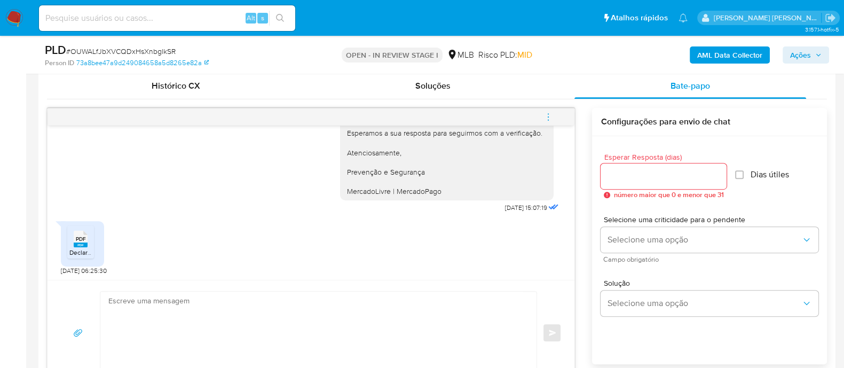
click at [93, 238] on ul "PDF PDF Declaração IRPF 2024_2025 - Luis.pdf" at bounding box center [82, 243] width 30 height 37
click at [76, 239] on span "PDF" at bounding box center [81, 238] width 10 height 7
click at [76, 239] on icon "Downloading file" at bounding box center [80, 243] width 13 height 13
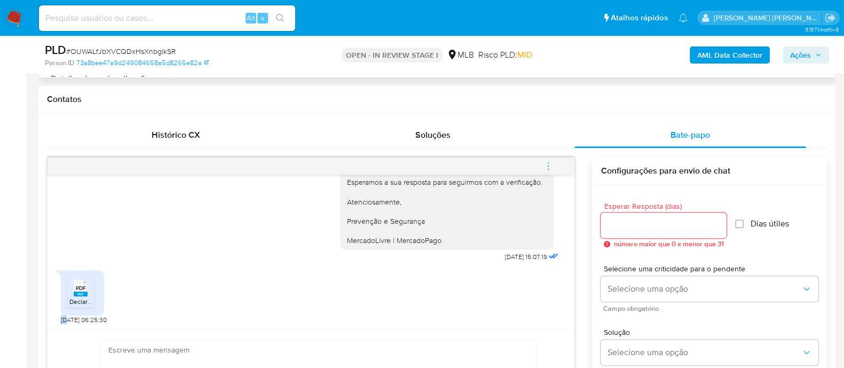
scroll to position [266, 0]
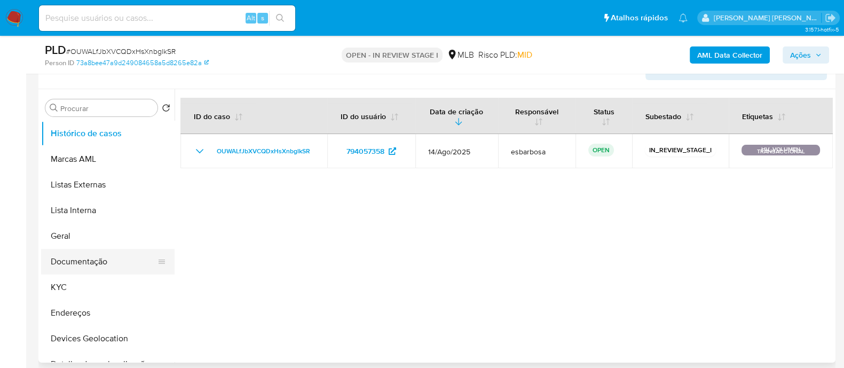
click at [88, 262] on button "Documentação" at bounding box center [103, 262] width 125 height 26
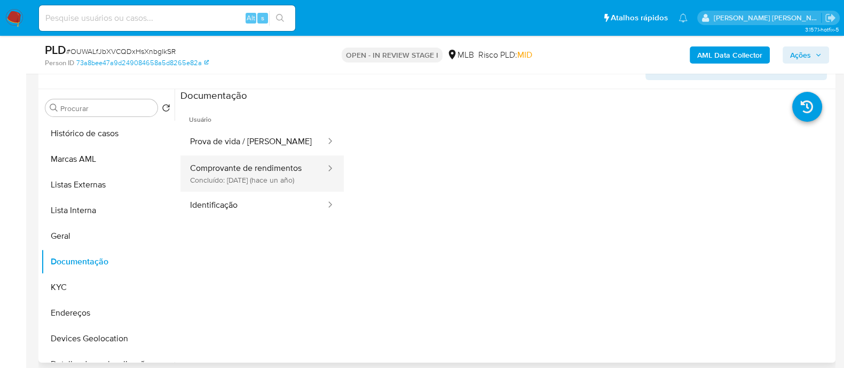
click at [272, 177] on button "Comprovante de rendimentos Concluído: 10/06/2024 (hace un año)" at bounding box center [253, 173] width 146 height 36
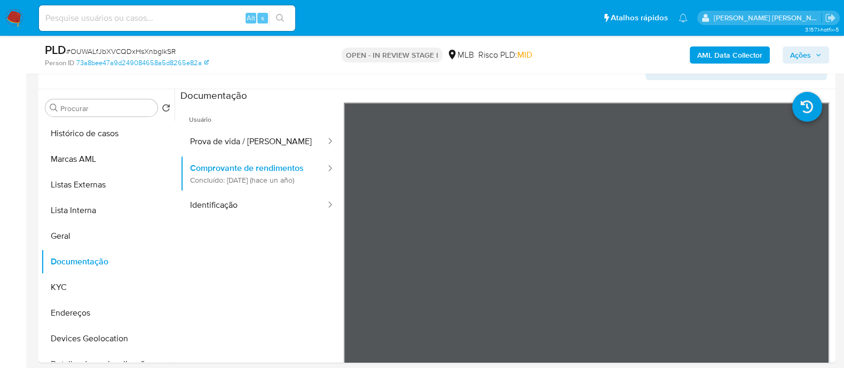
click at [672, 58] on div "AML Data Collector Ações" at bounding box center [699, 54] width 258 height 25
click at [84, 234] on button "Geral" at bounding box center [103, 236] width 125 height 26
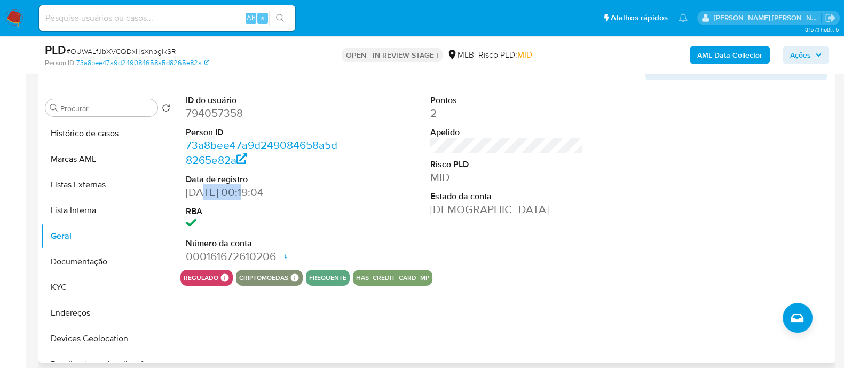
drag, startPoint x: 244, startPoint y: 193, endPoint x: 202, endPoint y: 193, distance: 42.1
click at [202, 193] on dd "20/07/2021 00:19:04" at bounding box center [262, 192] width 153 height 15
copy dd "07/2021"
click at [64, 289] on button "KYC" at bounding box center [103, 287] width 125 height 26
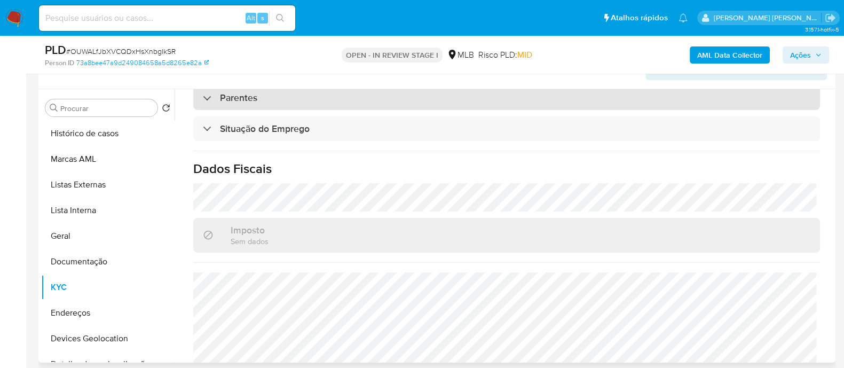
scroll to position [442, 0]
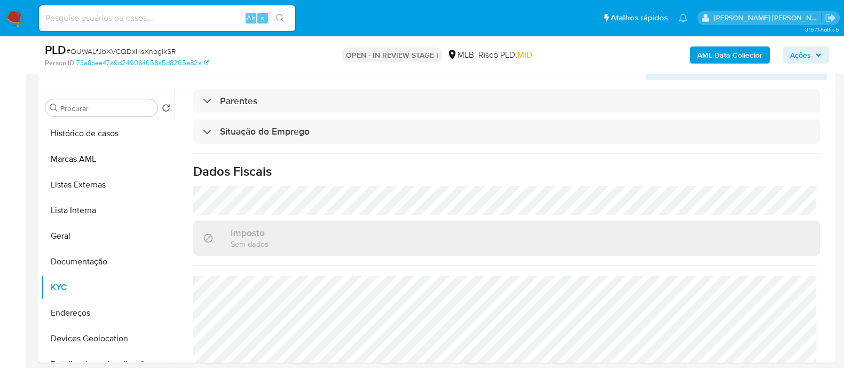
click at [797, 54] on span "Ações" at bounding box center [800, 54] width 21 height 17
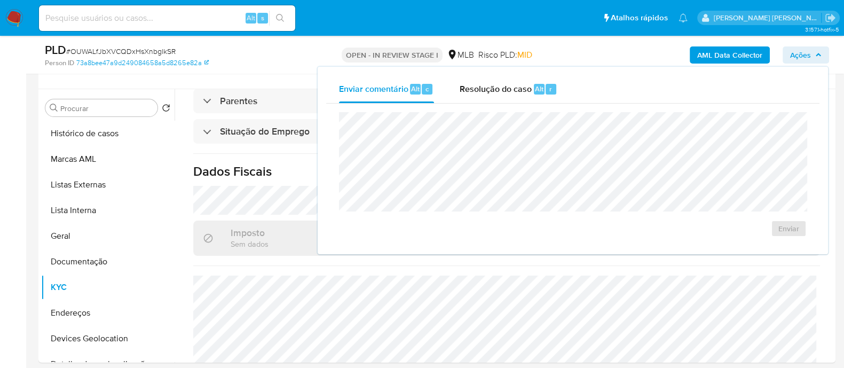
click at [497, 97] on div "Resolução do caso Alt r" at bounding box center [508, 89] width 98 height 28
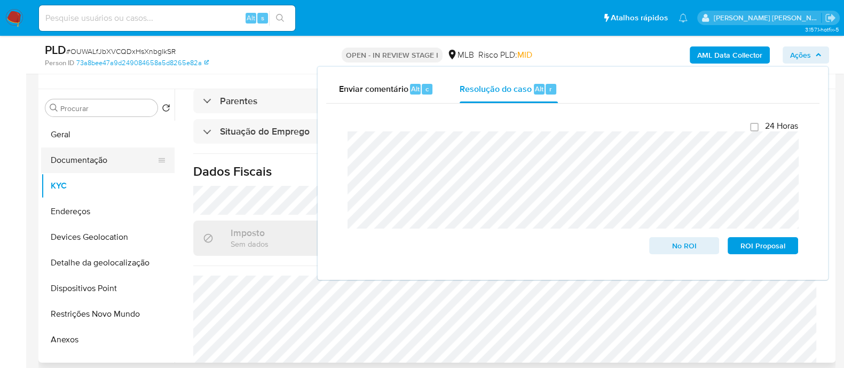
scroll to position [133, 0]
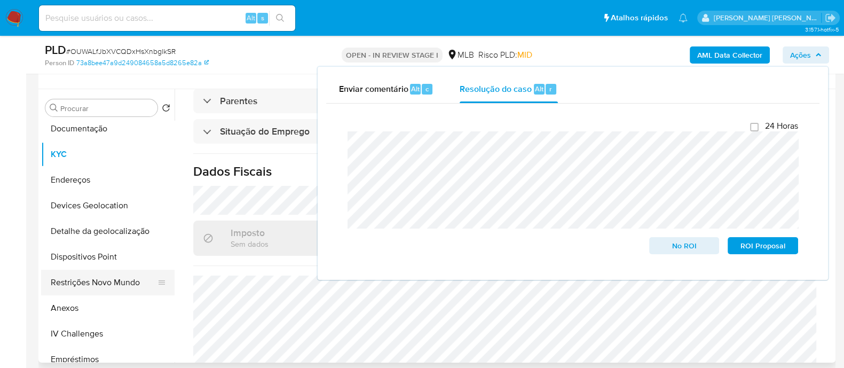
click at [83, 276] on button "Restrições Novo Mundo" at bounding box center [103, 282] width 125 height 26
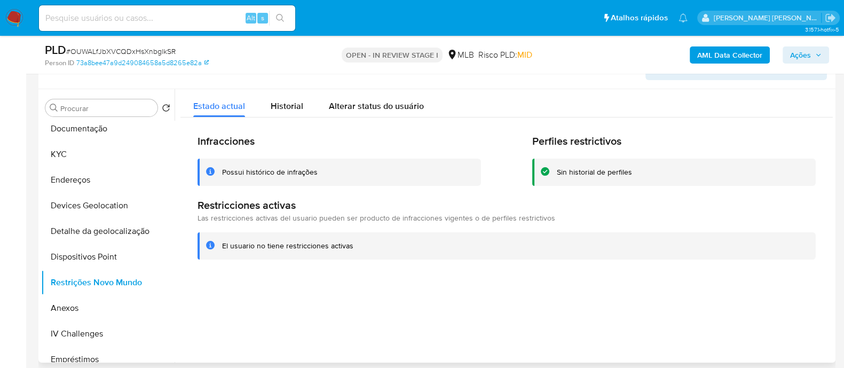
click at [303, 172] on div "Possui histórico de infrações" at bounding box center [270, 172] width 96 height 10
click at [85, 144] on button "KYC" at bounding box center [103, 154] width 125 height 26
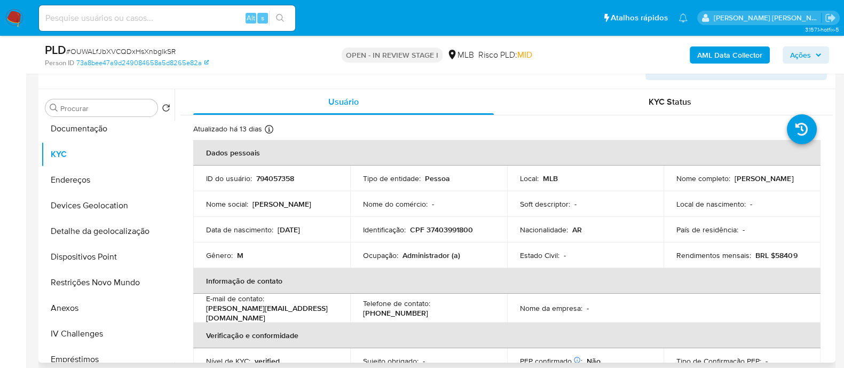
click at [449, 228] on p "CPF 37403991800" at bounding box center [441, 230] width 63 height 10
copy p "37403991800"
click at [74, 311] on button "Anexos" at bounding box center [103, 308] width 125 height 26
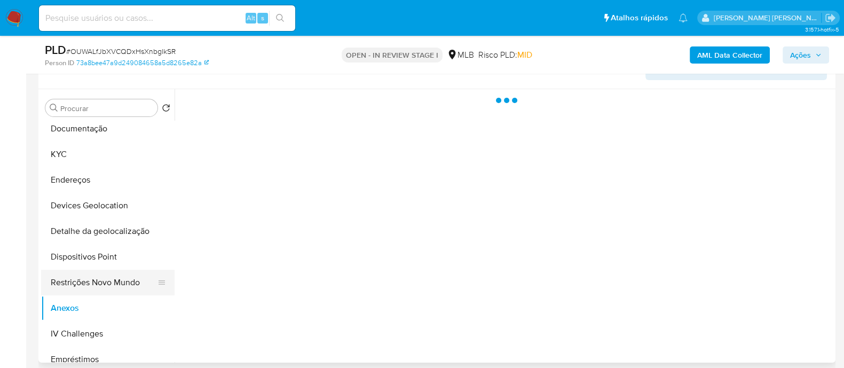
scroll to position [200, 0]
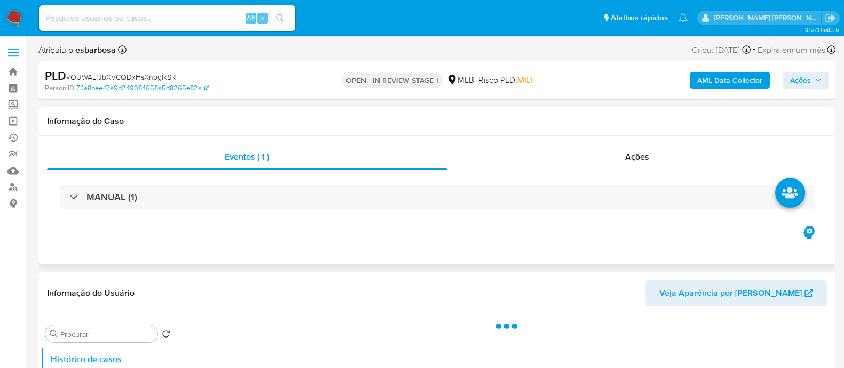
click at [470, 118] on h1 "Informação do Caso" at bounding box center [437, 121] width 780 height 11
click at [603, 158] on div "Ações" at bounding box center [637, 157] width 380 height 26
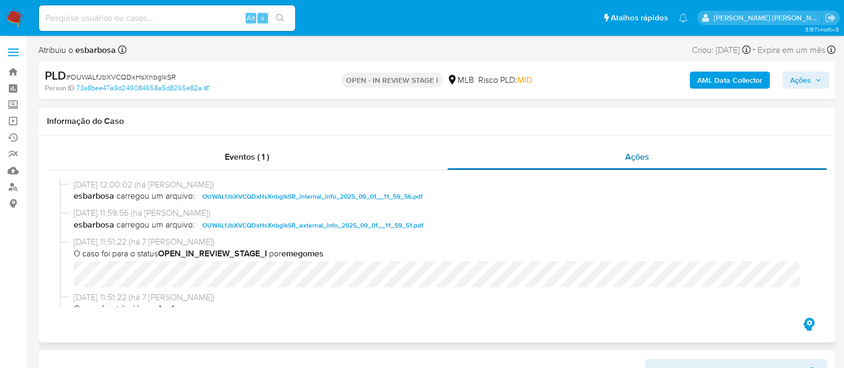
select select "10"
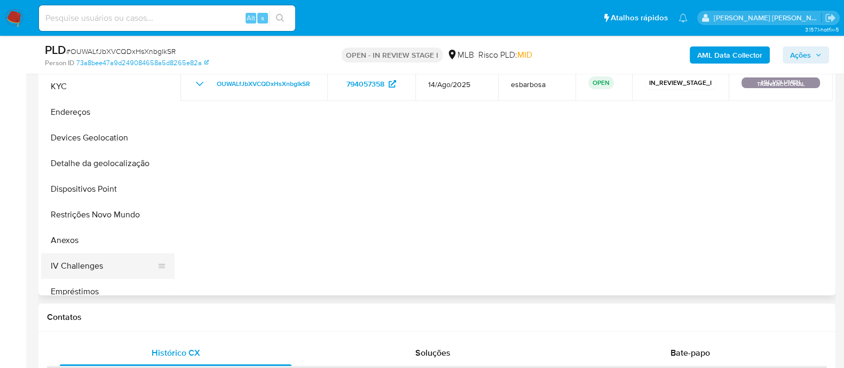
scroll to position [200, 0]
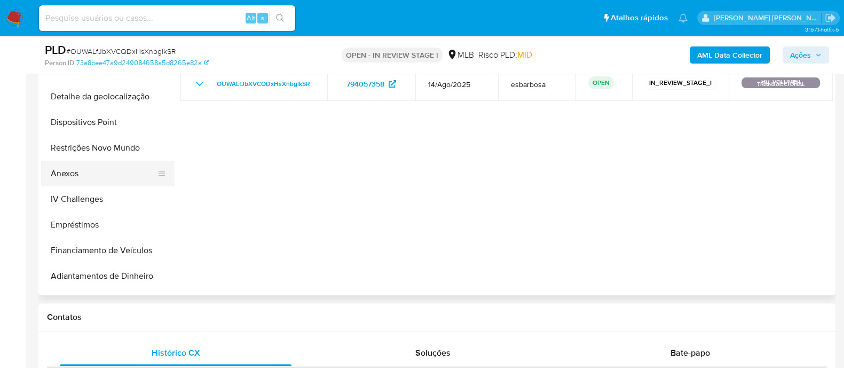
click at [76, 173] on button "Anexos" at bounding box center [103, 174] width 125 height 26
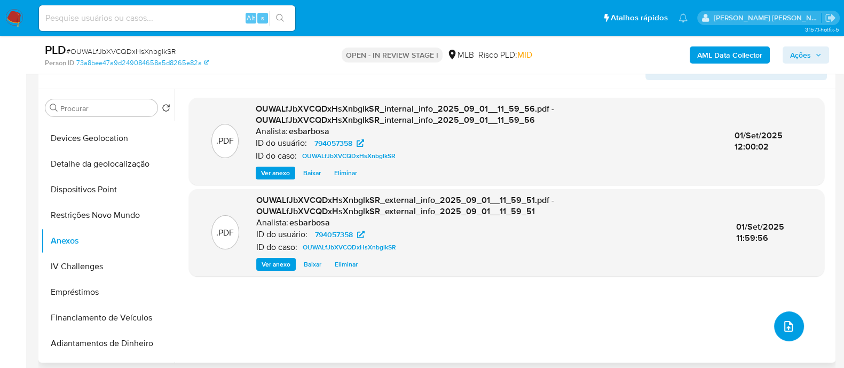
click at [782, 322] on icon "upload-file" at bounding box center [788, 326] width 13 height 13
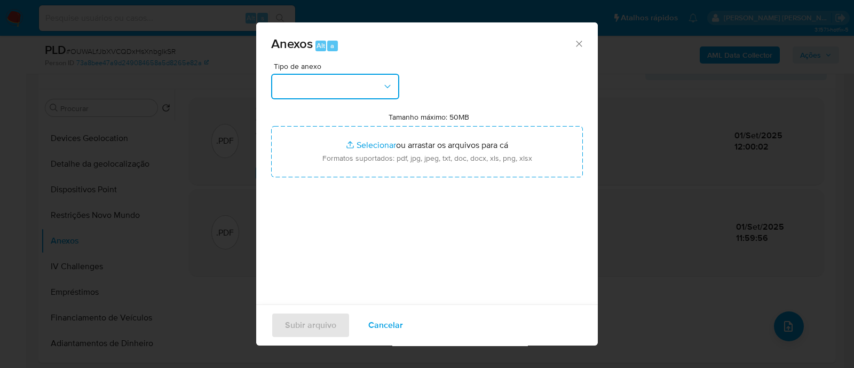
click at [310, 86] on button "button" at bounding box center [335, 87] width 128 height 26
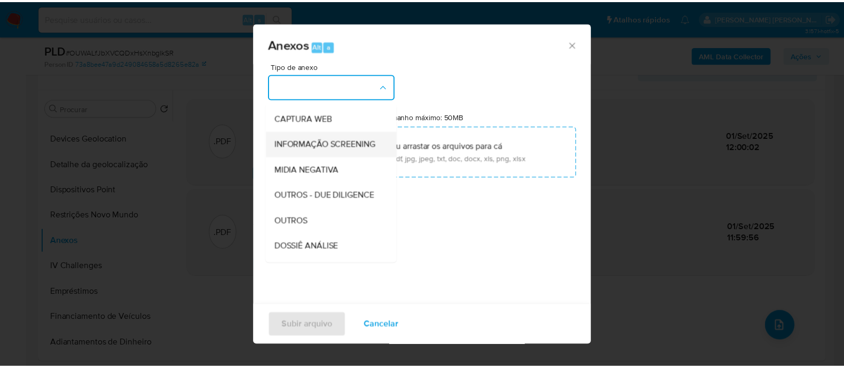
scroll to position [164, 0]
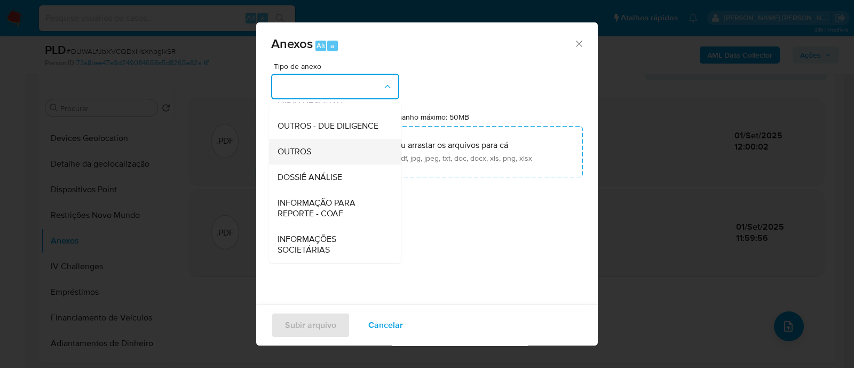
click at [299, 150] on span "OUTROS" at bounding box center [294, 151] width 34 height 11
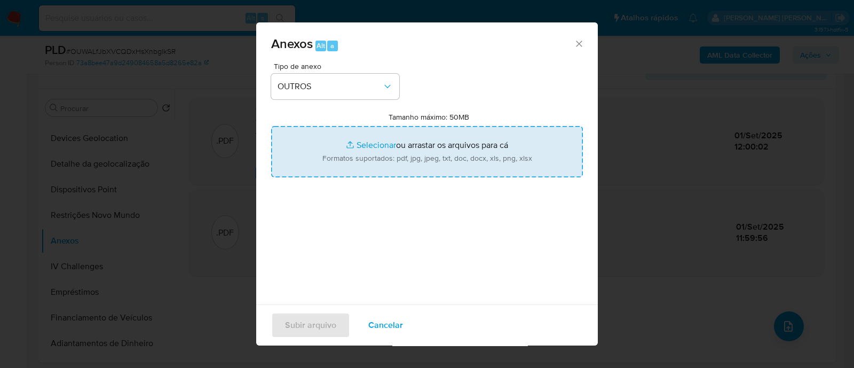
click at [355, 145] on input "Tamanho máximo: 50MB Selecionar arquivos" at bounding box center [427, 151] width 312 height 51
type input "C:\fakepath\SAR declinio - OUWALfJbXVCQDxHsXnbglkSR - CPF 37403991800 - LUIS HW…"
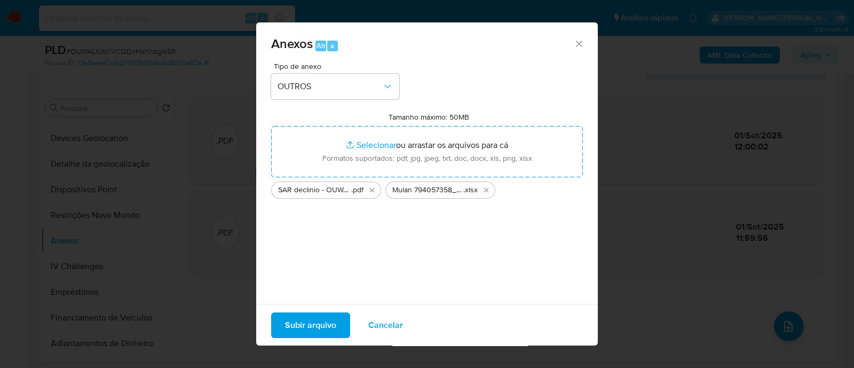
click at [292, 323] on span "Subir arquivo" at bounding box center [310, 324] width 51 height 23
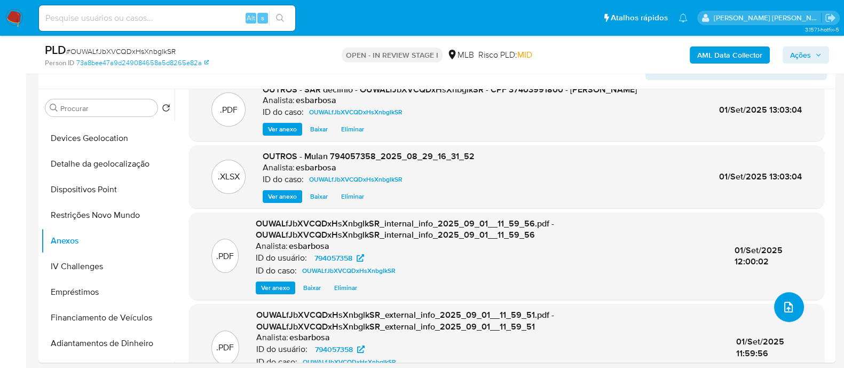
scroll to position [0, 0]
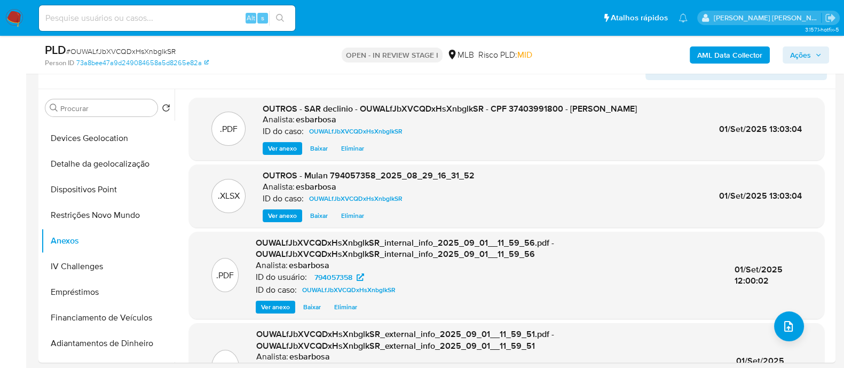
click at [793, 55] on span "Ações" at bounding box center [800, 54] width 21 height 17
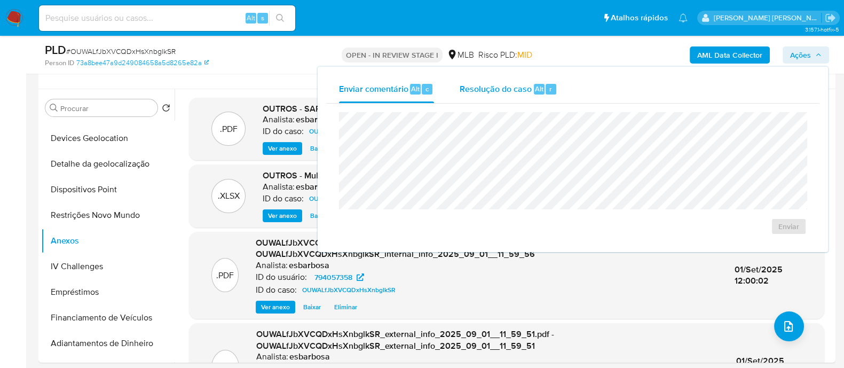
click at [494, 90] on span "Resolução do caso" at bounding box center [495, 88] width 72 height 12
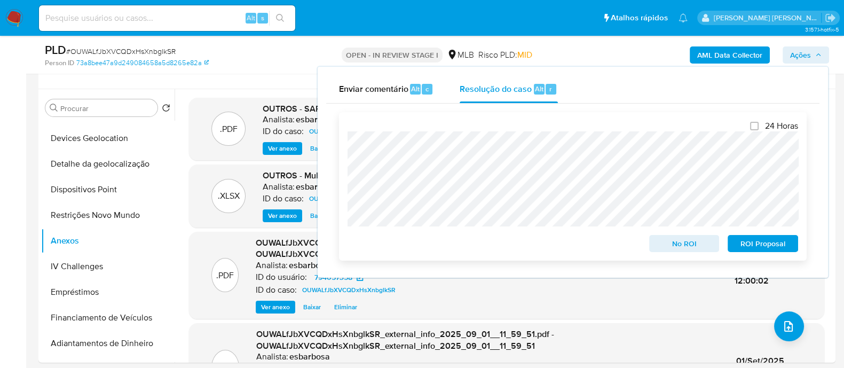
click at [690, 250] on span "No ROI" at bounding box center [683, 243] width 55 height 15
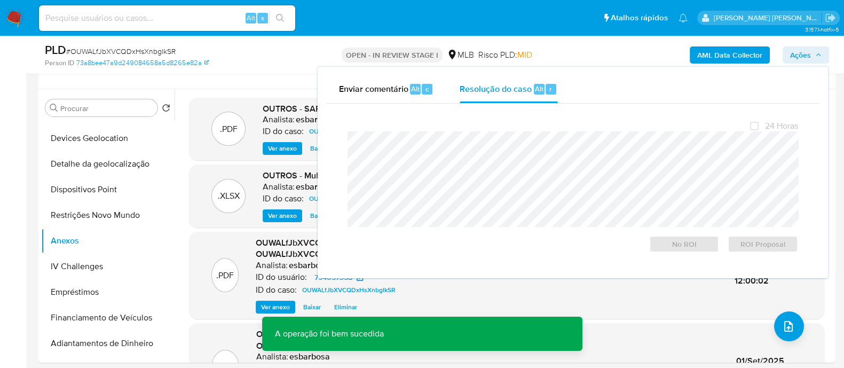
click at [155, 46] on span "# OUWALfJbXVCQDxHsXnbglkSR" at bounding box center [120, 51] width 109 height 11
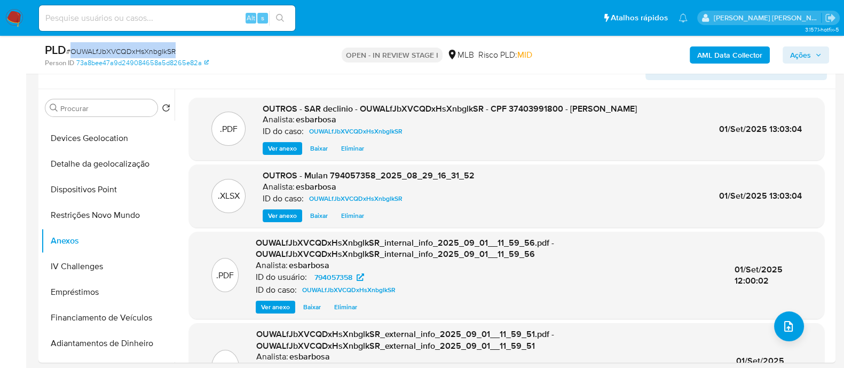
click at [155, 46] on span "# OUWALfJbXVCQDxHsXnbglkSR" at bounding box center [120, 51] width 109 height 11
copy span "OUWALfJbXVCQDxHsXnbglkSR"
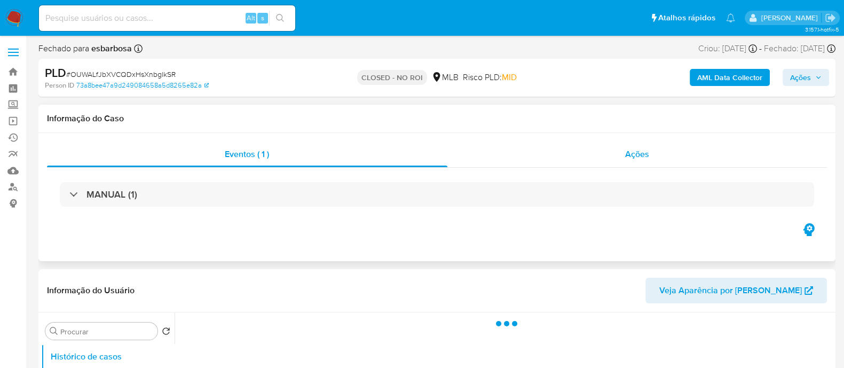
click at [529, 164] on div "Ações" at bounding box center [637, 154] width 380 height 26
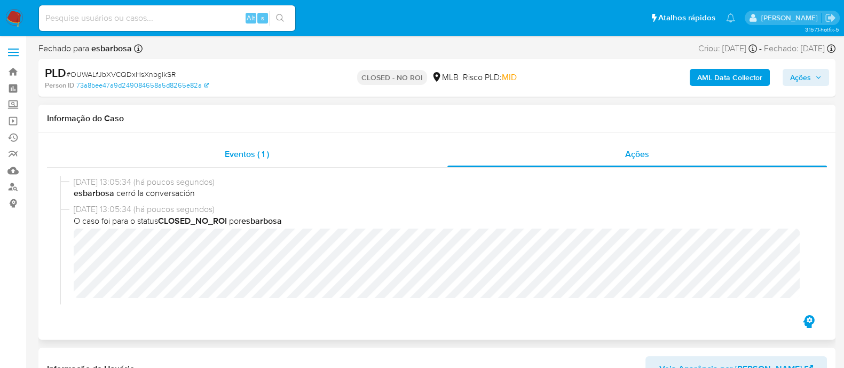
select select "10"
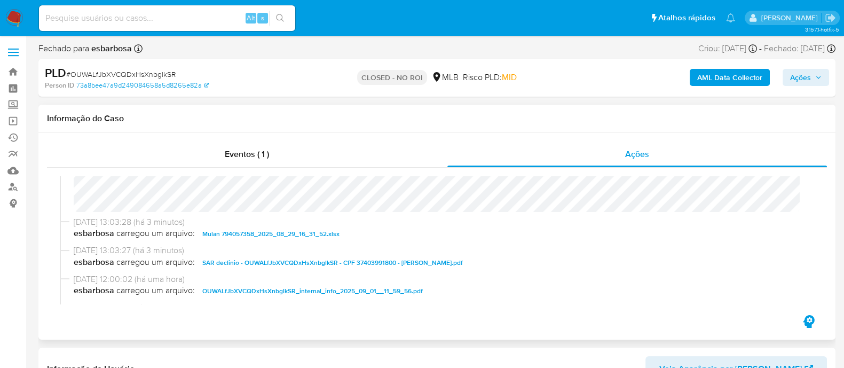
scroll to position [133, 0]
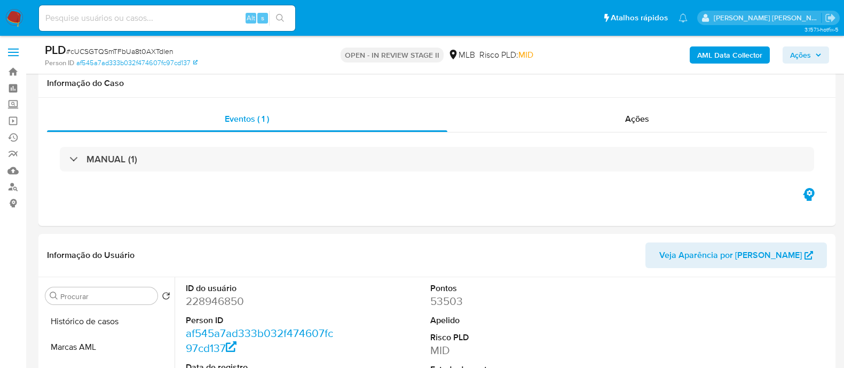
select select "10"
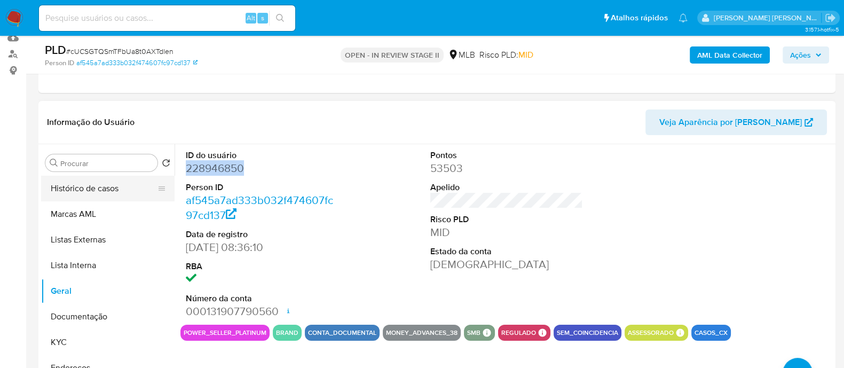
click at [90, 195] on button "Histórico de casos" at bounding box center [103, 189] width 125 height 26
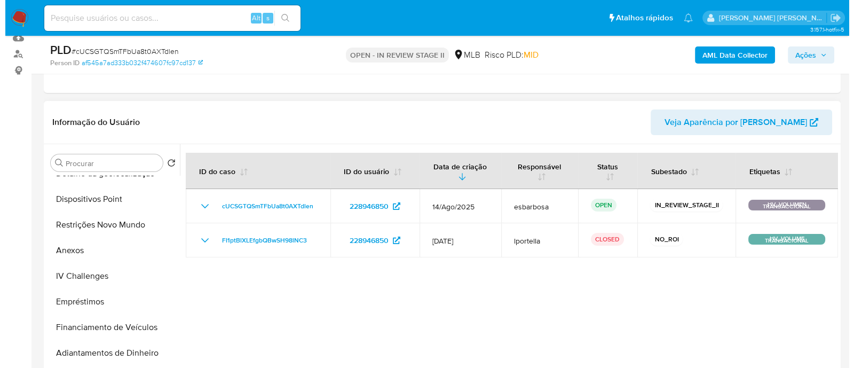
scroll to position [266, 0]
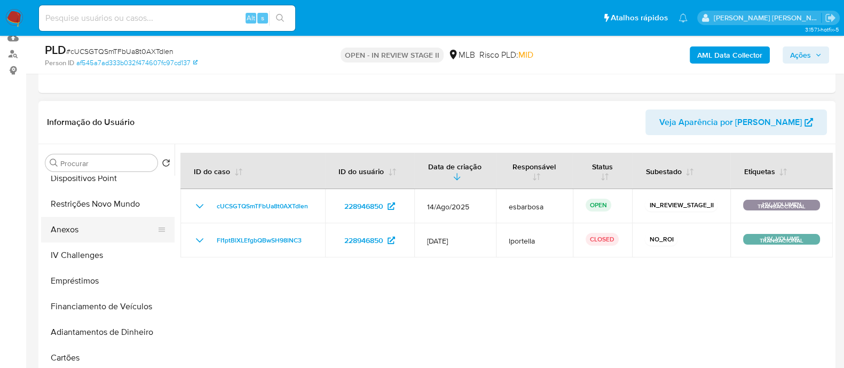
click at [89, 232] on button "Anexos" at bounding box center [103, 230] width 125 height 26
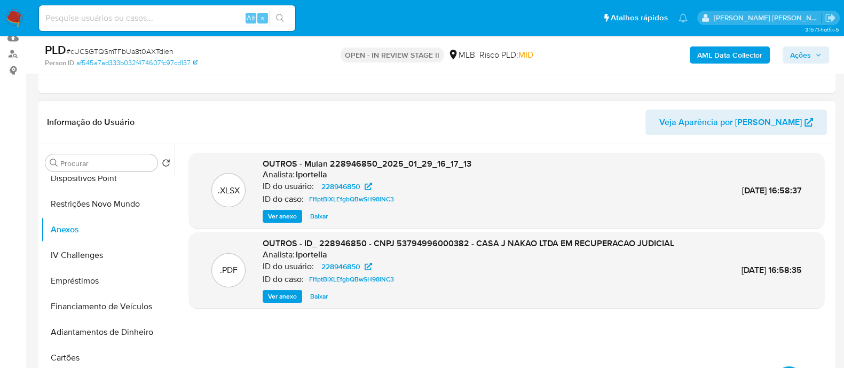
click at [279, 297] on span "Ver anexo" at bounding box center [282, 296] width 29 height 11
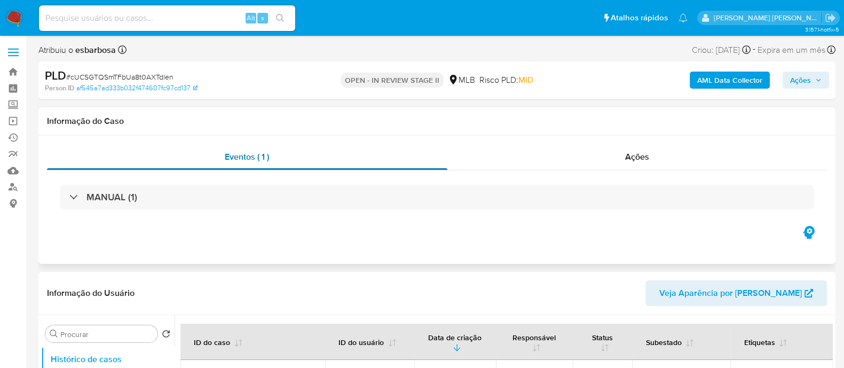
select select "10"
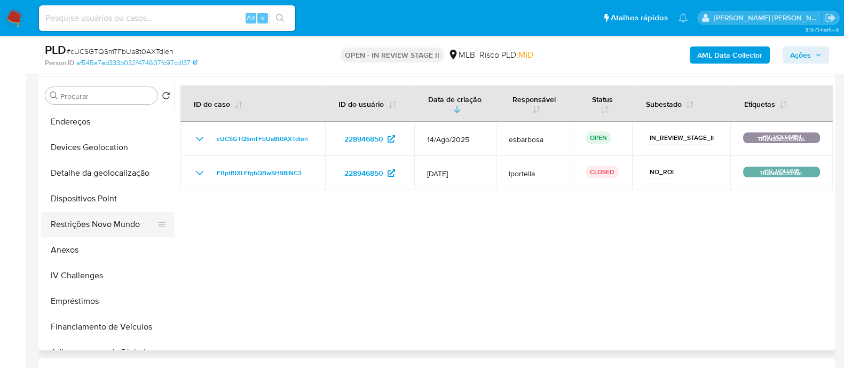
scroll to position [200, 0]
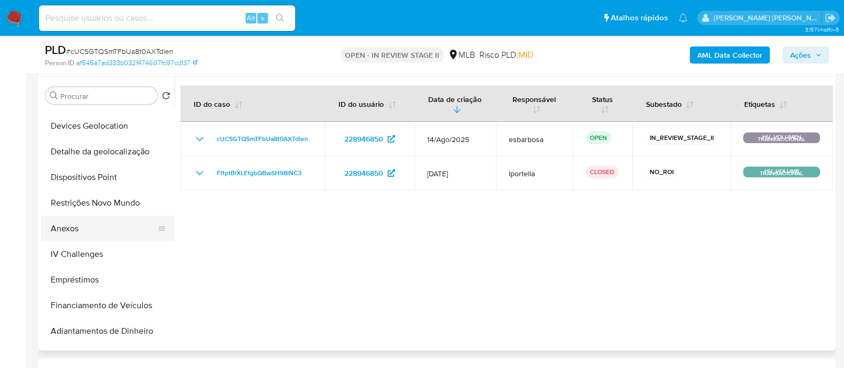
click at [80, 231] on button "Anexos" at bounding box center [103, 229] width 125 height 26
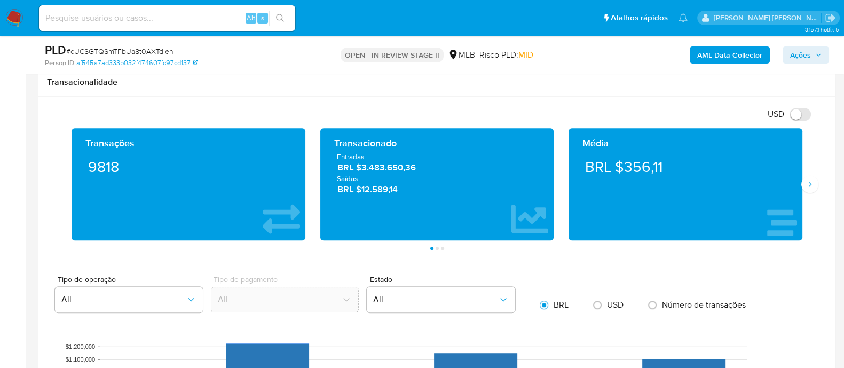
scroll to position [734, 0]
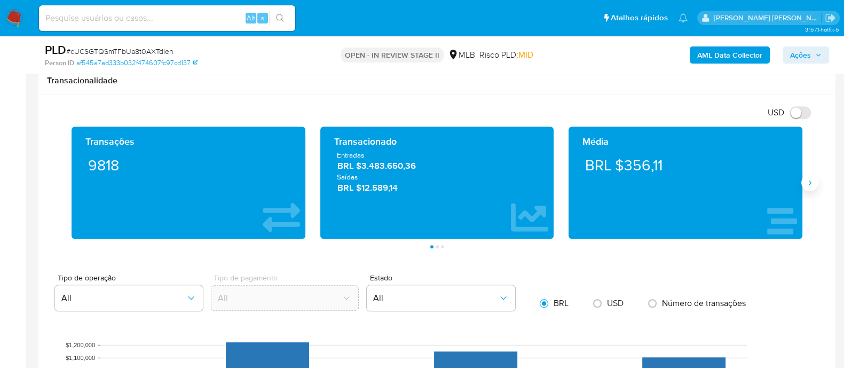
click at [808, 179] on icon "Siguiente" at bounding box center [809, 182] width 9 height 9
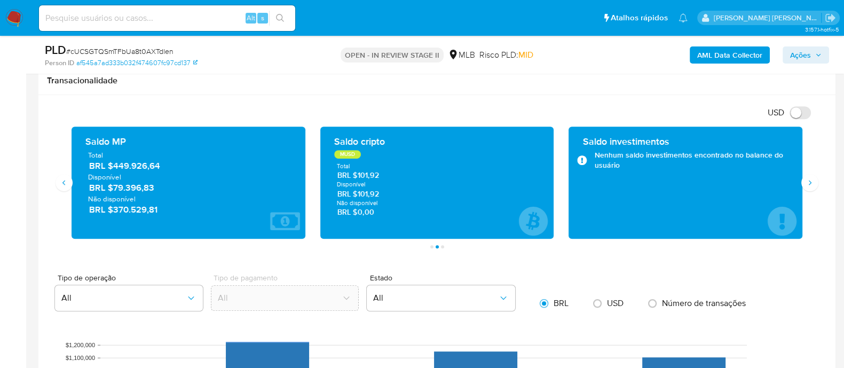
drag, startPoint x: 166, startPoint y: 169, endPoint x: 110, endPoint y: 169, distance: 56.6
click at [110, 169] on span "BRL $449.926,64" at bounding box center [189, 166] width 200 height 12
click at [803, 186] on button "Siguiente" at bounding box center [809, 182] width 17 height 17
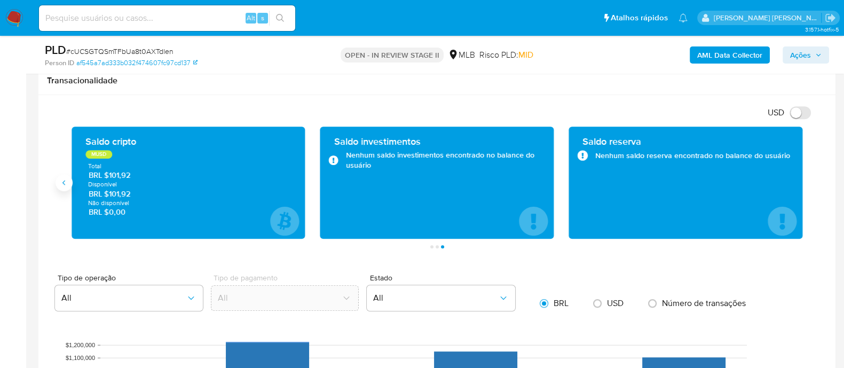
click at [67, 182] on icon "Anterior" at bounding box center [64, 182] width 9 height 9
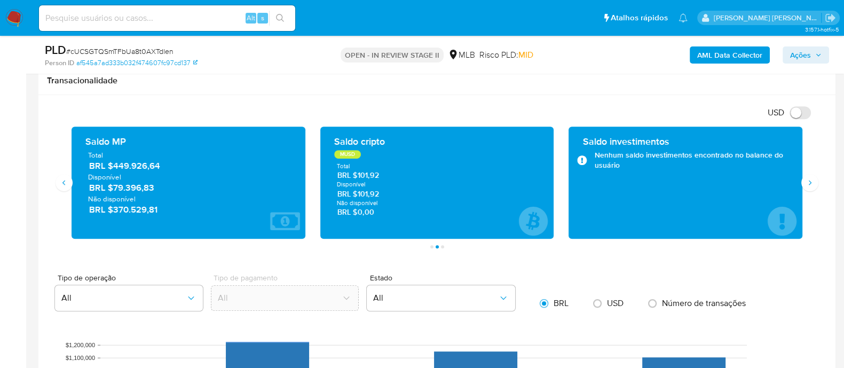
click at [291, 107] on div "USD Alternar entre moeda local e dólar" at bounding box center [433, 113] width 772 height 18
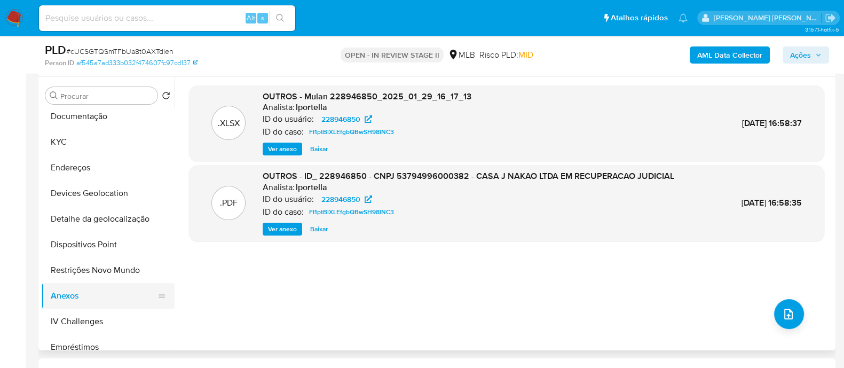
scroll to position [66, 0]
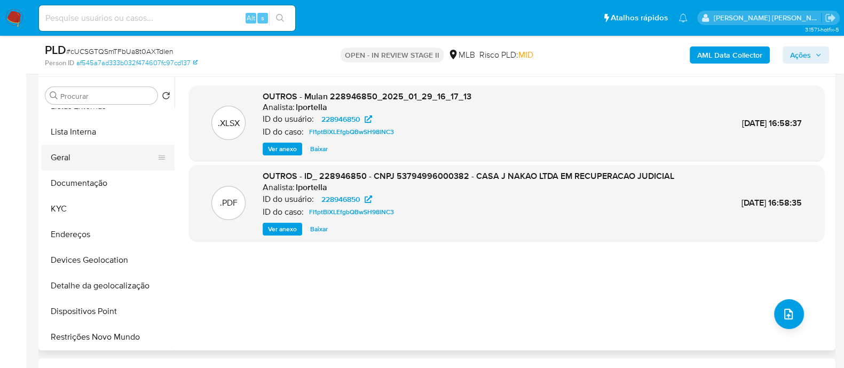
click at [80, 158] on button "Geral" at bounding box center [103, 158] width 125 height 26
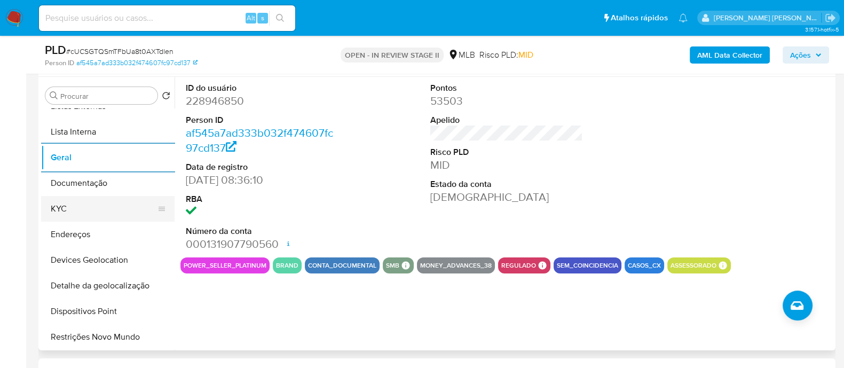
click at [85, 210] on button "KYC" at bounding box center [103, 209] width 125 height 26
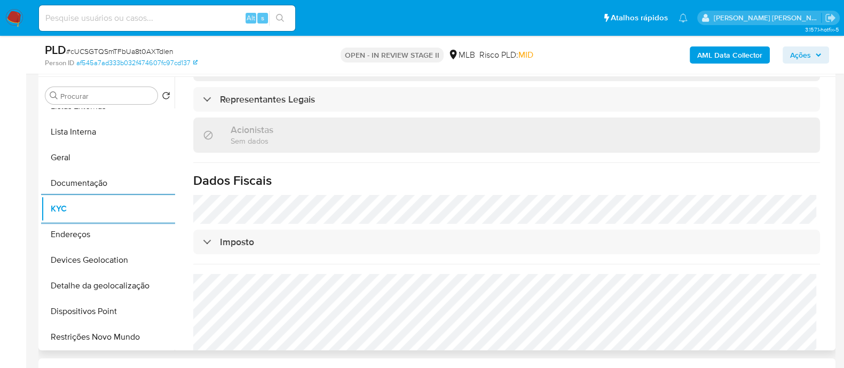
scroll to position [635, 0]
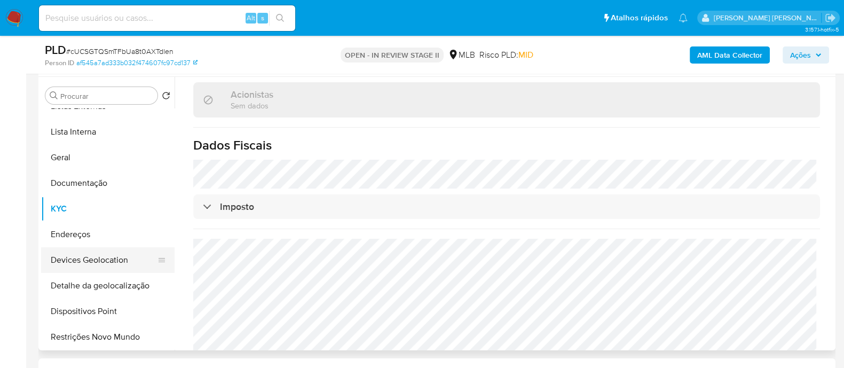
click at [98, 261] on button "Devices Geolocation" at bounding box center [103, 260] width 125 height 26
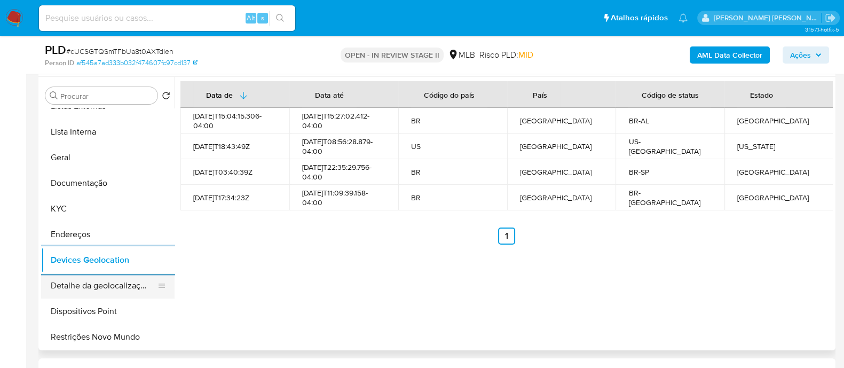
scroll to position [133, 0]
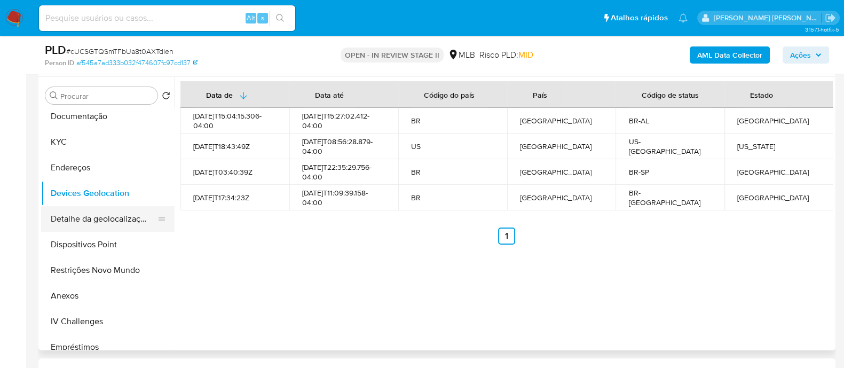
click at [74, 277] on button "Restrições Novo Mundo" at bounding box center [107, 270] width 133 height 26
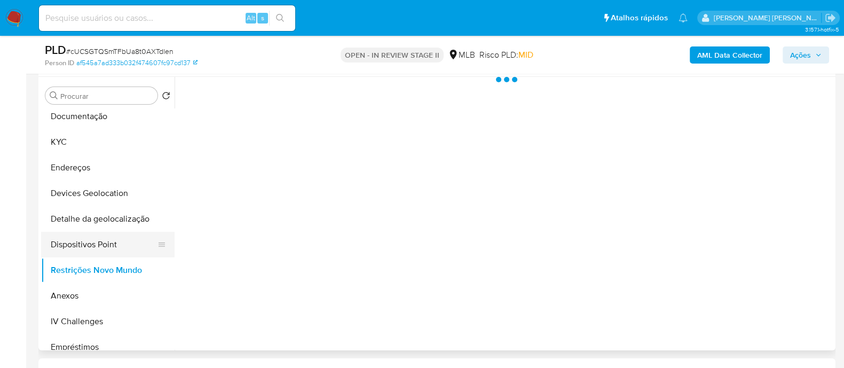
scroll to position [200, 0]
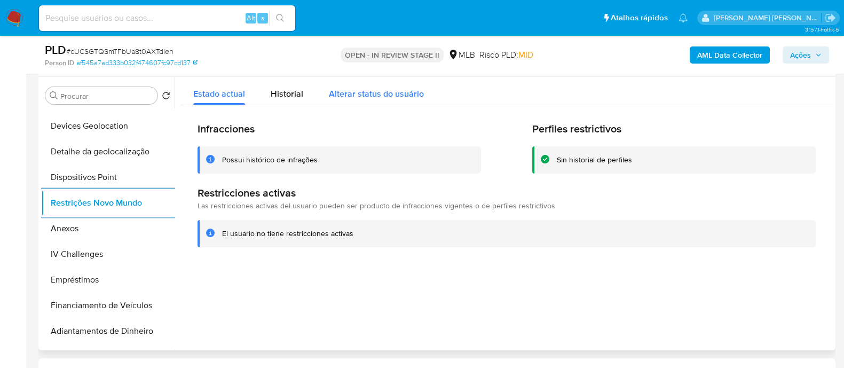
drag, startPoint x: 288, startPoint y: 97, endPoint x: 314, endPoint y: 99, distance: 26.2
click at [288, 97] on span "Historial" at bounding box center [287, 94] width 33 height 12
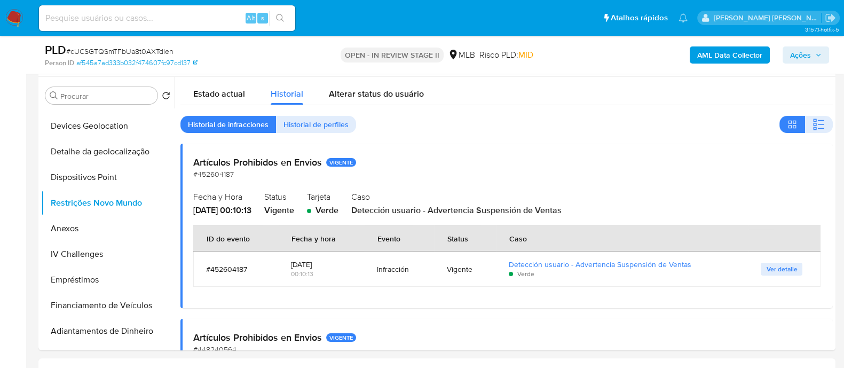
drag, startPoint x: 814, startPoint y: 125, endPoint x: 687, endPoint y: 6, distance: 174.0
click at [814, 124] on icon "button" at bounding box center [818, 124] width 13 height 13
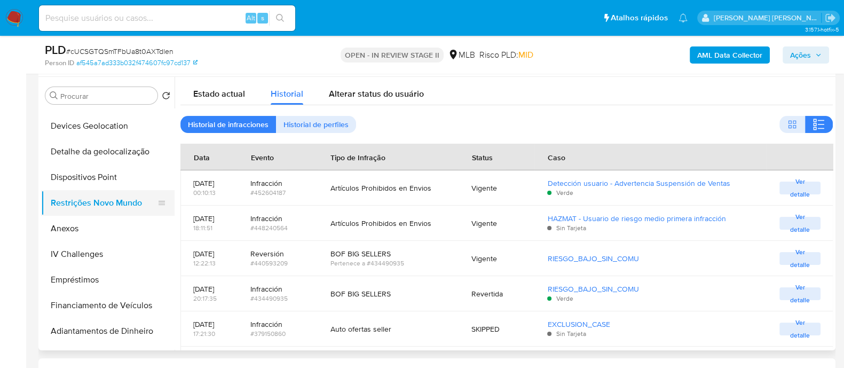
scroll to position [200, 0]
click at [112, 174] on button "Dispositivos Point" at bounding box center [103, 178] width 125 height 26
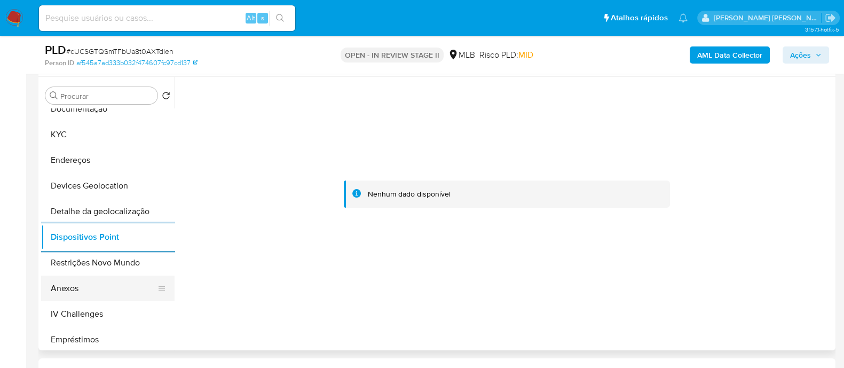
scroll to position [66, 0]
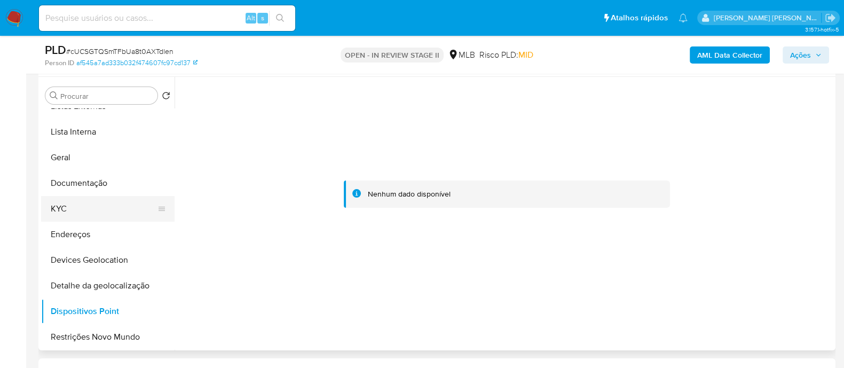
click at [95, 209] on button "KYC" at bounding box center [103, 209] width 125 height 26
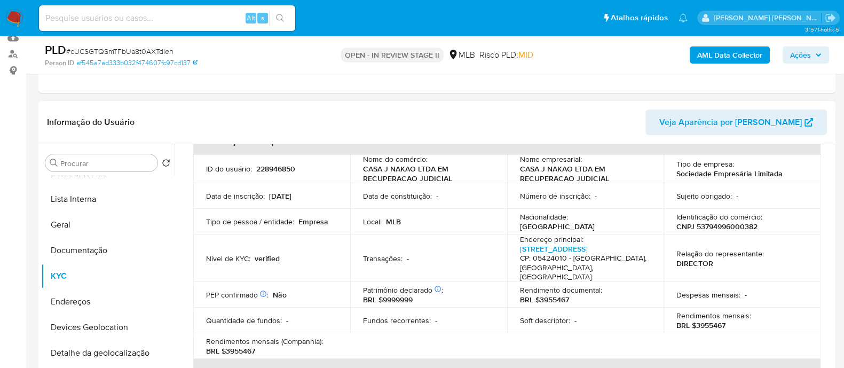
click at [722, 226] on p "CNPJ 53794996000382" at bounding box center [716, 226] width 81 height 10
copy p "53794996000382"
click at [104, 253] on button "Documentação" at bounding box center [103, 250] width 125 height 26
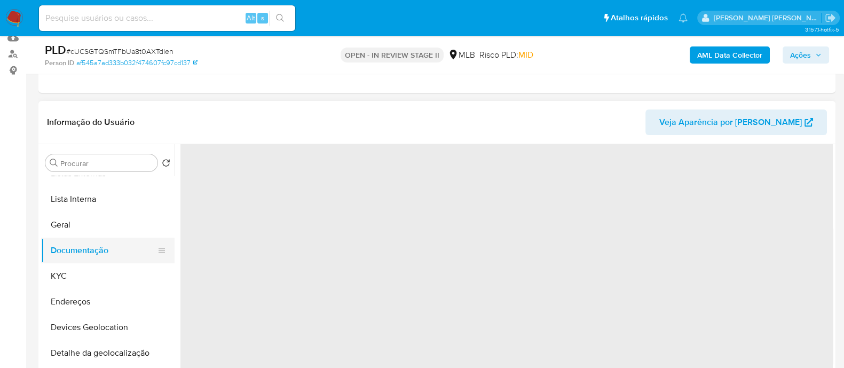
scroll to position [0, 0]
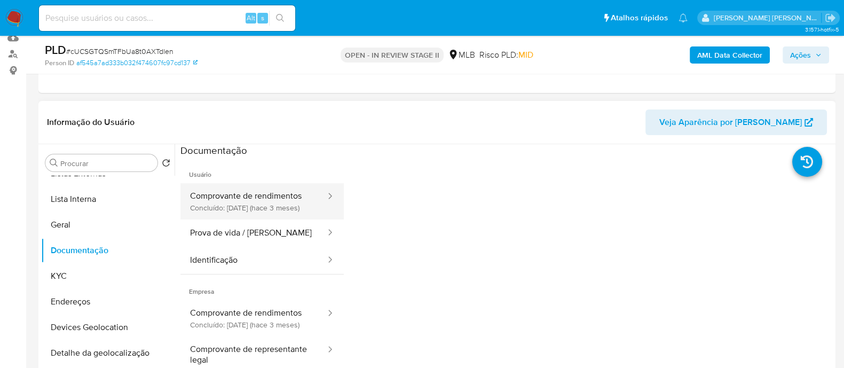
click at [239, 200] on button "Comprovante de rendimentos Concluído: 15/06/2025 (hace 3 meses)" at bounding box center [253, 201] width 146 height 36
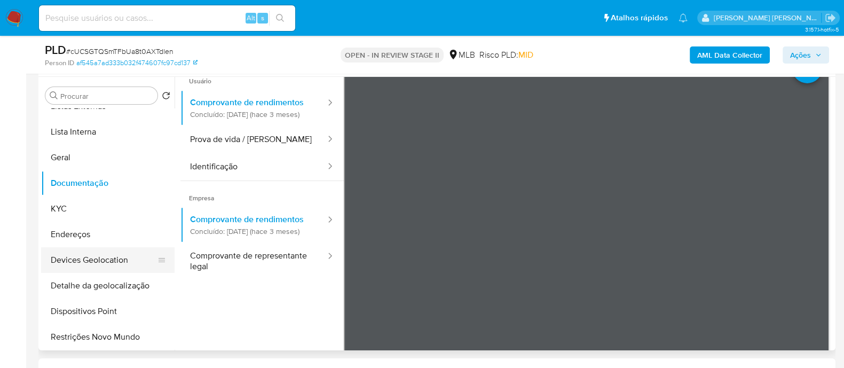
scroll to position [200, 0]
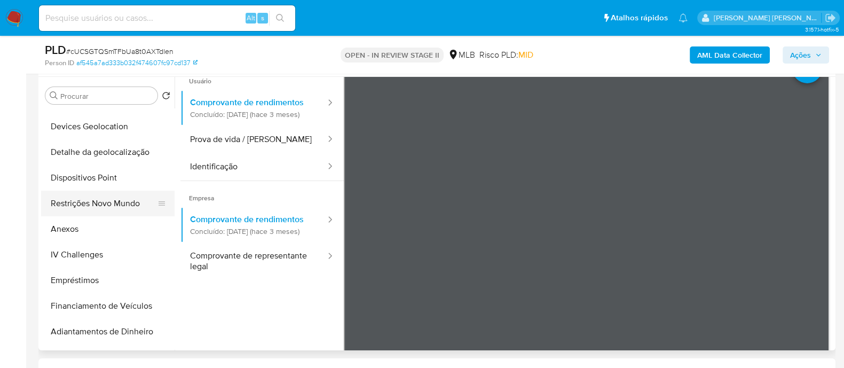
click at [100, 201] on button "Restrições Novo Mundo" at bounding box center [103, 203] width 125 height 26
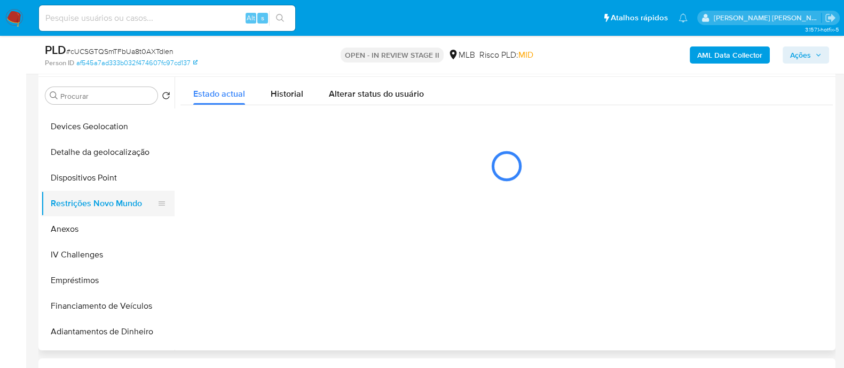
scroll to position [0, 0]
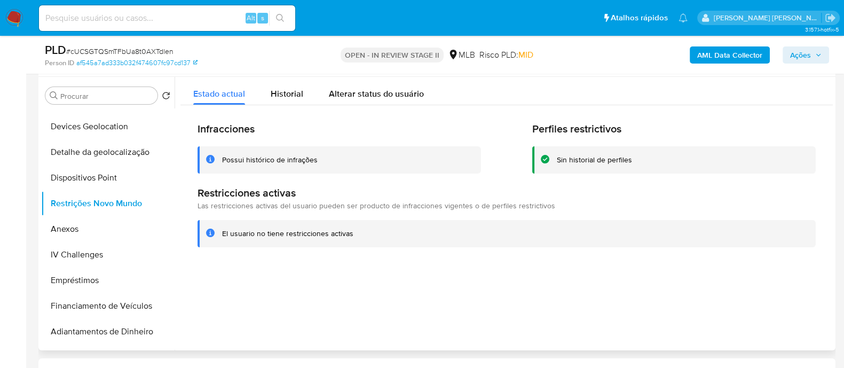
click at [283, 156] on div "Possui histórico de infrações" at bounding box center [270, 160] width 96 height 10
click at [65, 225] on button "Anexos" at bounding box center [103, 229] width 125 height 26
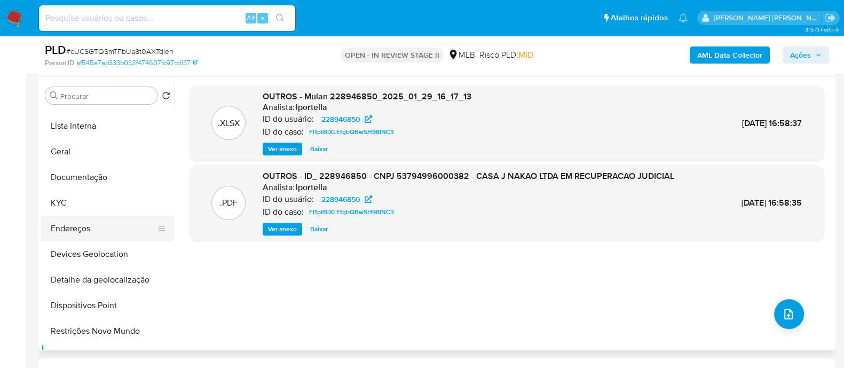
scroll to position [66, 0]
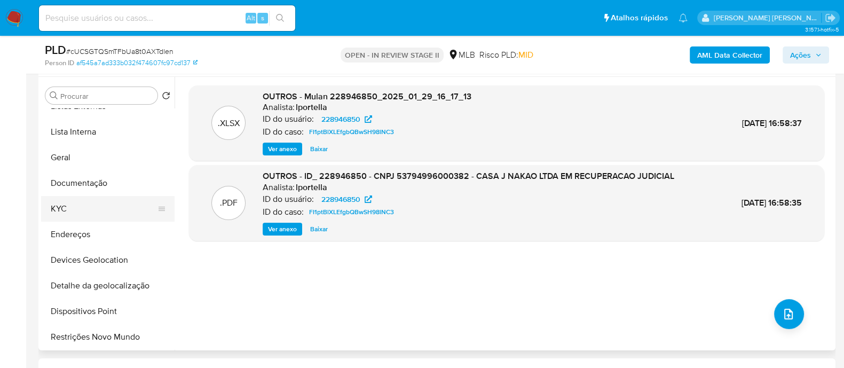
click at [64, 199] on button "KYC" at bounding box center [103, 209] width 125 height 26
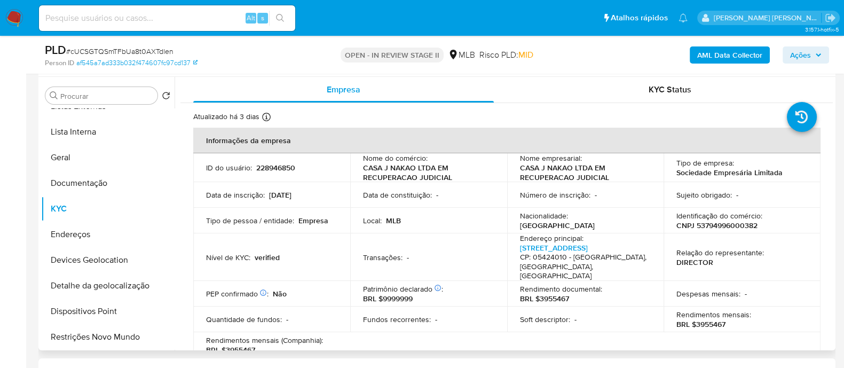
click at [715, 225] on p "CNPJ 53794996000382" at bounding box center [716, 225] width 81 height 10
copy p "53794996000382"
click at [740, 228] on p "CNPJ 53794996000382" at bounding box center [716, 225] width 81 height 10
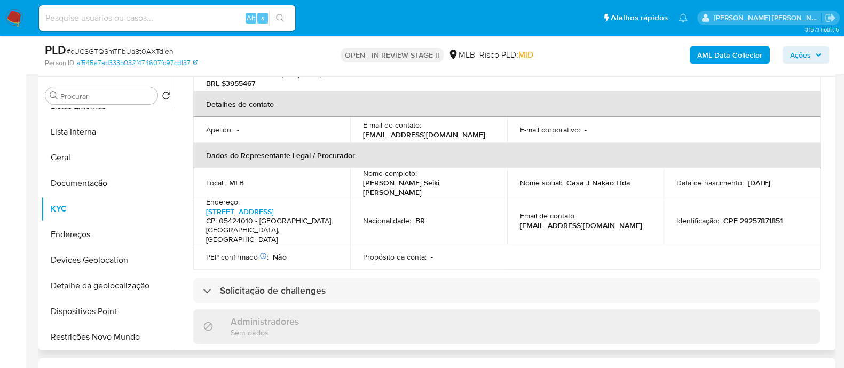
scroll to position [333, 0]
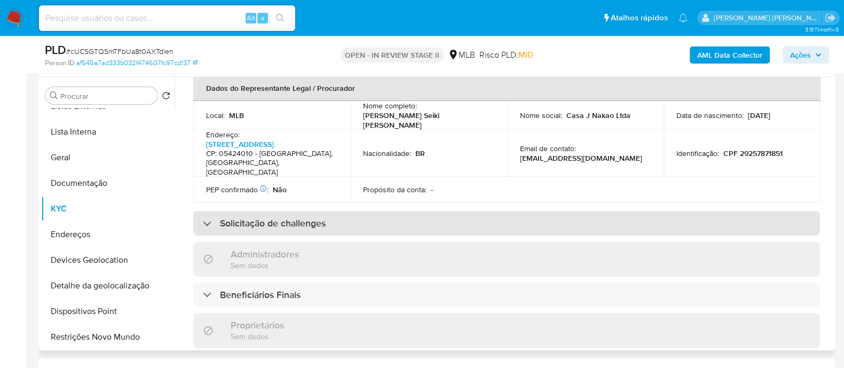
click at [203, 223] on div at bounding box center [203, 223] width 0 height 0
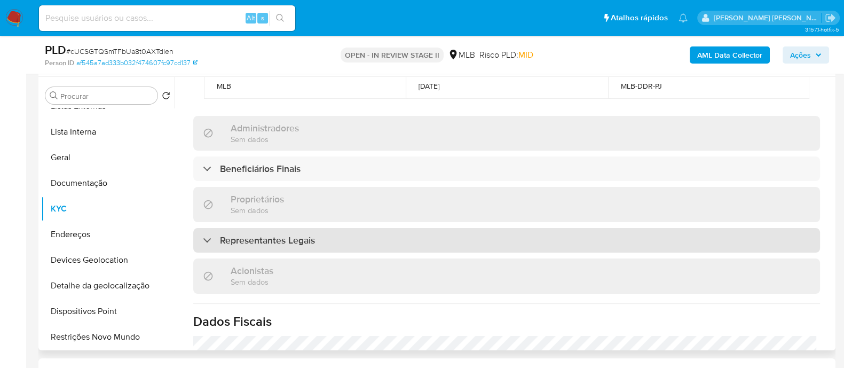
click at [209, 234] on div "Representantes Legais" at bounding box center [259, 240] width 112 height 12
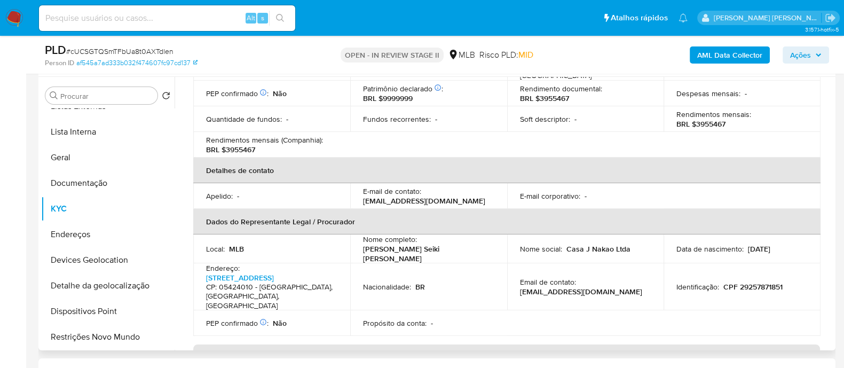
scroll to position [133, 0]
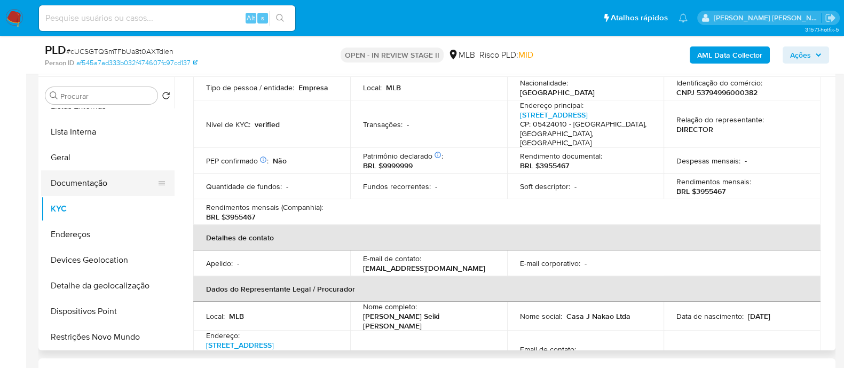
click at [96, 182] on button "Documentação" at bounding box center [103, 183] width 125 height 26
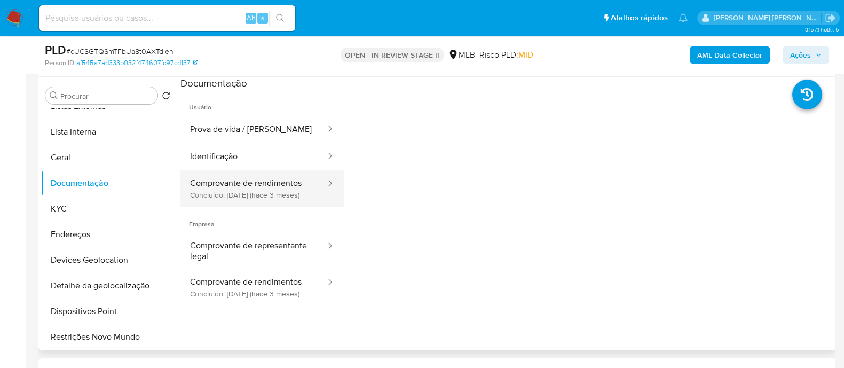
click at [250, 182] on button "Comprovante de rendimentos Concluído: 15/06/2025 (hace 3 meses)" at bounding box center [253, 188] width 146 height 36
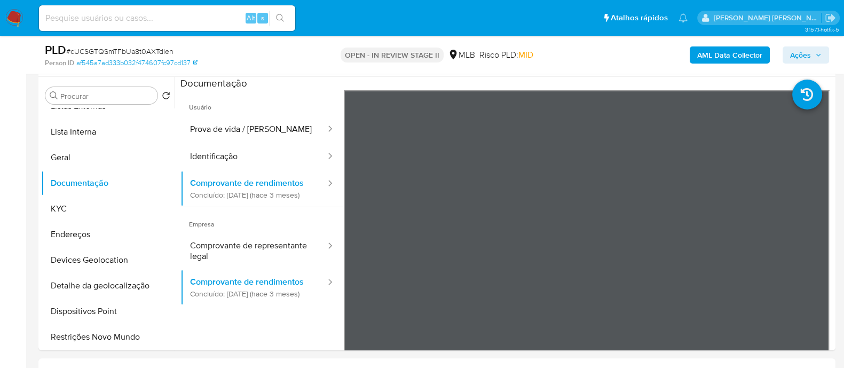
click at [802, 56] on span "Ações" at bounding box center [800, 54] width 21 height 17
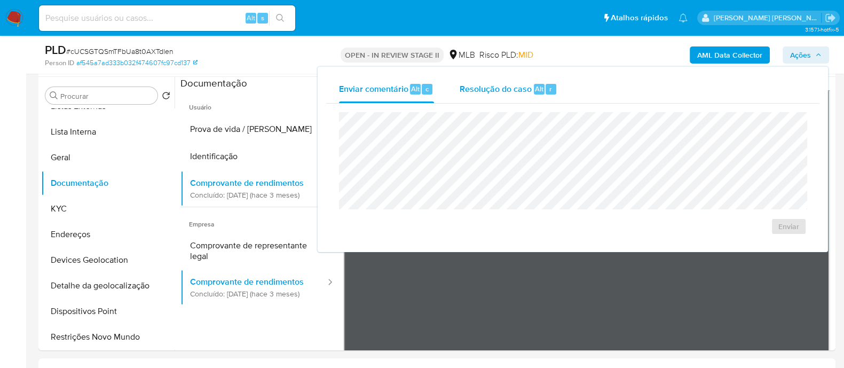
click at [502, 97] on div "Resolução do caso Alt r" at bounding box center [508, 89] width 98 height 28
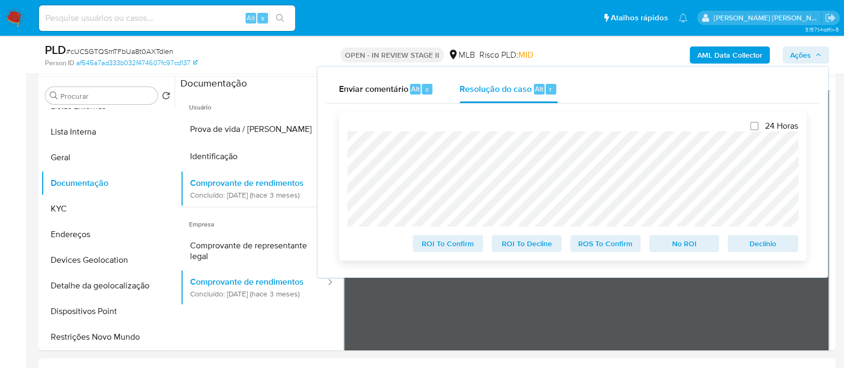
click at [345, 144] on div "24 Horas ROI To Confirm ROI To Decline ROS To Confirm No ROI Declínio" at bounding box center [572, 186] width 467 height 148
click at [82, 154] on button "Geral" at bounding box center [103, 158] width 125 height 26
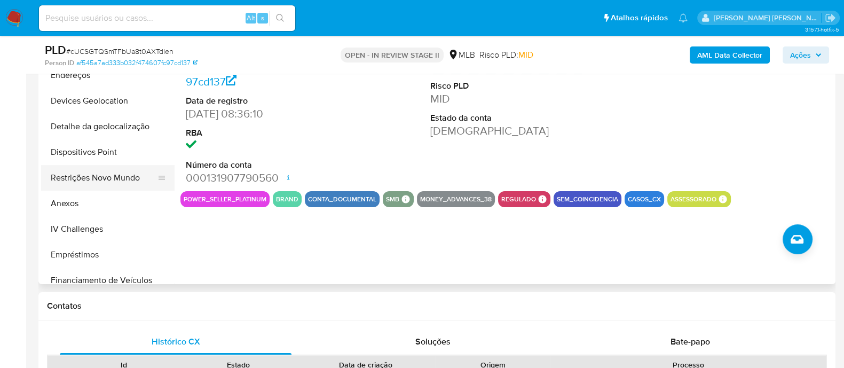
scroll to position [200, 0]
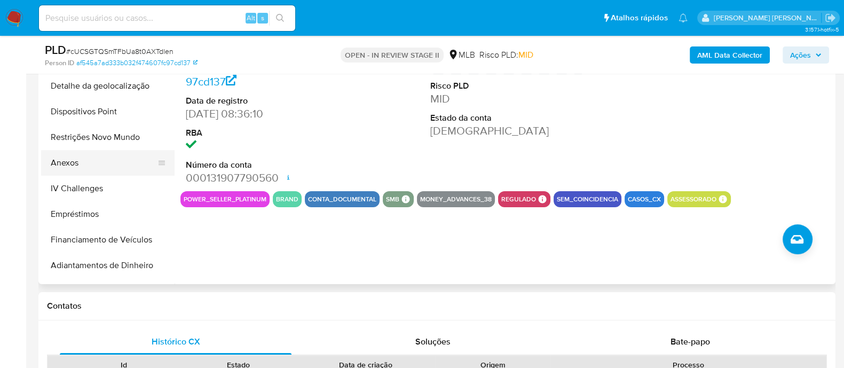
click at [66, 161] on button "Anexos" at bounding box center [103, 163] width 125 height 26
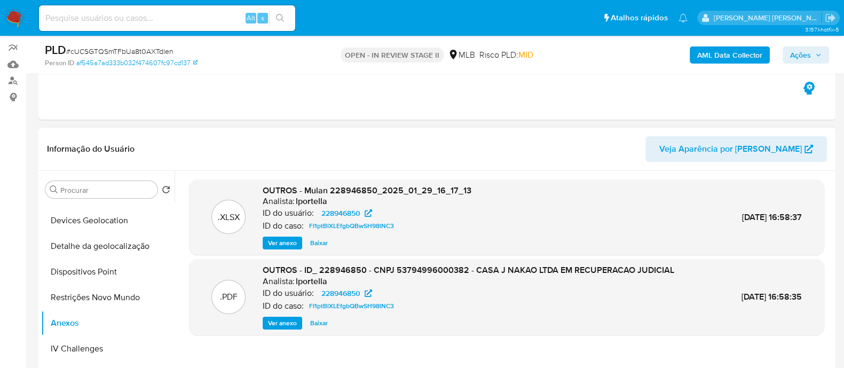
scroll to position [133, 0]
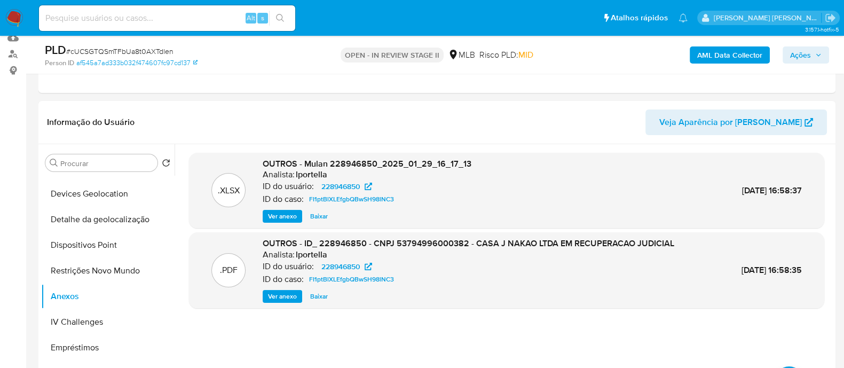
click at [718, 60] on b "AML Data Collector" at bounding box center [729, 54] width 65 height 17
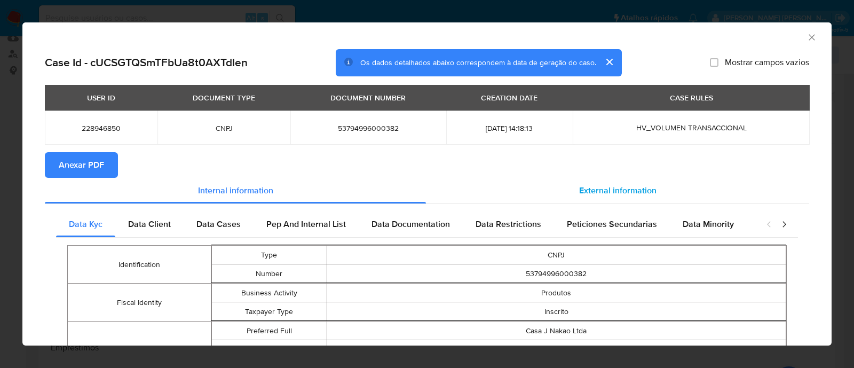
click at [600, 193] on span "External information" at bounding box center [617, 190] width 77 height 12
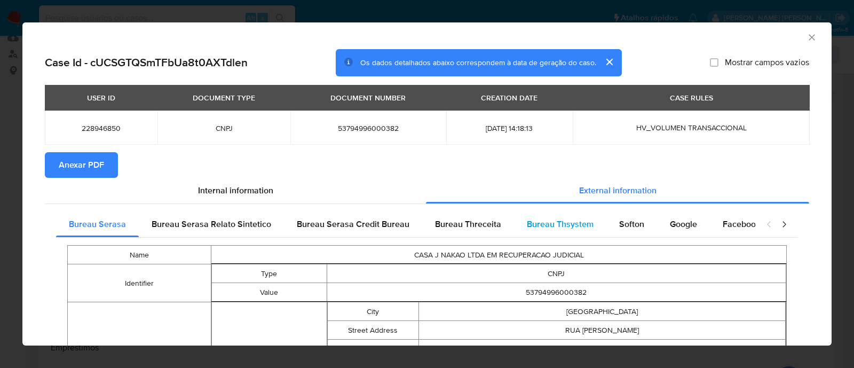
click at [555, 220] on span "Bureau Thsystem" at bounding box center [560, 224] width 67 height 12
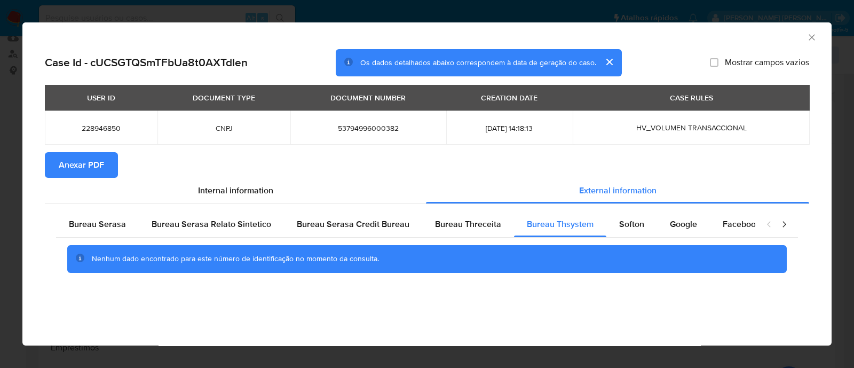
click at [78, 160] on span "Anexar PDF" at bounding box center [81, 164] width 45 height 23
click at [811, 34] on icon "Fechar a janela" at bounding box center [811, 37] width 11 height 11
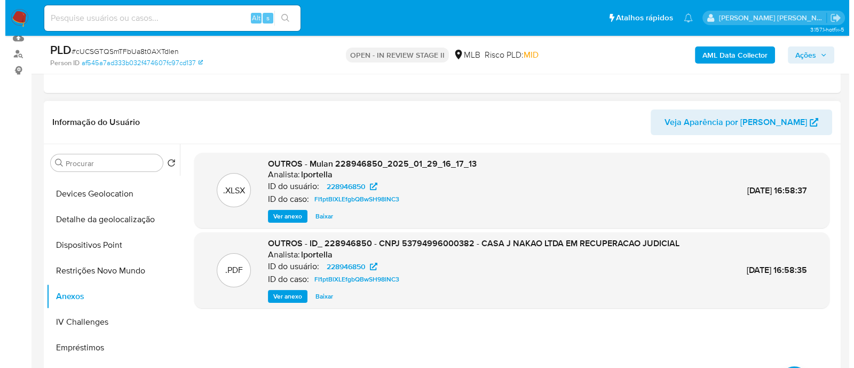
scroll to position [200, 0]
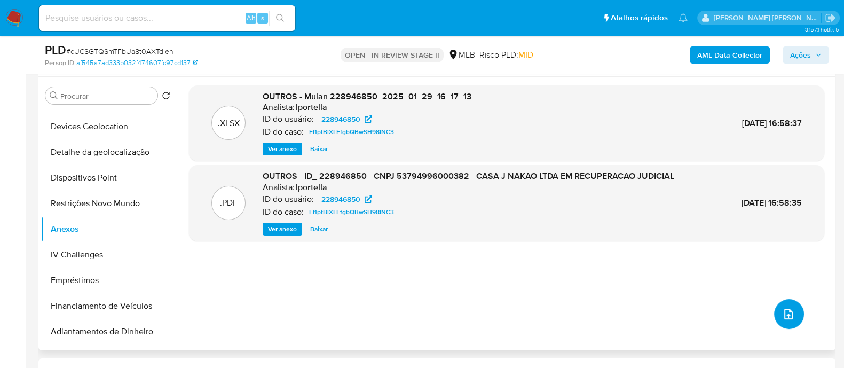
click at [782, 314] on icon "upload-file" at bounding box center [788, 313] width 13 height 13
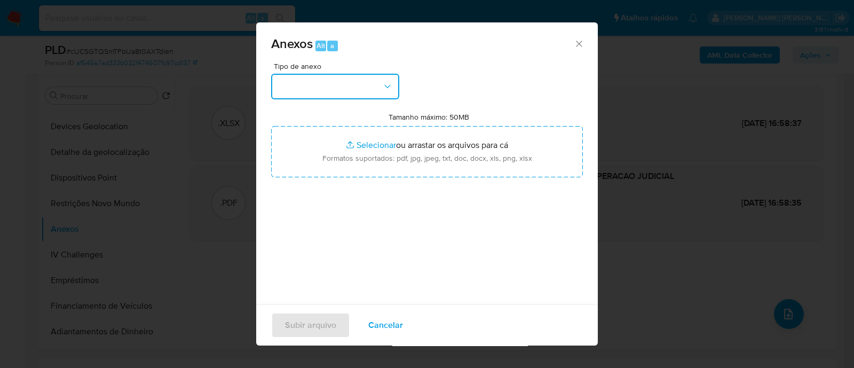
click at [381, 74] on button "button" at bounding box center [335, 87] width 128 height 26
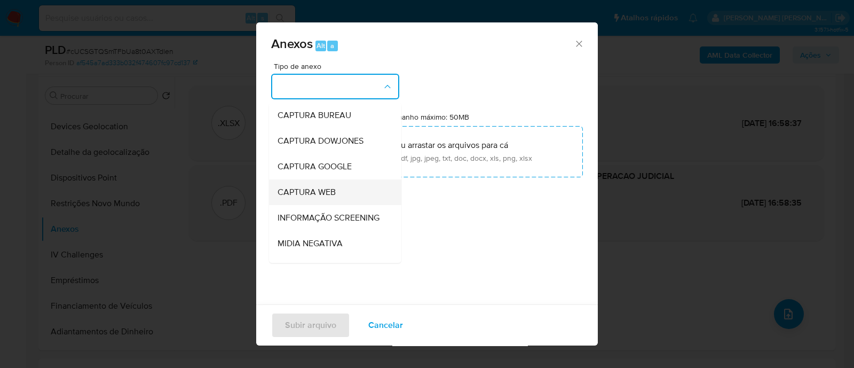
scroll to position [133, 0]
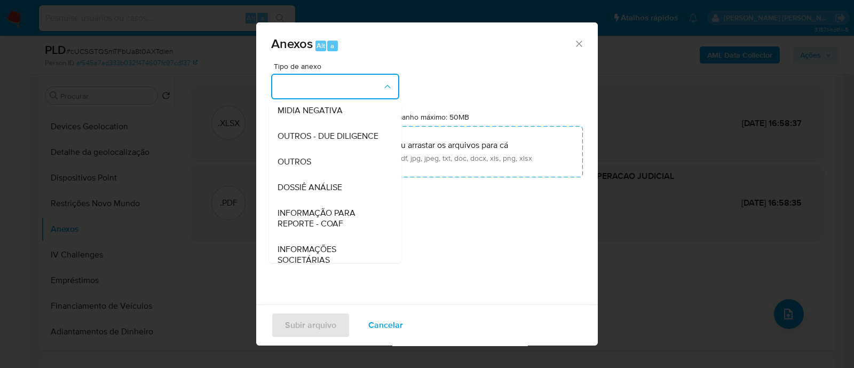
click at [438, 67] on div "Tipo de anexo CAPTURA BUREAU CAPTURA DOWJONES CAPTURA GOOGLE CAPTURA WEB INFORM…" at bounding box center [427, 188] width 312 height 252
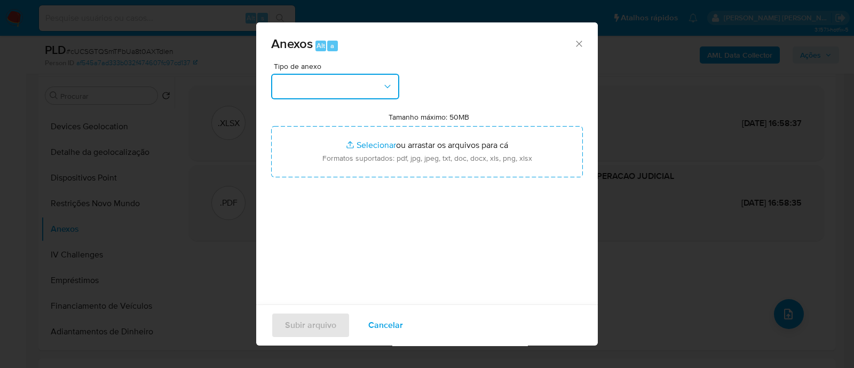
click at [361, 78] on button "button" at bounding box center [335, 87] width 128 height 26
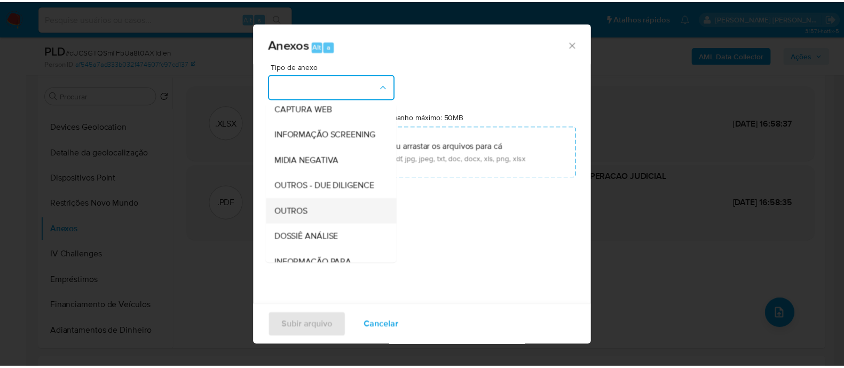
scroll to position [164, 0]
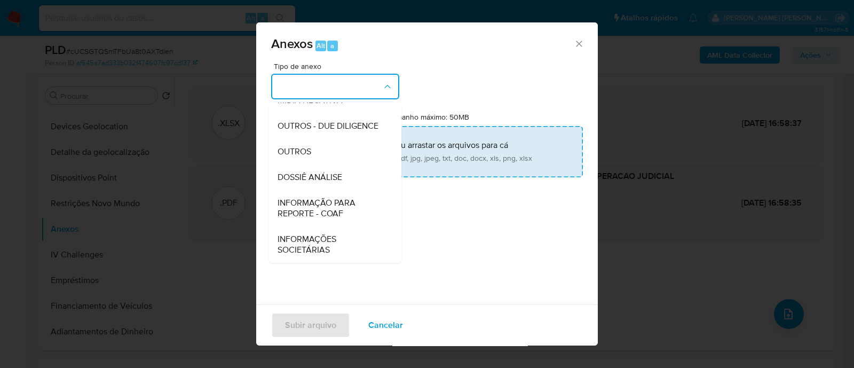
drag, startPoint x: 309, startPoint y: 155, endPoint x: 324, endPoint y: 150, distance: 15.0
click at [309, 155] on span "OUTROS" at bounding box center [294, 151] width 34 height 11
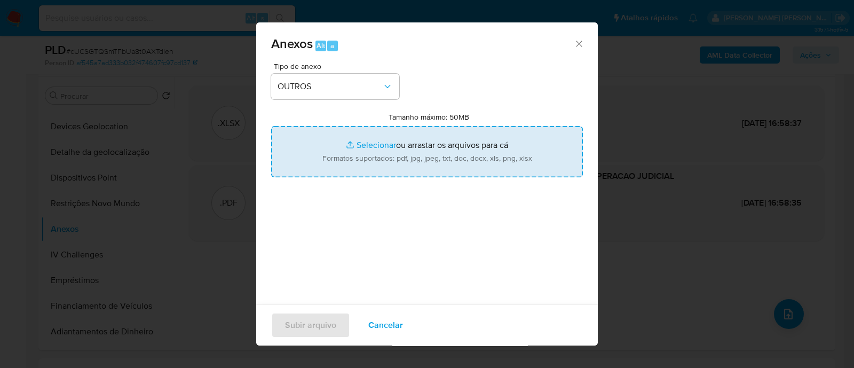
click at [372, 147] on input "Tamanho máximo: 50MB Selecionar arquivos" at bounding box center [427, 151] width 312 height 51
type input "C:\fakepath\SAR - XXXXX - CNPJ 53794996000382 - CASA J NAKAO LTDA EM RECUPERACA…"
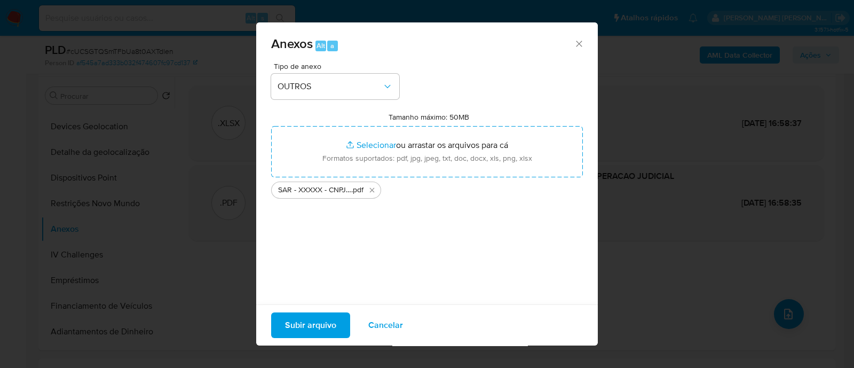
click at [304, 327] on span "Subir arquivo" at bounding box center [310, 324] width 51 height 23
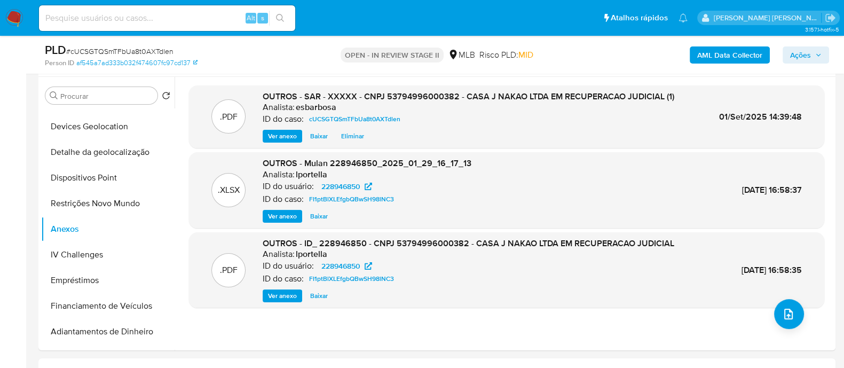
click at [798, 53] on span "Ações" at bounding box center [800, 54] width 21 height 17
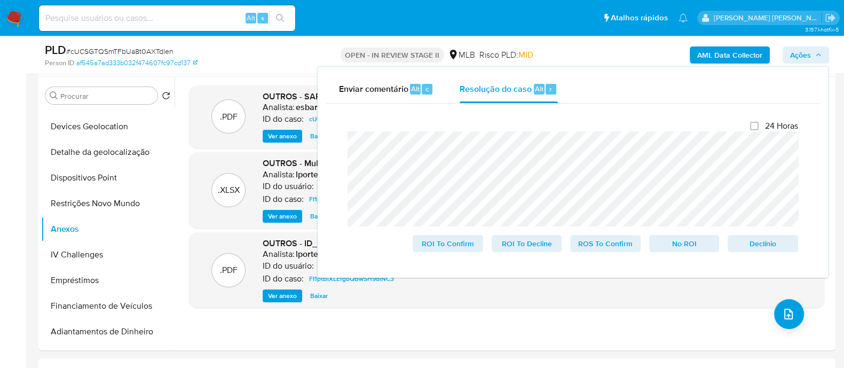
click at [0, 0] on lt-span "dispon í vel" at bounding box center [0, 0] width 0 height 0
click at [594, 248] on span "ROS To Confirm" at bounding box center [604, 243] width 55 height 15
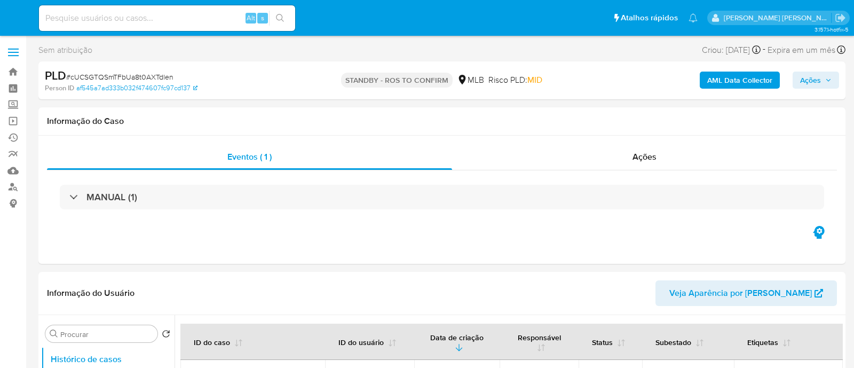
select select "10"
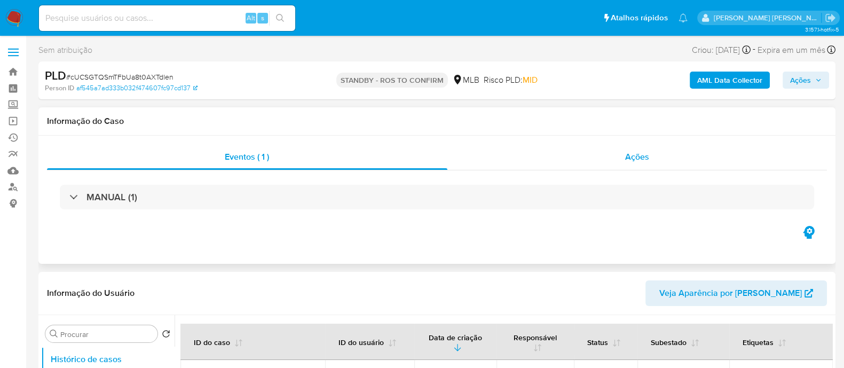
click at [523, 162] on div "Ações" at bounding box center [637, 157] width 380 height 26
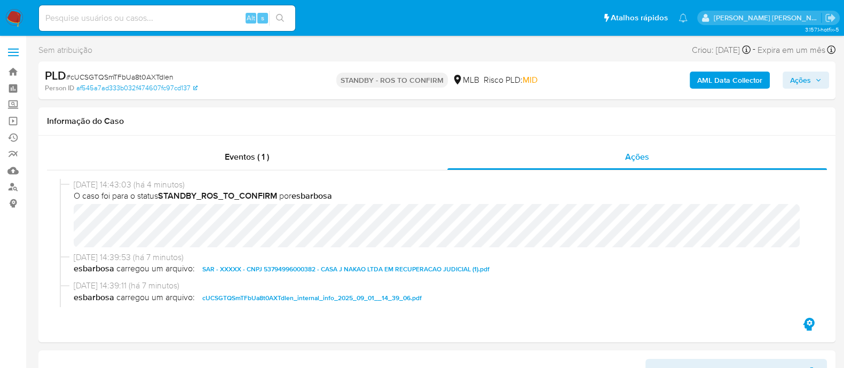
click at [148, 74] on span "# cUCSGTQSmTFbUa8t0AXTdlen" at bounding box center [119, 76] width 107 height 11
copy span "cUCSGTQSmTFbUa8t0AXTdlen"
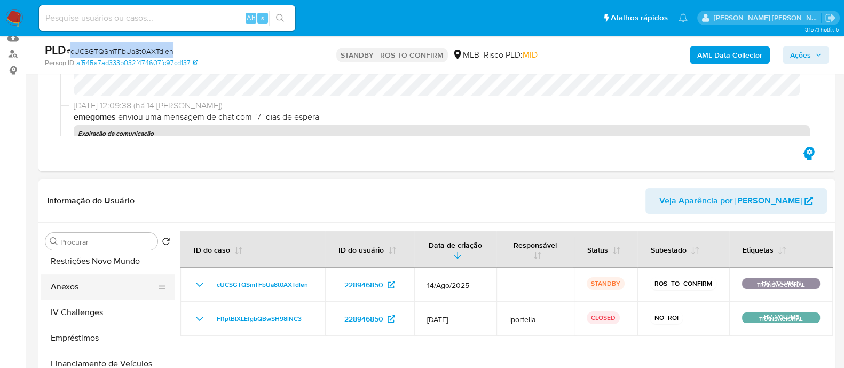
scroll to position [266, 0]
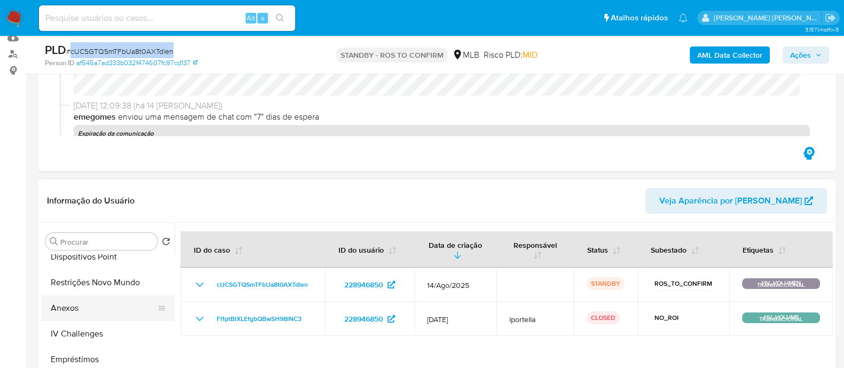
click at [68, 308] on button "Anexos" at bounding box center [103, 308] width 125 height 26
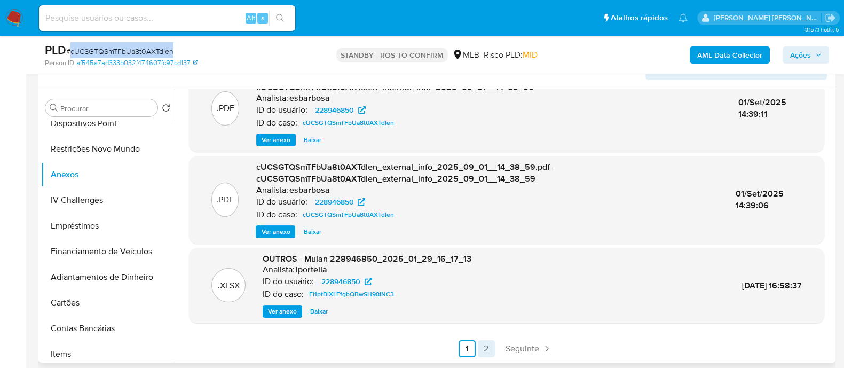
click at [484, 346] on link "2" at bounding box center [486, 348] width 17 height 17
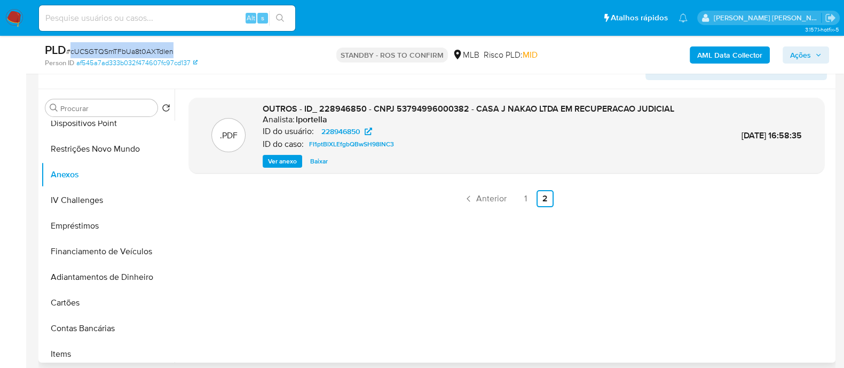
click at [283, 156] on span "Ver anexo" at bounding box center [282, 161] width 29 height 11
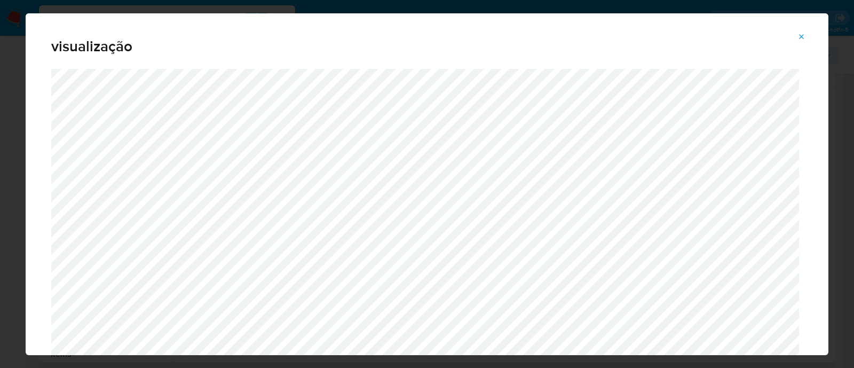
click at [803, 38] on icon "Attachment preview" at bounding box center [801, 36] width 5 height 5
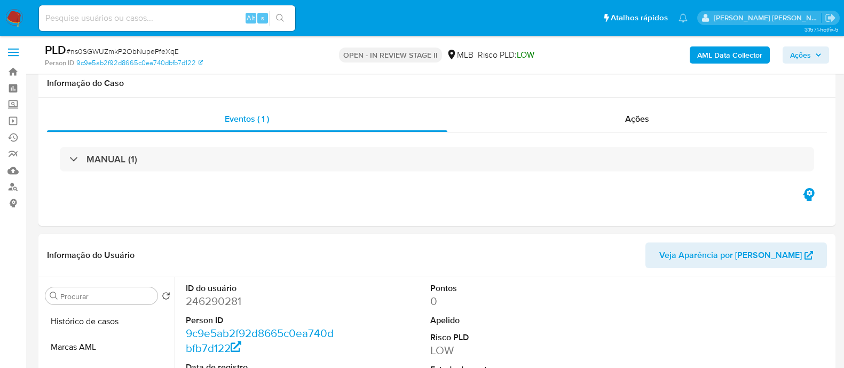
select select "10"
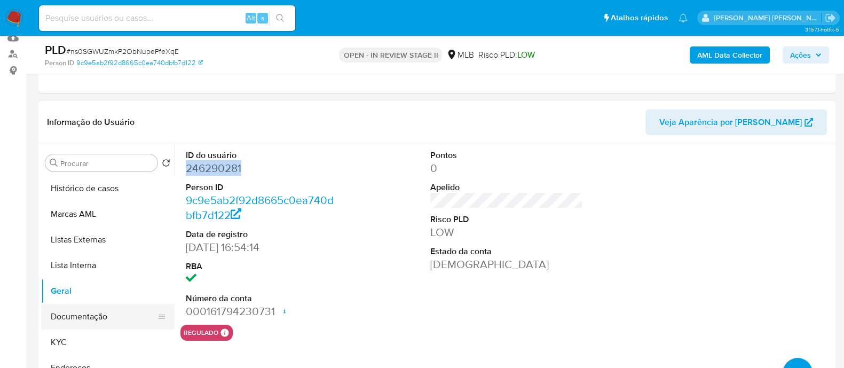
click at [121, 319] on button "Documentação" at bounding box center [103, 317] width 125 height 26
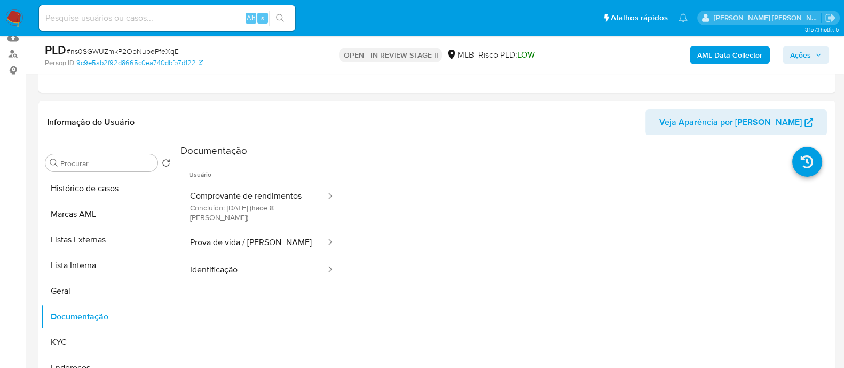
click at [269, 196] on button "Comprovante de rendimentos Concluído: [DATE] (hace 8 [PERSON_NAME])" at bounding box center [253, 206] width 146 height 46
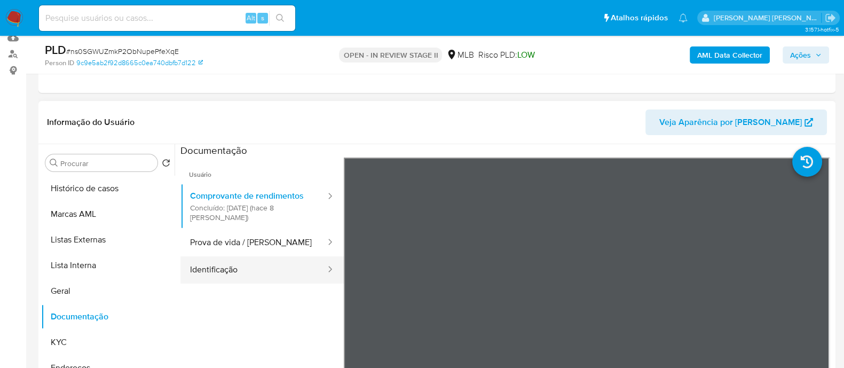
click at [222, 280] on button "Identificação" at bounding box center [253, 269] width 146 height 27
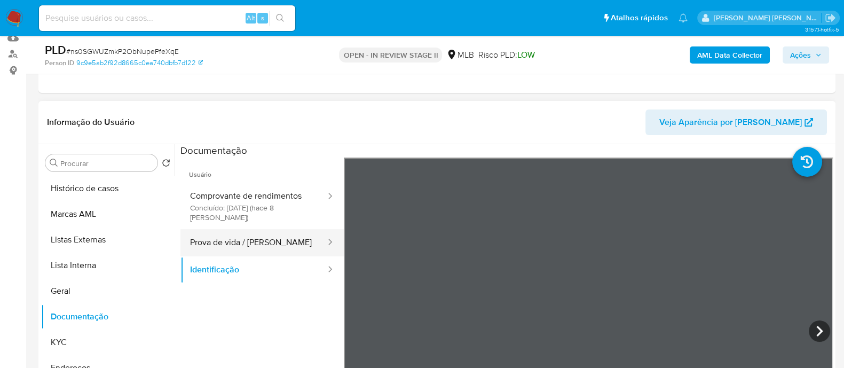
drag, startPoint x: 243, startPoint y: 245, endPoint x: 272, endPoint y: 241, distance: 29.1
click at [243, 244] on button "Prova de vida / [PERSON_NAME]" at bounding box center [253, 242] width 146 height 27
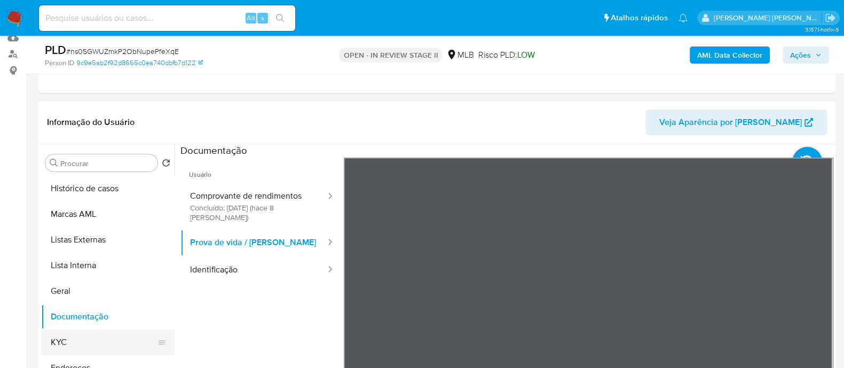
click at [75, 341] on button "KYC" at bounding box center [103, 342] width 125 height 26
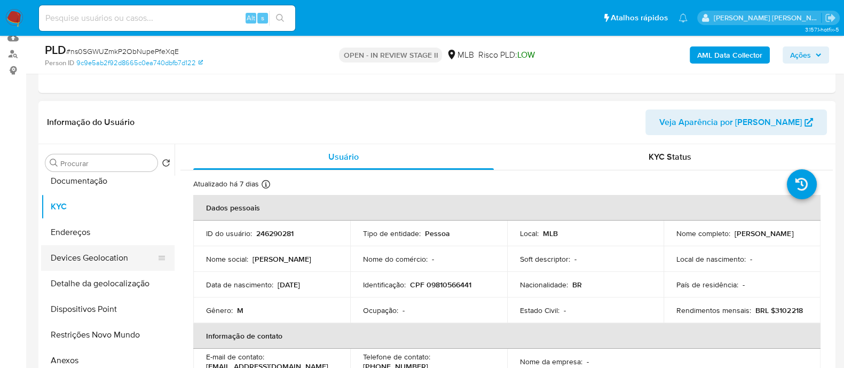
scroll to position [200, 0]
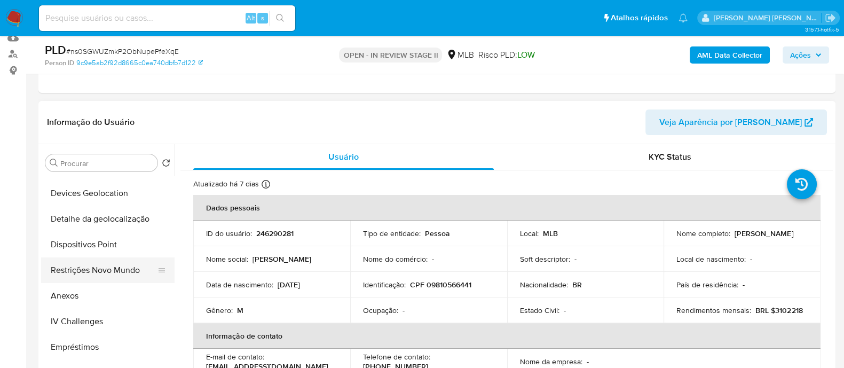
click at [94, 266] on button "Restrições Novo Mundo" at bounding box center [103, 270] width 125 height 26
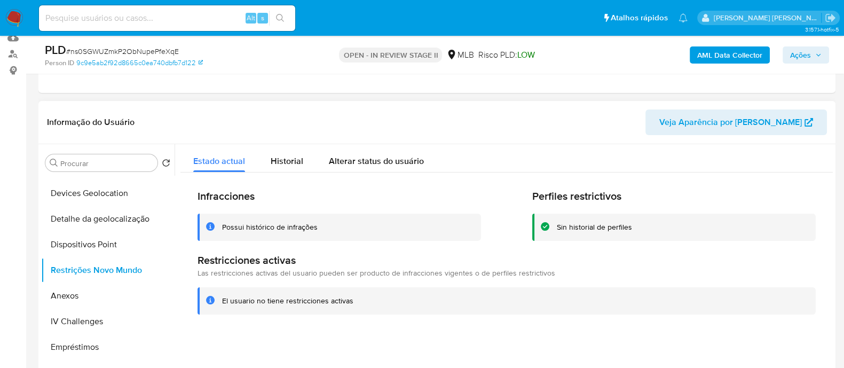
click at [279, 222] on div "Possui histórico de infrações" at bounding box center [270, 227] width 96 height 10
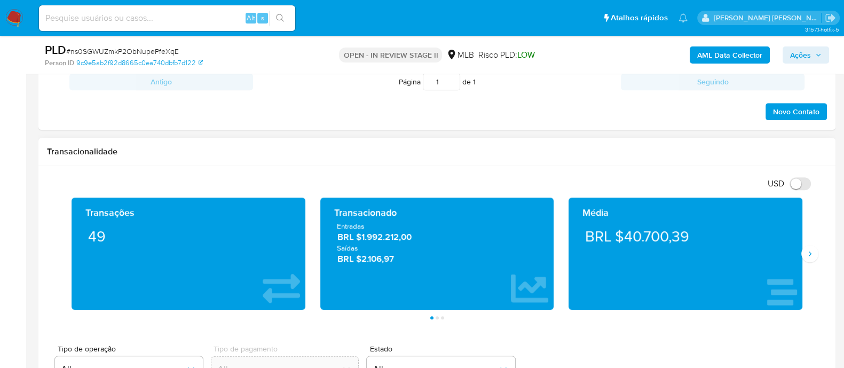
scroll to position [667, 0]
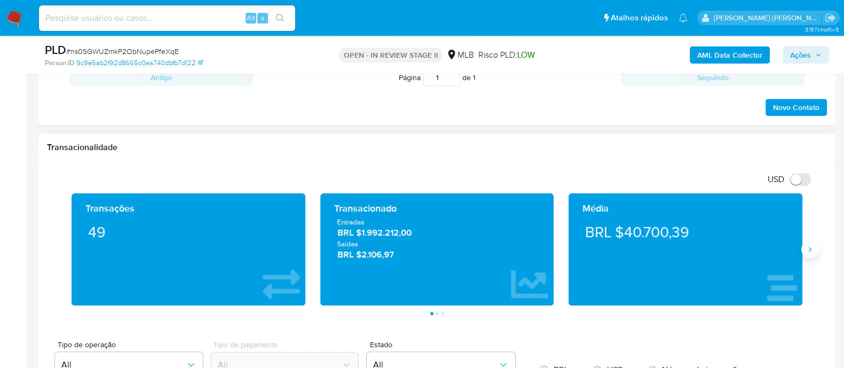
click at [814, 254] on button "Siguiente" at bounding box center [809, 249] width 17 height 17
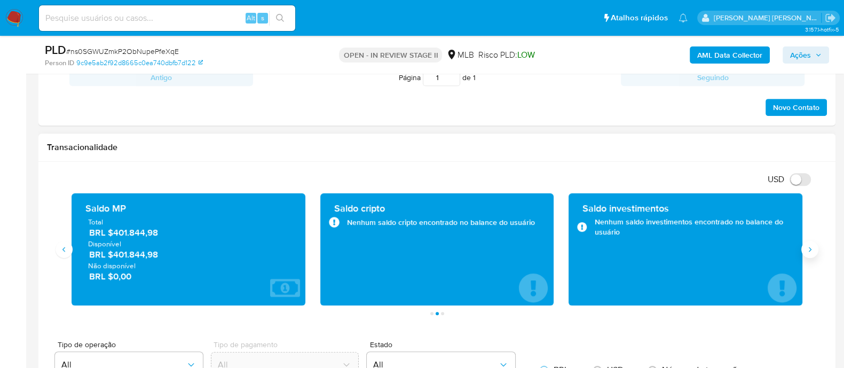
click at [807, 252] on icon "Siguiente" at bounding box center [809, 249] width 9 height 9
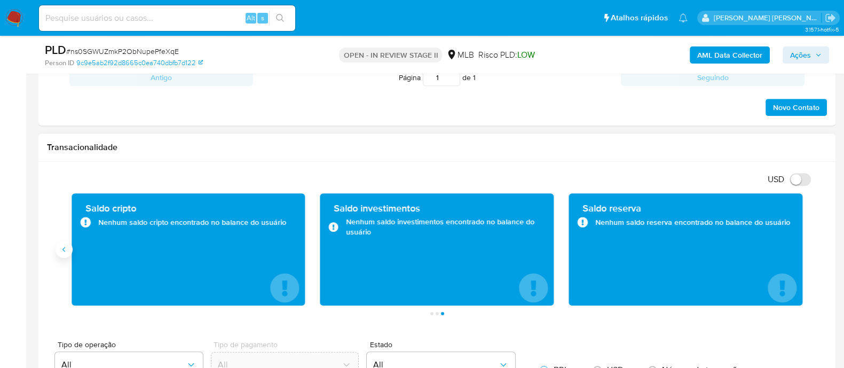
click at [67, 248] on icon "Anterior" at bounding box center [64, 249] width 9 height 9
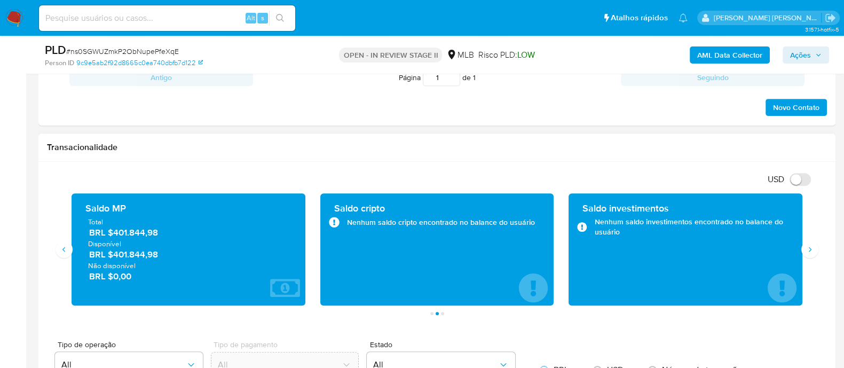
drag, startPoint x: 161, startPoint y: 232, endPoint x: 114, endPoint y: 234, distance: 47.5
click at [114, 234] on span "BRL $401.844,98" at bounding box center [189, 232] width 200 height 12
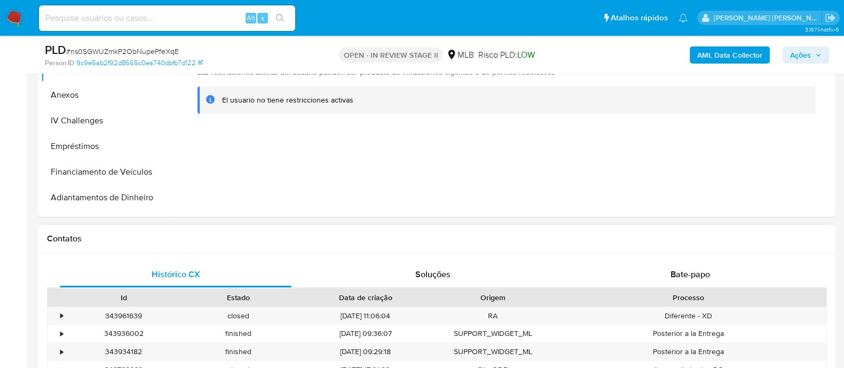
scroll to position [0, 0]
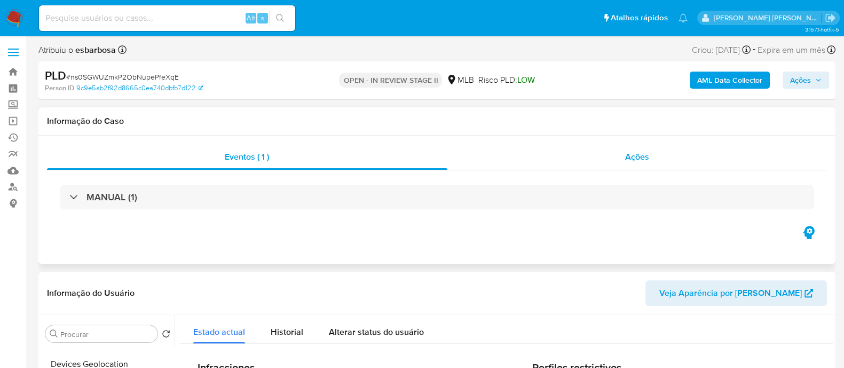
click at [617, 156] on div "Ações" at bounding box center [637, 157] width 380 height 26
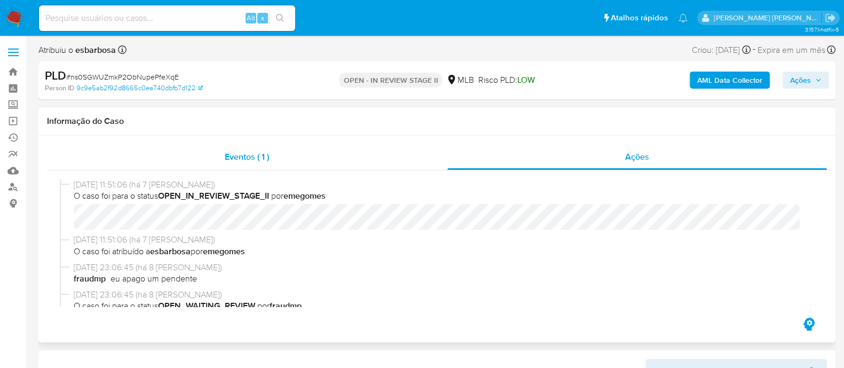
click at [360, 166] on div "Eventos ( 1 )" at bounding box center [247, 157] width 400 height 26
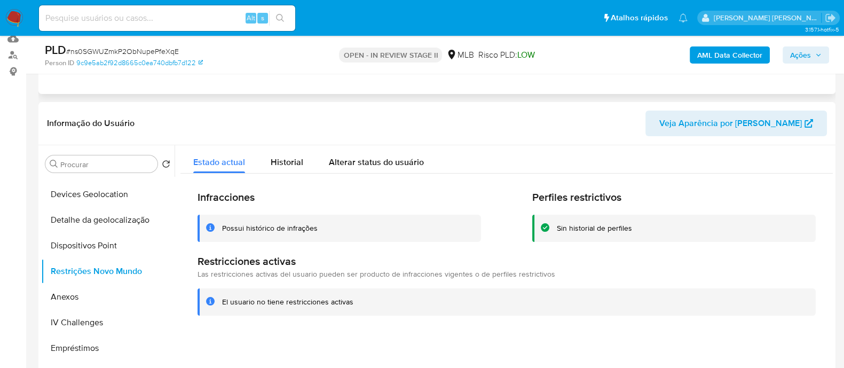
scroll to position [200, 0]
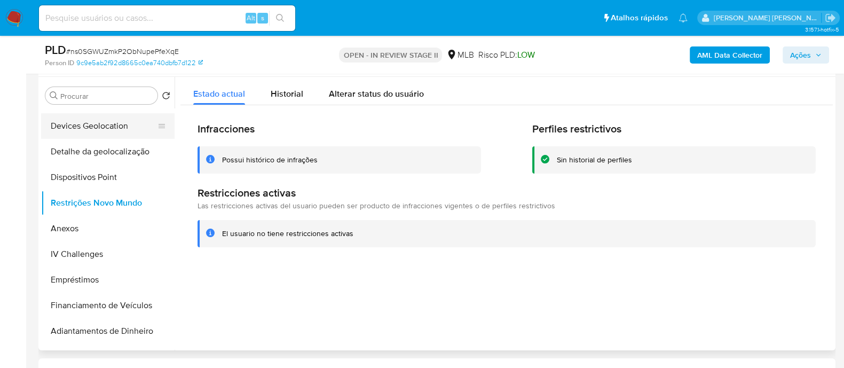
click at [112, 134] on button "Devices Geolocation" at bounding box center [103, 126] width 125 height 26
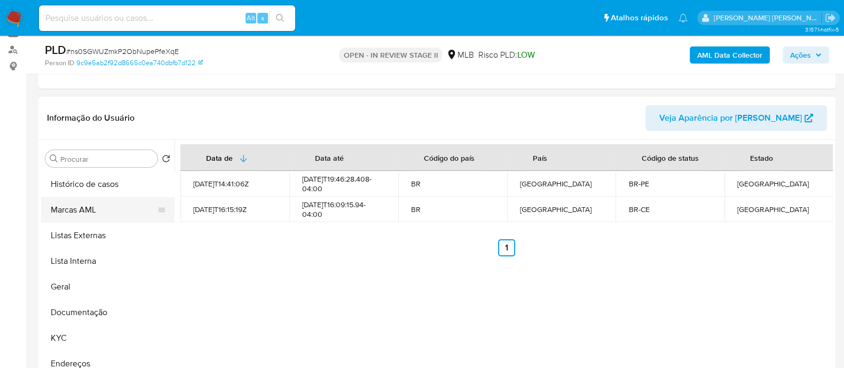
scroll to position [66, 0]
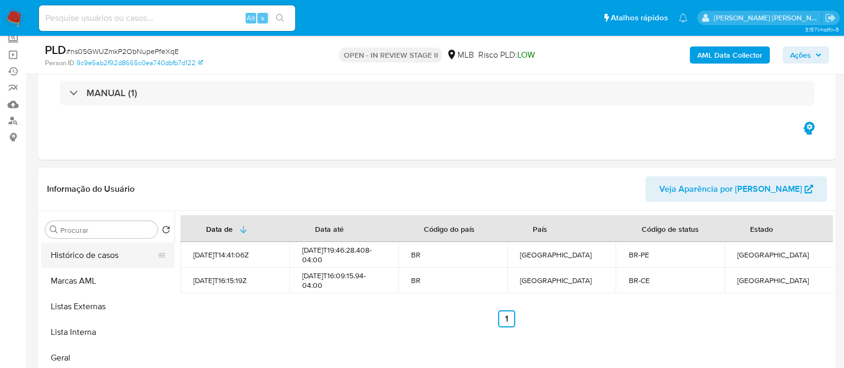
click at [105, 254] on button "Histórico de casos" at bounding box center [103, 255] width 125 height 26
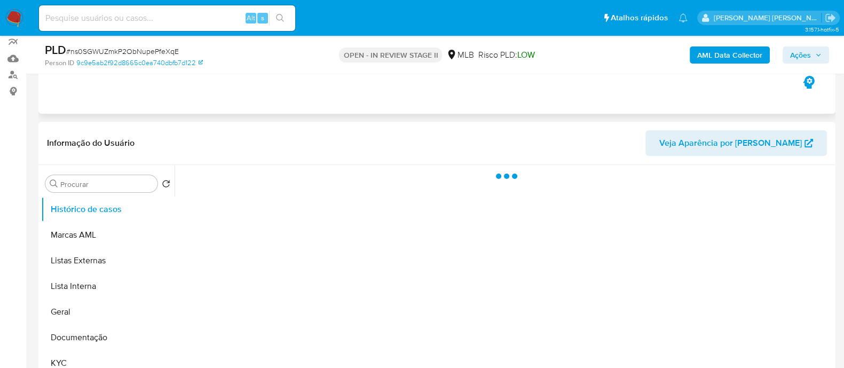
scroll to position [133, 0]
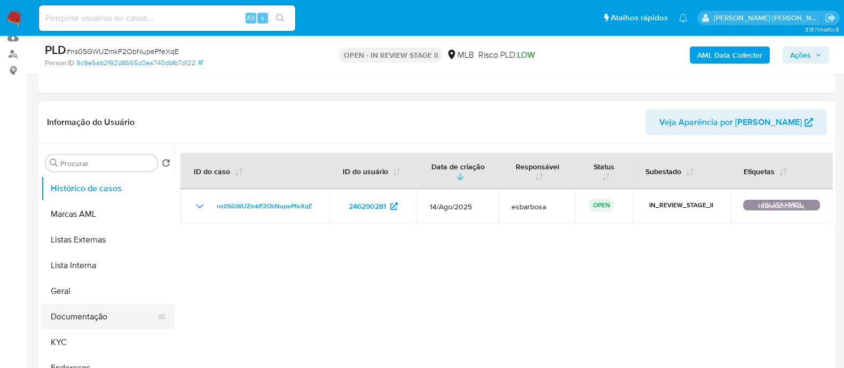
click at [85, 313] on button "Documentação" at bounding box center [103, 317] width 125 height 26
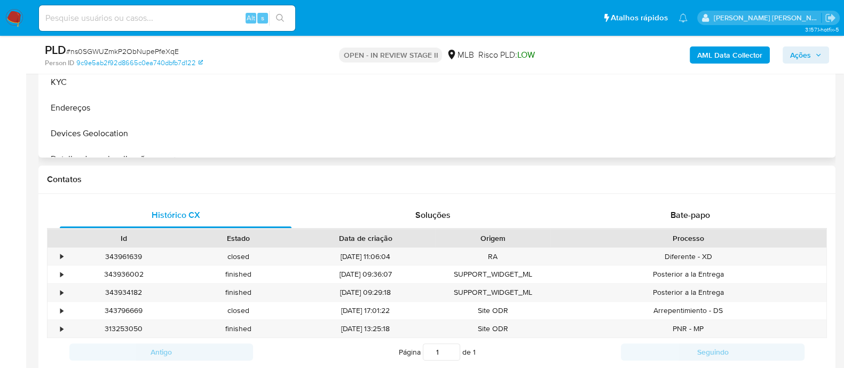
scroll to position [466, 0]
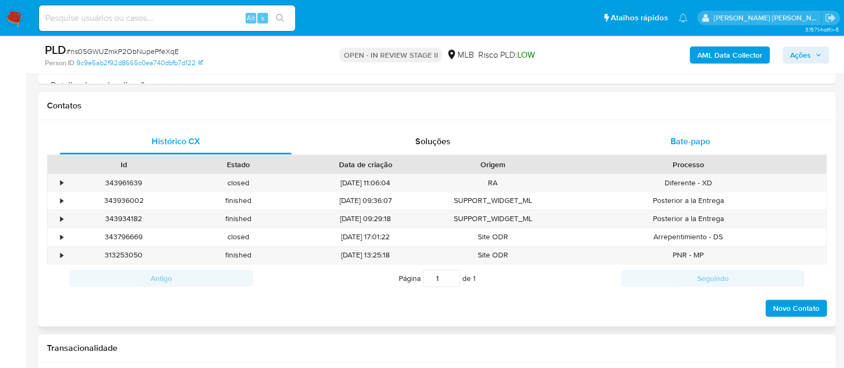
click at [679, 139] on span "Bate-papo" at bounding box center [689, 141] width 39 height 12
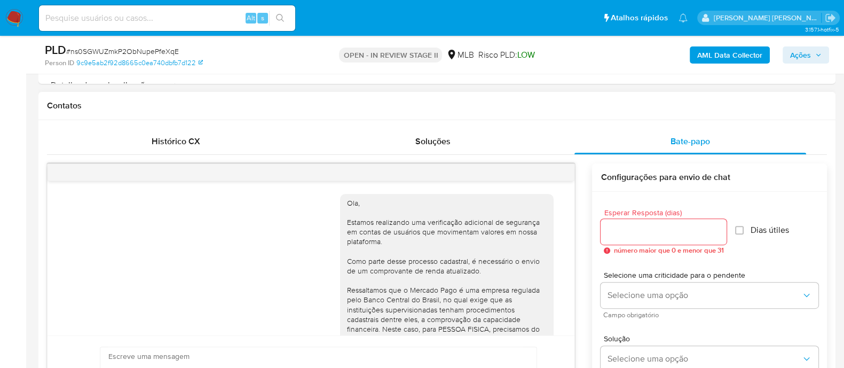
scroll to position [198, 0]
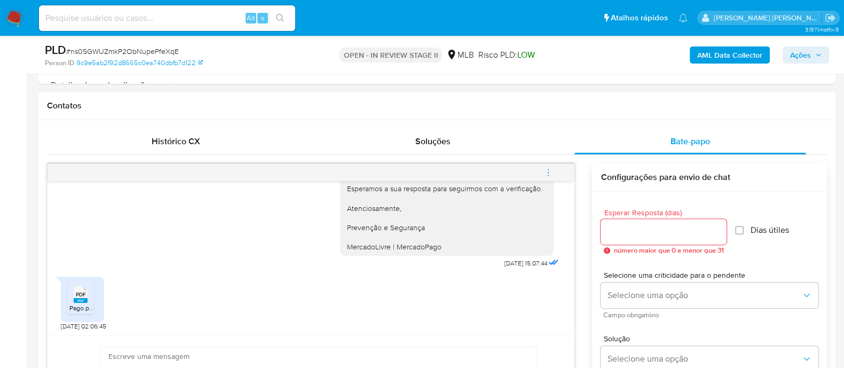
click at [85, 288] on rect at bounding box center [91, 283] width 17 height 14
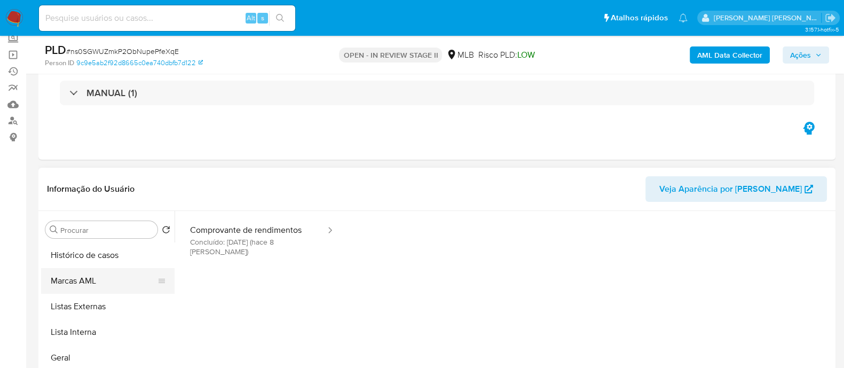
scroll to position [66, 0]
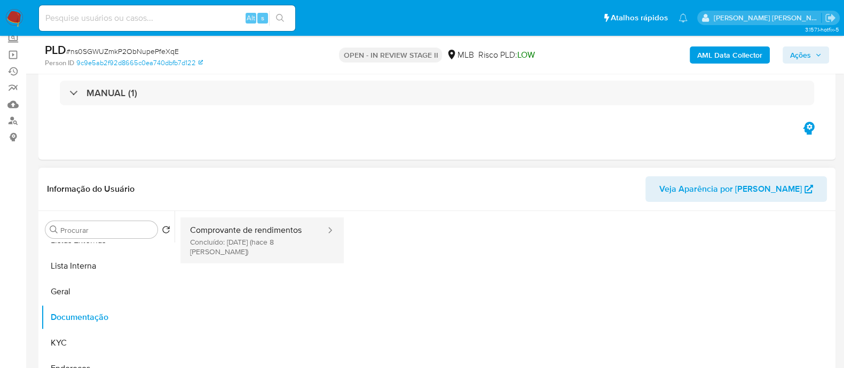
click at [240, 241] on button "Comprovante de rendimentos Concluído: 24/08/2025 (hace 8 días)" at bounding box center [253, 240] width 146 height 46
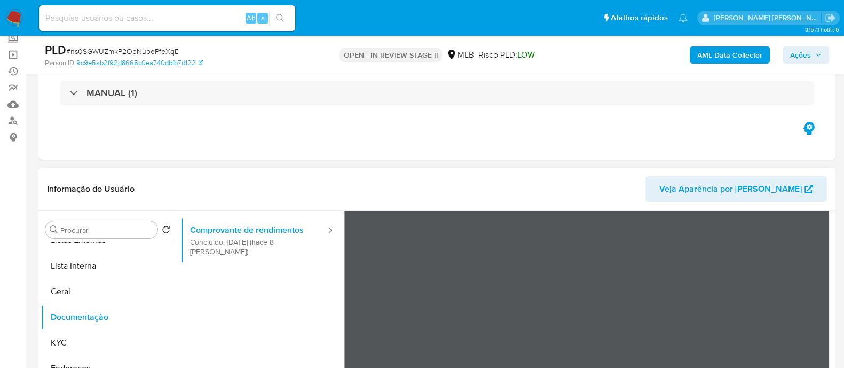
scroll to position [133, 0]
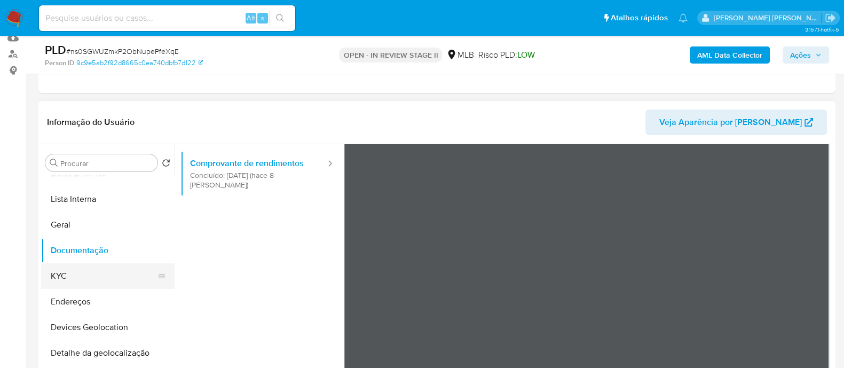
click at [89, 271] on button "KYC" at bounding box center [103, 276] width 125 height 26
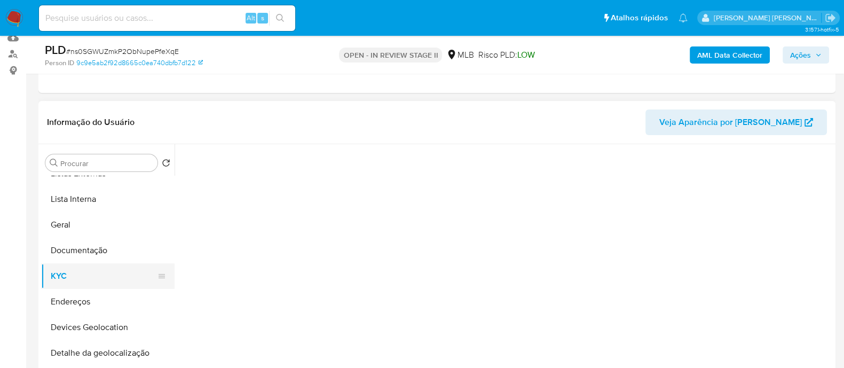
scroll to position [0, 0]
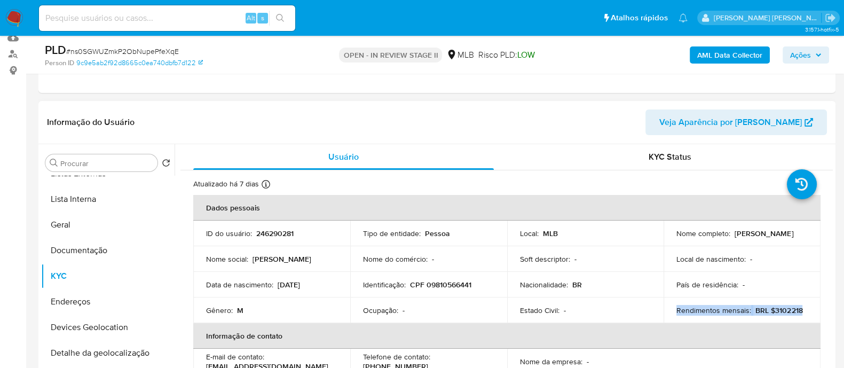
drag, startPoint x: 799, startPoint y: 310, endPoint x: 674, endPoint y: 307, distance: 124.9
click at [676, 307] on div "Rendimentos mensais : BRL $3102218" at bounding box center [741, 310] width 131 height 10
copy div "Rendimentos mensais : BRL $3102218"
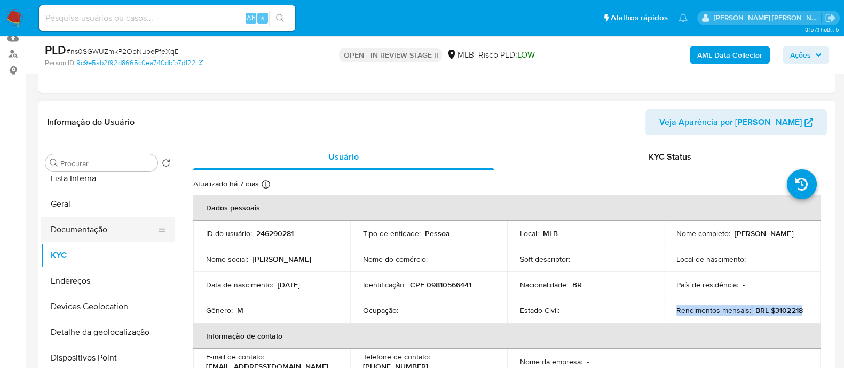
scroll to position [66, 0]
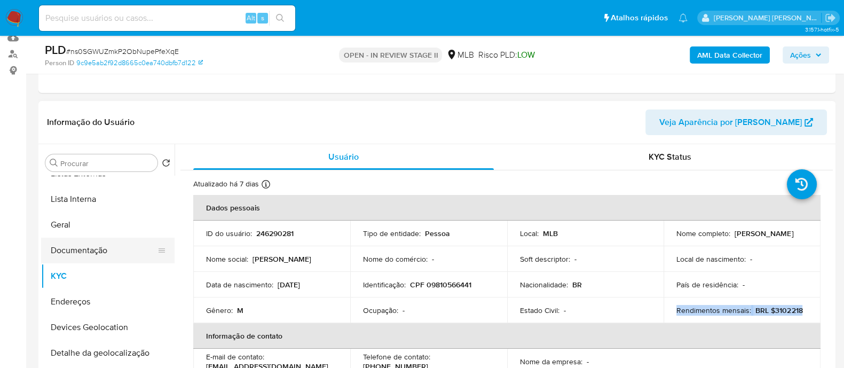
click at [94, 254] on button "Documentação" at bounding box center [103, 250] width 125 height 26
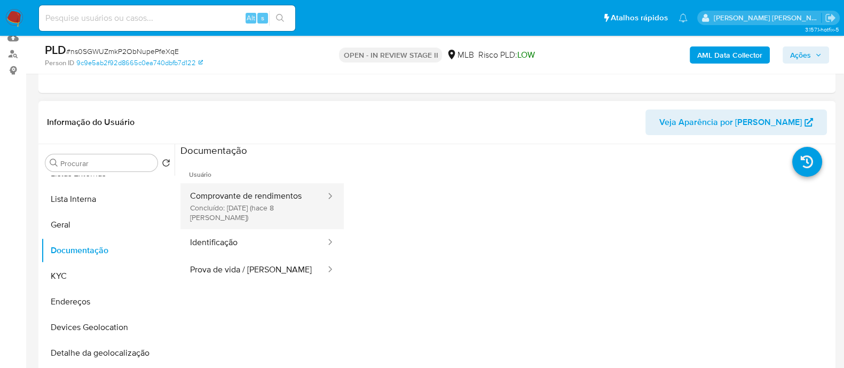
click at [254, 198] on button "Comprovante de rendimentos Concluído: 24/08/2025 (hace 8 días)" at bounding box center [253, 206] width 146 height 46
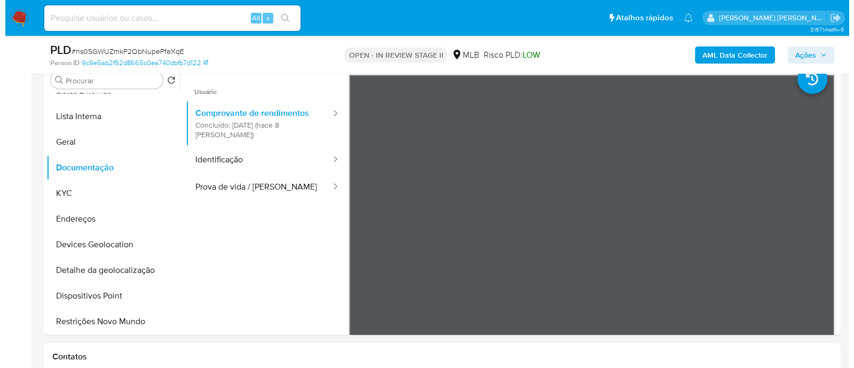
scroll to position [266, 0]
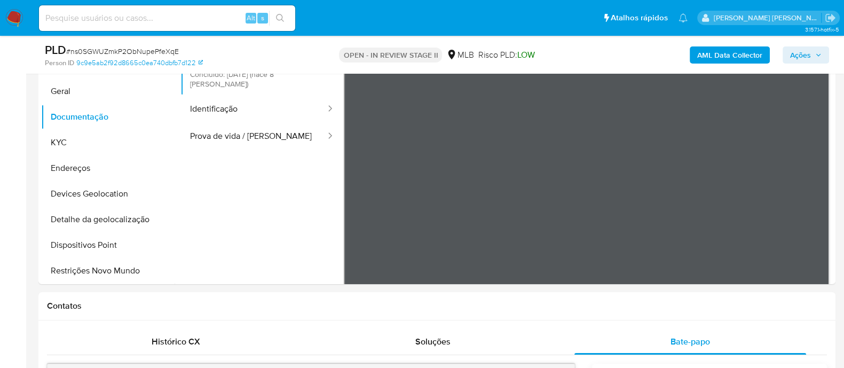
click at [741, 54] on b "AML Data Collector" at bounding box center [729, 54] width 65 height 17
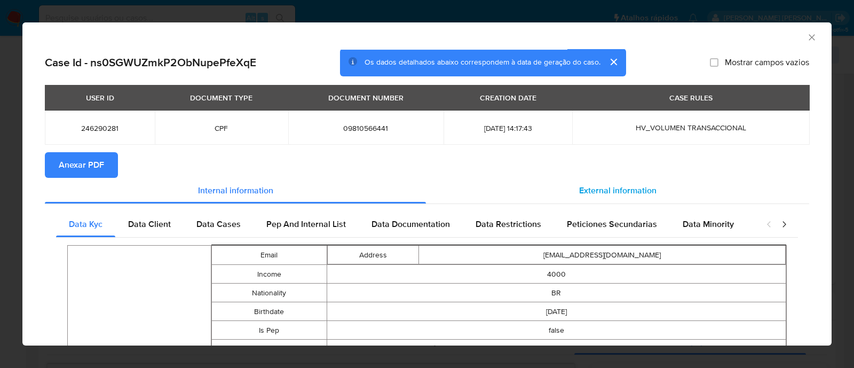
click at [593, 193] on span "External information" at bounding box center [617, 190] width 77 height 12
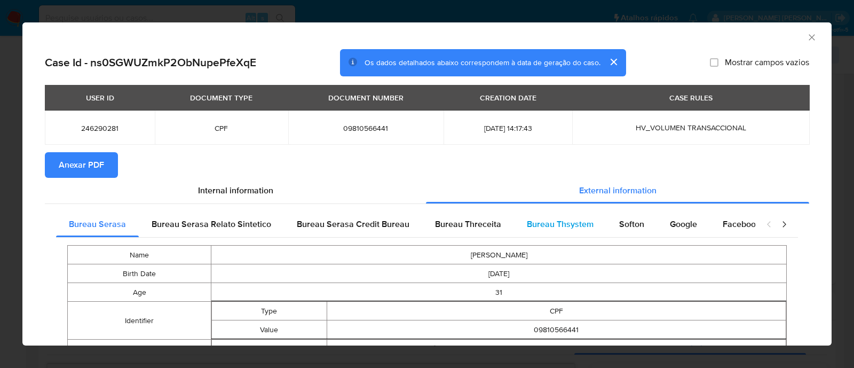
click at [570, 221] on span "Bureau Thsystem" at bounding box center [560, 224] width 67 height 12
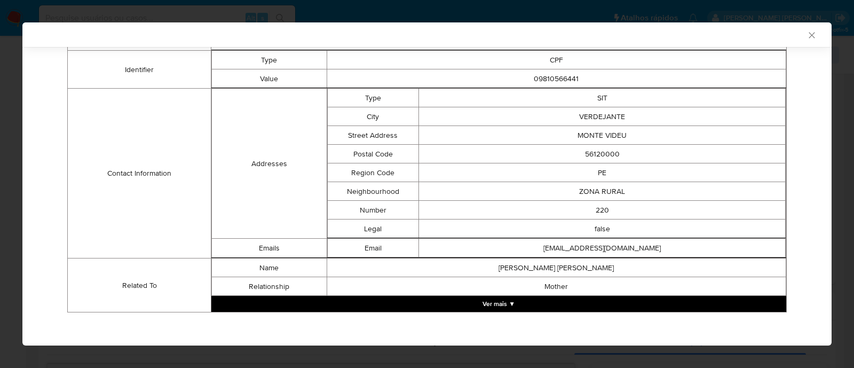
scroll to position [292, 0]
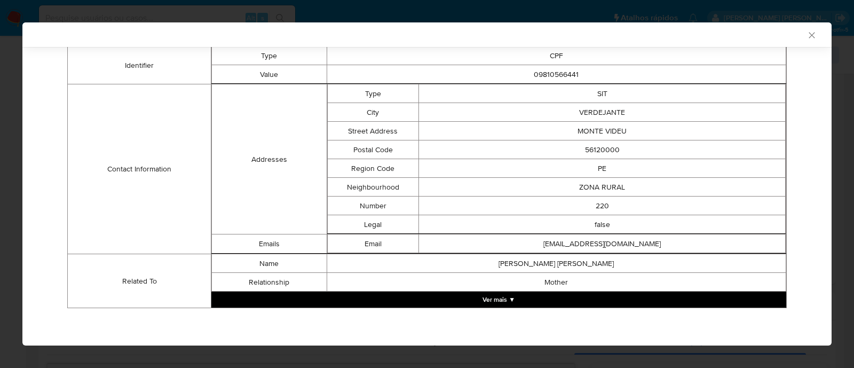
click at [515, 302] on button "Ver mais ▼" at bounding box center [498, 299] width 575 height 16
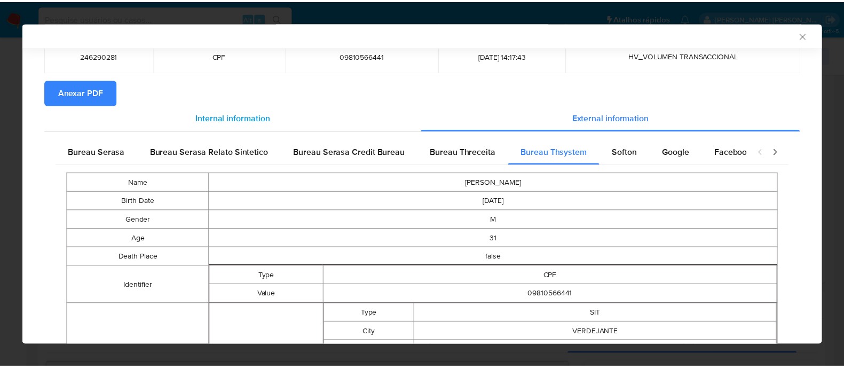
scroll to position [0, 0]
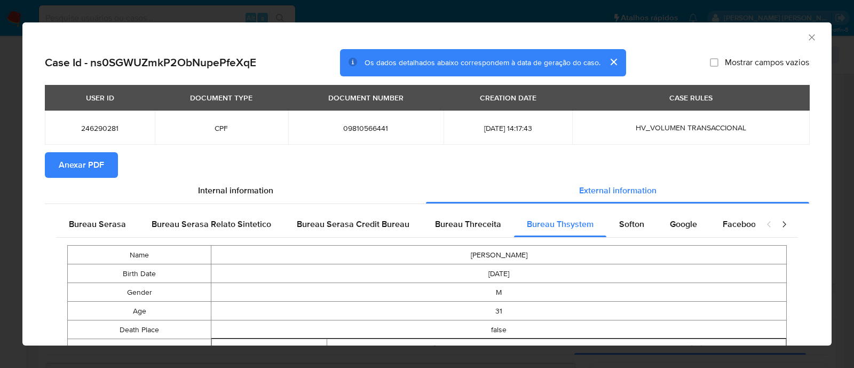
click at [96, 162] on span "Anexar PDF" at bounding box center [81, 164] width 45 height 23
click at [806, 39] on icon "Fechar a janela" at bounding box center [811, 37] width 11 height 11
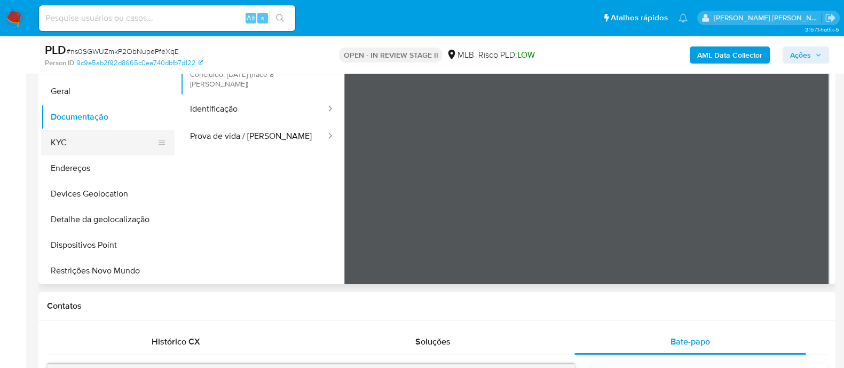
click at [76, 142] on button "KYC" at bounding box center [103, 143] width 125 height 26
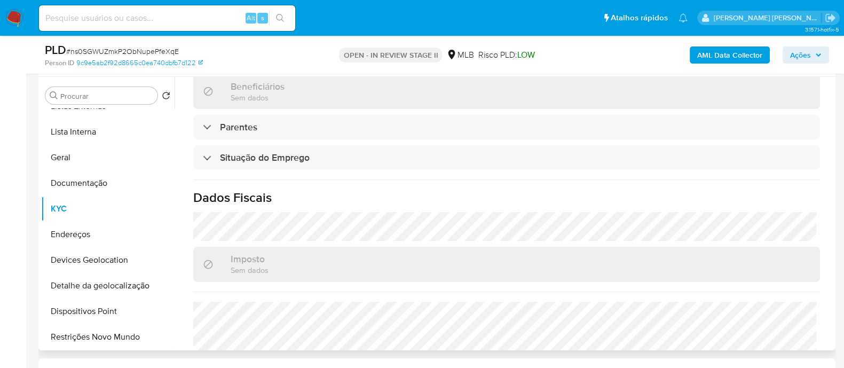
scroll to position [464, 0]
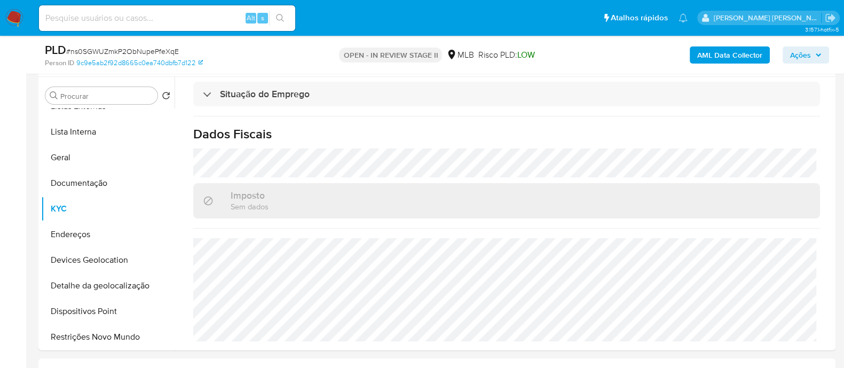
click at [802, 54] on span "Ações" at bounding box center [800, 54] width 21 height 17
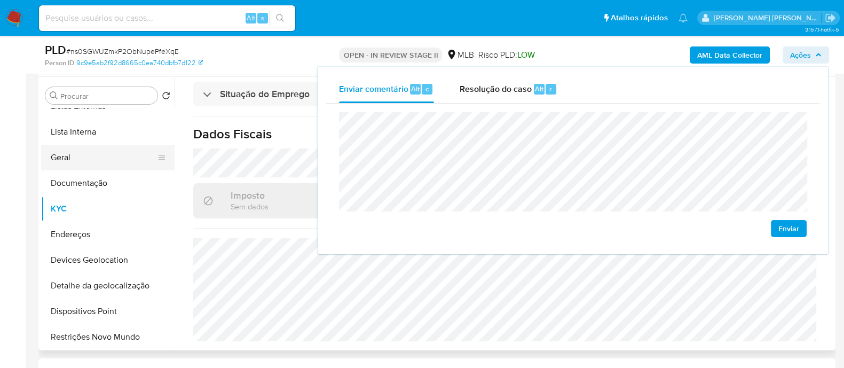
click at [85, 160] on button "Geral" at bounding box center [103, 158] width 125 height 26
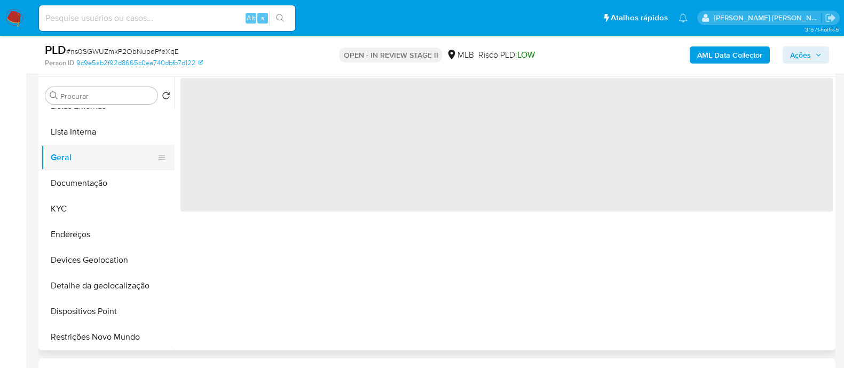
scroll to position [0, 0]
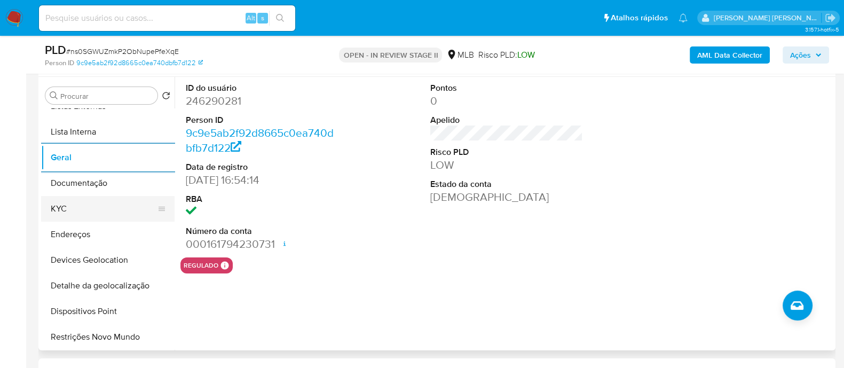
click at [80, 212] on button "KYC" at bounding box center [103, 209] width 125 height 26
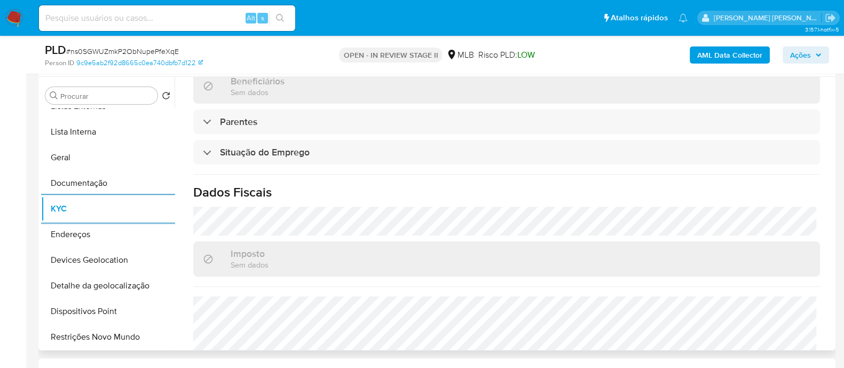
scroll to position [464, 0]
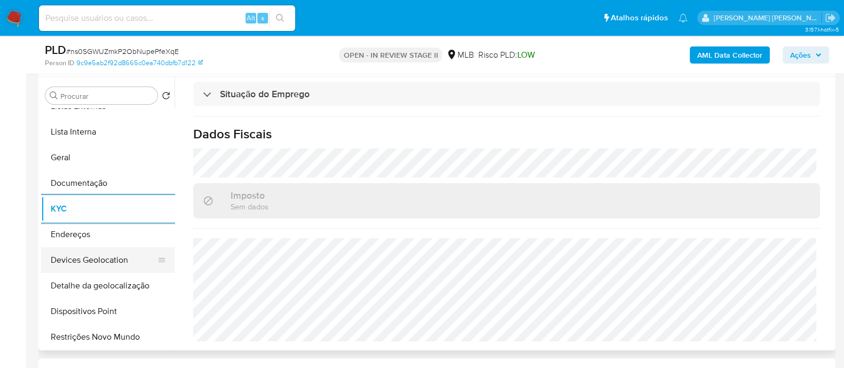
click at [107, 254] on button "Devices Geolocation" at bounding box center [103, 260] width 125 height 26
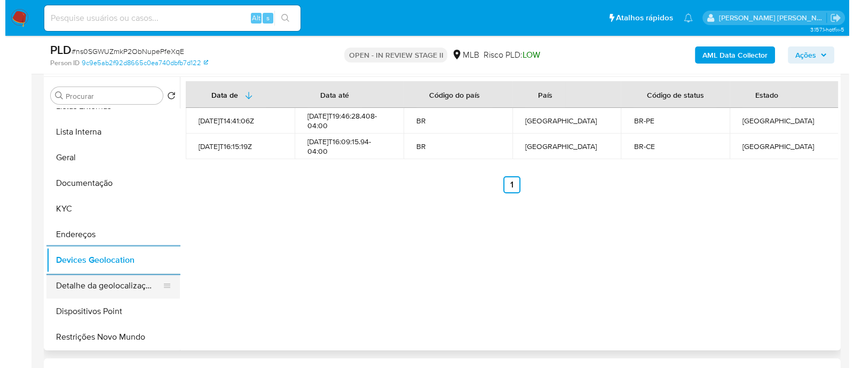
scroll to position [133, 0]
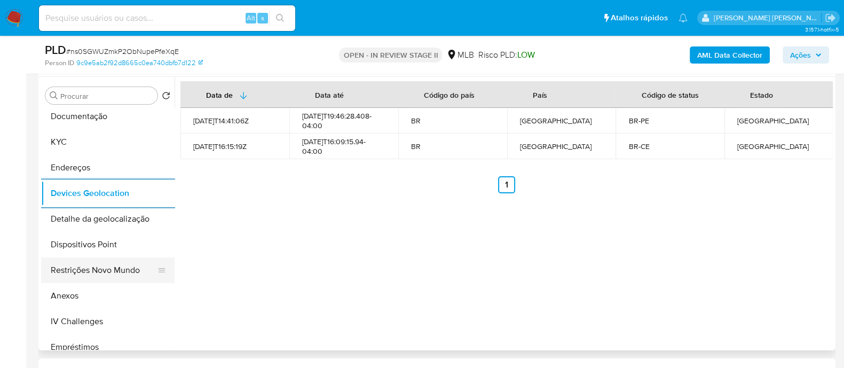
click at [101, 271] on button "Restrições Novo Mundo" at bounding box center [103, 270] width 125 height 26
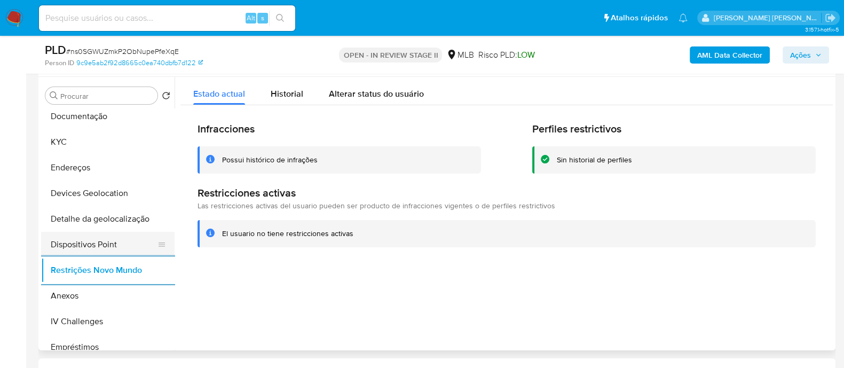
click at [88, 246] on button "Dispositivos Point" at bounding box center [103, 245] width 125 height 26
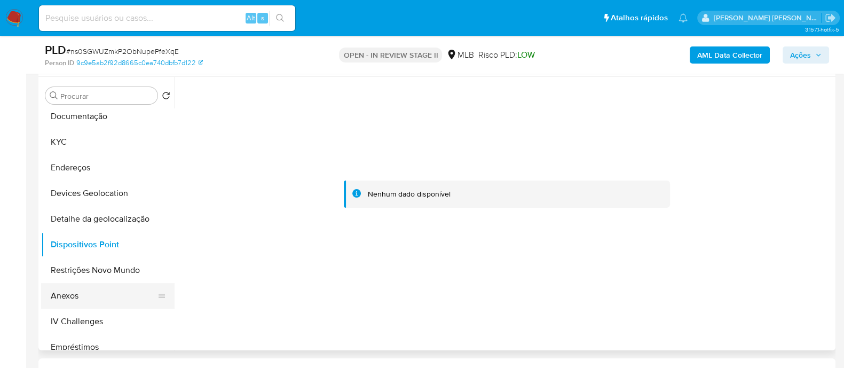
click at [76, 302] on button "Anexos" at bounding box center [103, 296] width 125 height 26
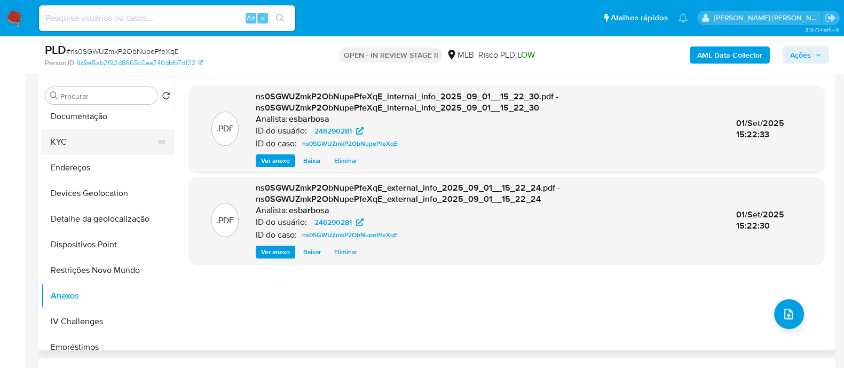
click at [67, 139] on button "KYC" at bounding box center [103, 142] width 125 height 26
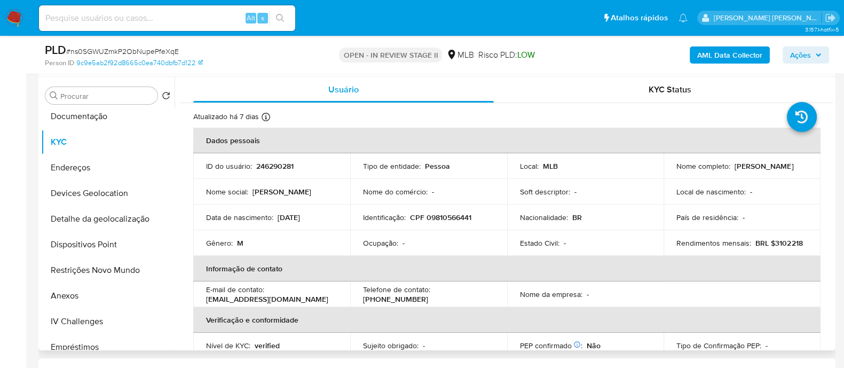
click at [445, 217] on p "CPF 09810566441" at bounding box center [440, 217] width 61 height 10
copy p "09810566441"
click at [68, 298] on button "Anexos" at bounding box center [103, 296] width 125 height 26
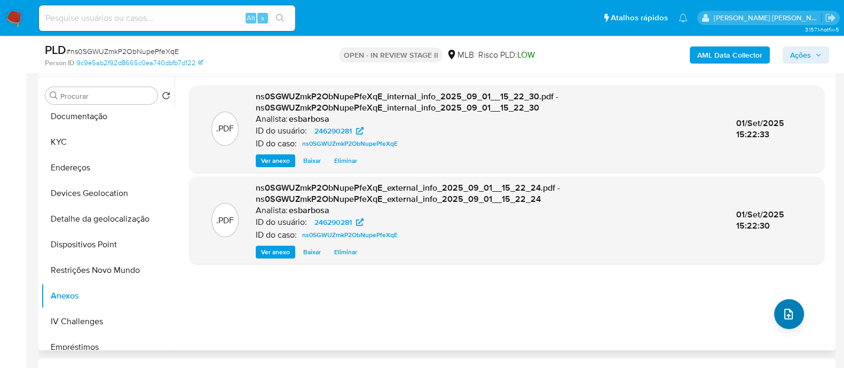
click at [789, 318] on icon "upload-file" at bounding box center [788, 313] width 13 height 13
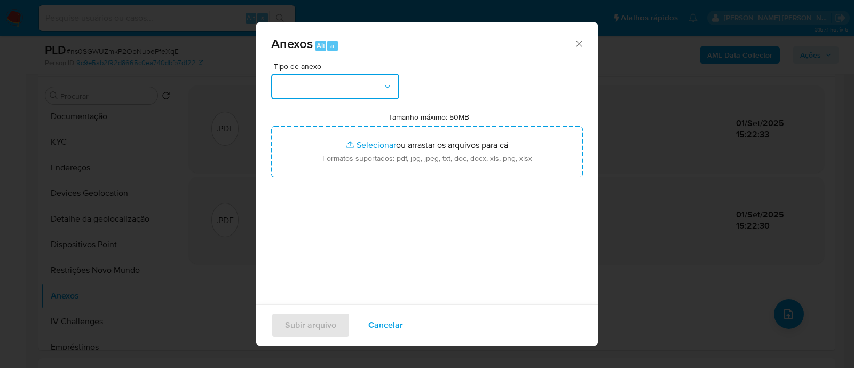
click at [344, 85] on button "button" at bounding box center [335, 87] width 128 height 26
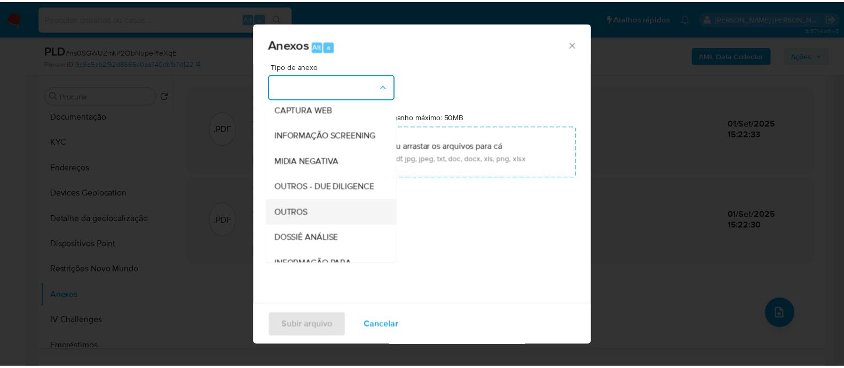
scroll to position [164, 0]
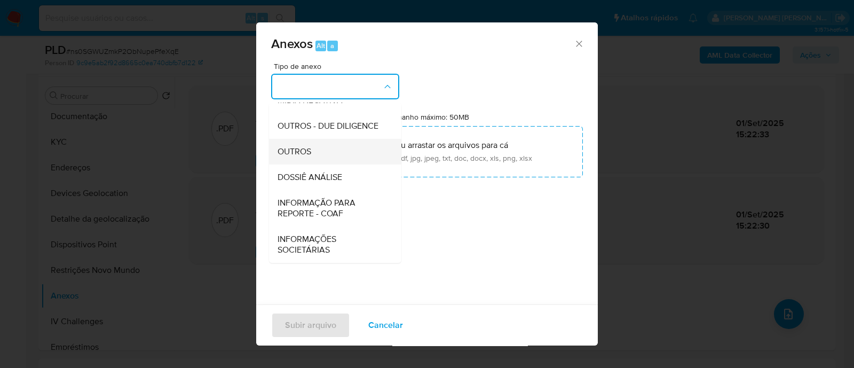
click at [301, 152] on span "OUTROS" at bounding box center [294, 151] width 34 height 11
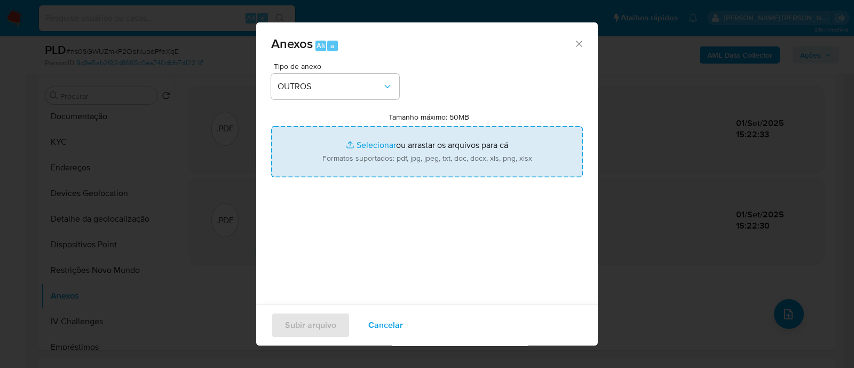
click at [373, 143] on input "Tamanho máximo: 50MB Selecionar arquivos" at bounding box center [427, 151] width 312 height 51
type input "C:\fakepath\Mulan 246290281_2025_08_29_16_33_20 (1).xlsx"
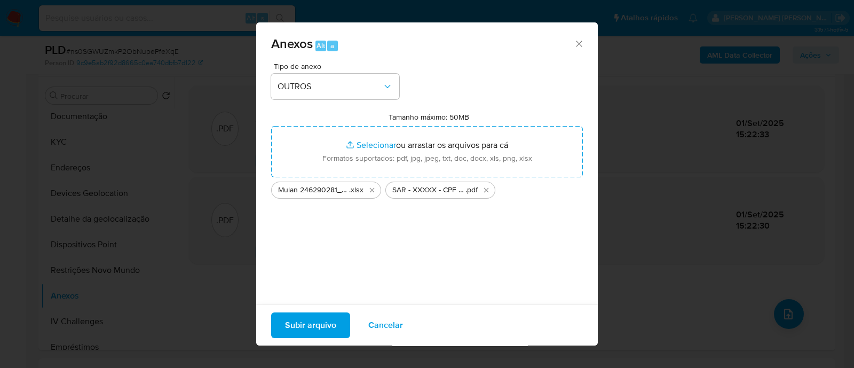
click at [314, 327] on span "Subir arquivo" at bounding box center [310, 324] width 51 height 23
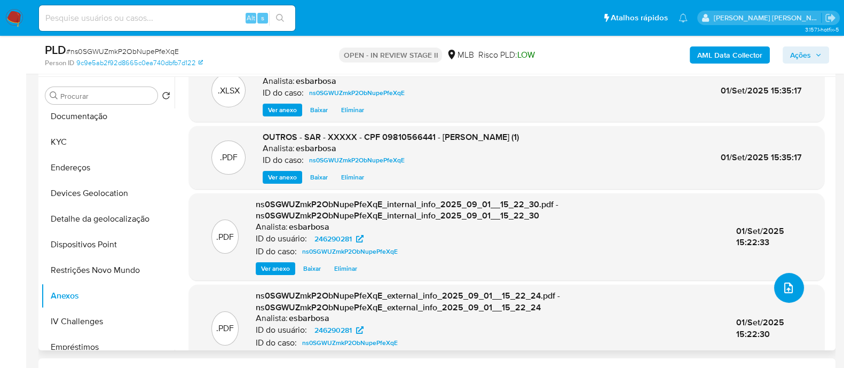
scroll to position [0, 0]
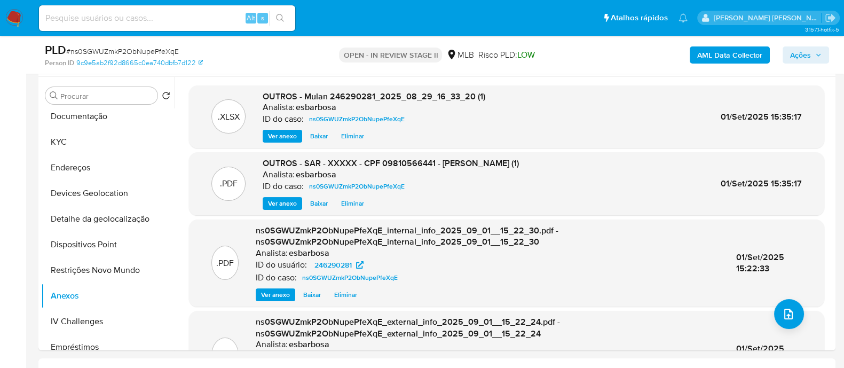
click at [794, 58] on span "Ações" at bounding box center [800, 54] width 21 height 17
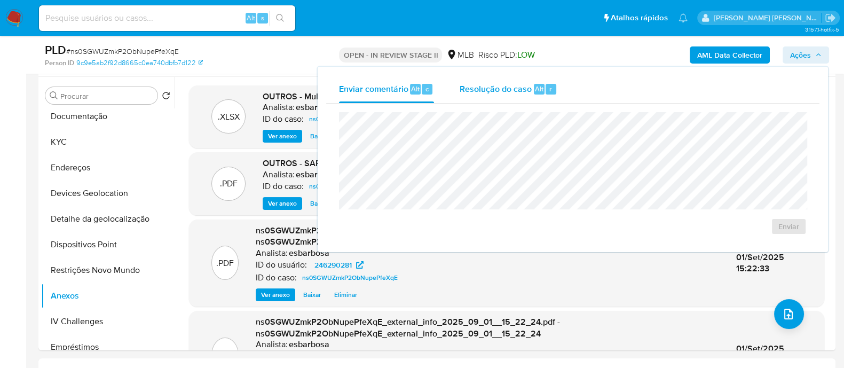
click at [491, 89] on span "Resolução do caso" at bounding box center [495, 88] width 72 height 12
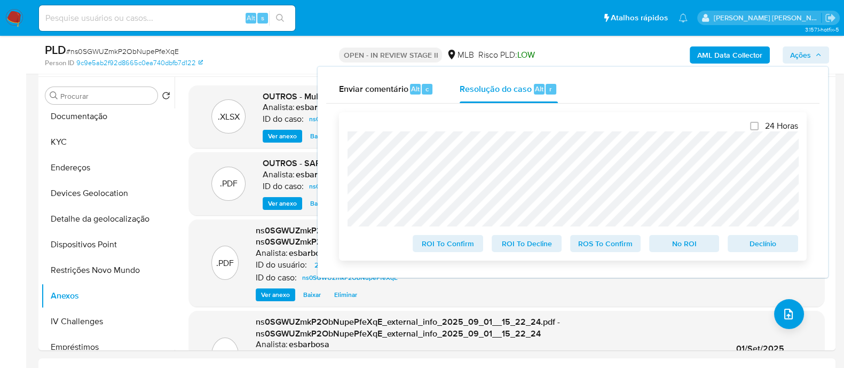
click at [606, 251] on span "ROS To Confirm" at bounding box center [604, 243] width 55 height 15
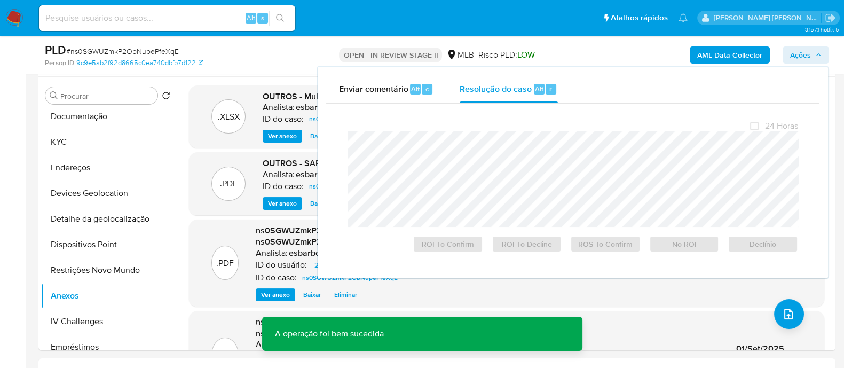
click at [131, 53] on span "# ns0SGWUZmkP2ObNupePfeXqE" at bounding box center [122, 51] width 113 height 11
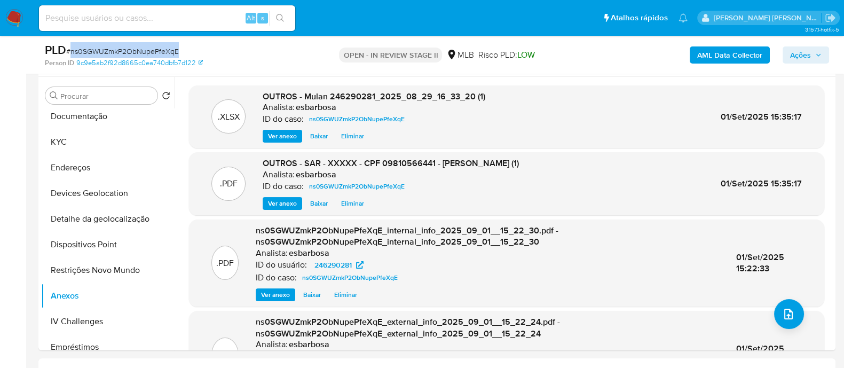
click at [131, 53] on span "# ns0SGWUZmkP2ObNupePfeXqE" at bounding box center [122, 51] width 113 height 11
copy span "ns0SGWUZmkP2ObNupePfeXqE"
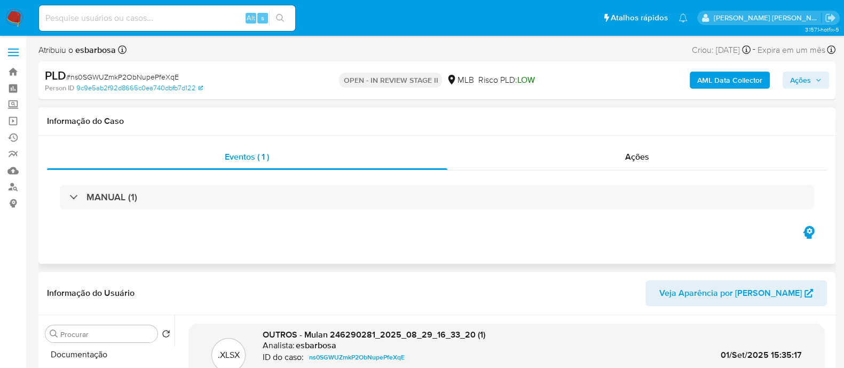
click at [552, 172] on div "MANUAL (1)" at bounding box center [437, 196] width 780 height 53
click at [557, 164] on div "Ações" at bounding box center [637, 157] width 380 height 26
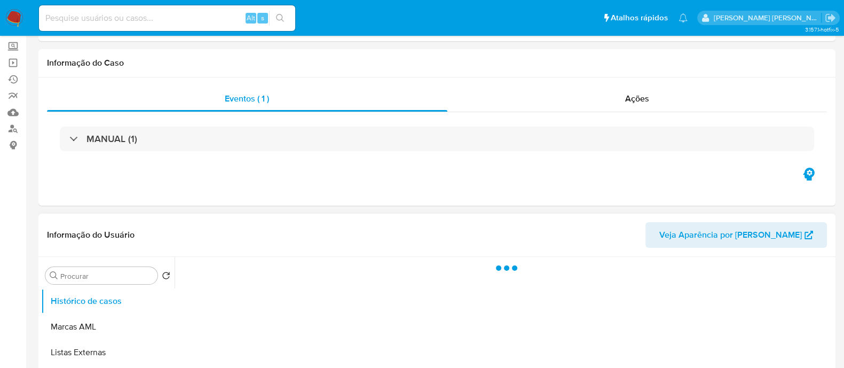
scroll to position [133, 0]
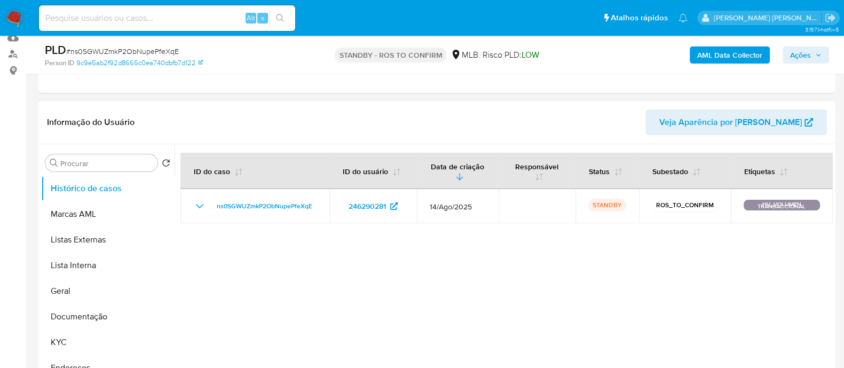
select select "10"
